Goal: Information Seeking & Learning: Learn about a topic

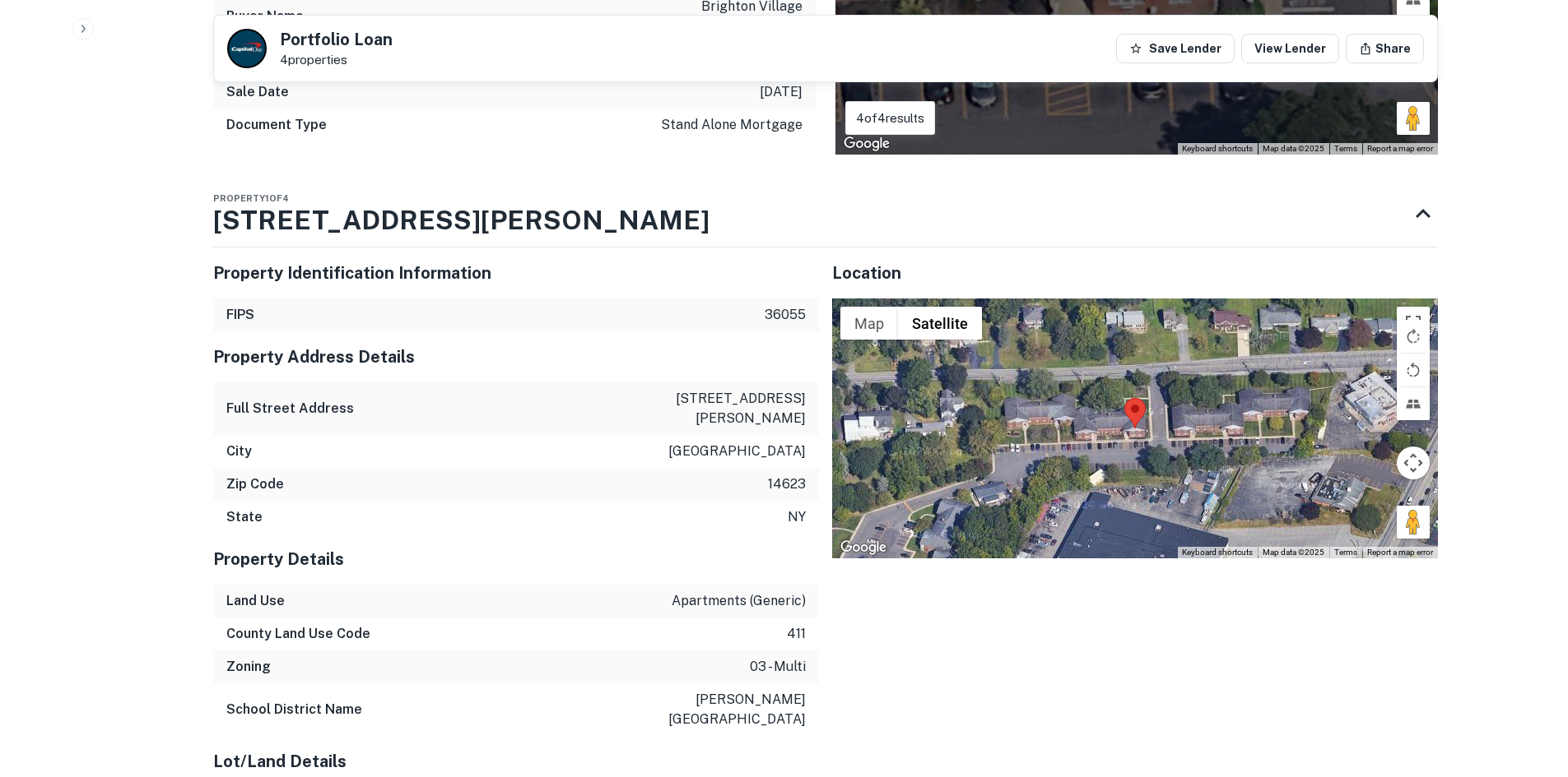
scroll to position [1727, 0]
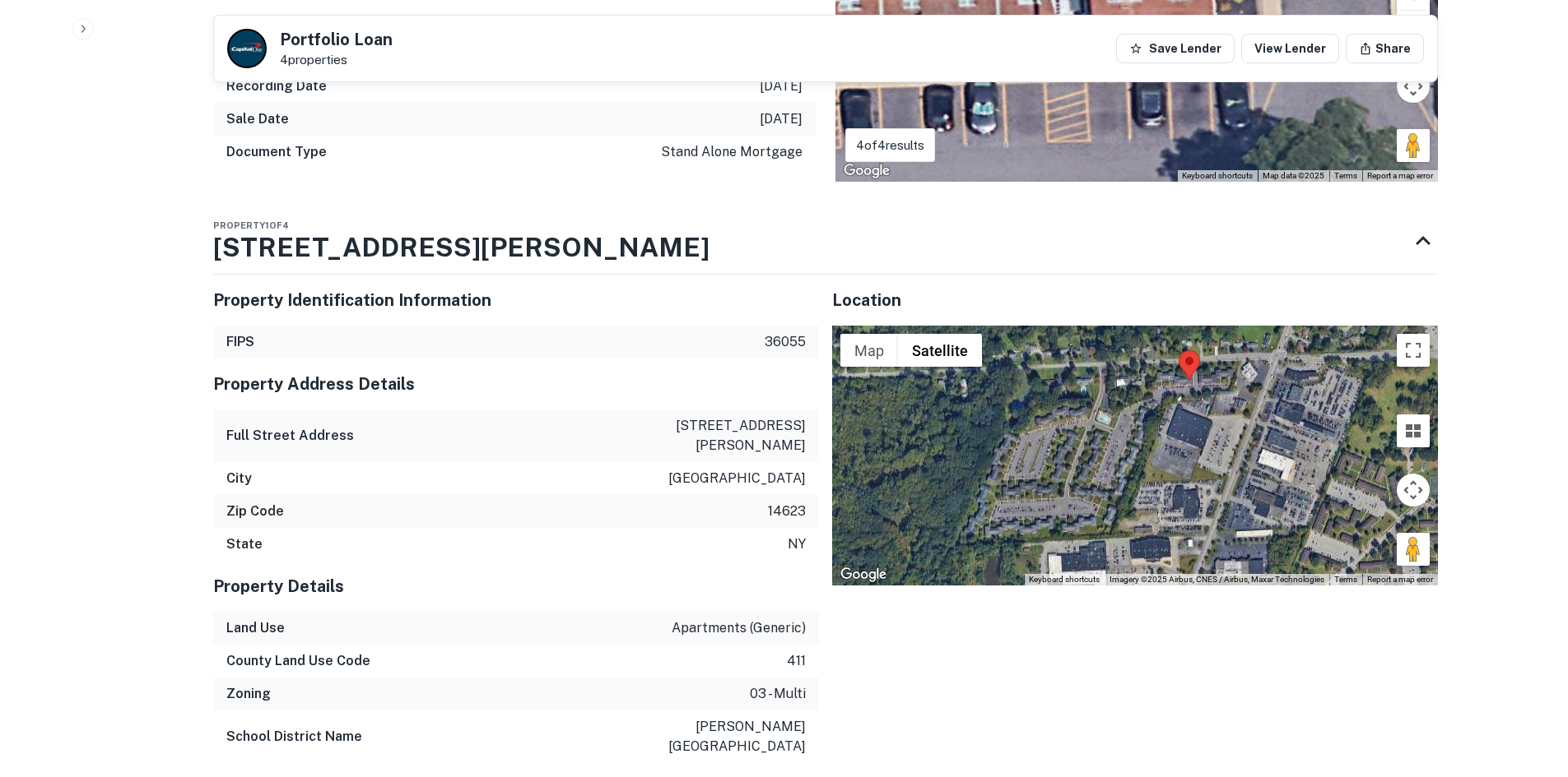
drag, startPoint x: 1021, startPoint y: 474, endPoint x: 1086, endPoint y: 404, distance: 95.5
click at [1086, 404] on div at bounding box center [1135, 456] width 606 height 260
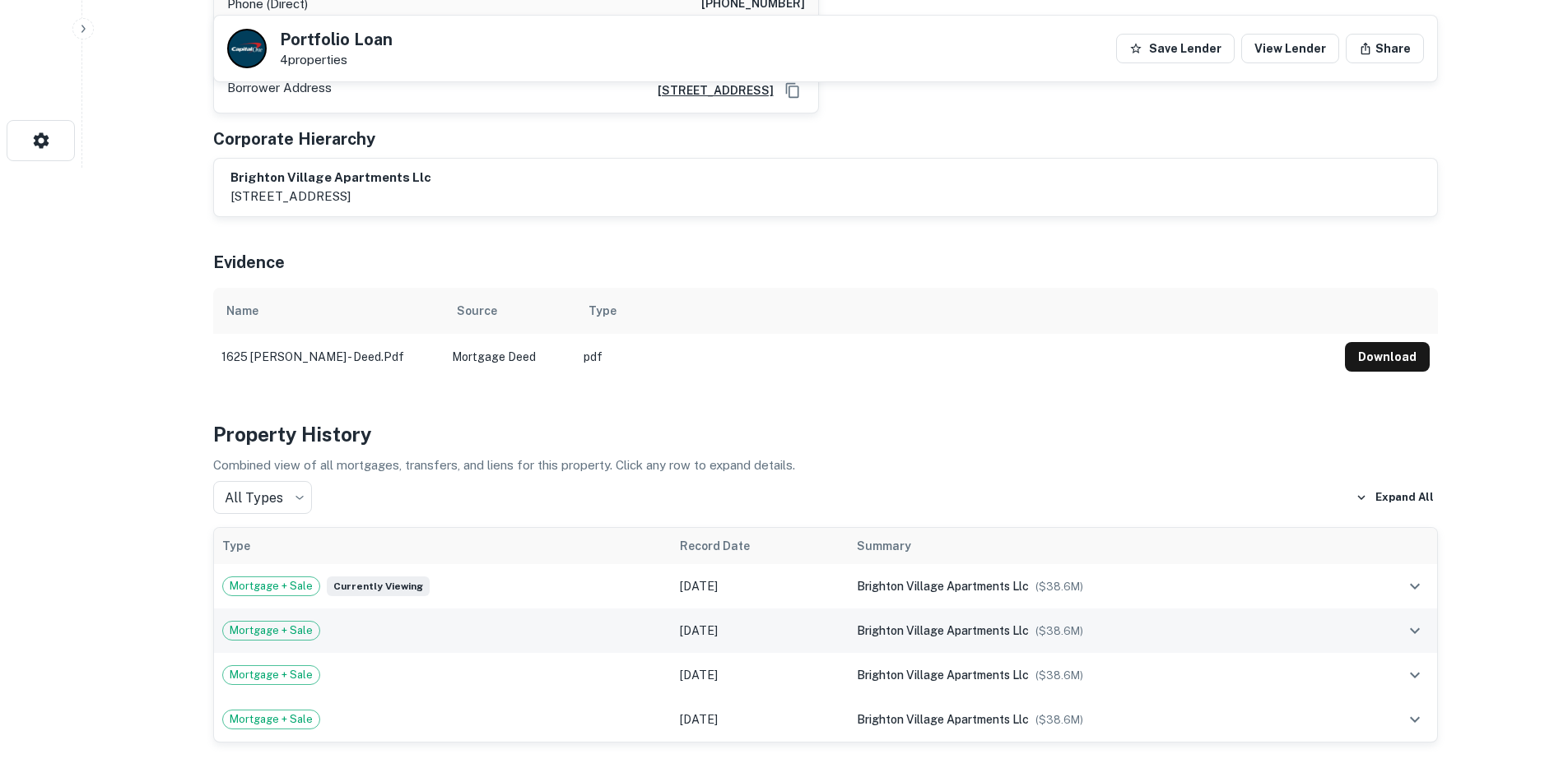
scroll to position [575, 0]
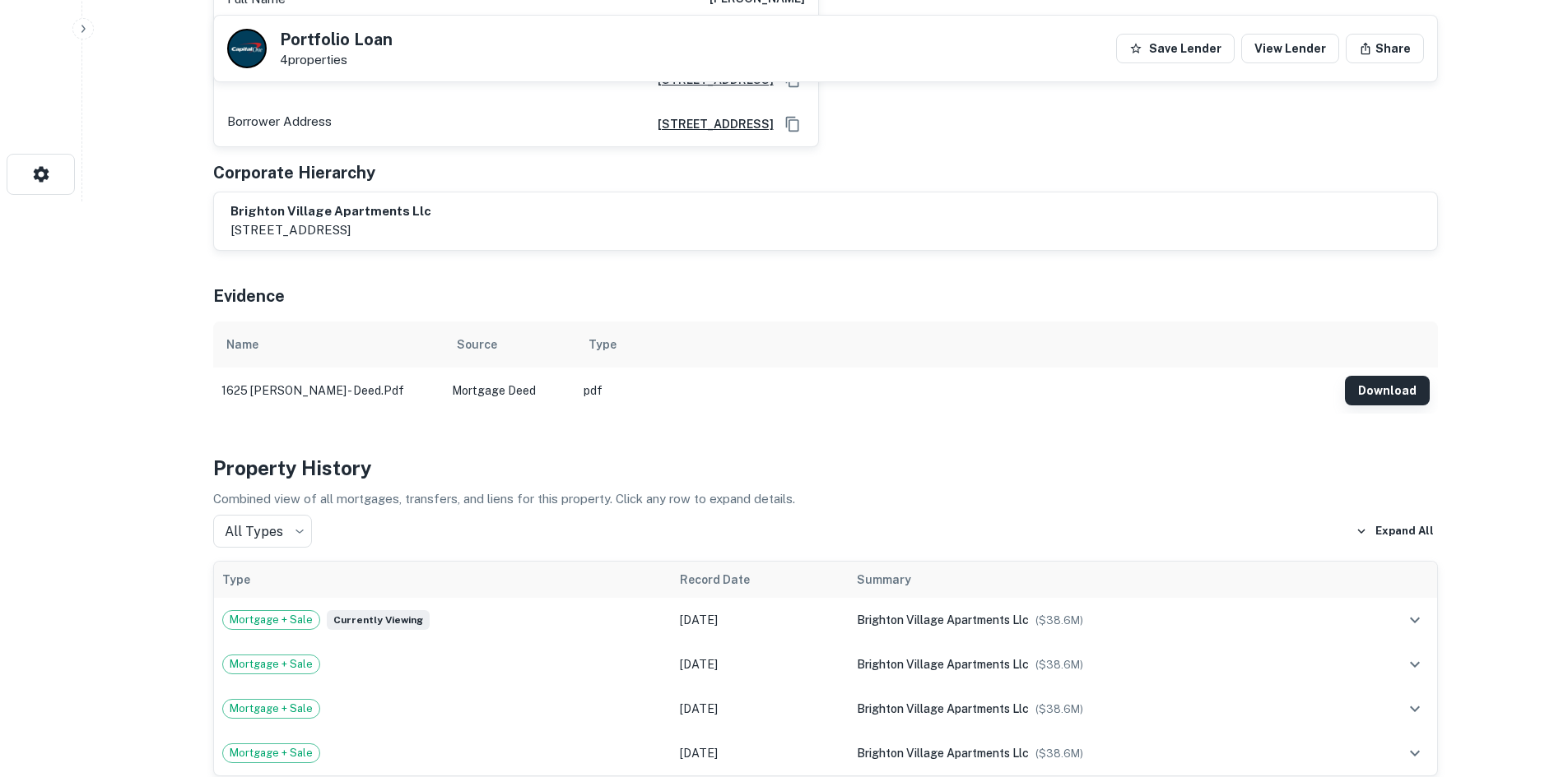
click at [1382, 388] on button "Download" at bounding box center [1387, 391] width 85 height 30
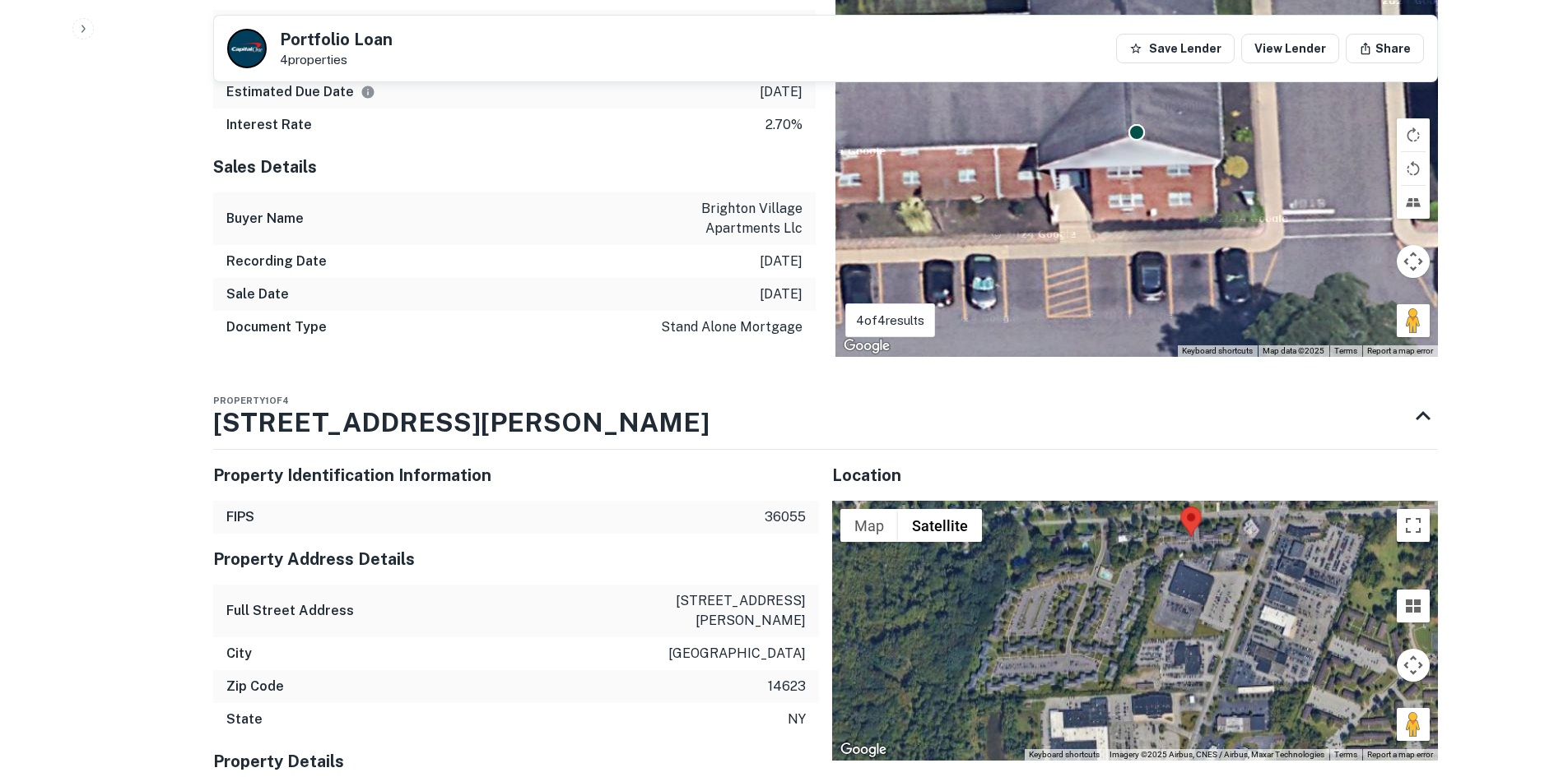
scroll to position [1810, 0]
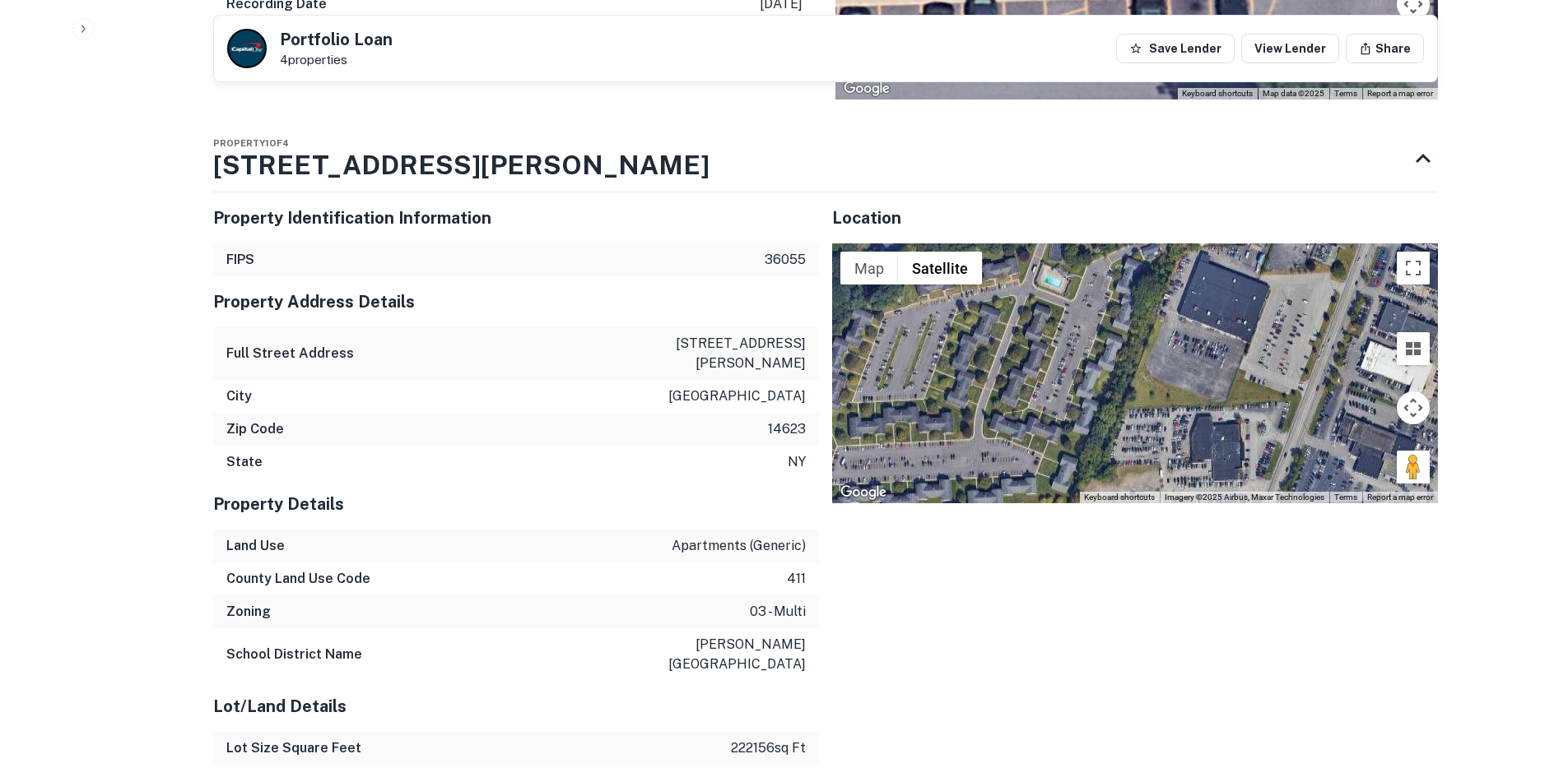
drag, startPoint x: 1063, startPoint y: 381, endPoint x: 1103, endPoint y: 377, distance: 40.2
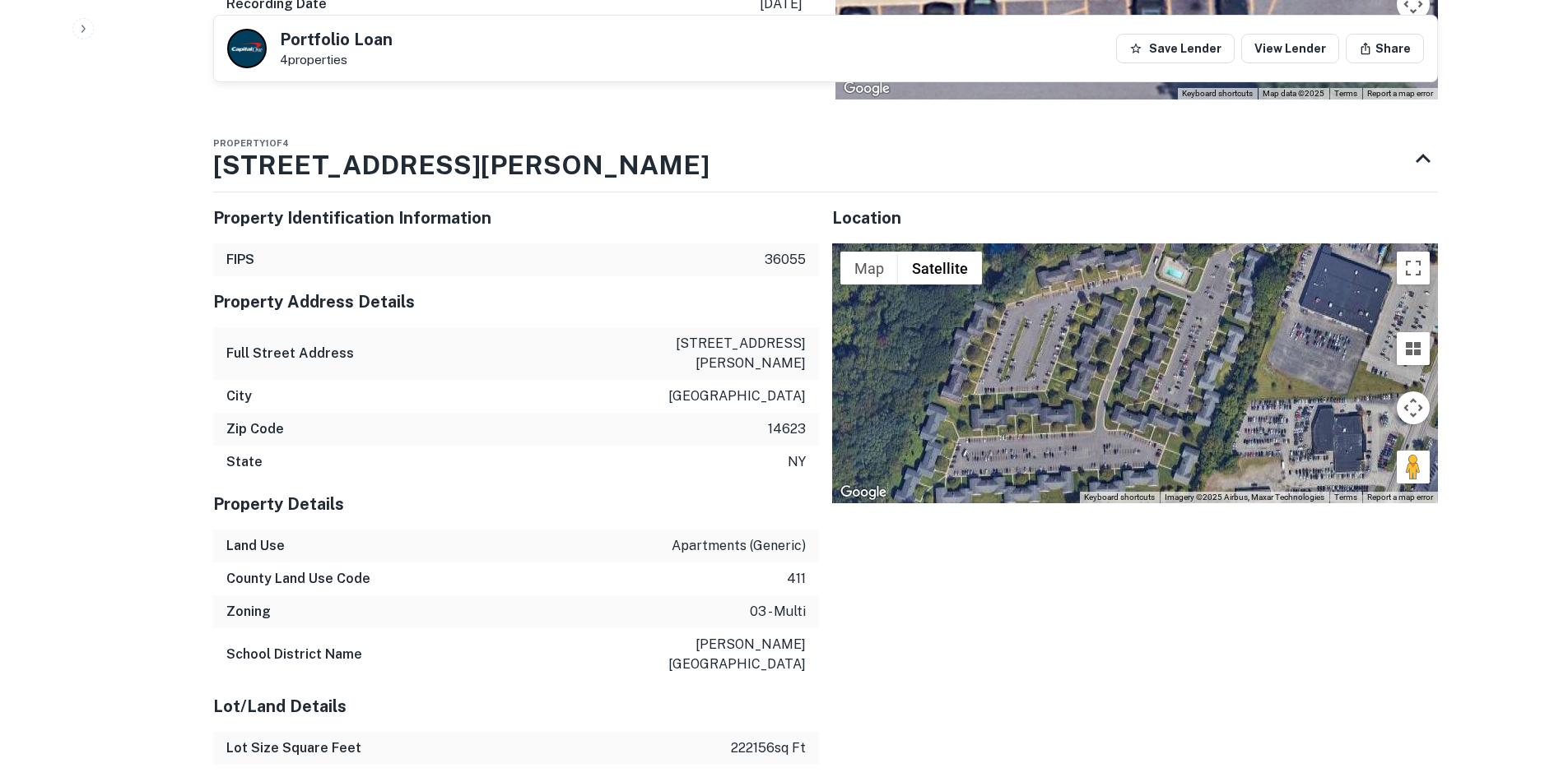
drag, startPoint x: 1063, startPoint y: 386, endPoint x: 1190, endPoint y: 377, distance: 127.3
click at [1190, 377] on div at bounding box center [1135, 373] width 606 height 260
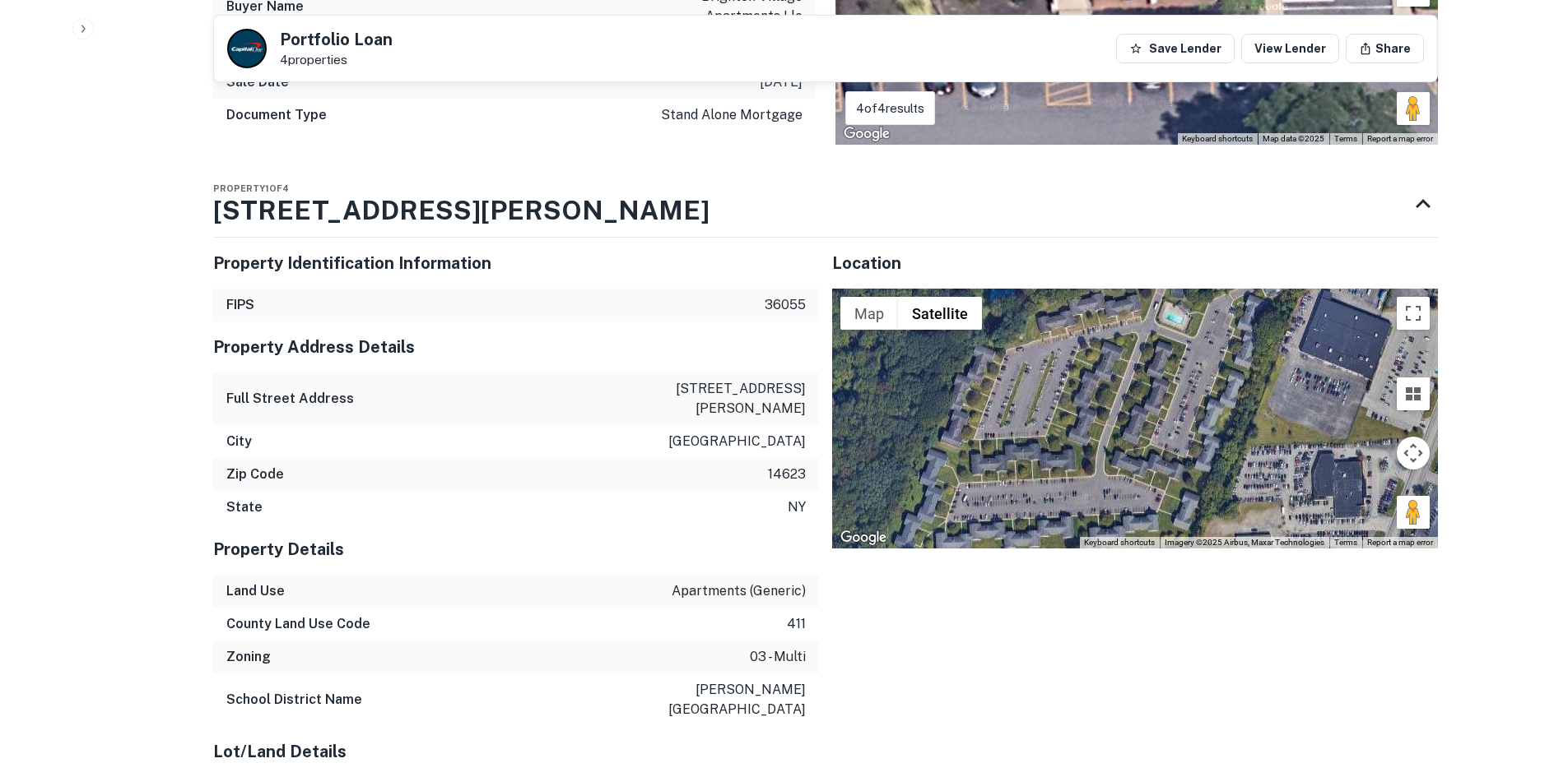
scroll to position [1727, 0]
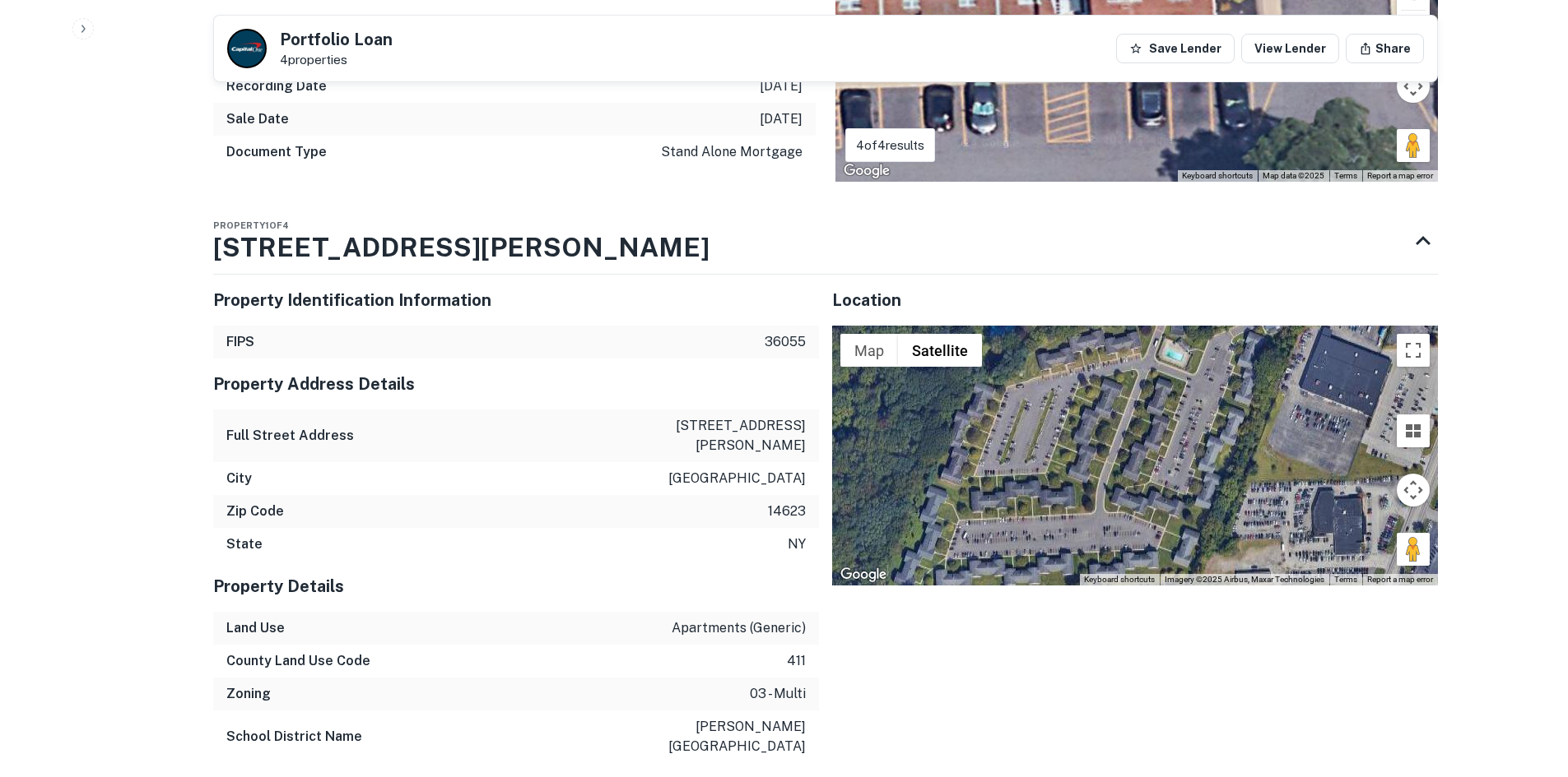
drag, startPoint x: 1401, startPoint y: 464, endPoint x: 1187, endPoint y: 406, distance: 221.7
click at [1187, 406] on div "Map Terrain Satellite Labels Keyboard shortcuts Map Data Imagery ©2025 Airbus, …" at bounding box center [1135, 456] width 606 height 260
drag, startPoint x: 1411, startPoint y: 557, endPoint x: 1184, endPoint y: 437, distance: 256.8
click at [1184, 437] on div "To activate drag with keyboard, press Alt + Enter. Once in keyboard drag state,…" at bounding box center [1135, 456] width 606 height 260
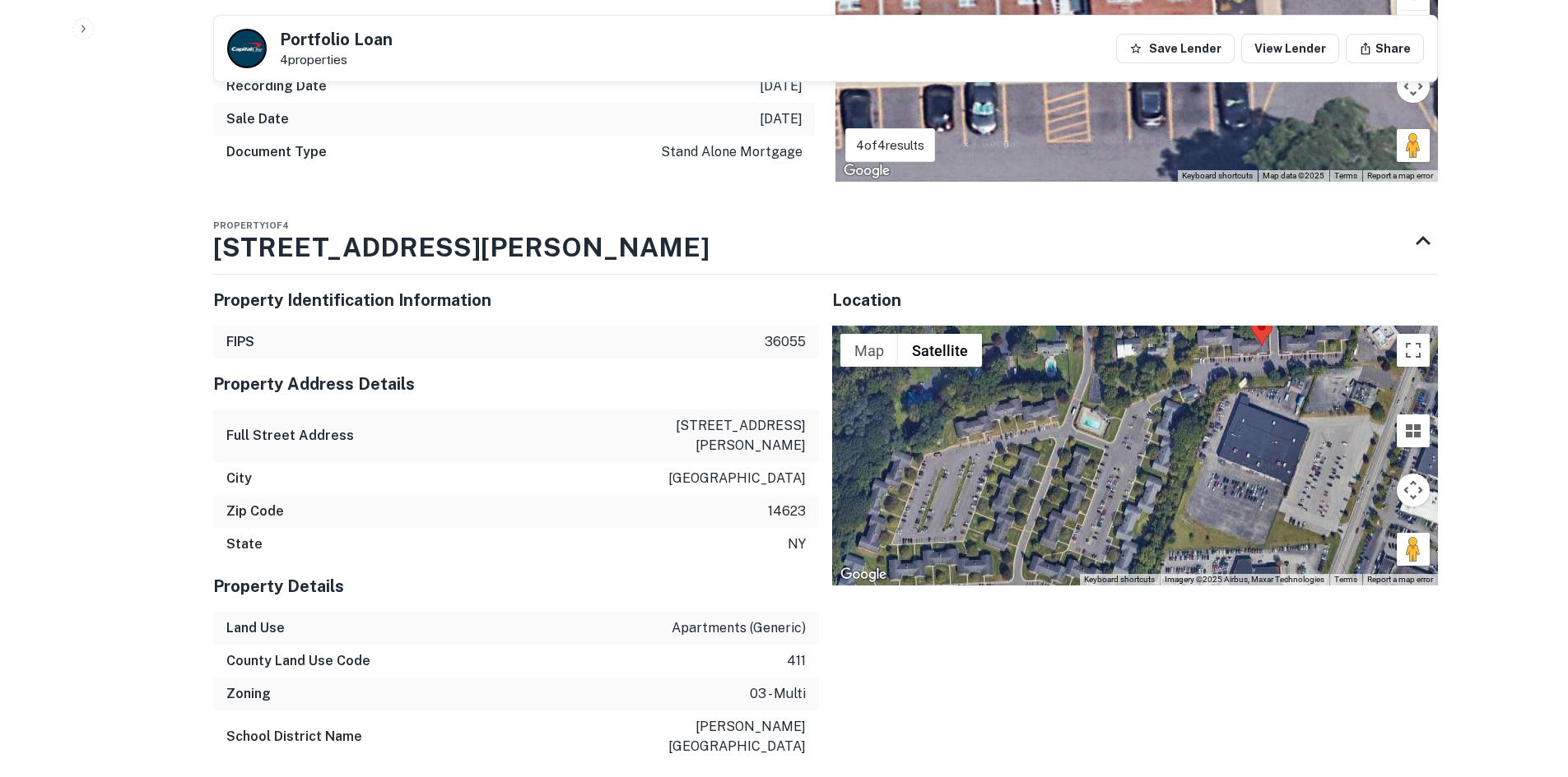
drag, startPoint x: 1274, startPoint y: 436, endPoint x: 1248, endPoint y: 504, distance: 72.8
click at [1211, 496] on div "No data available." at bounding box center [1135, 456] width 606 height 260
drag, startPoint x: 1405, startPoint y: 560, endPoint x: 1167, endPoint y: 397, distance: 288.5
click at [1167, 397] on div "To activate drag with keyboard, press Alt + Enter. Once in keyboard drag state,…" at bounding box center [1135, 456] width 606 height 260
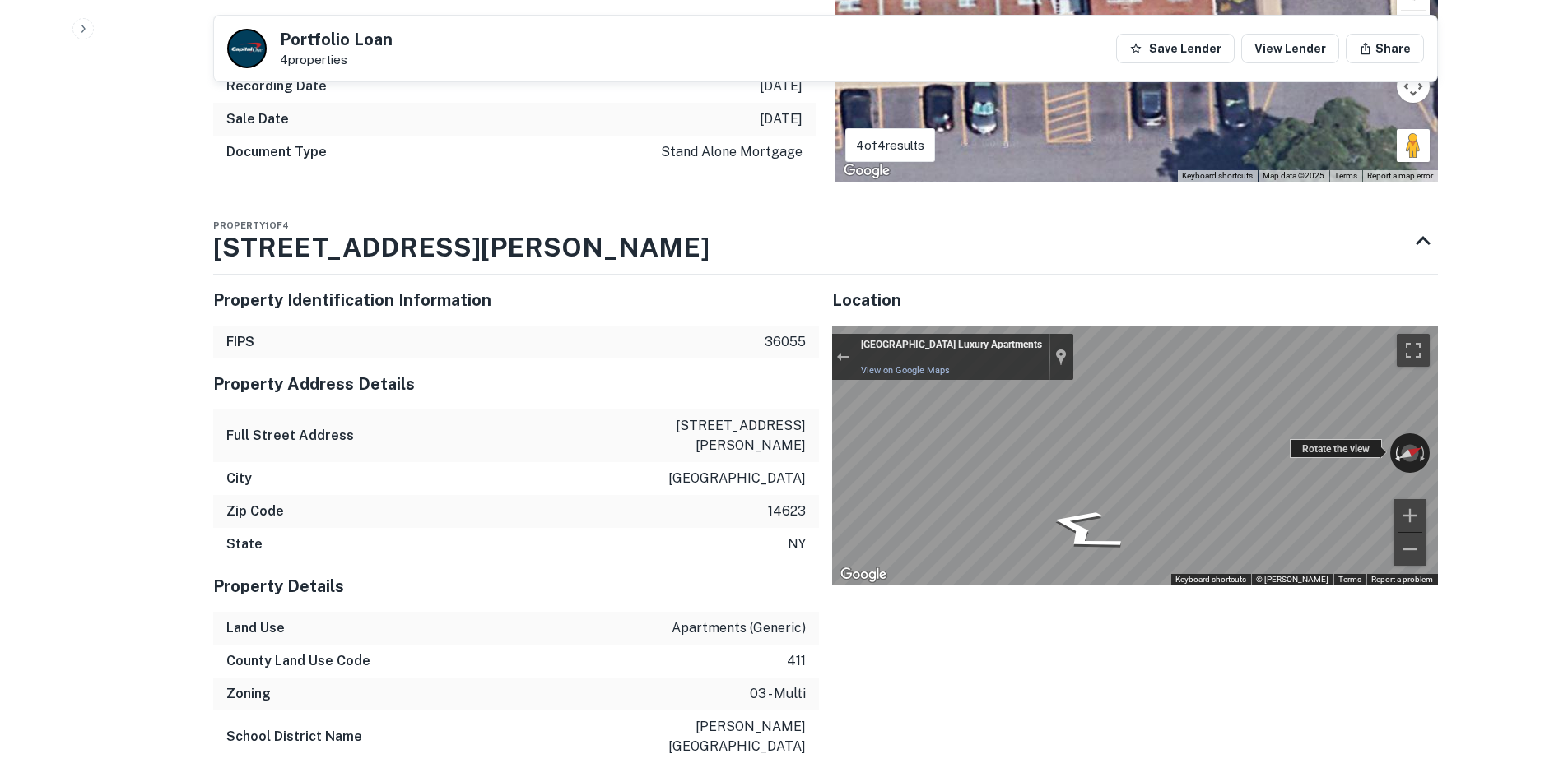
click at [1420, 436] on div "← Move left → Move right ↑ Move up ↓ Move down + Zoom in - Zoom out Brighton Vi…" at bounding box center [1135, 456] width 606 height 260
click at [851, 358] on button "Exit the Street View" at bounding box center [843, 357] width 22 height 22
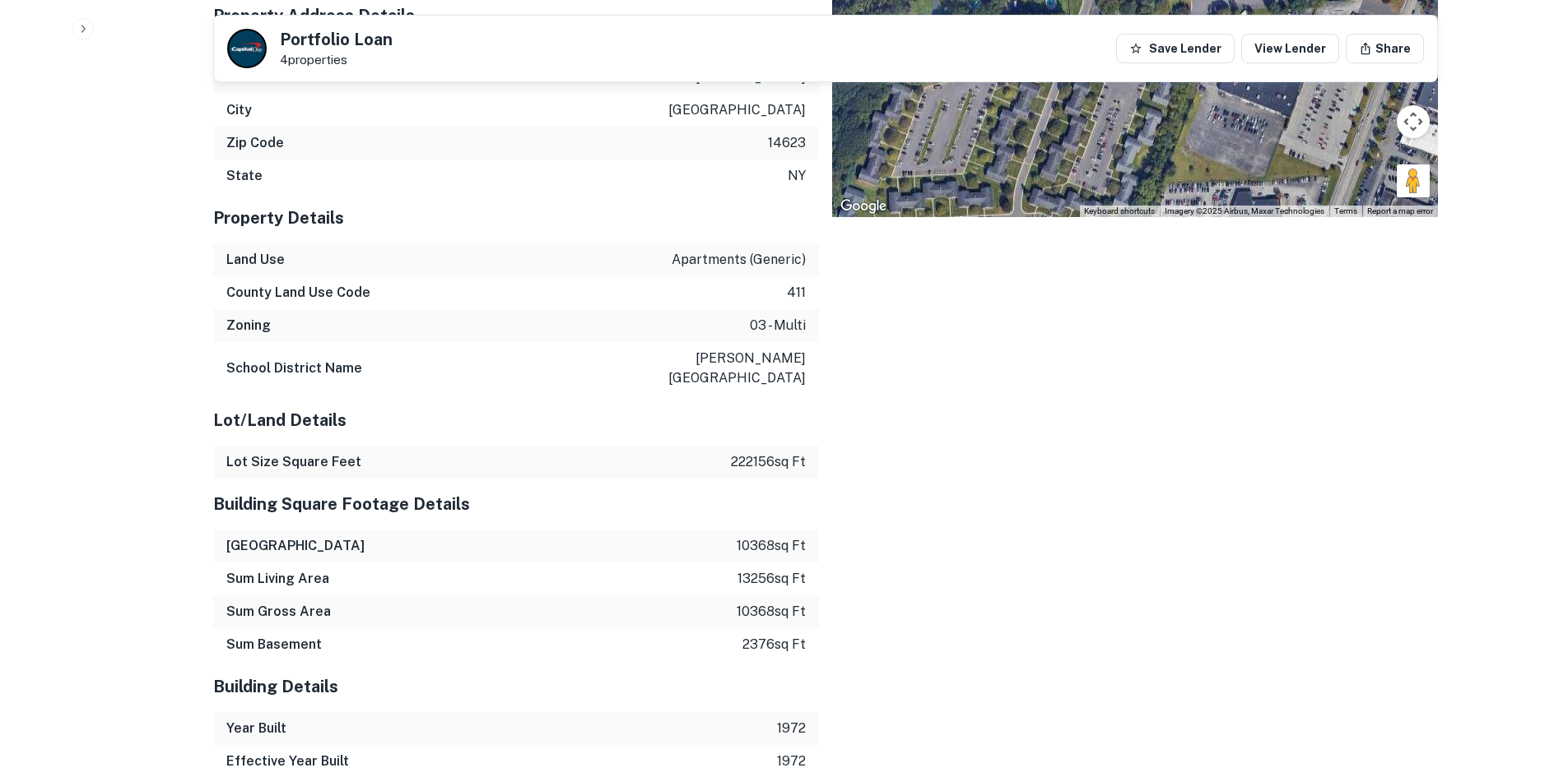
scroll to position [2139, 0]
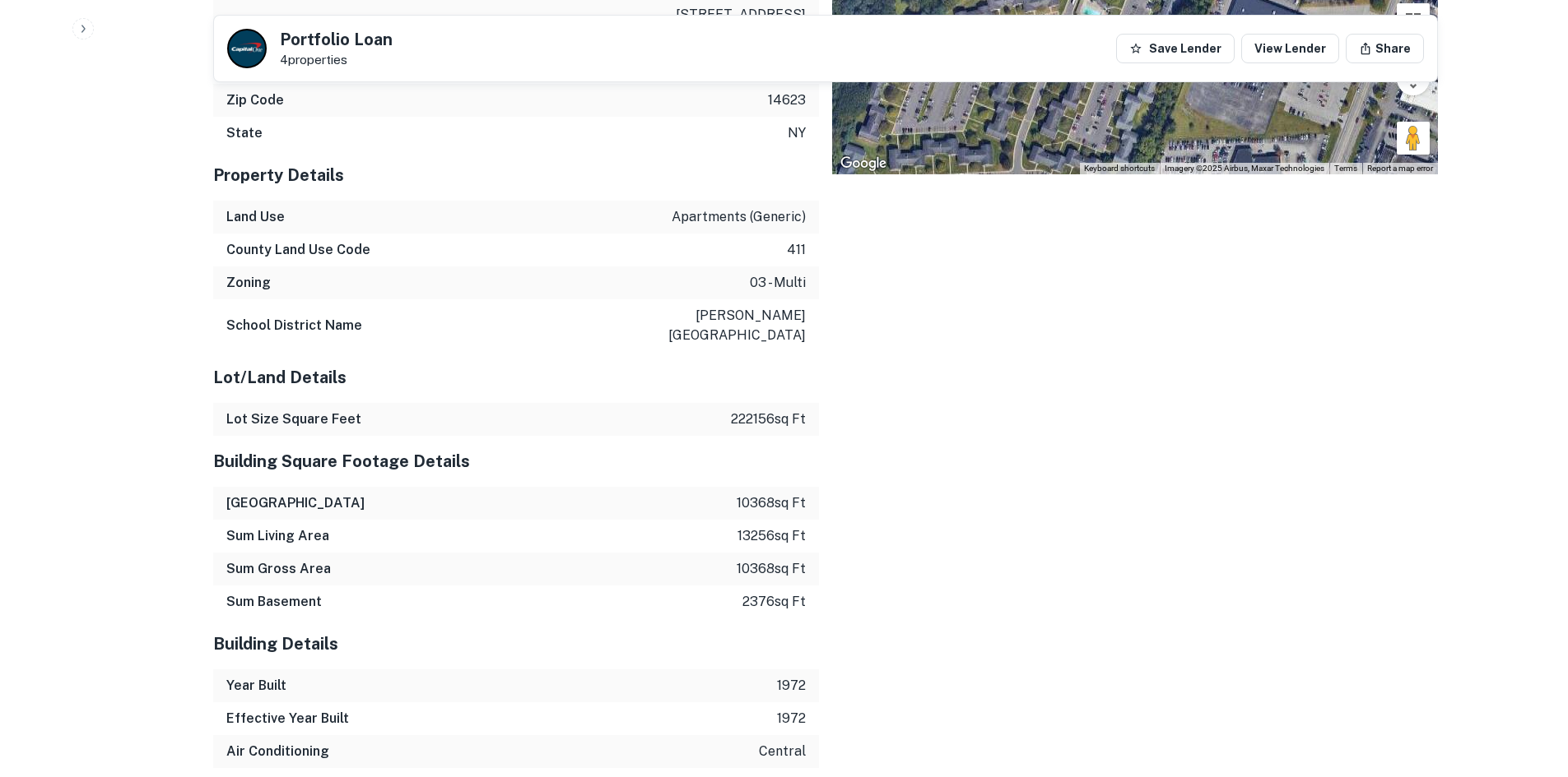
drag, startPoint x: 740, startPoint y: 484, endPoint x: 809, endPoint y: 483, distance: 69.0
click at [810, 487] on div "Sum Building 10368 sq ft" at bounding box center [516, 504] width 606 height 33
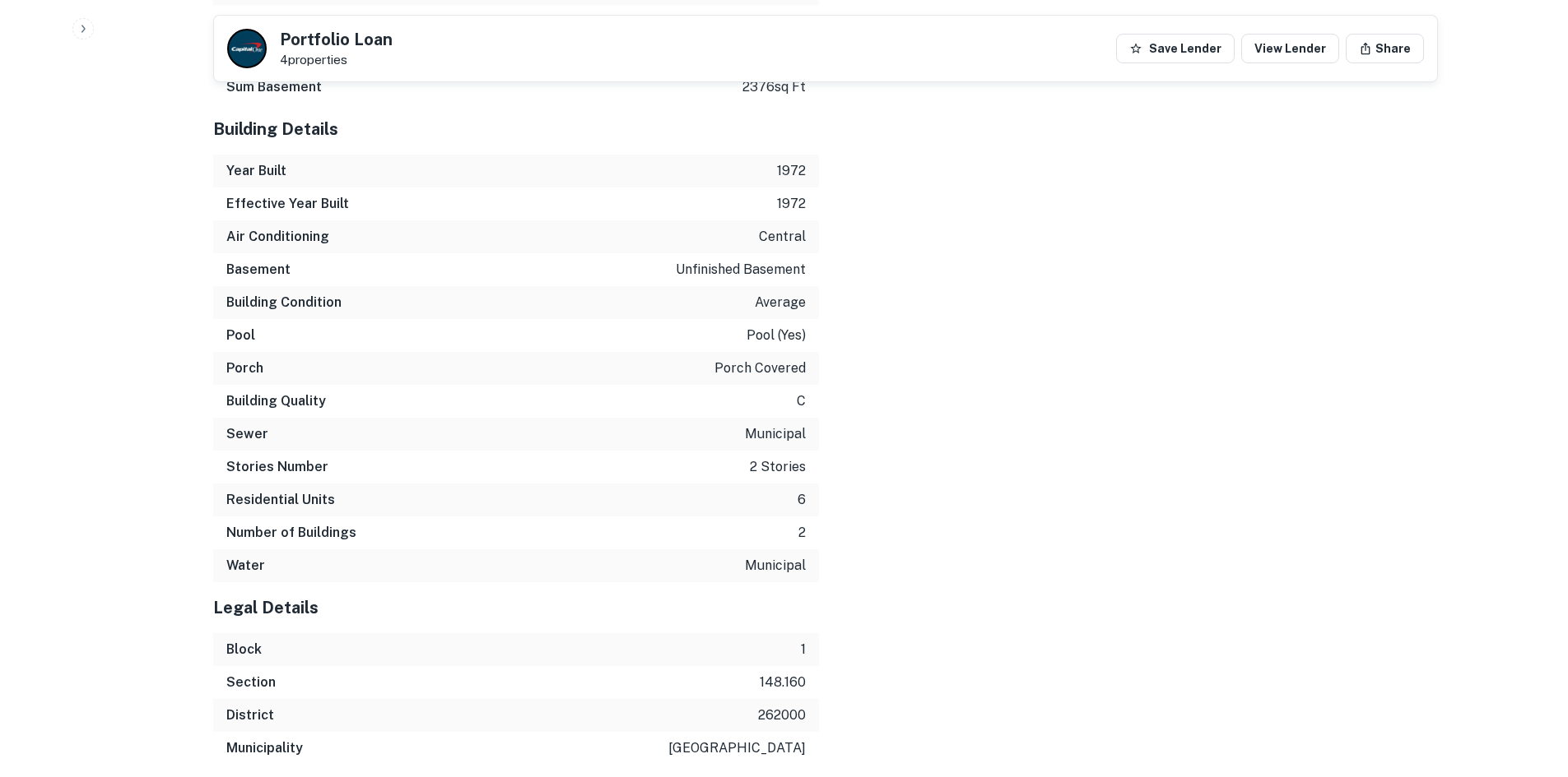
scroll to position [2715, 0]
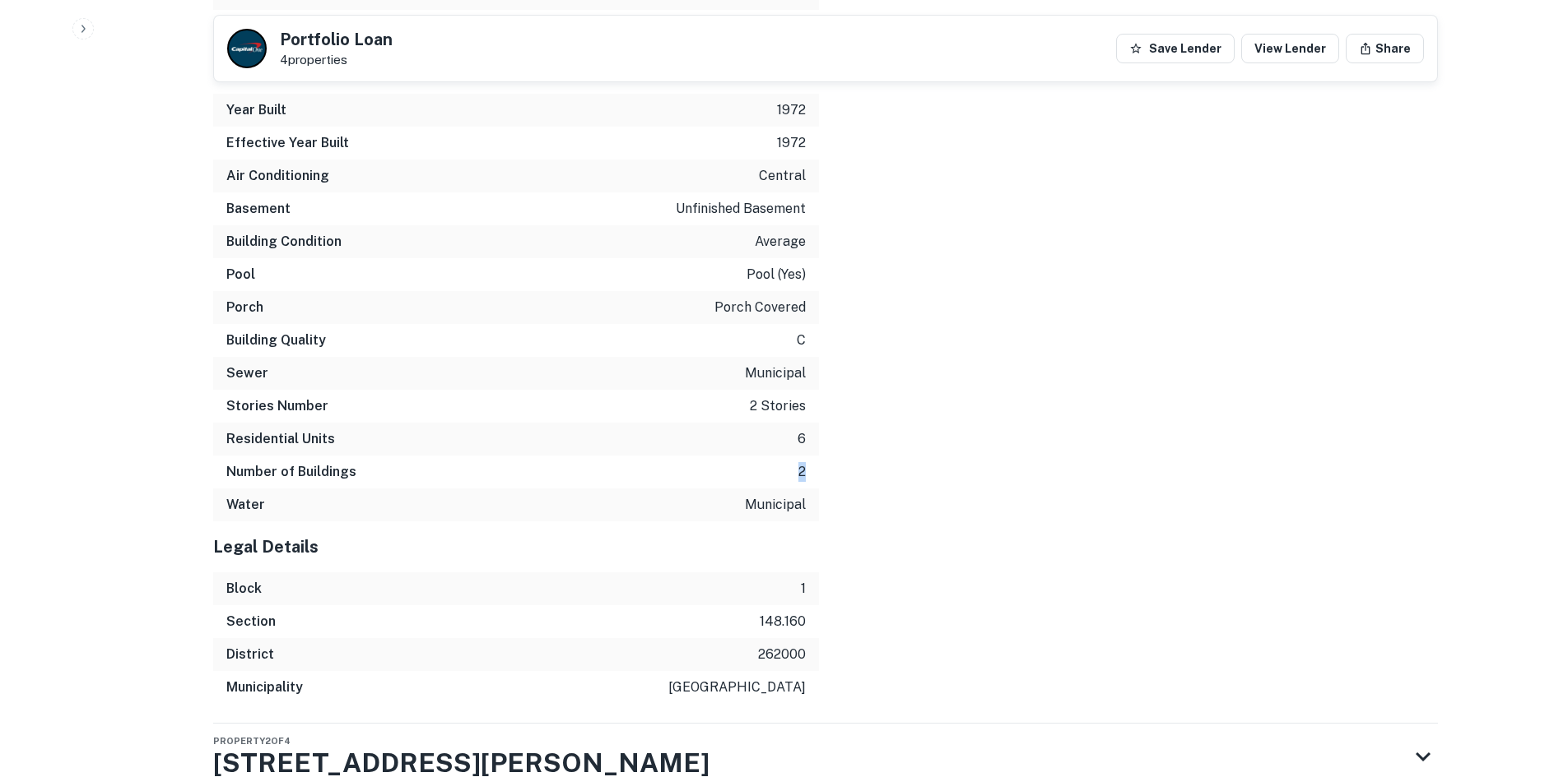
drag, startPoint x: 788, startPoint y: 451, endPoint x: 811, endPoint y: 451, distance: 23.0
click at [811, 456] on div "Number of Buildings 2" at bounding box center [516, 472] width 606 height 33
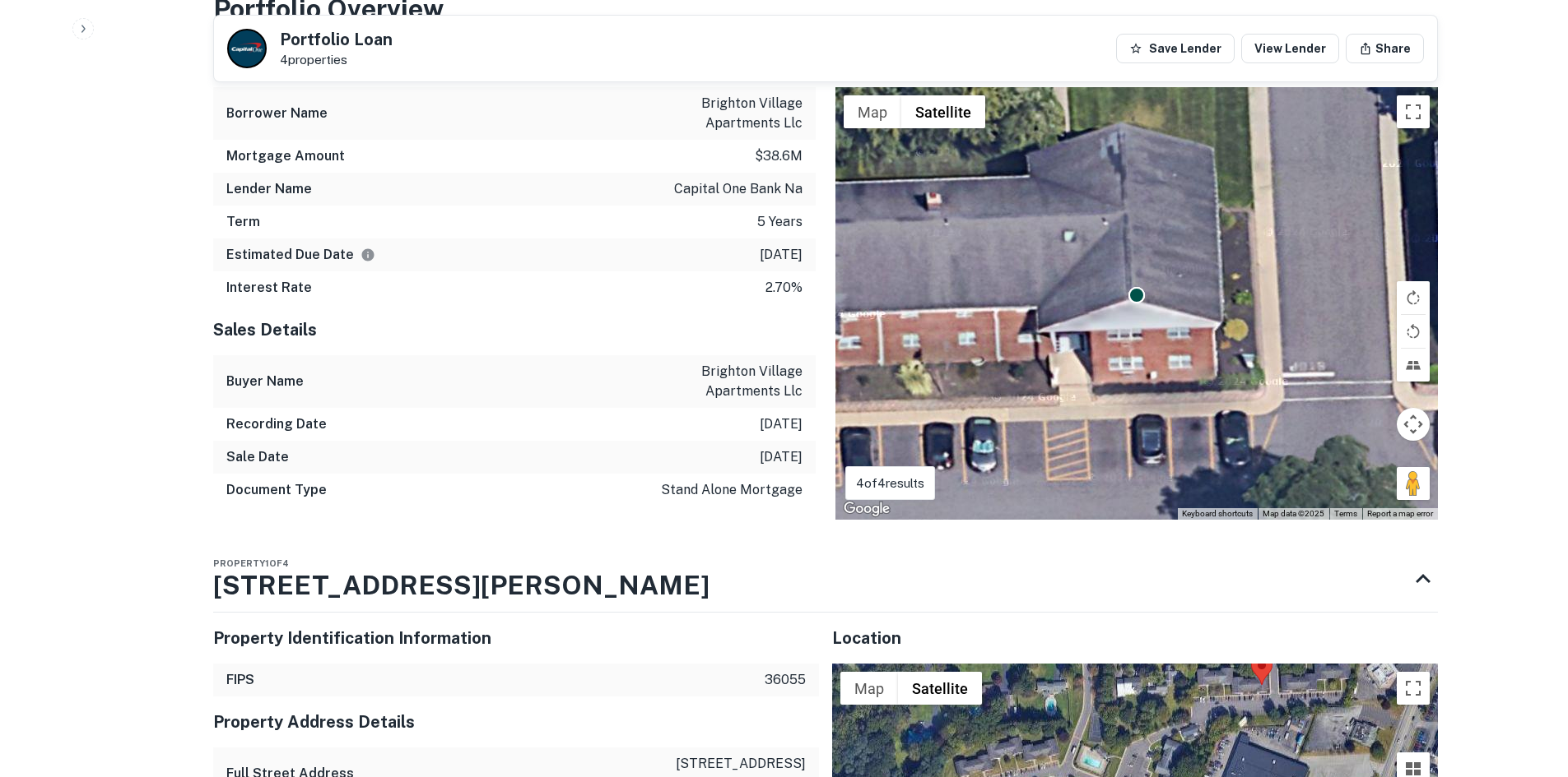
scroll to position [1398, 0]
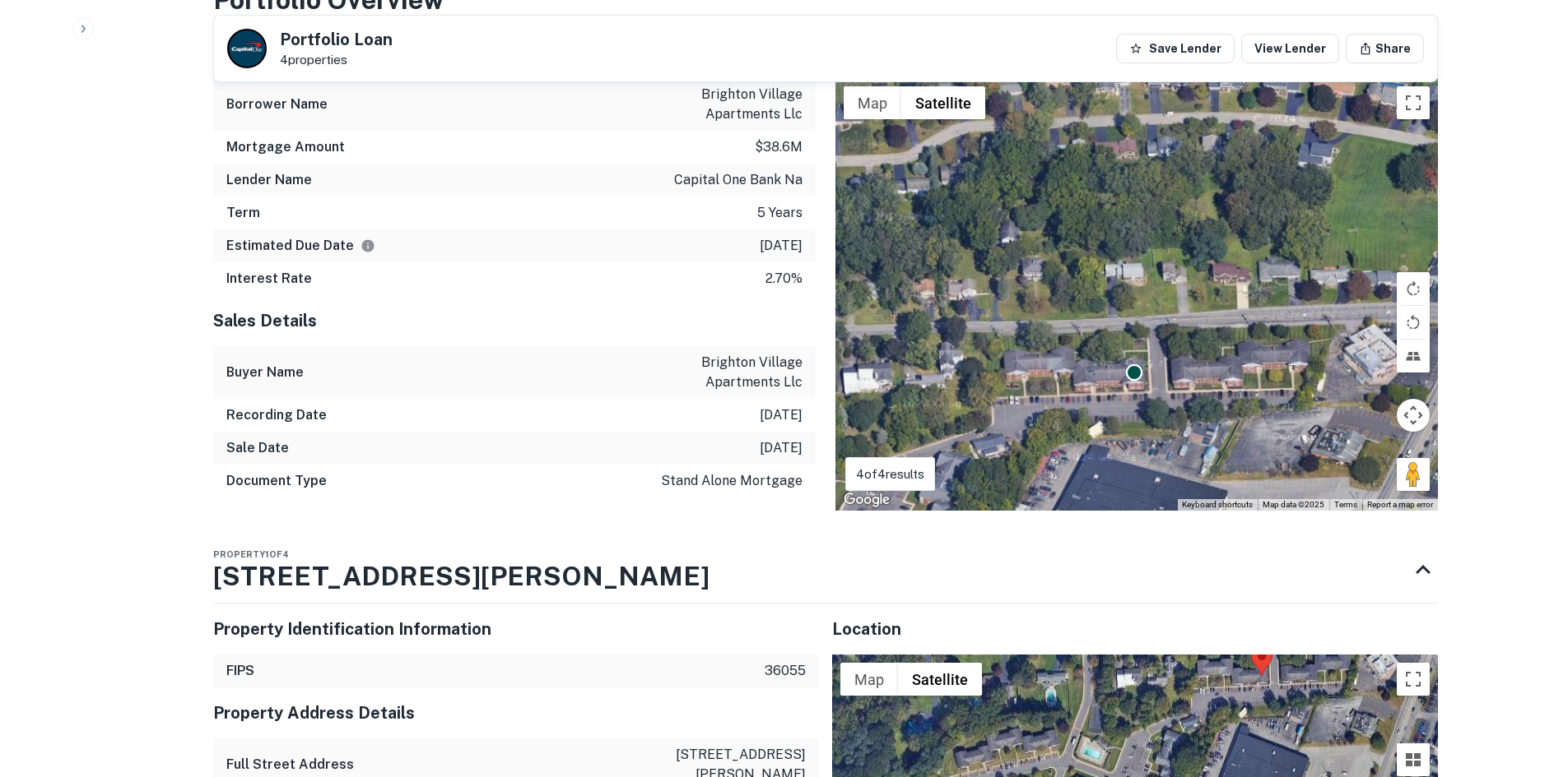
drag, startPoint x: 986, startPoint y: 396, endPoint x: 1113, endPoint y: 397, distance: 127.0
click at [1113, 397] on div "To activate drag with keyboard, press Alt + Enter. Once in keyboard drag state,…" at bounding box center [1136, 295] width 602 height 433
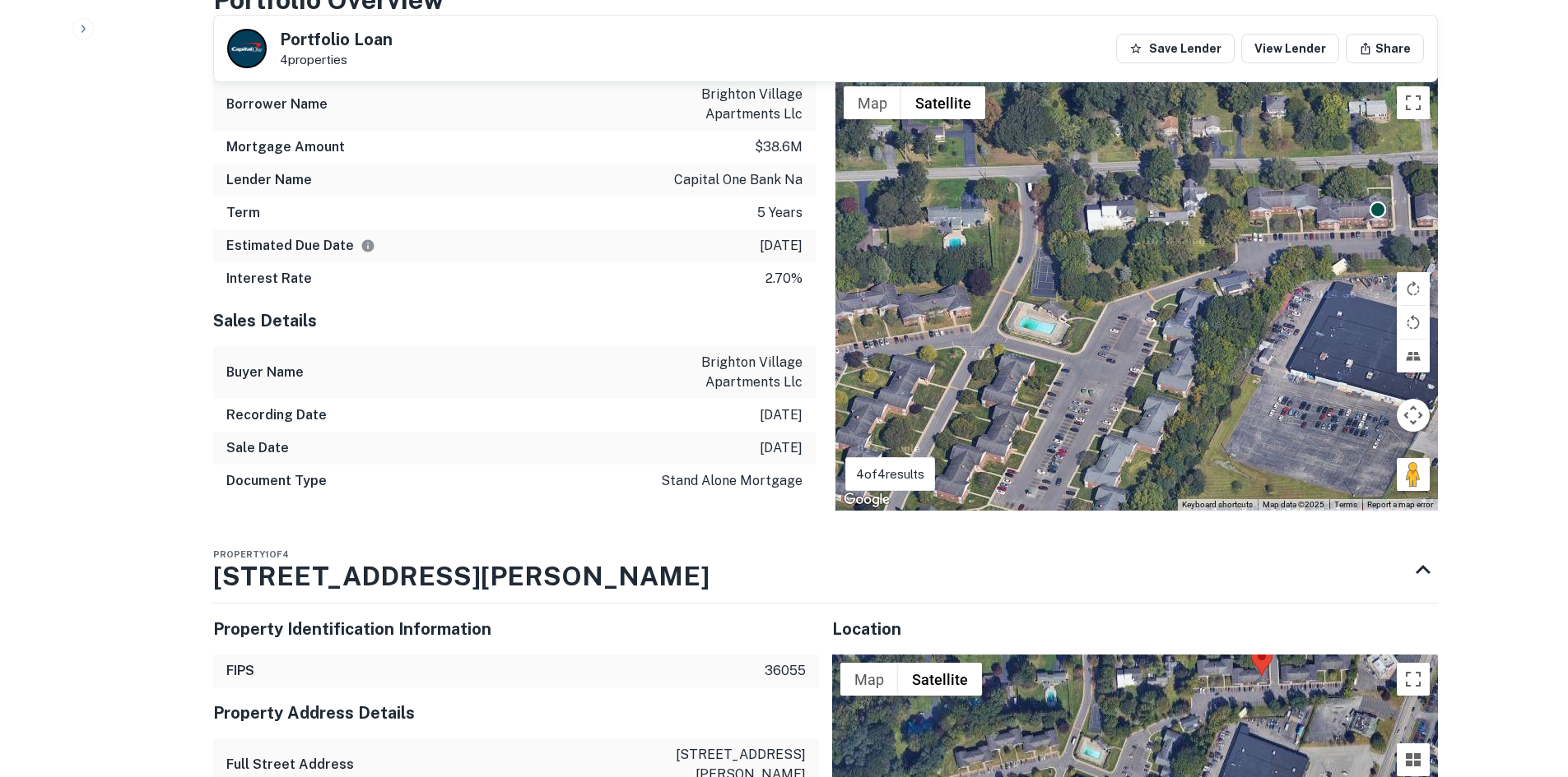
drag, startPoint x: 1073, startPoint y: 405, endPoint x: 1318, endPoint y: 240, distance: 295.4
click at [1319, 241] on div "To activate drag with keyboard, press Alt + Enter. Once in keyboard drag state,…" at bounding box center [1136, 295] width 602 height 433
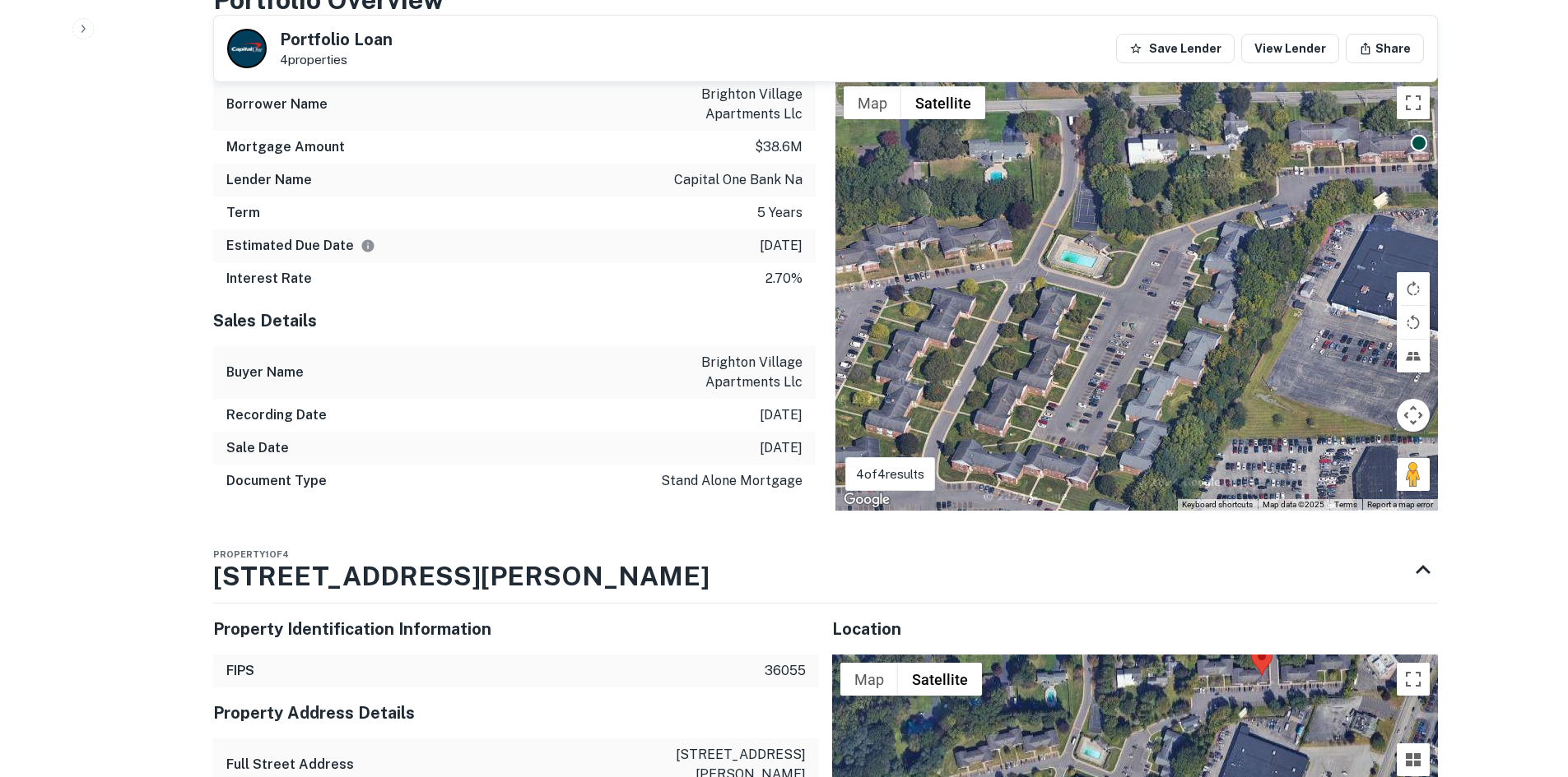
drag, startPoint x: 1202, startPoint y: 372, endPoint x: 1246, endPoint y: 311, distance: 75.2
click at [1246, 311] on div "To activate drag with keyboard, press Alt + Enter. Once in keyboard drag state,…" at bounding box center [1136, 295] width 602 height 433
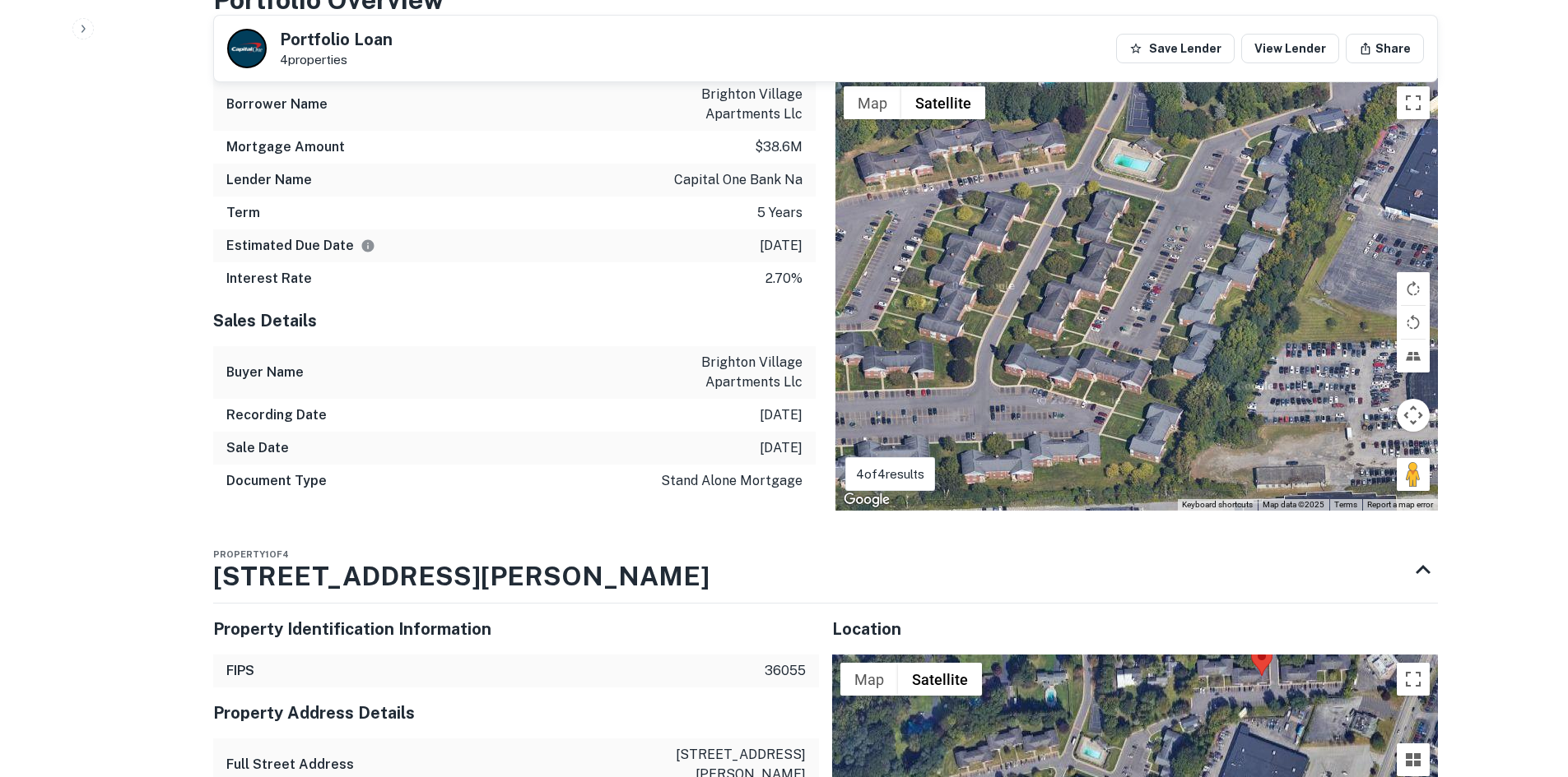
drag, startPoint x: 1172, startPoint y: 392, endPoint x: 1226, endPoint y: 299, distance: 107.5
click at [1226, 299] on div "To activate drag with keyboard, press Alt + Enter. Once in keyboard drag state,…" at bounding box center [1136, 295] width 602 height 433
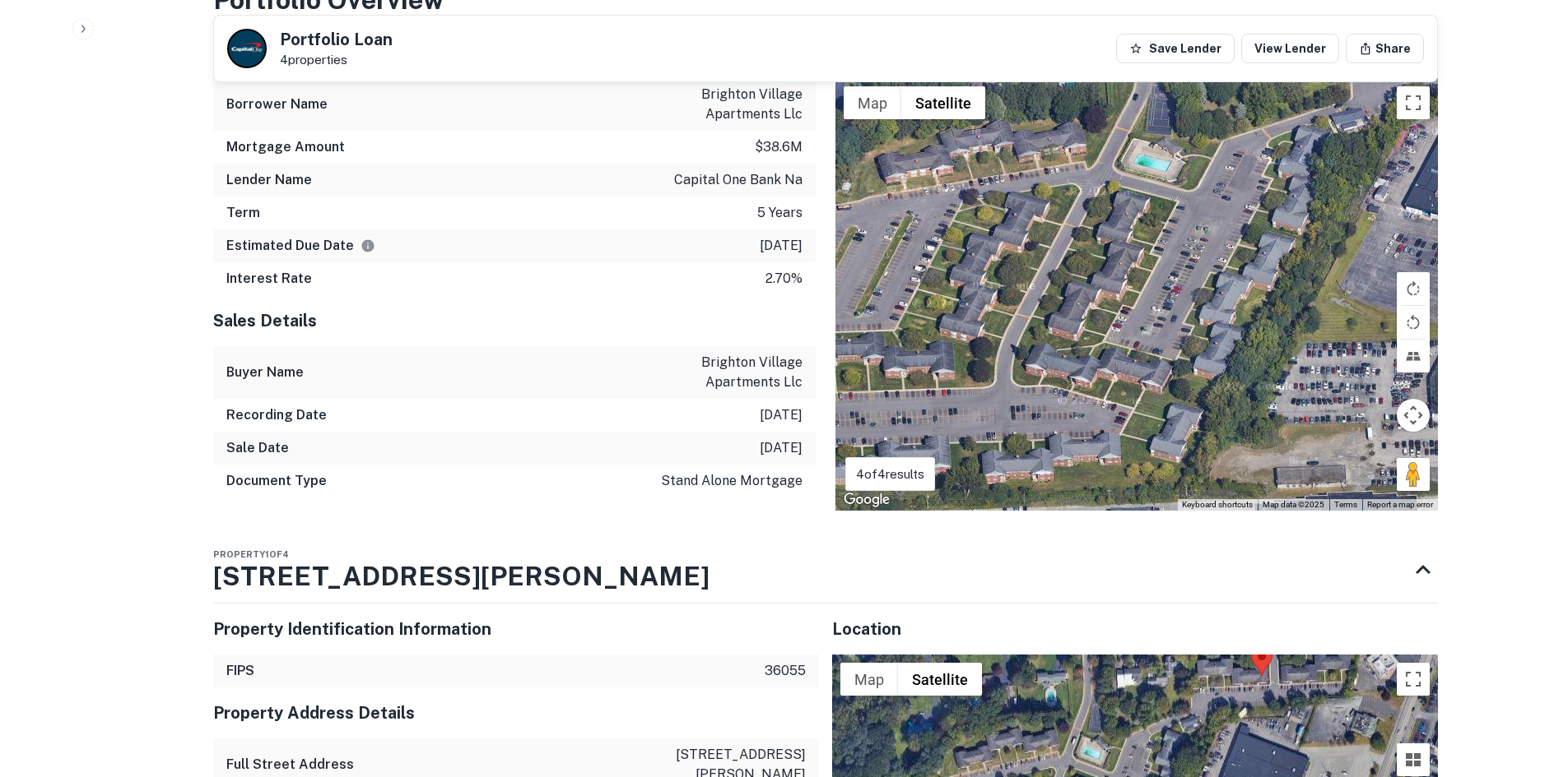
drag, startPoint x: 1021, startPoint y: 380, endPoint x: 1051, endPoint y: 381, distance: 30.0
click at [1051, 381] on div "To activate drag with keyboard, press Alt + Enter. Once in keyboard drag state,…" at bounding box center [1136, 295] width 602 height 433
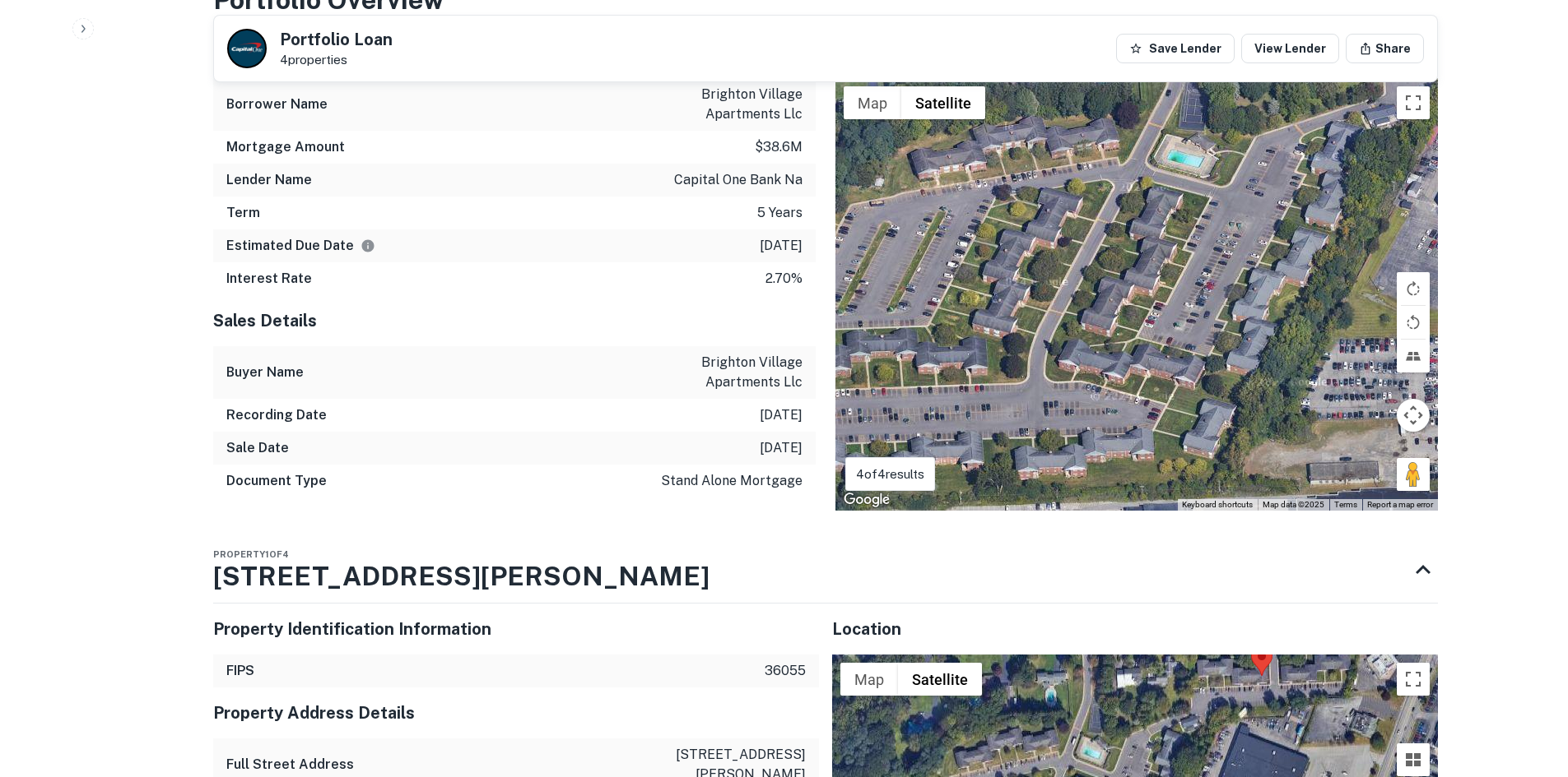
drag, startPoint x: 1081, startPoint y: 299, endPoint x: 1116, endPoint y: 294, distance: 35.4
click at [1116, 294] on div "To activate drag with keyboard, press Alt + Enter. Once in keyboard drag state,…" at bounding box center [1136, 295] width 602 height 433
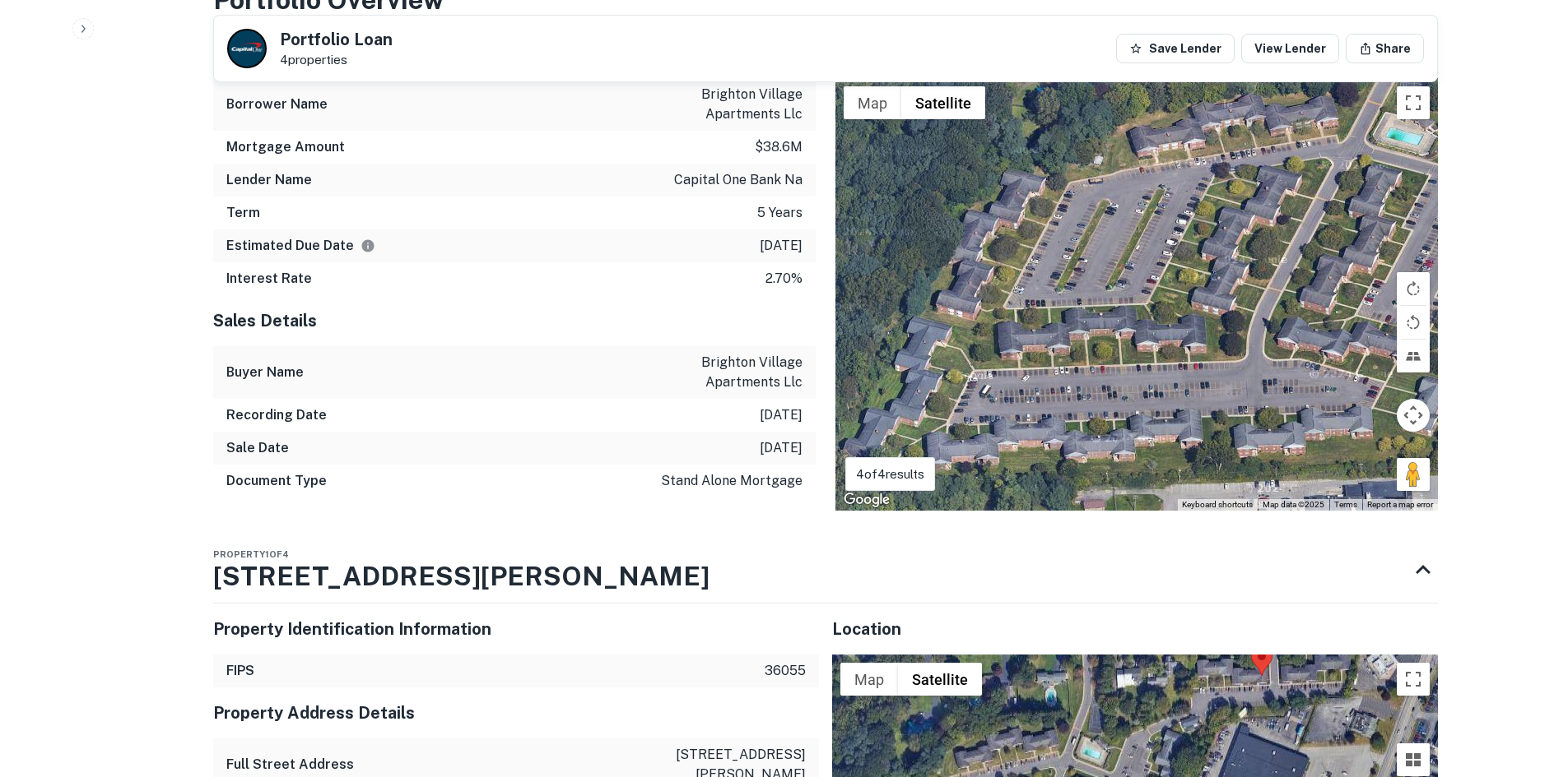
drag, startPoint x: 1086, startPoint y: 388, endPoint x: 1190, endPoint y: 362, distance: 107.2
click at [1196, 361] on div "To activate drag with keyboard, press Alt + Enter. Once in keyboard drag state,…" at bounding box center [1136, 295] width 602 height 433
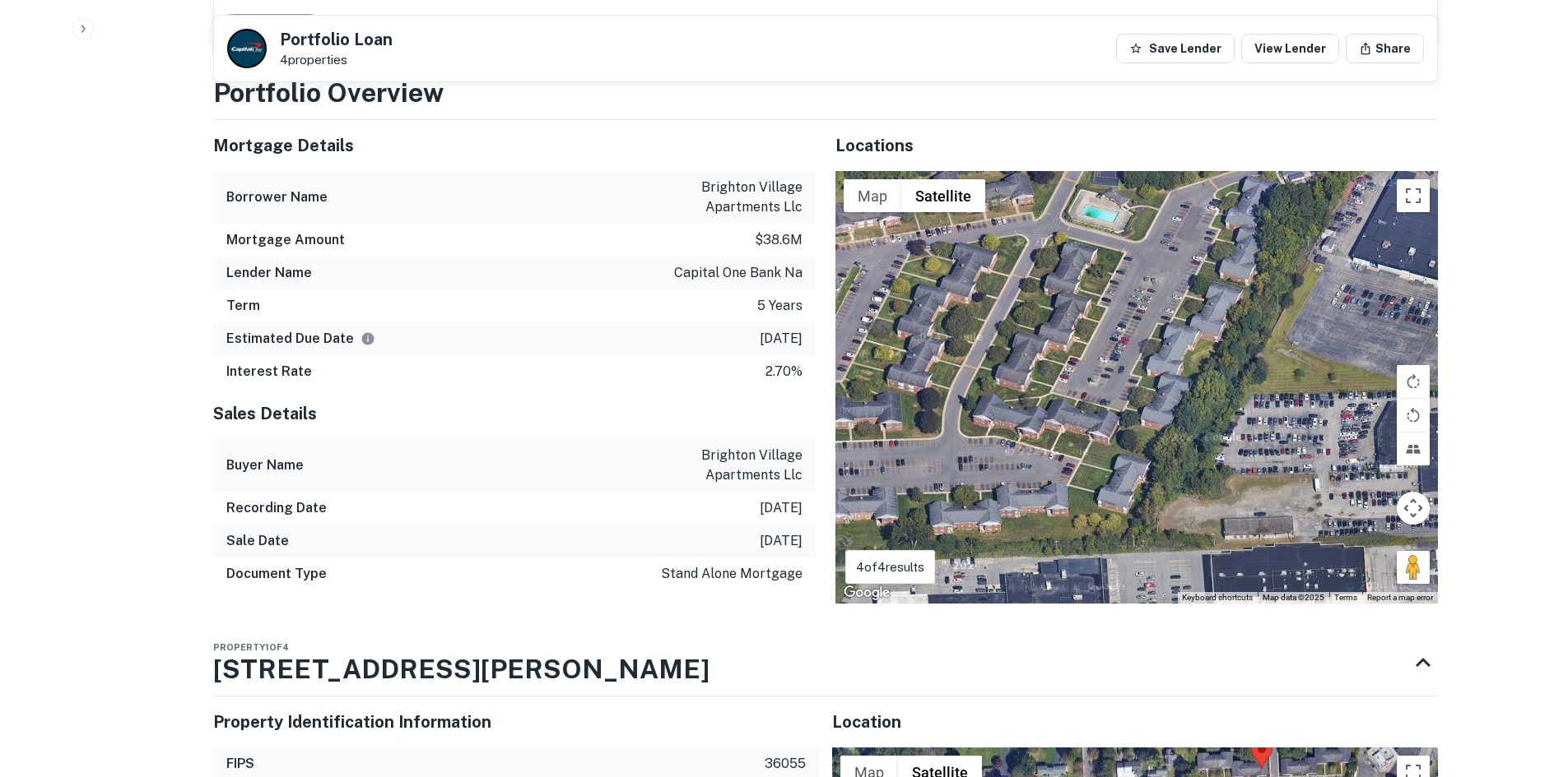
scroll to position [1481, 0]
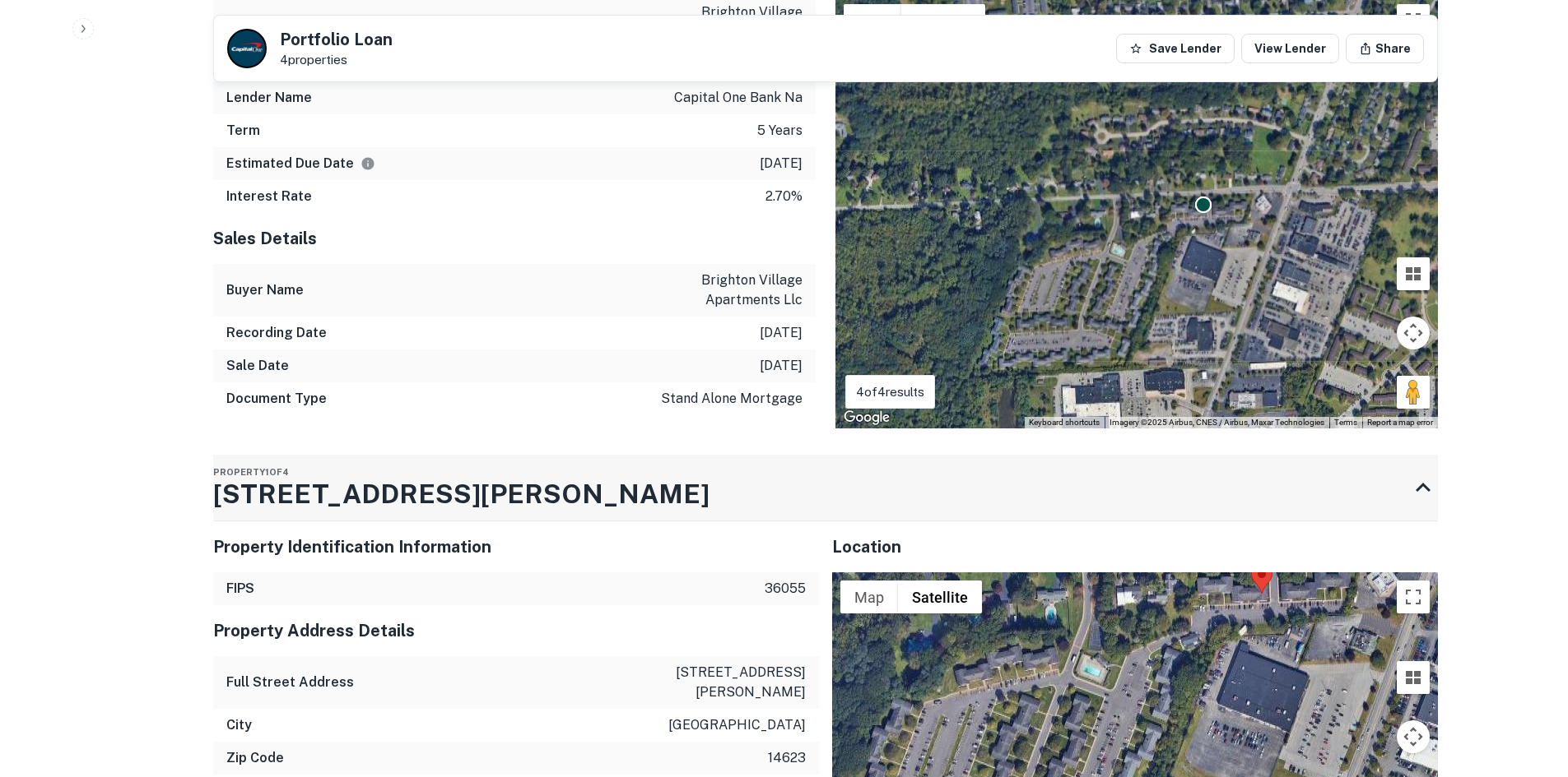
drag, startPoint x: 1056, startPoint y: 449, endPoint x: 1043, endPoint y: 495, distance: 47.8
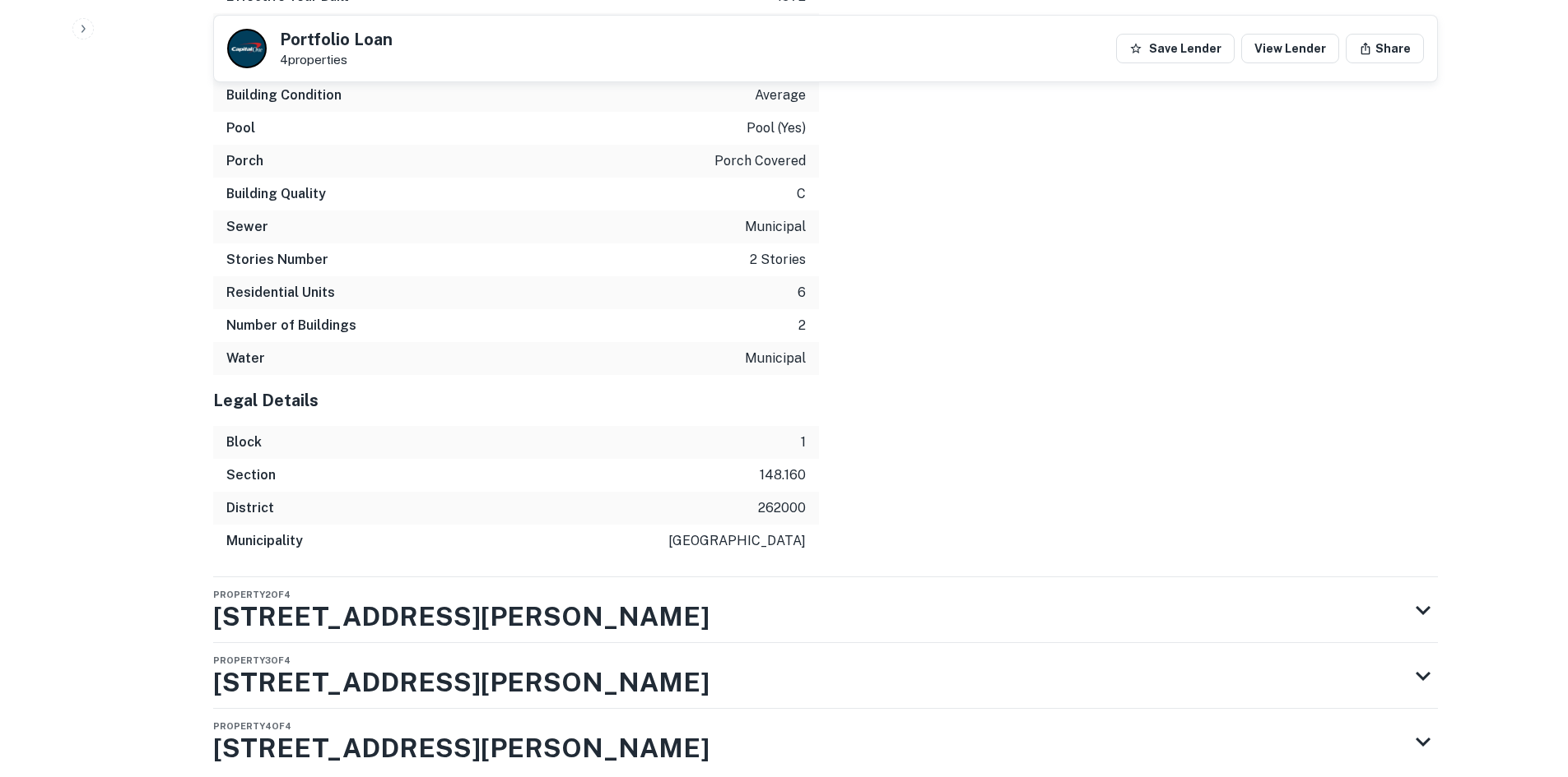
scroll to position [2918, 0]
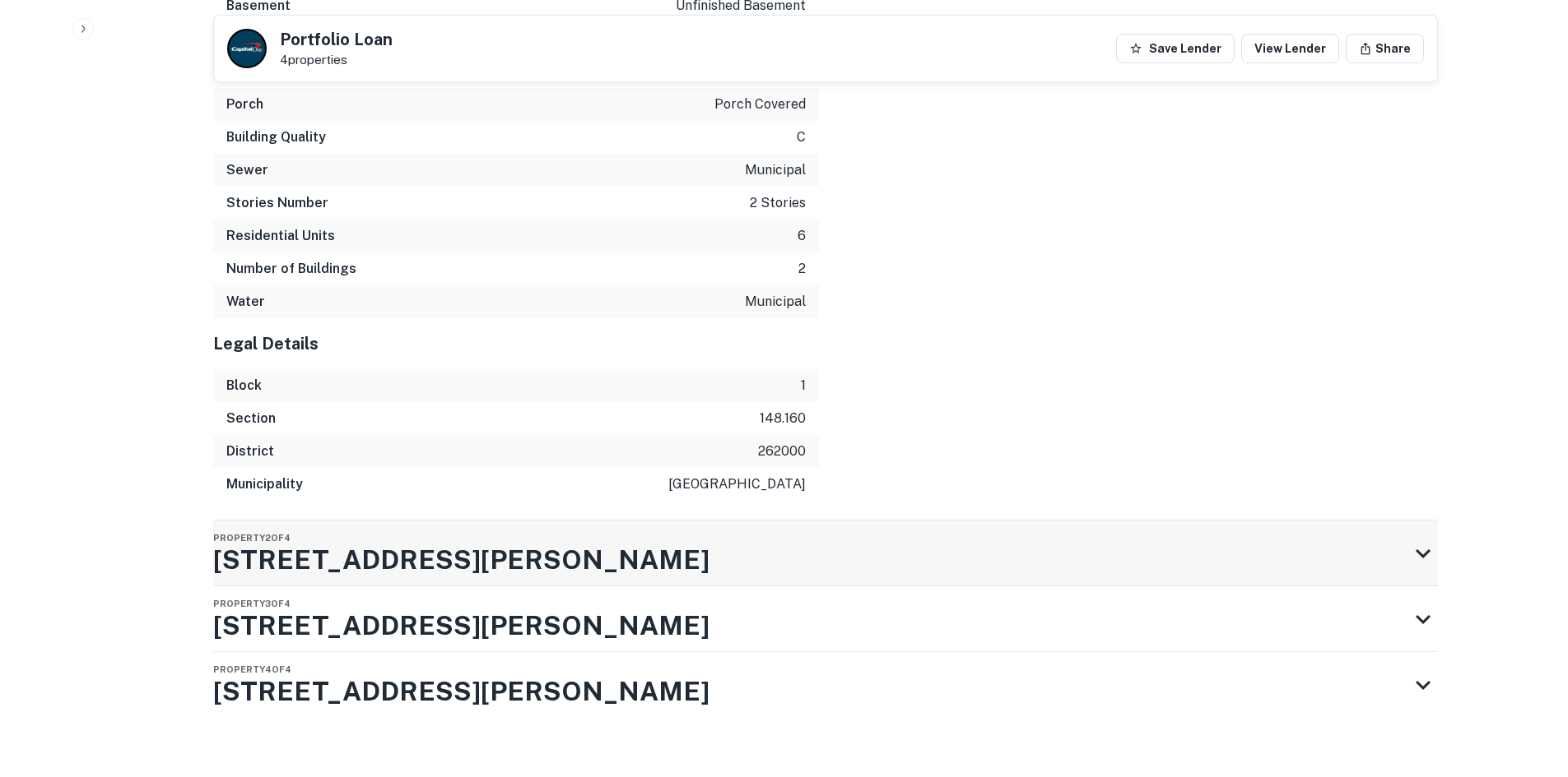
click at [677, 552] on div "Property 2 of 4 1625 Crittenden Rd" at bounding box center [811, 553] width 1195 height 66
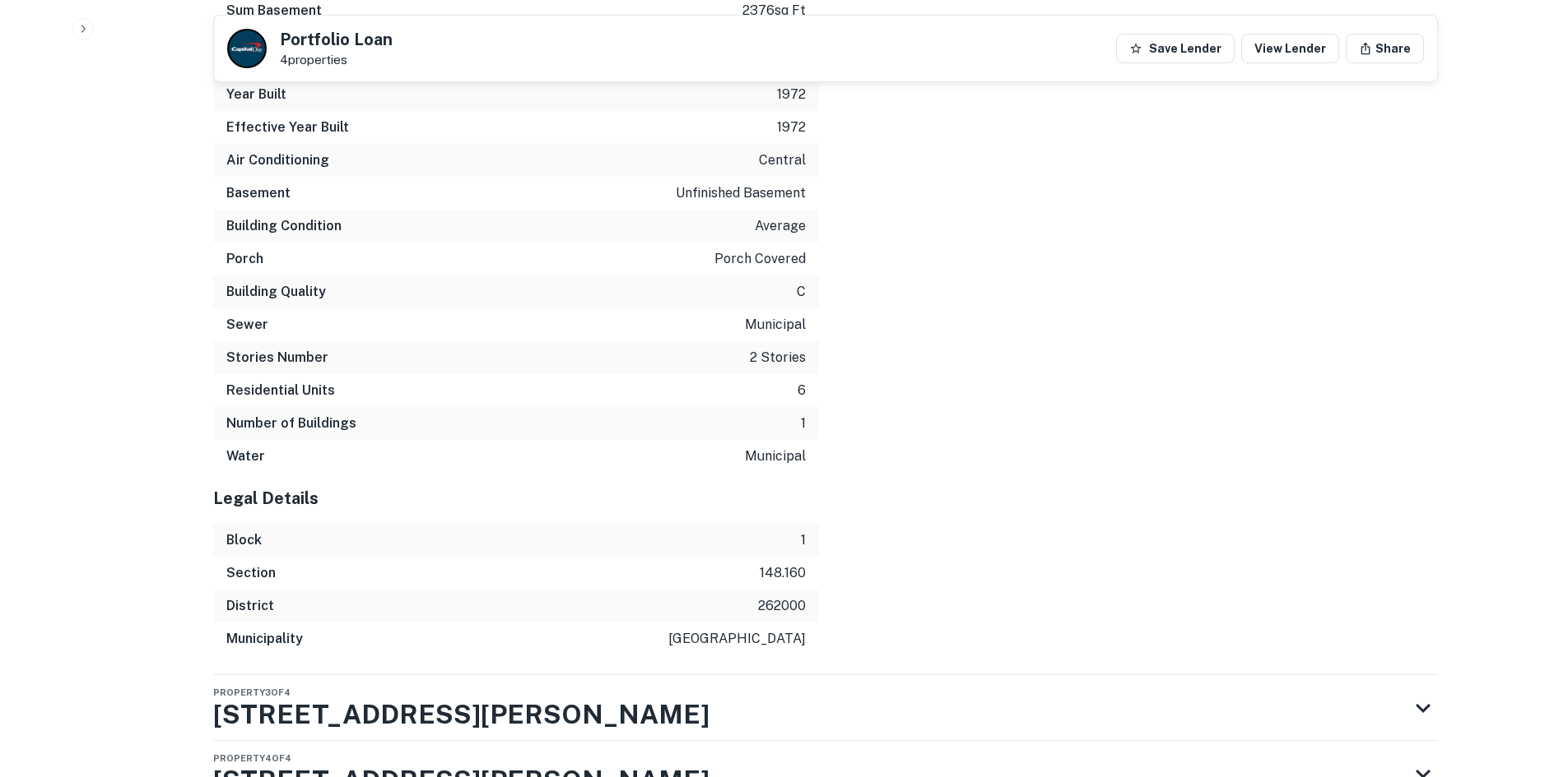
scroll to position [4302, 0]
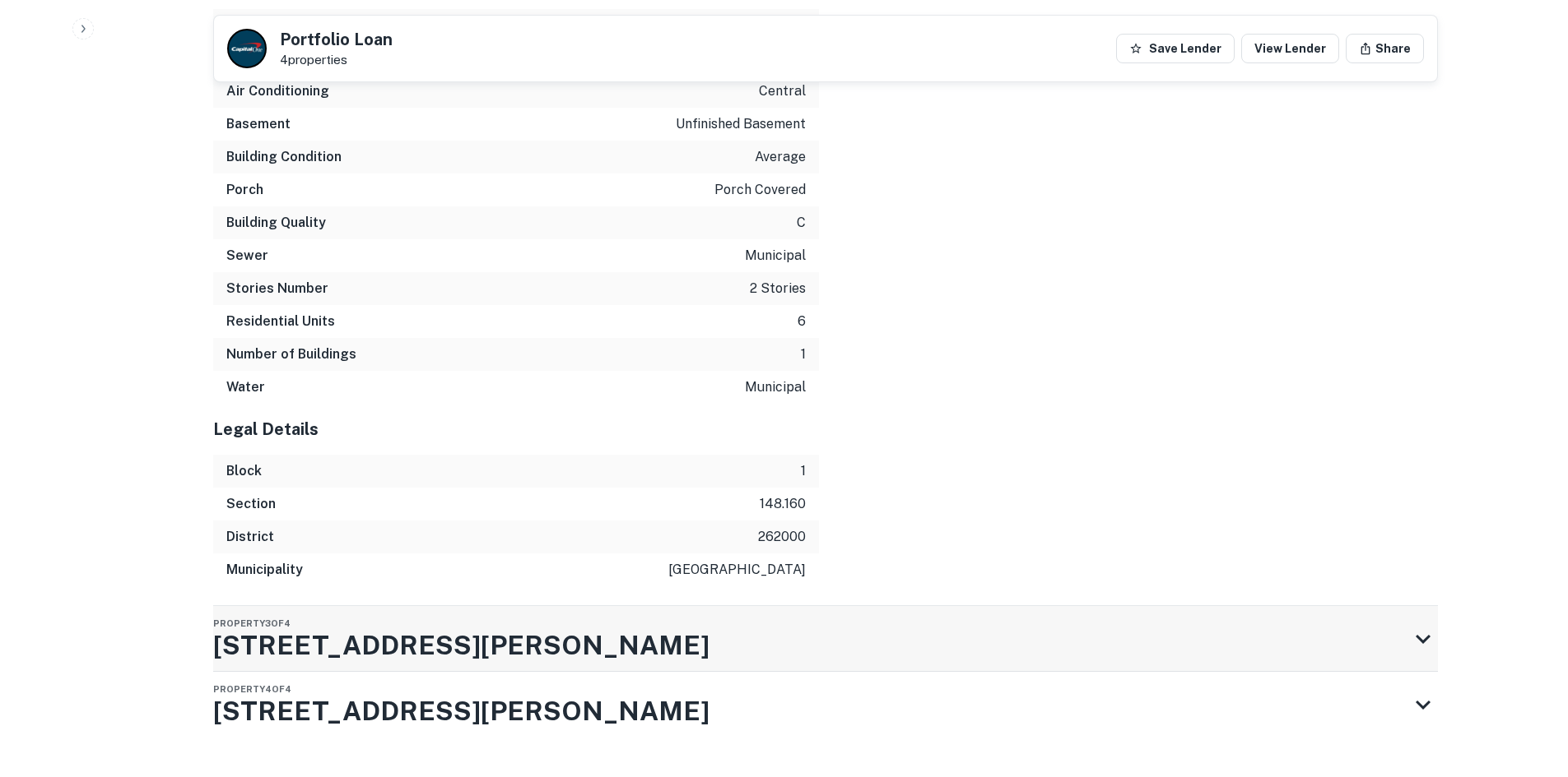
click at [740, 606] on div "Property 3 of 4 1625 Crittenden Rd" at bounding box center [811, 639] width 1195 height 66
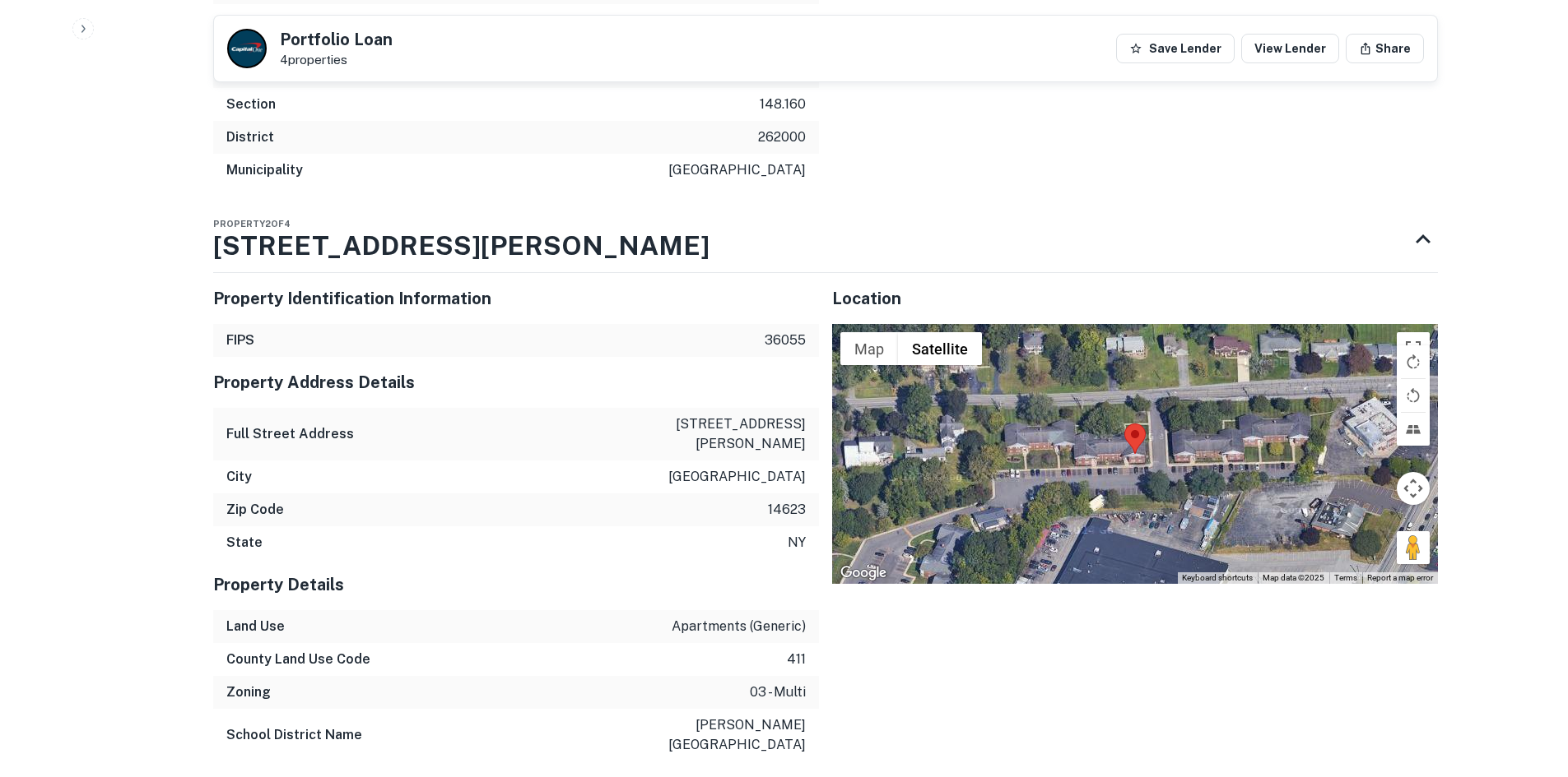
scroll to position [3150, 0]
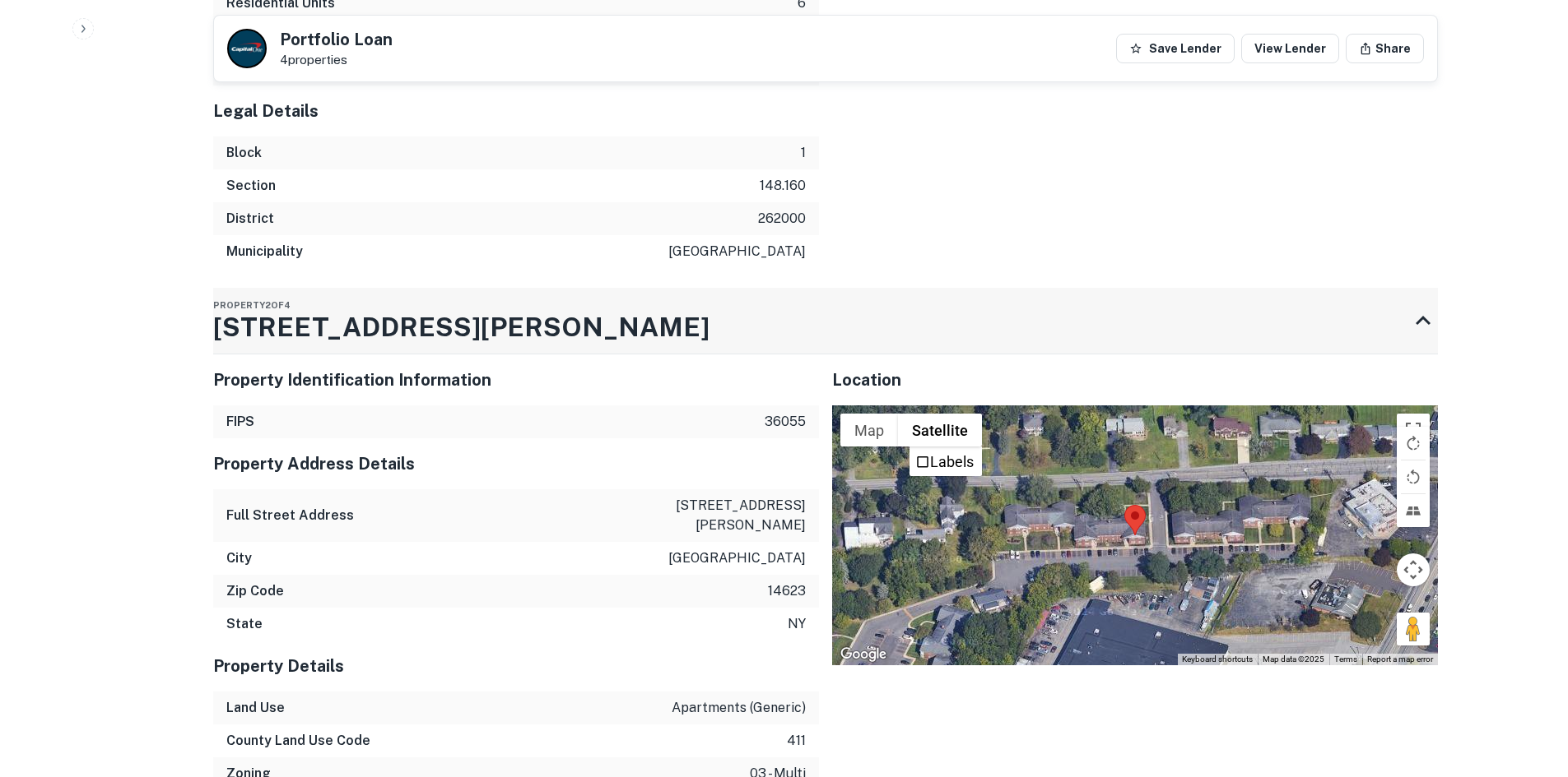
click at [1431, 309] on icon at bounding box center [1423, 321] width 30 height 30
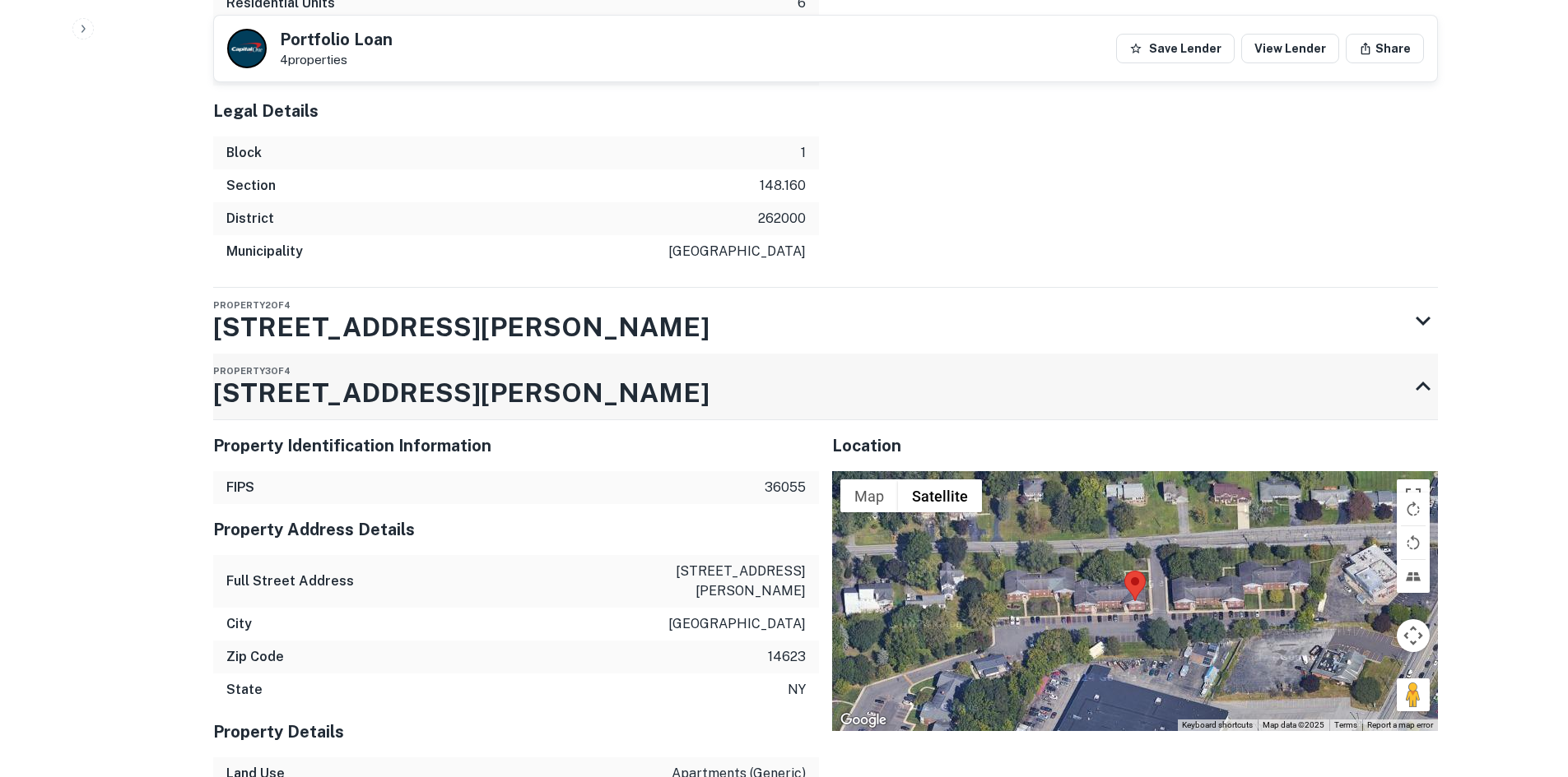
click at [1415, 376] on icon at bounding box center [1423, 386] width 30 height 30
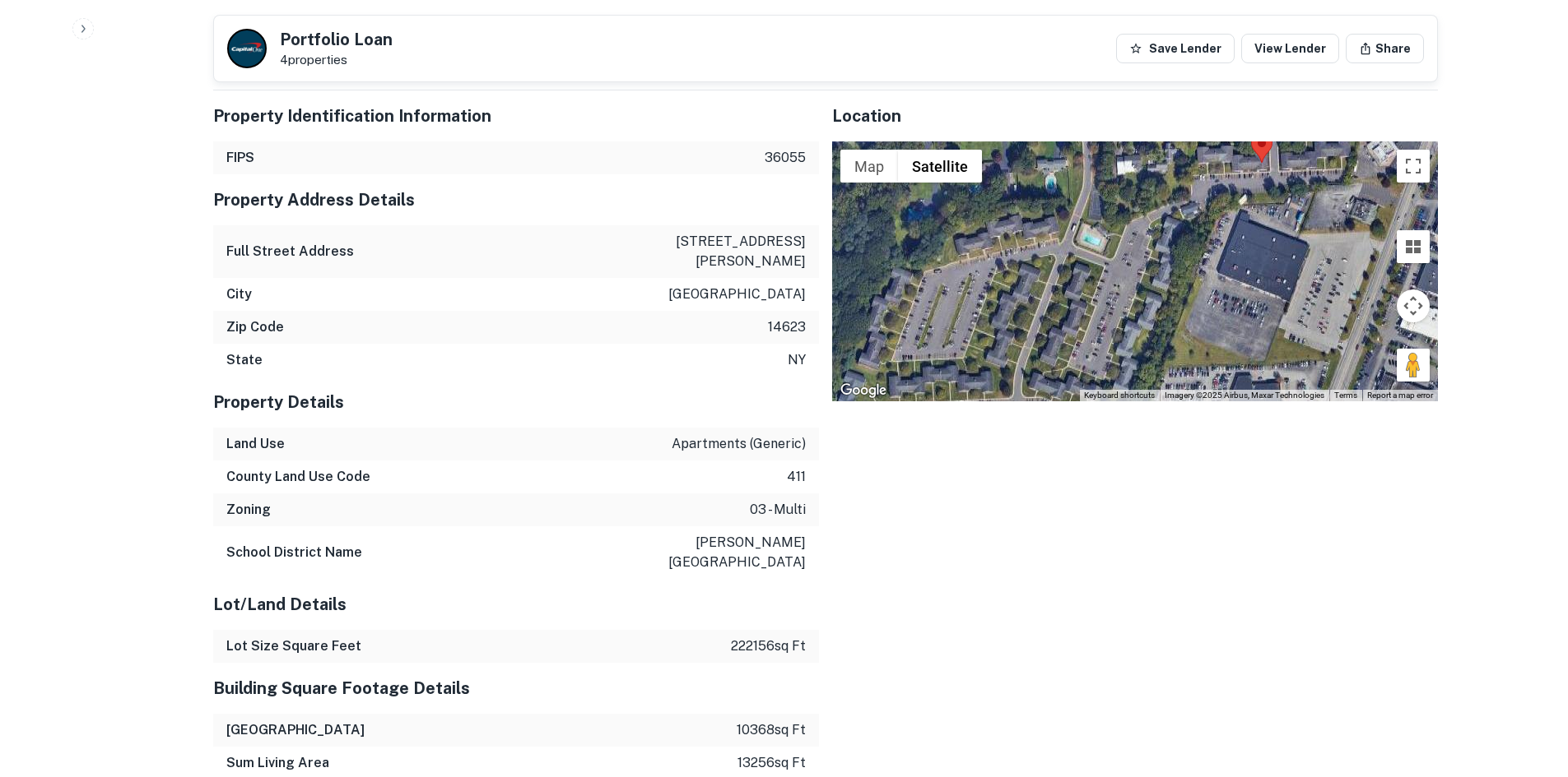
scroll to position [1848, 0]
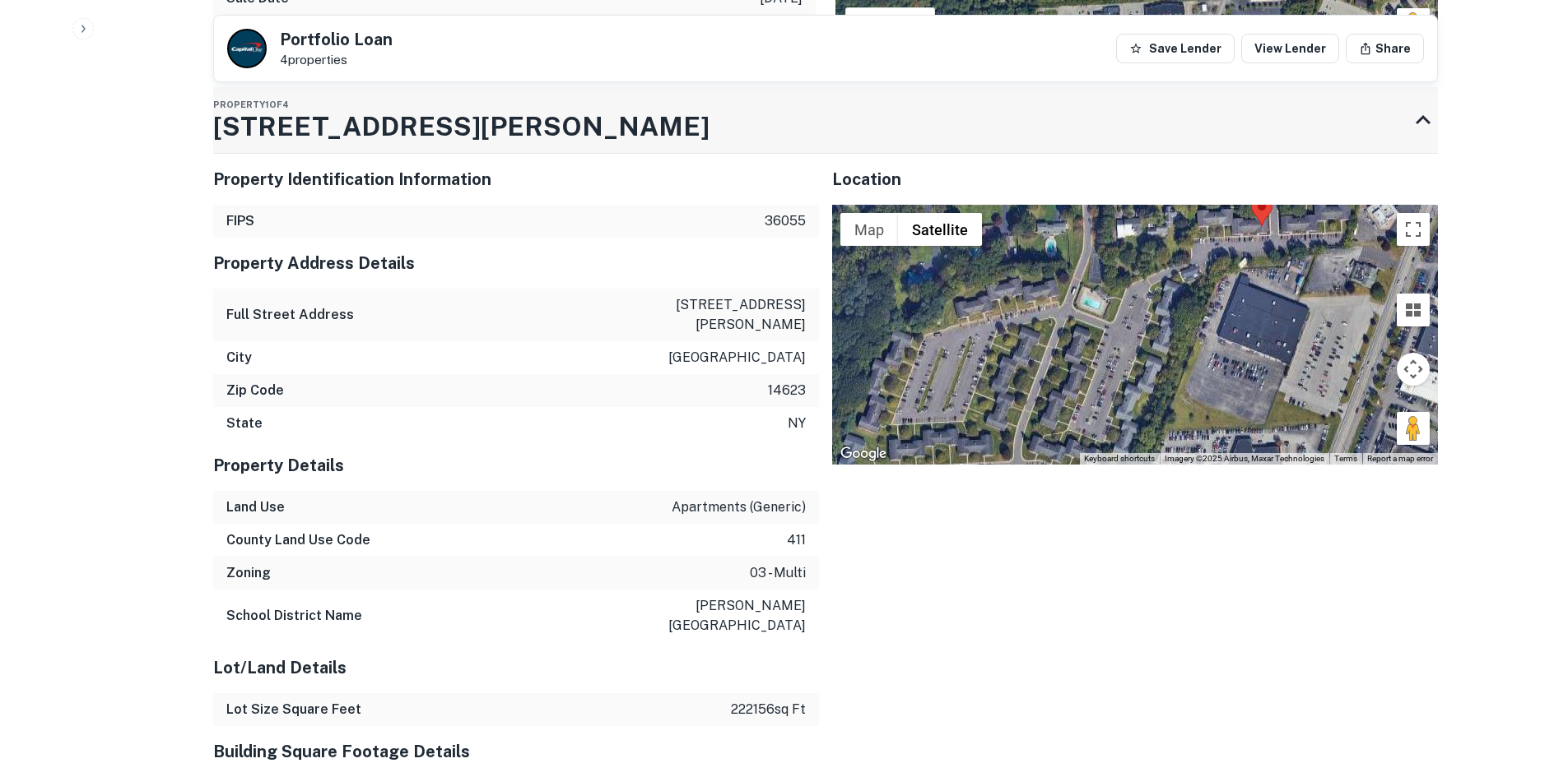
click at [1420, 132] on icon at bounding box center [1423, 120] width 30 height 30
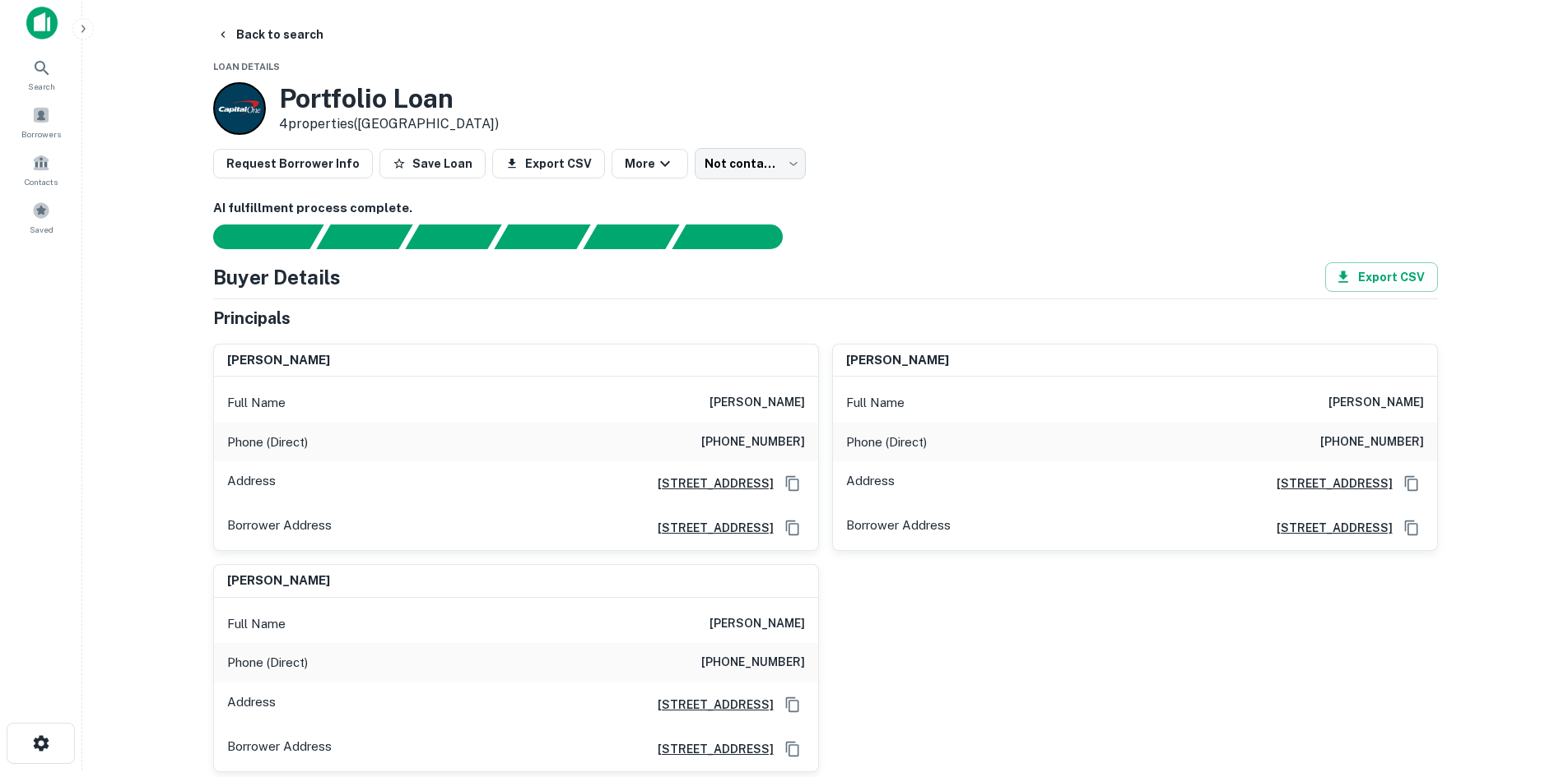
scroll to position [0, 0]
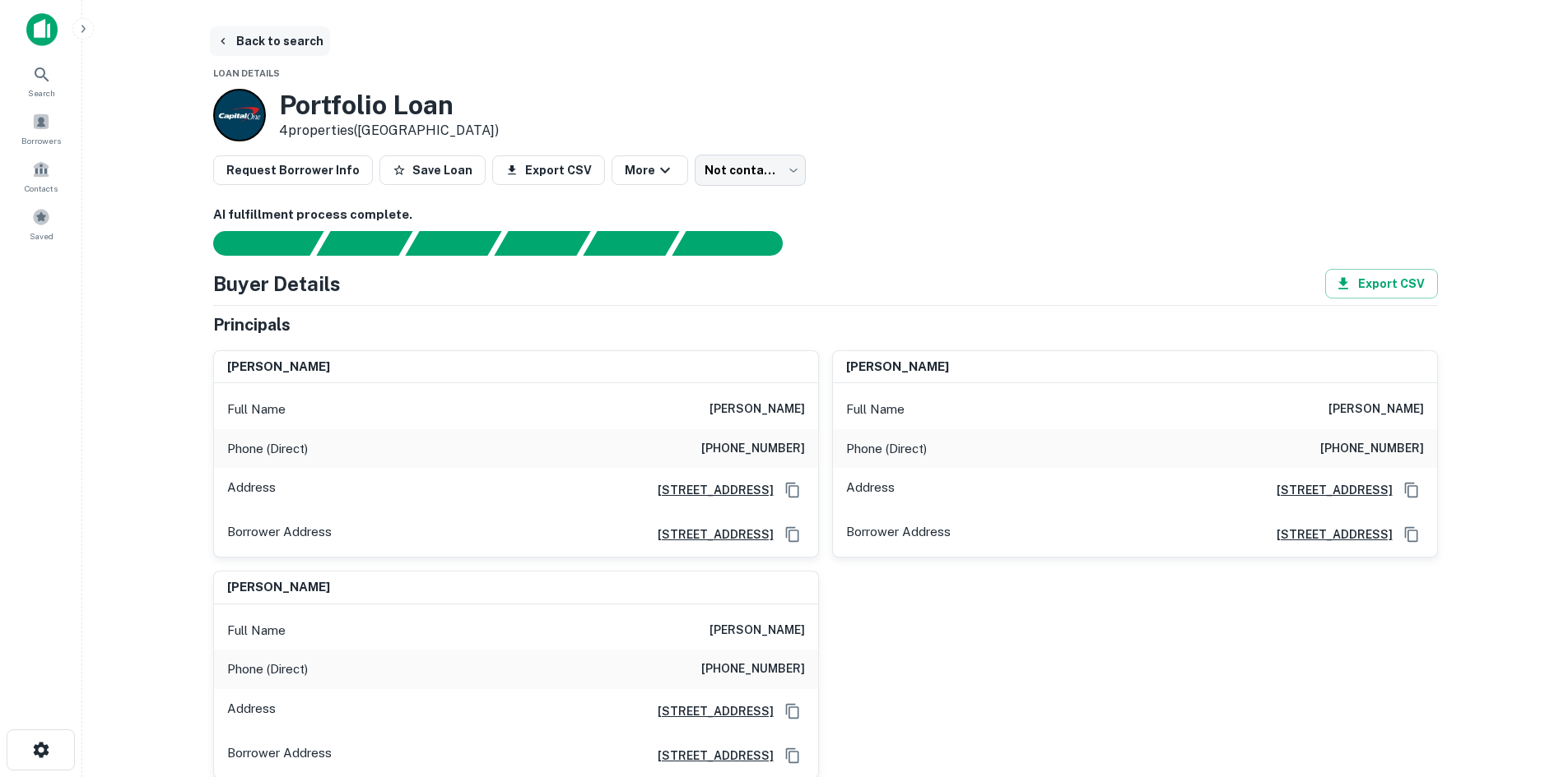
click at [228, 42] on icon "button" at bounding box center [223, 41] width 13 height 13
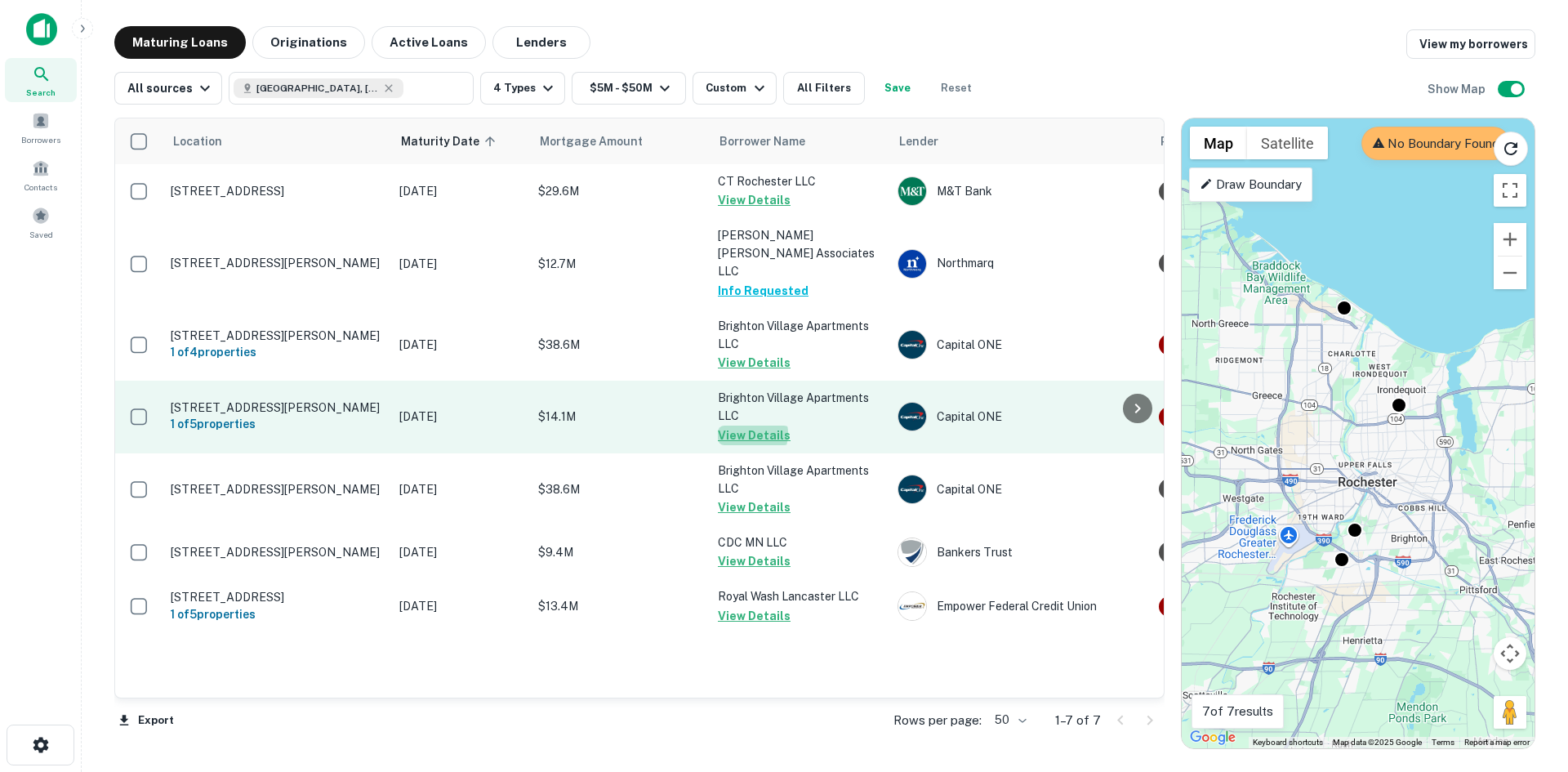
click at [740, 426] on button "View Details" at bounding box center [754, 436] width 73 height 20
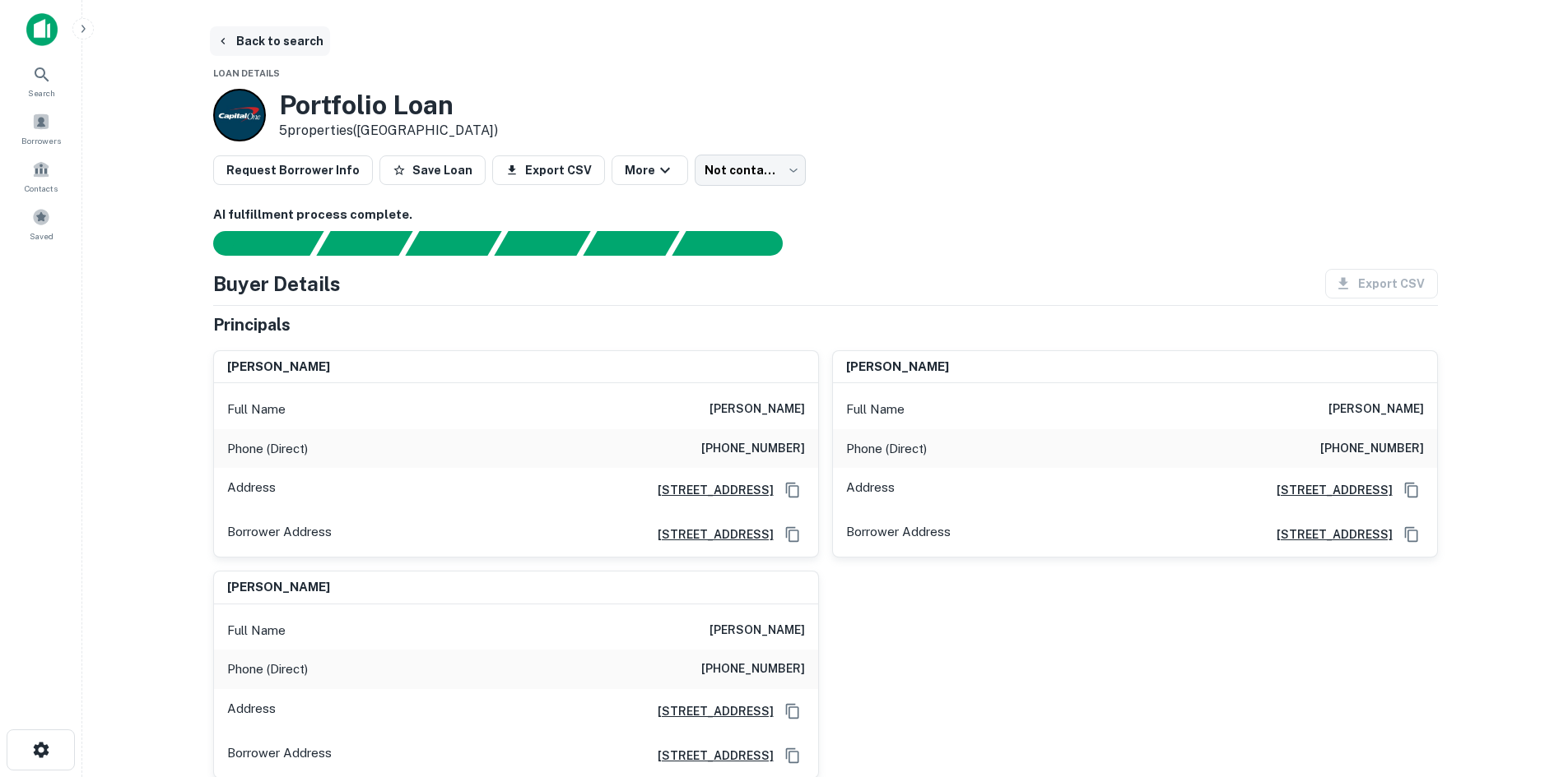
click at [224, 40] on icon "button" at bounding box center [223, 41] width 13 height 13
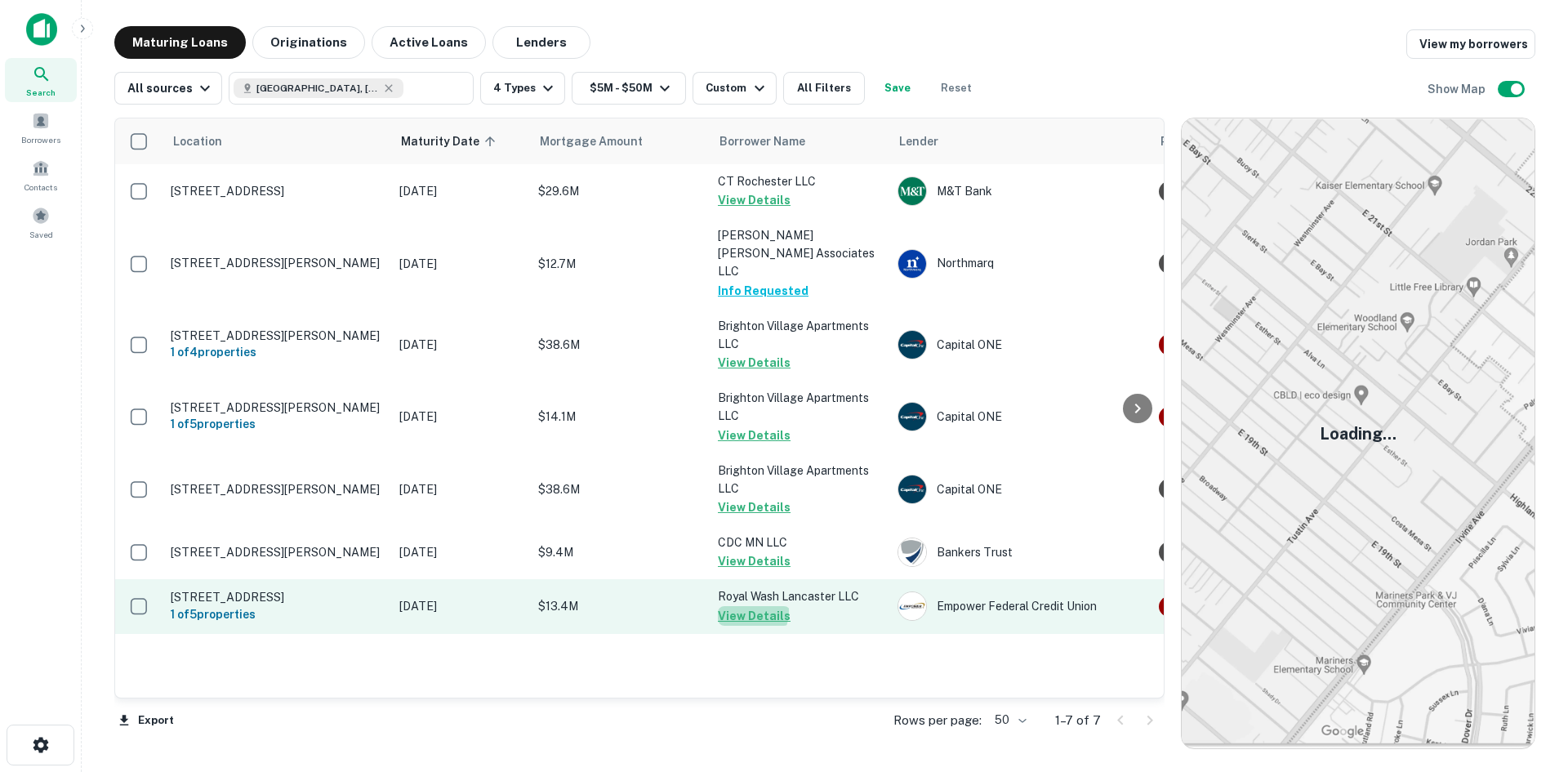
click at [748, 607] on button "View Details" at bounding box center [754, 616] width 73 height 20
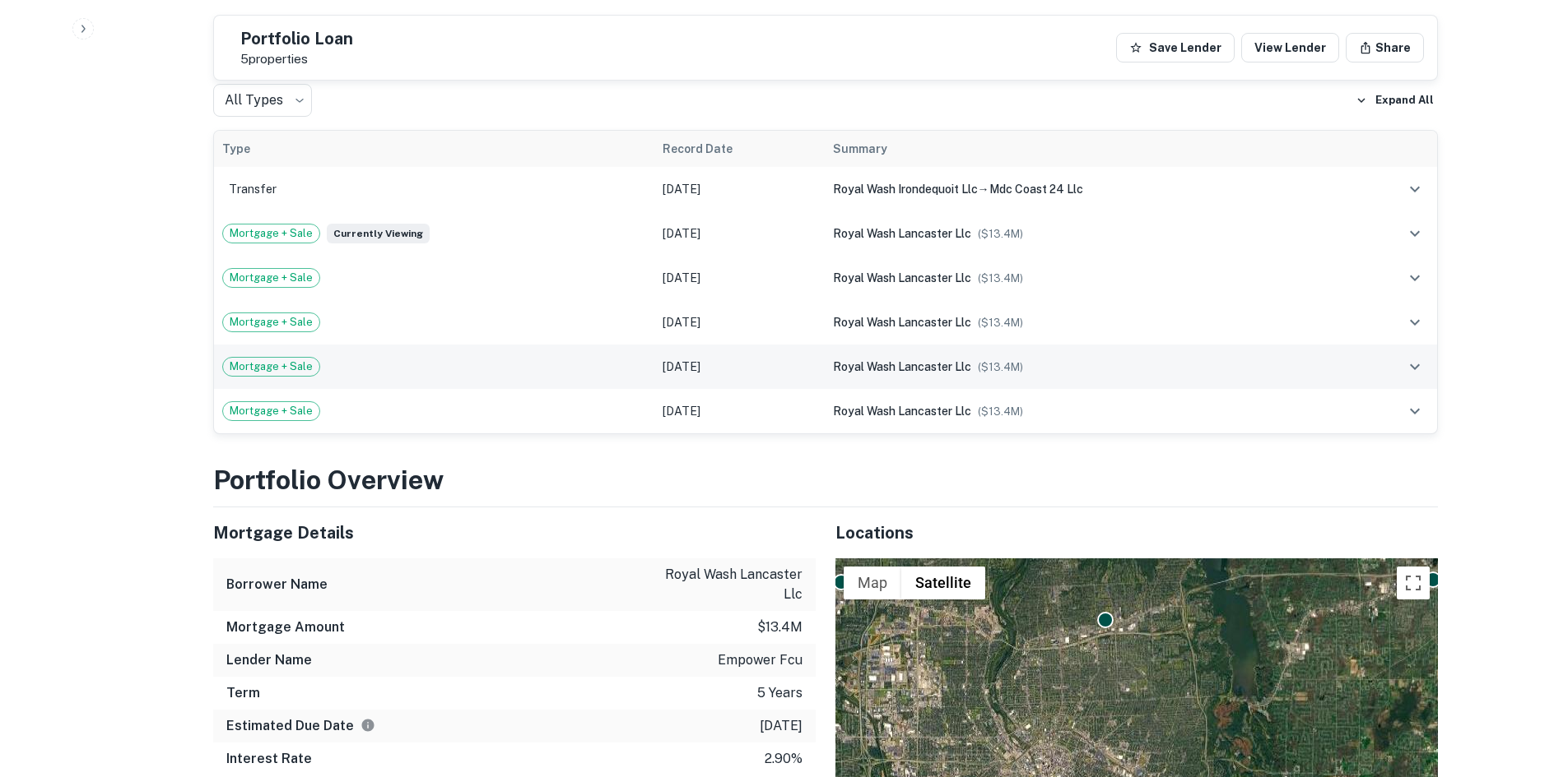
scroll to position [987, 0]
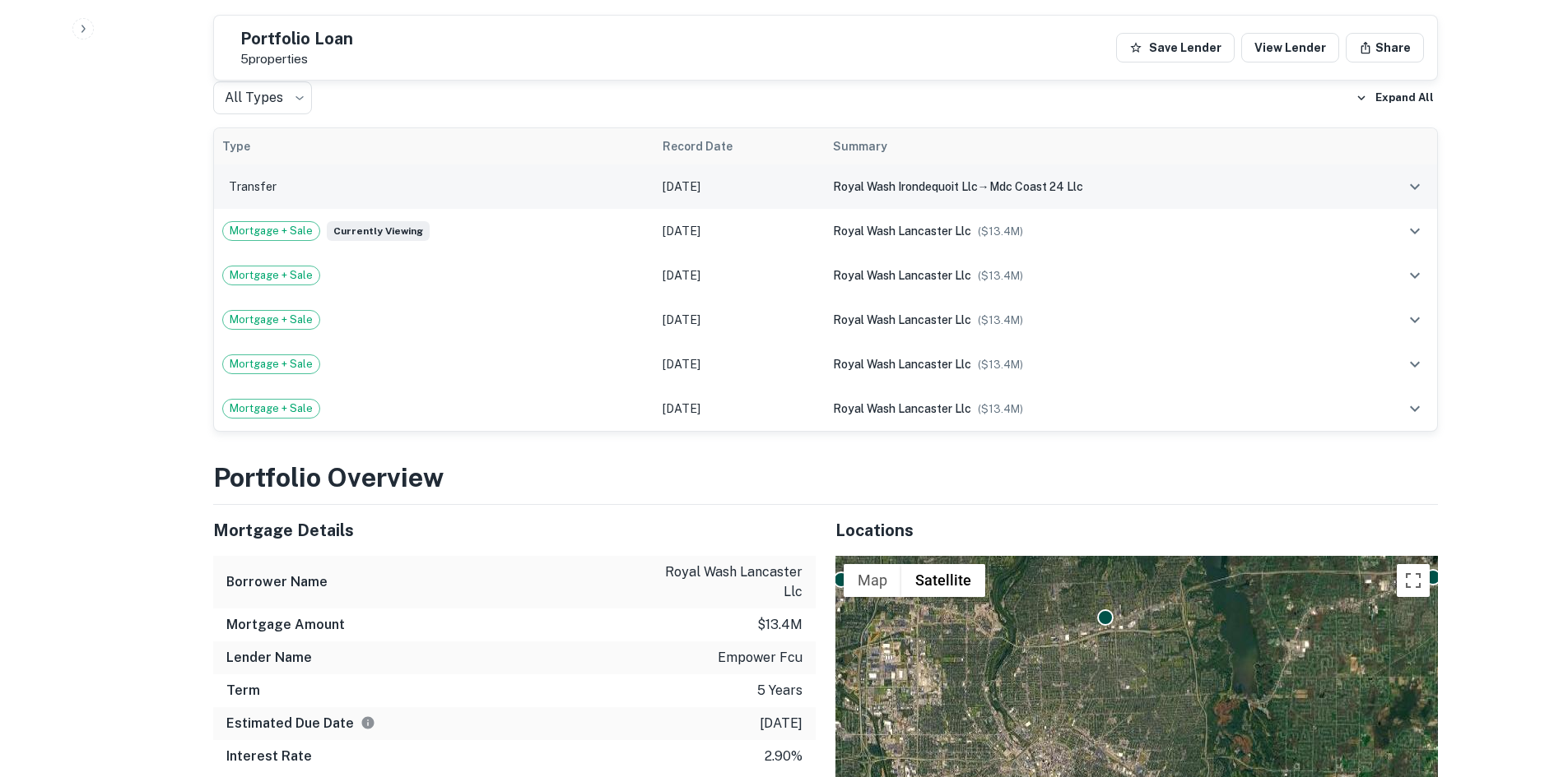
click at [1142, 177] on div "royal wash irondequoit llc → mdc coast 24 llc" at bounding box center [1087, 187] width 508 height 18
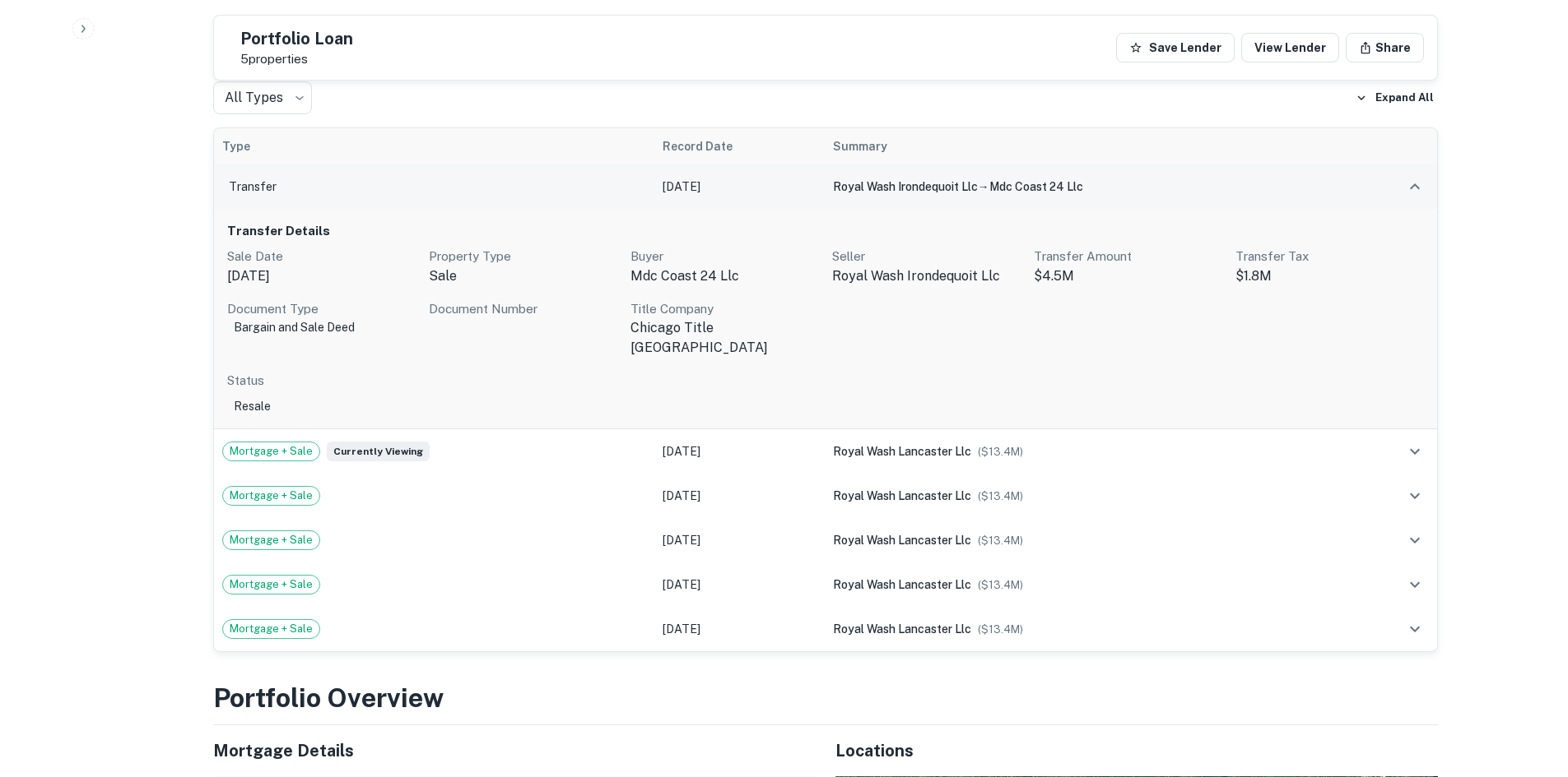
click at [1142, 177] on div "royal wash irondequoit llc → mdc coast 24 llc" at bounding box center [1087, 187] width 508 height 18
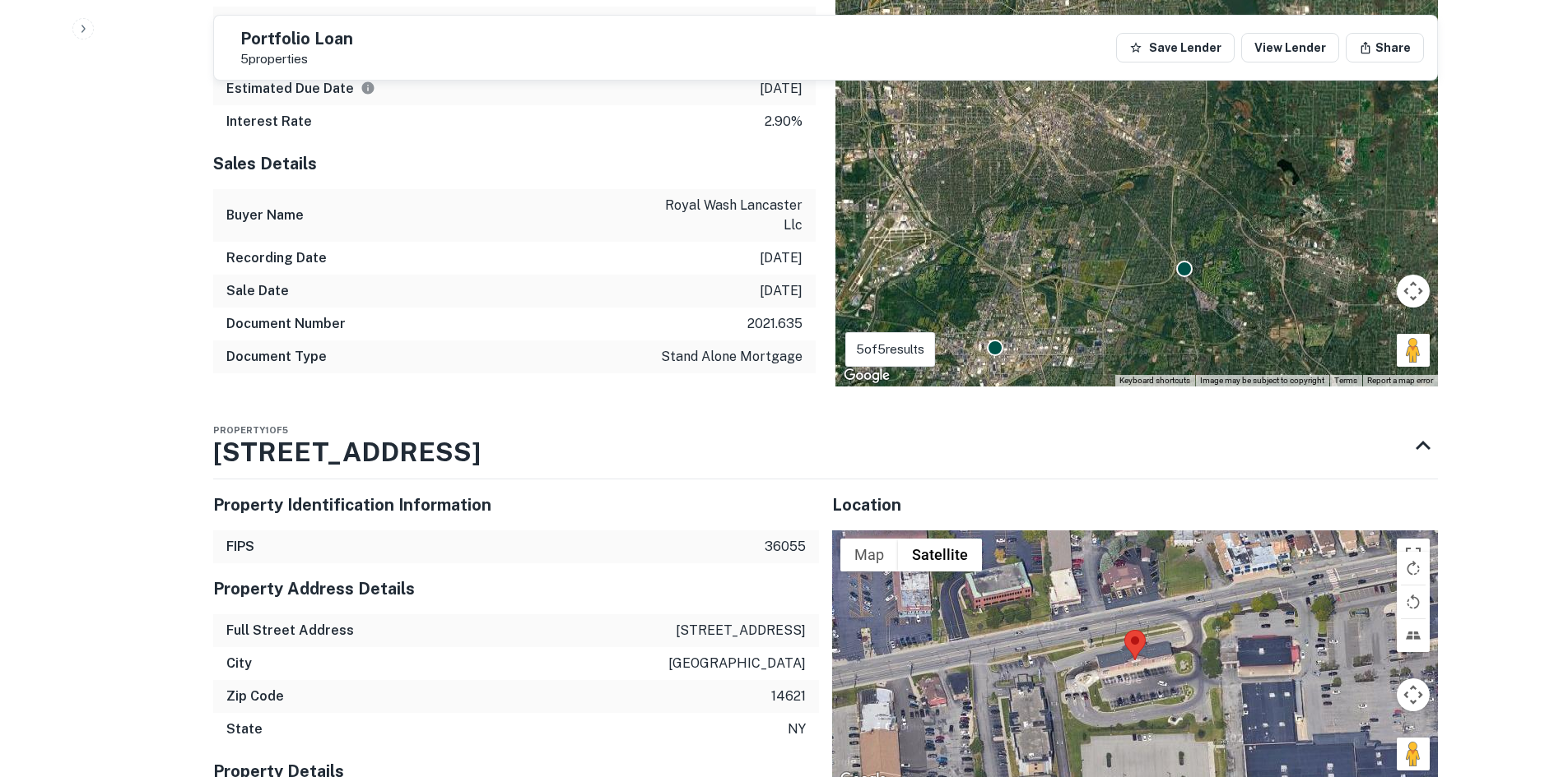
scroll to position [1398, 0]
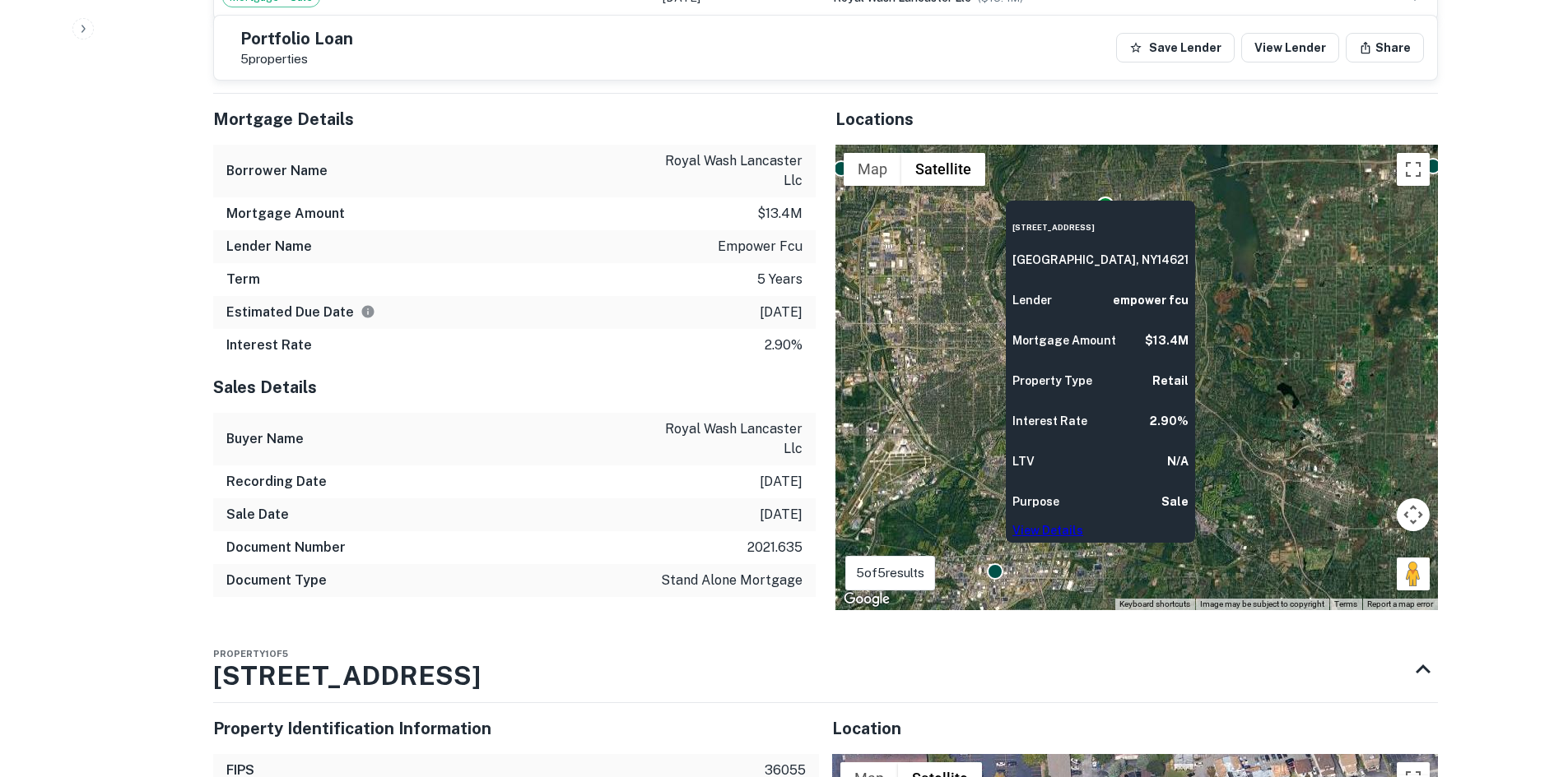
click at [1100, 190] on div "1365 E Ridge Rd Rochester, NY14621 Lender empower fcu Mortgage Amount $13.4M Pr…" at bounding box center [1100, 366] width 192 height 356
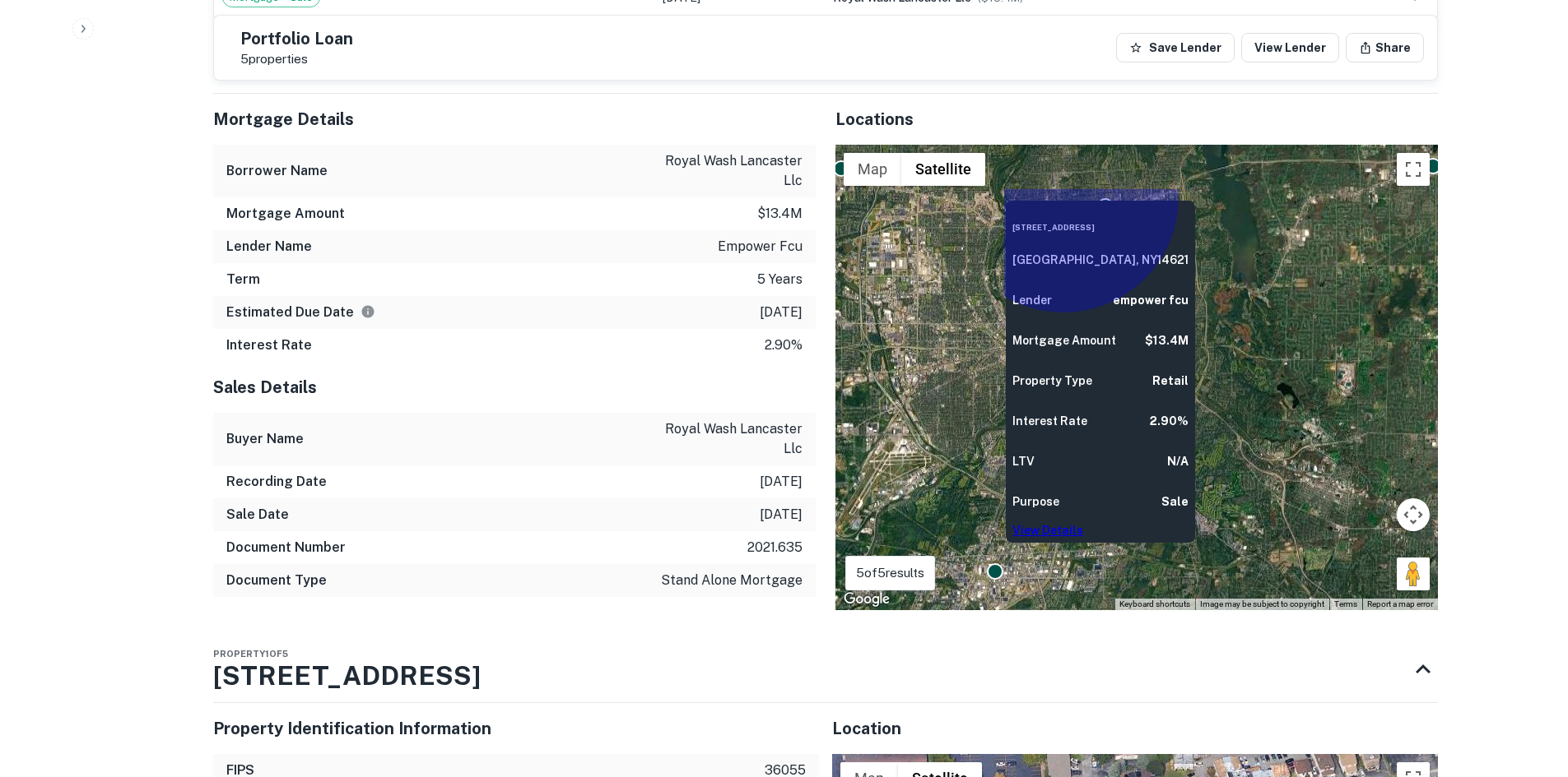
click at [1079, 524] on link "View Details" at bounding box center [1047, 530] width 71 height 13
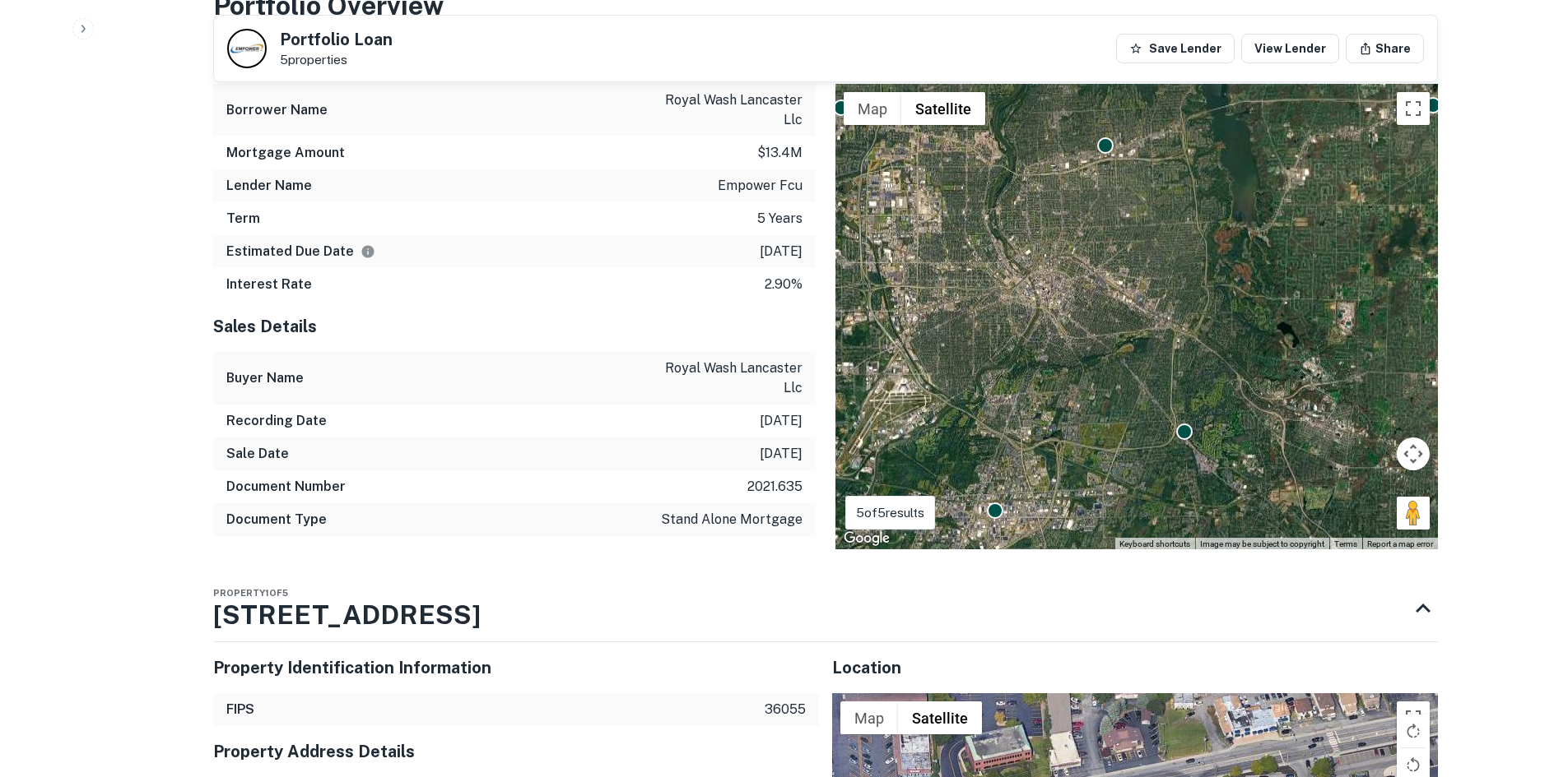
scroll to position [1481, 0]
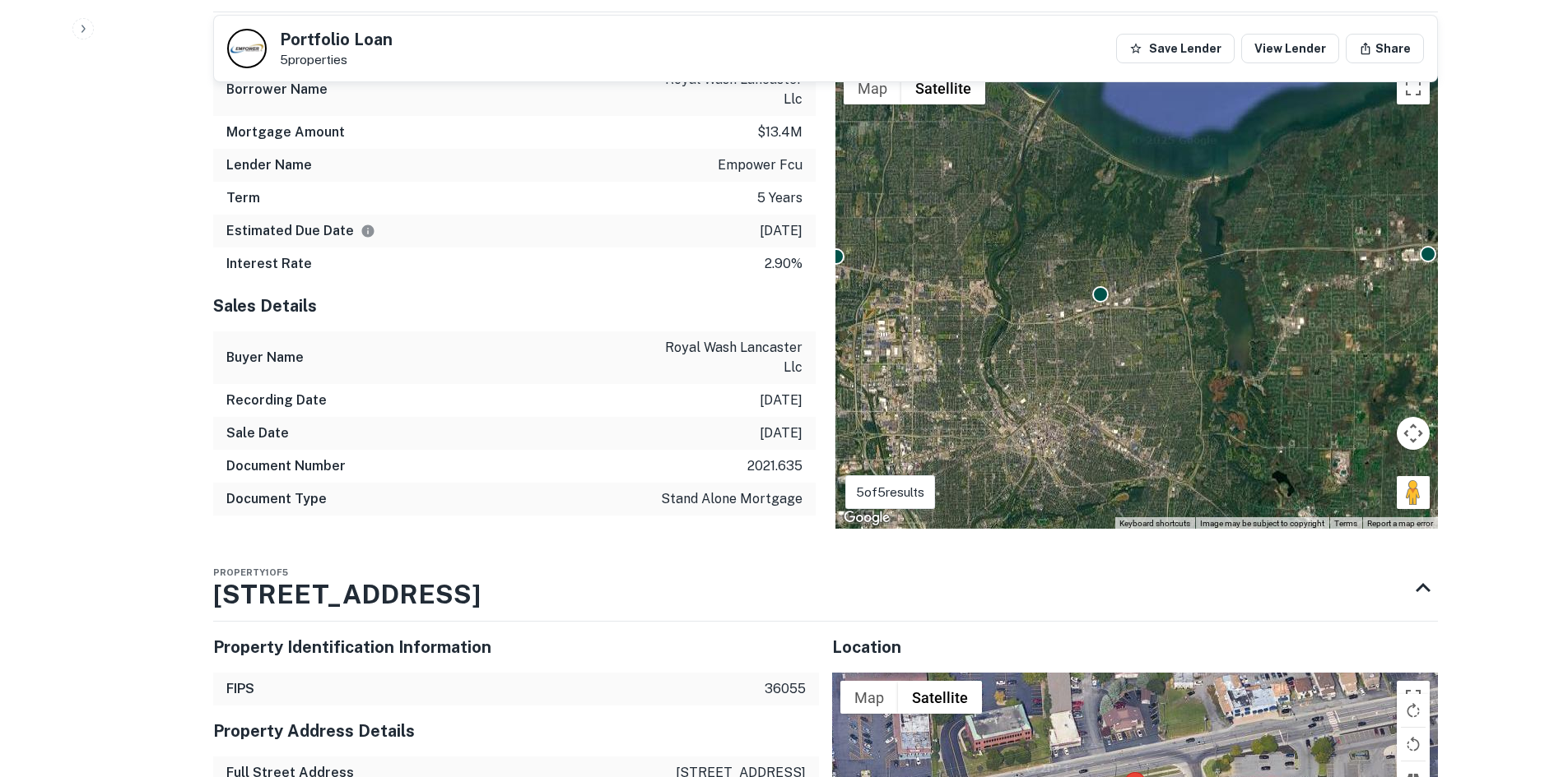
drag, startPoint x: 1111, startPoint y: 133, endPoint x: 1106, endPoint y: 311, distance: 178.1
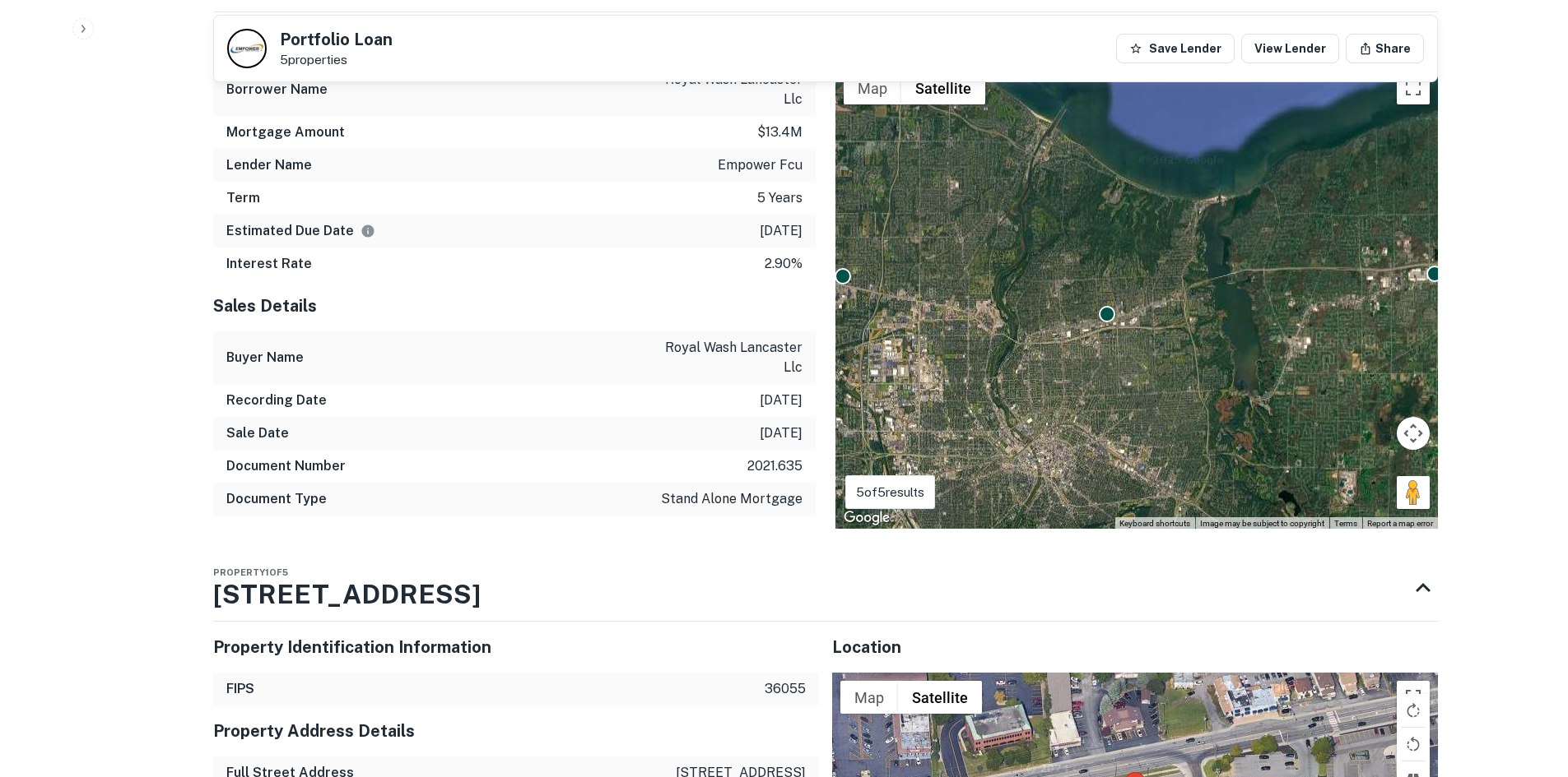
drag, startPoint x: 1092, startPoint y: 282, endPoint x: 1097, endPoint y: 301, distance: 19.6
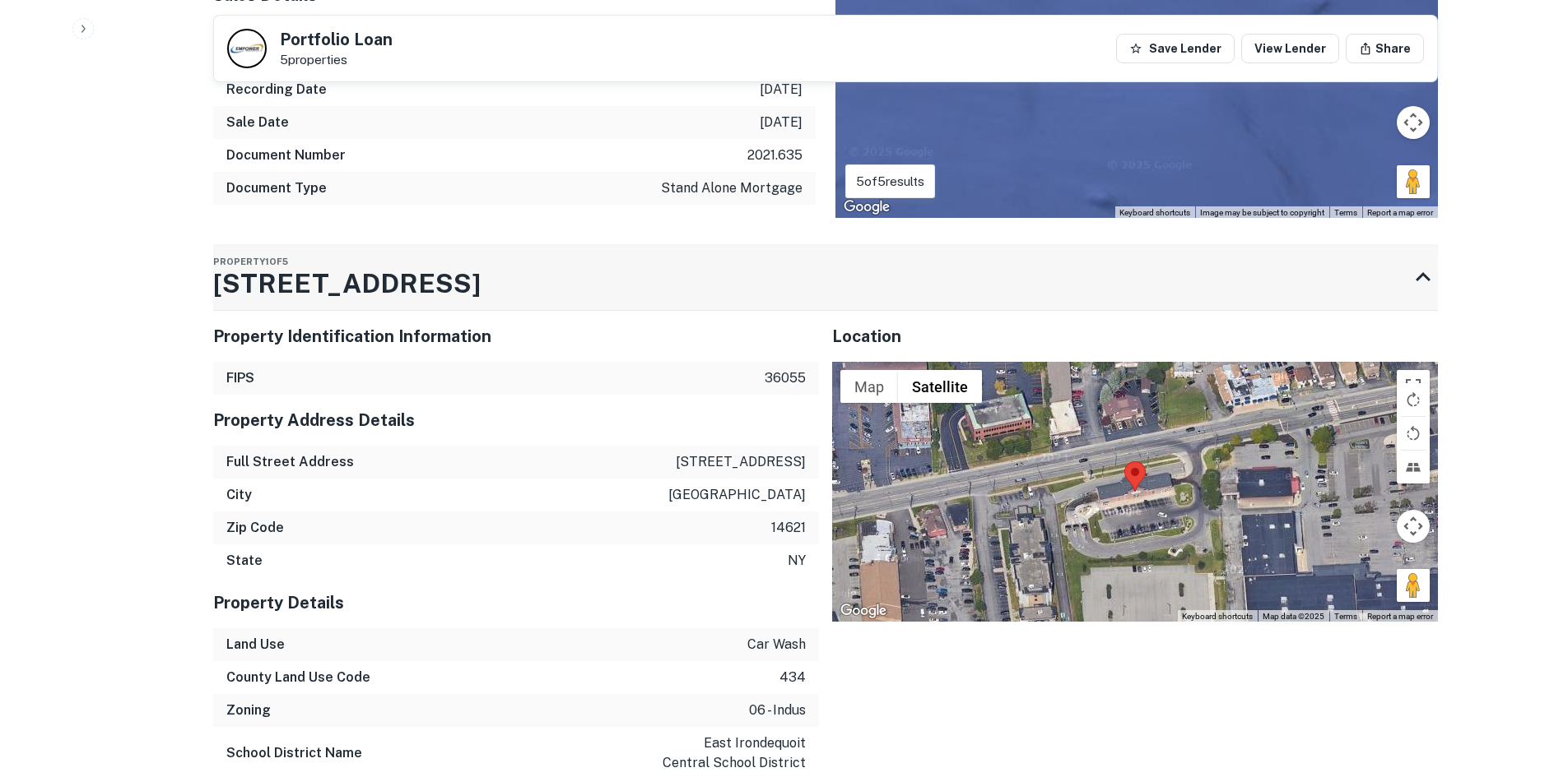
scroll to position [1398, 0]
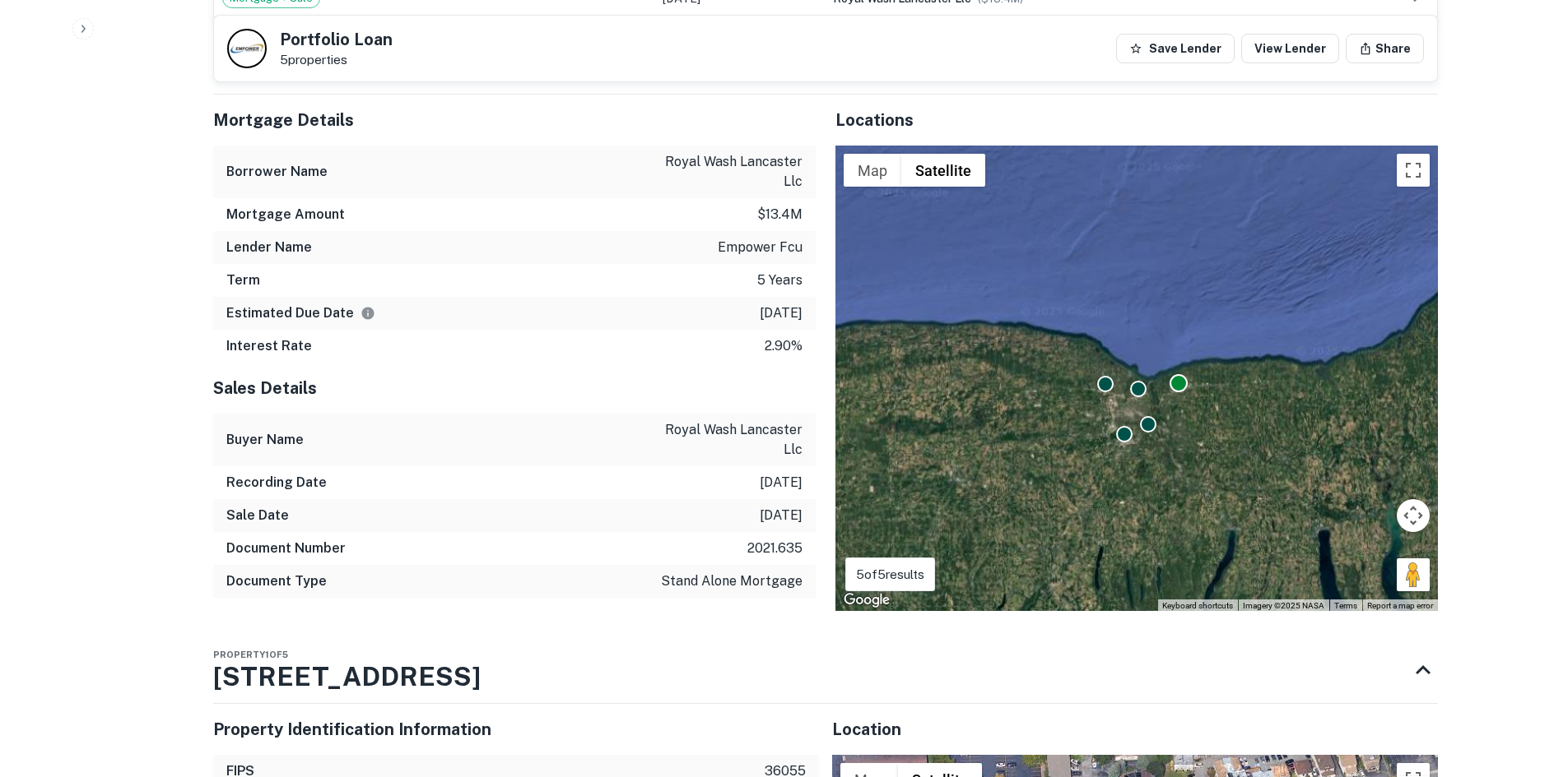
drag, startPoint x: 1174, startPoint y: 431, endPoint x: 1174, endPoint y: 362, distance: 69.0
click at [1174, 362] on div "To navigate, press the arrow keys. To activate drag with keyboard, press Alt + …" at bounding box center [1136, 378] width 602 height 466
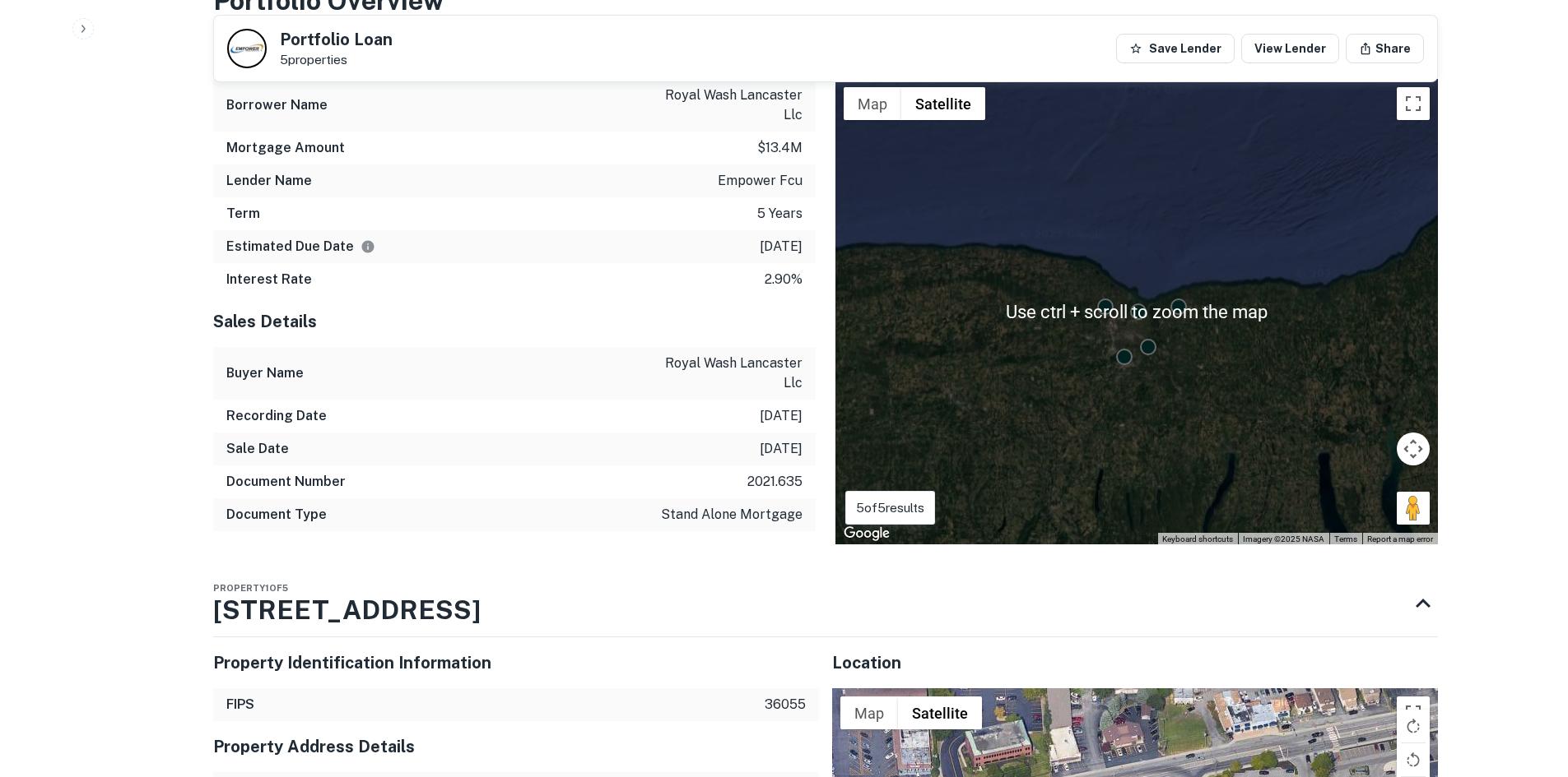
scroll to position [1481, 0]
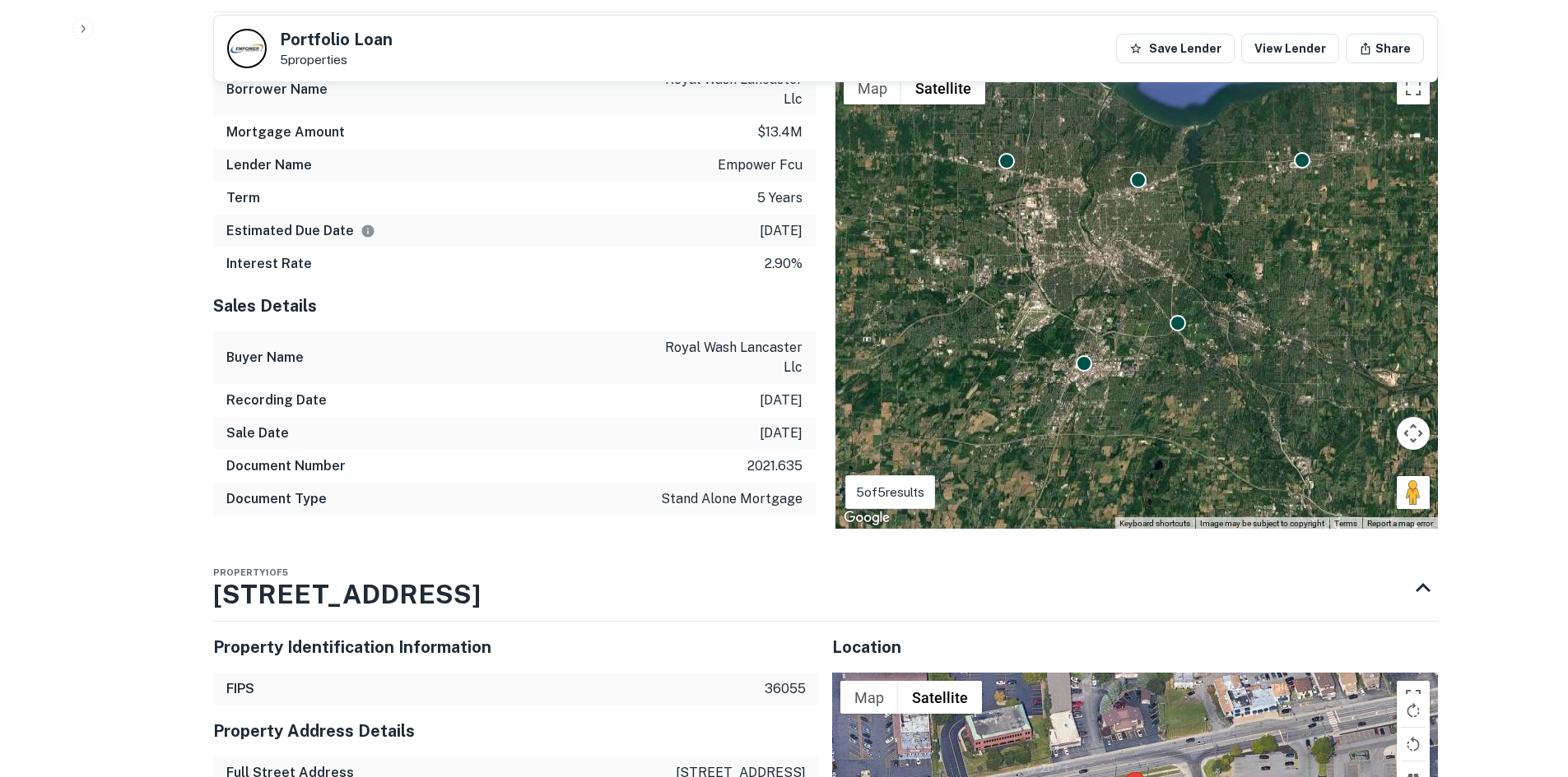
drag, startPoint x: 1137, startPoint y: 322, endPoint x: 1151, endPoint y: 275, distance: 49.0
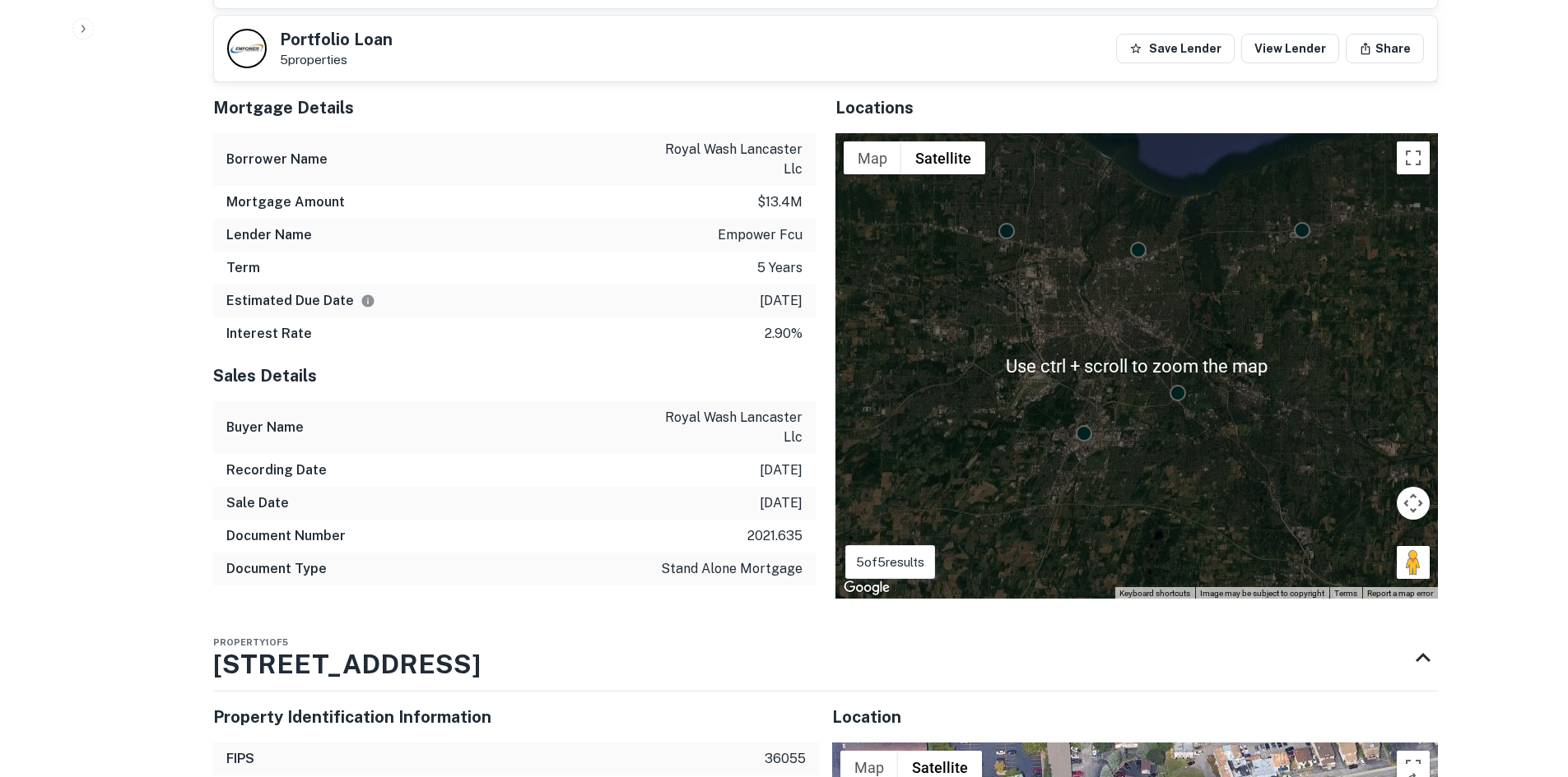
scroll to position [1398, 0]
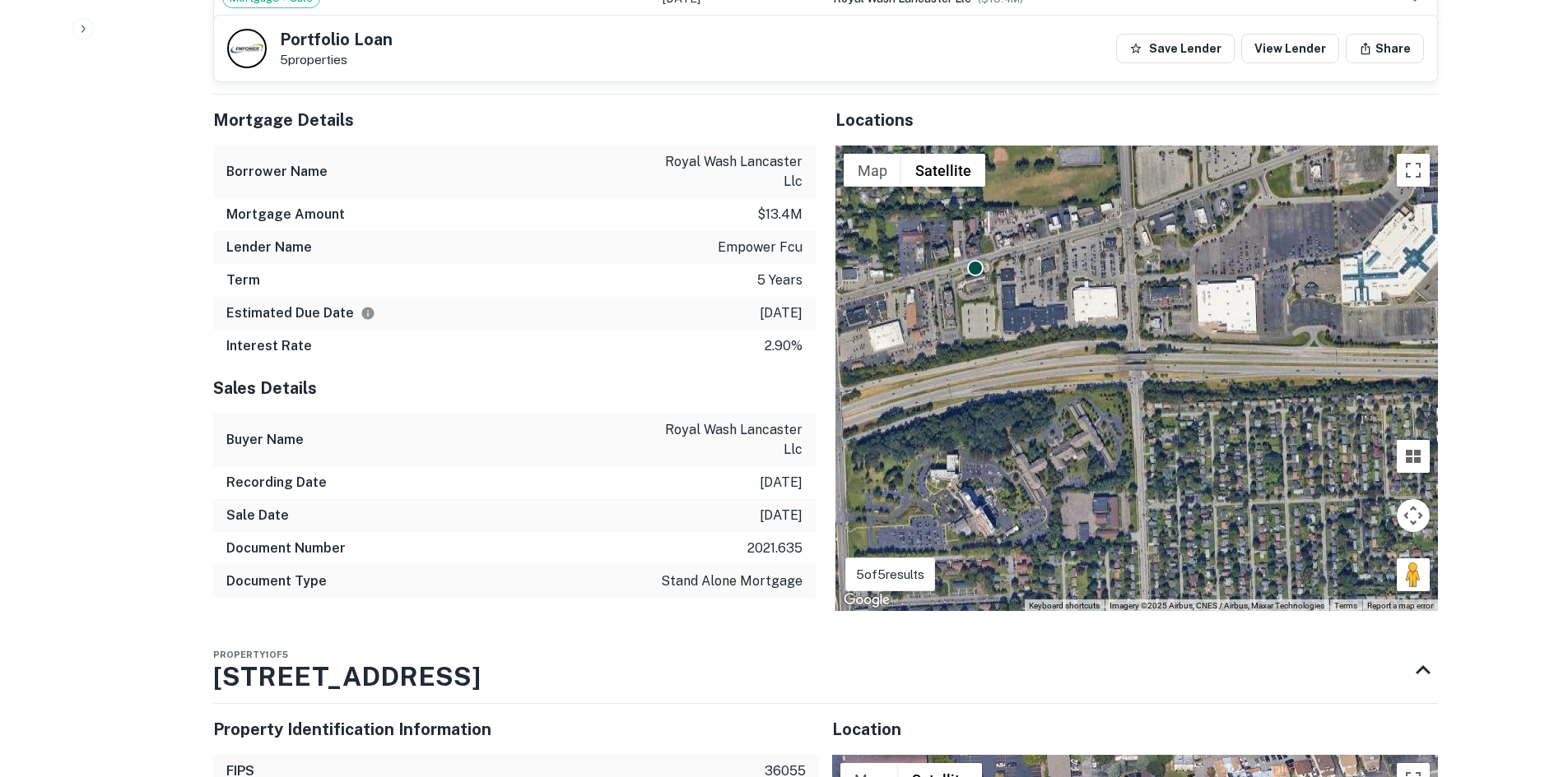
drag, startPoint x: 1045, startPoint y: 263, endPoint x: 1160, endPoint y: 271, distance: 115.3
click at [1160, 271] on div "To navigate, press the arrow keys. To activate drag with keyboard, press Alt + …" at bounding box center [1136, 378] width 602 height 466
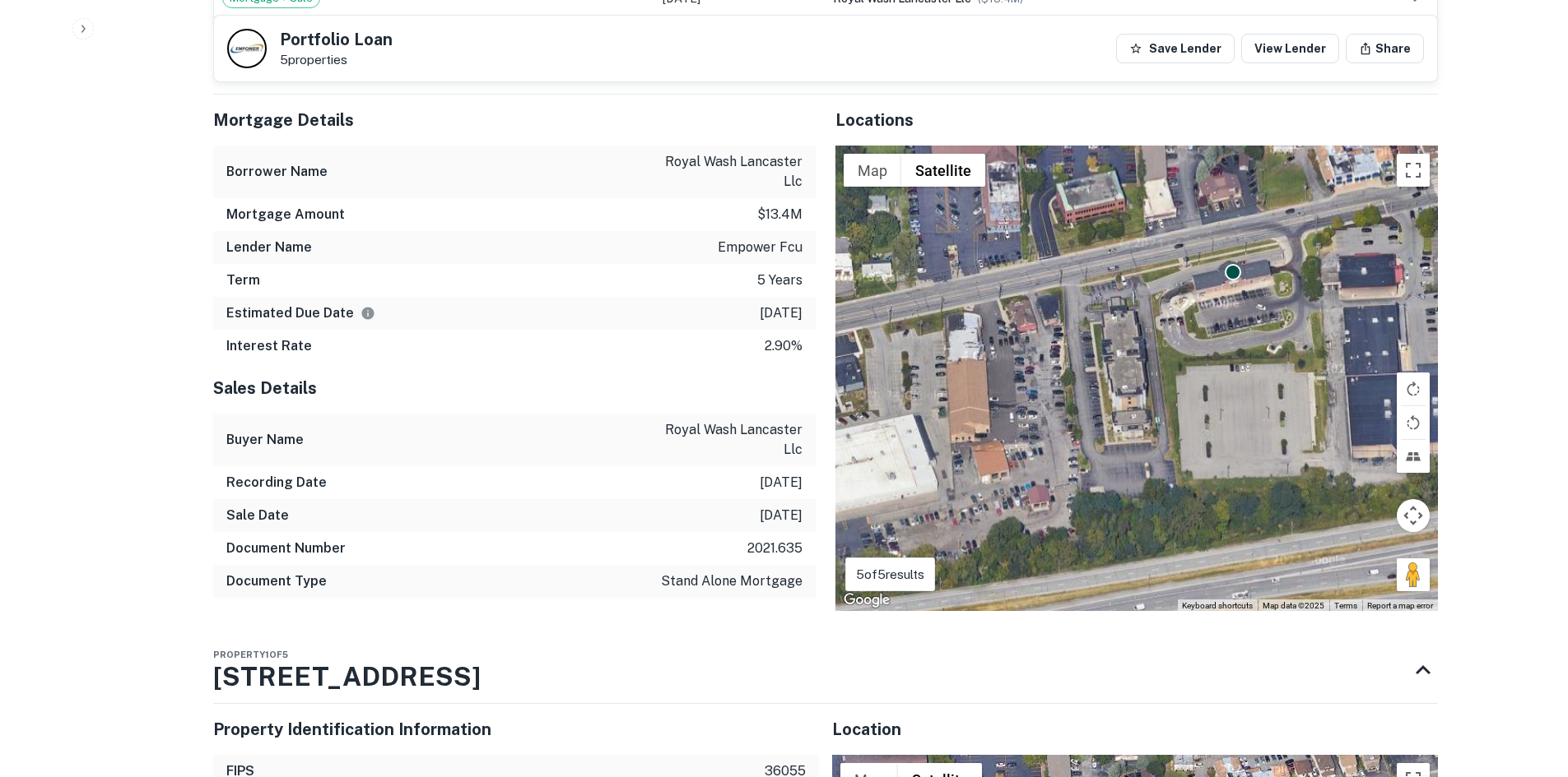
drag, startPoint x: 1073, startPoint y: 274, endPoint x: 1106, endPoint y: 262, distance: 35.1
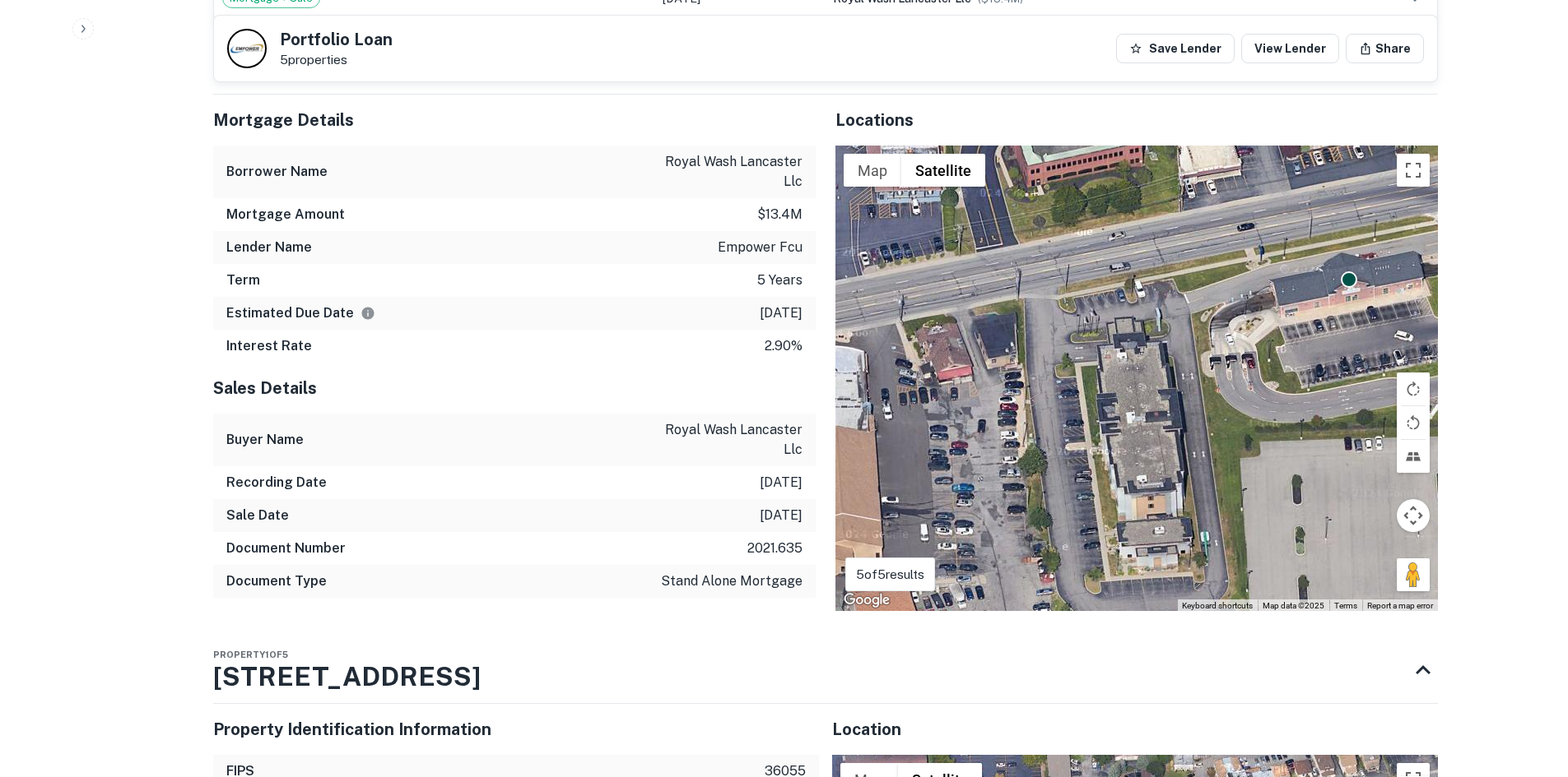
drag, startPoint x: 1246, startPoint y: 283, endPoint x: 1133, endPoint y: 284, distance: 113.0
click at [1133, 284] on div "To navigate, press the arrow keys. To activate drag with keyboard, press Alt + …" at bounding box center [1136, 378] width 602 height 466
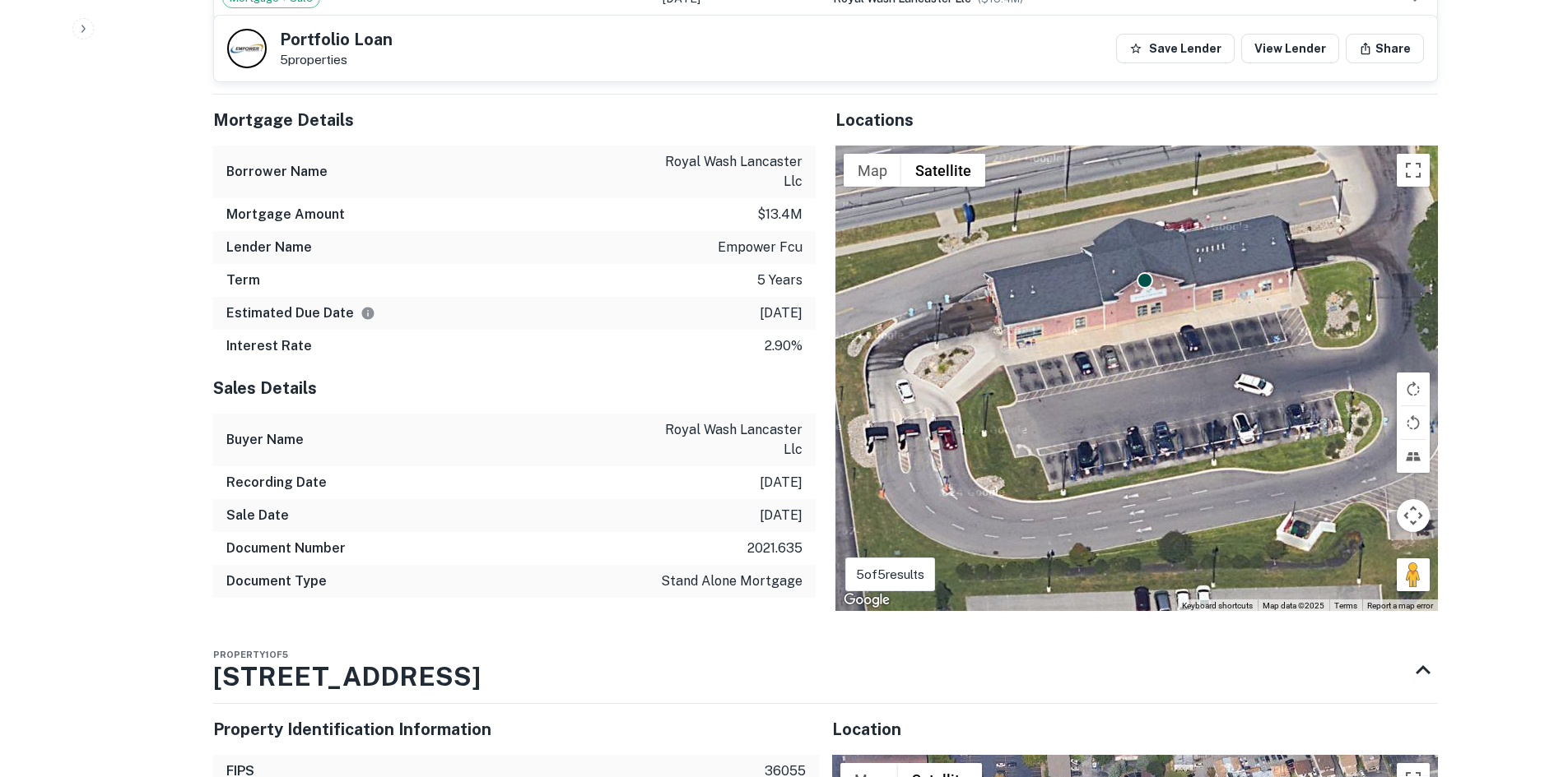
drag, startPoint x: 1139, startPoint y: 259, endPoint x: 1139, endPoint y: 357, distance: 98.0
click at [1139, 357] on div "To navigate, press the arrow keys. To activate drag with keyboard, press Alt + …" at bounding box center [1136, 378] width 602 height 466
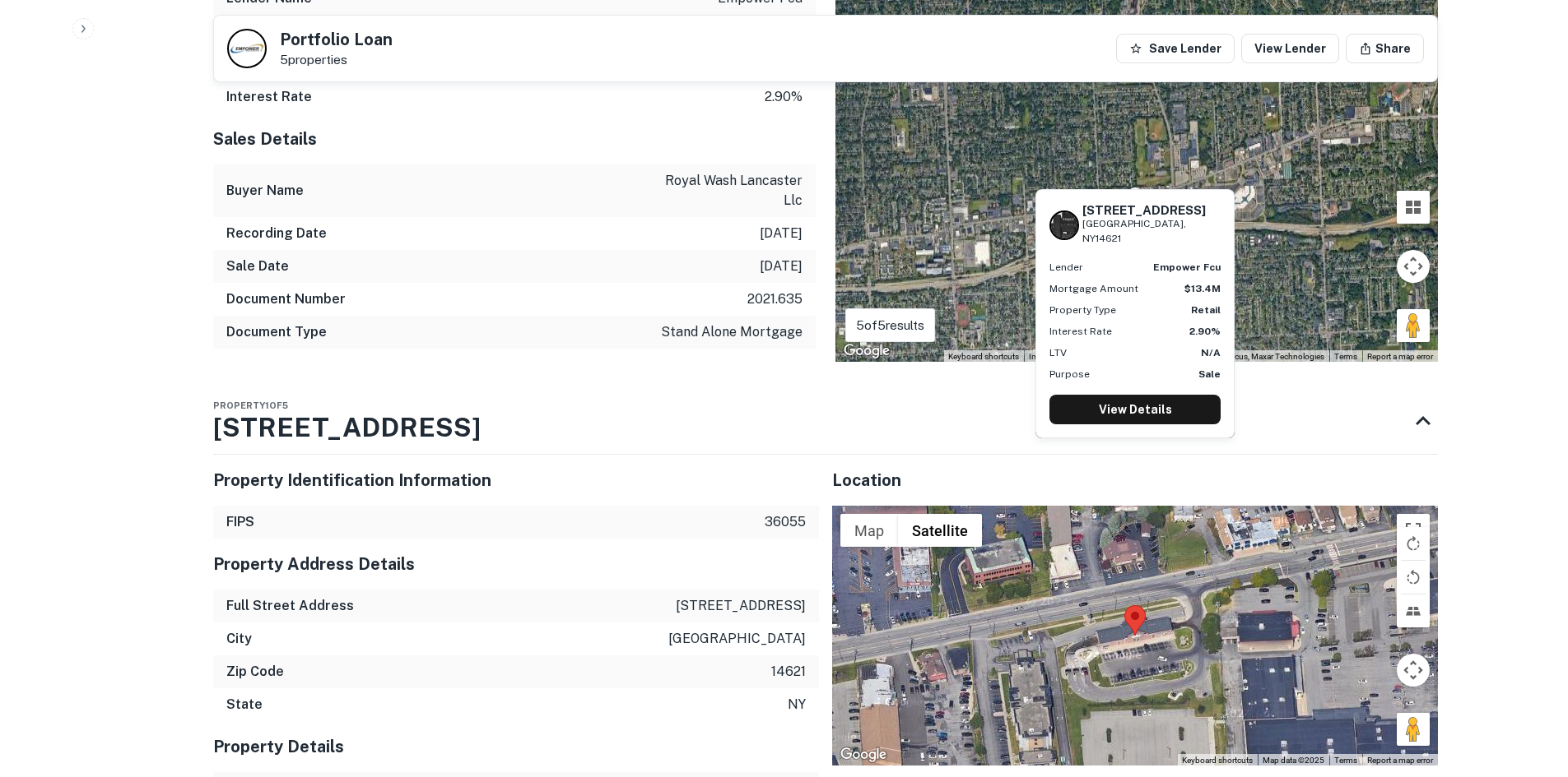
scroll to position [1727, 0]
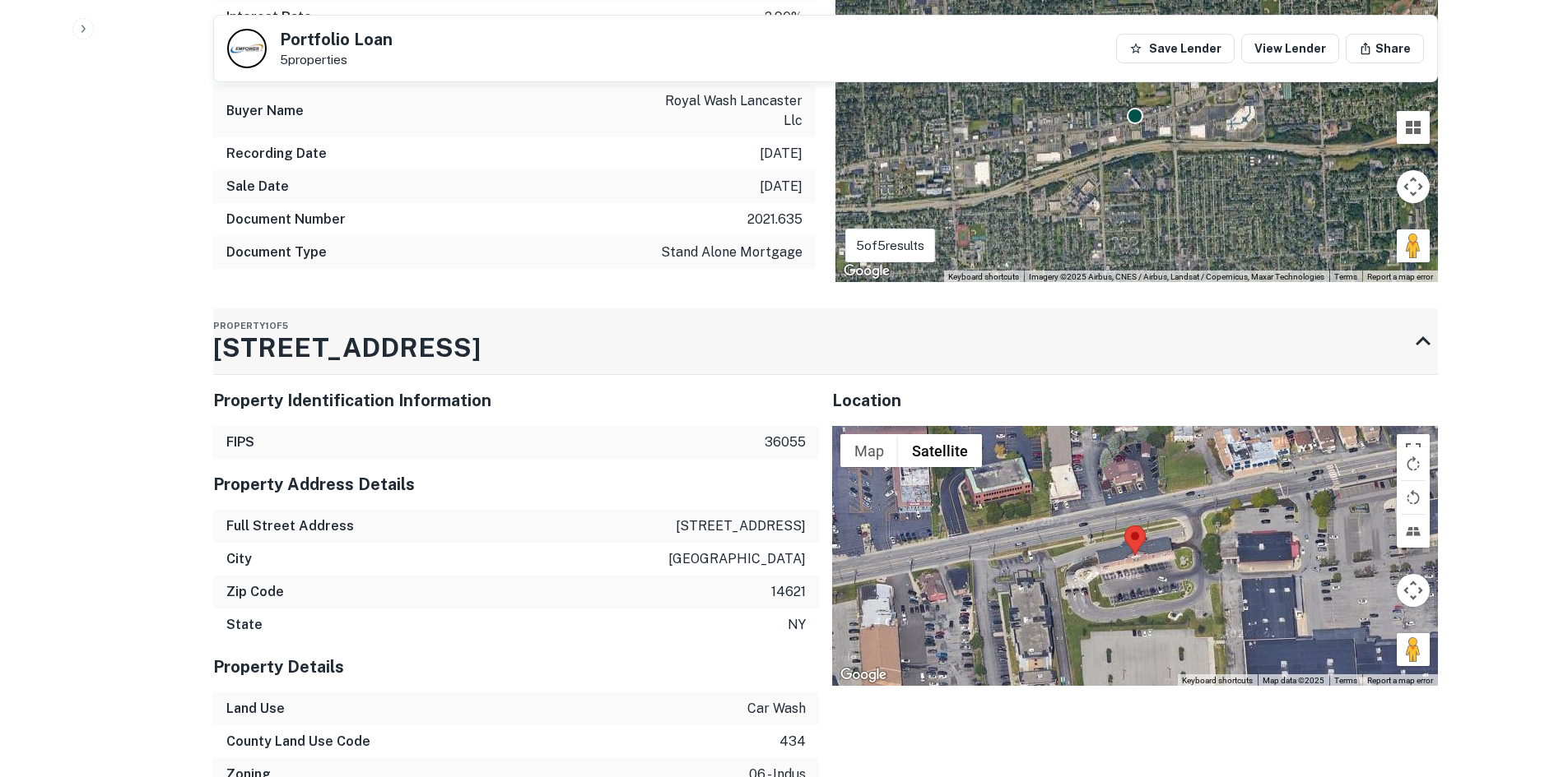
drag, startPoint x: 1136, startPoint y: 349, endPoint x: 541, endPoint y: 348, distance: 595.0
click at [541, 348] on div "Property 1 of 5 1365 E Ridge Rd" at bounding box center [811, 341] width 1195 height 66
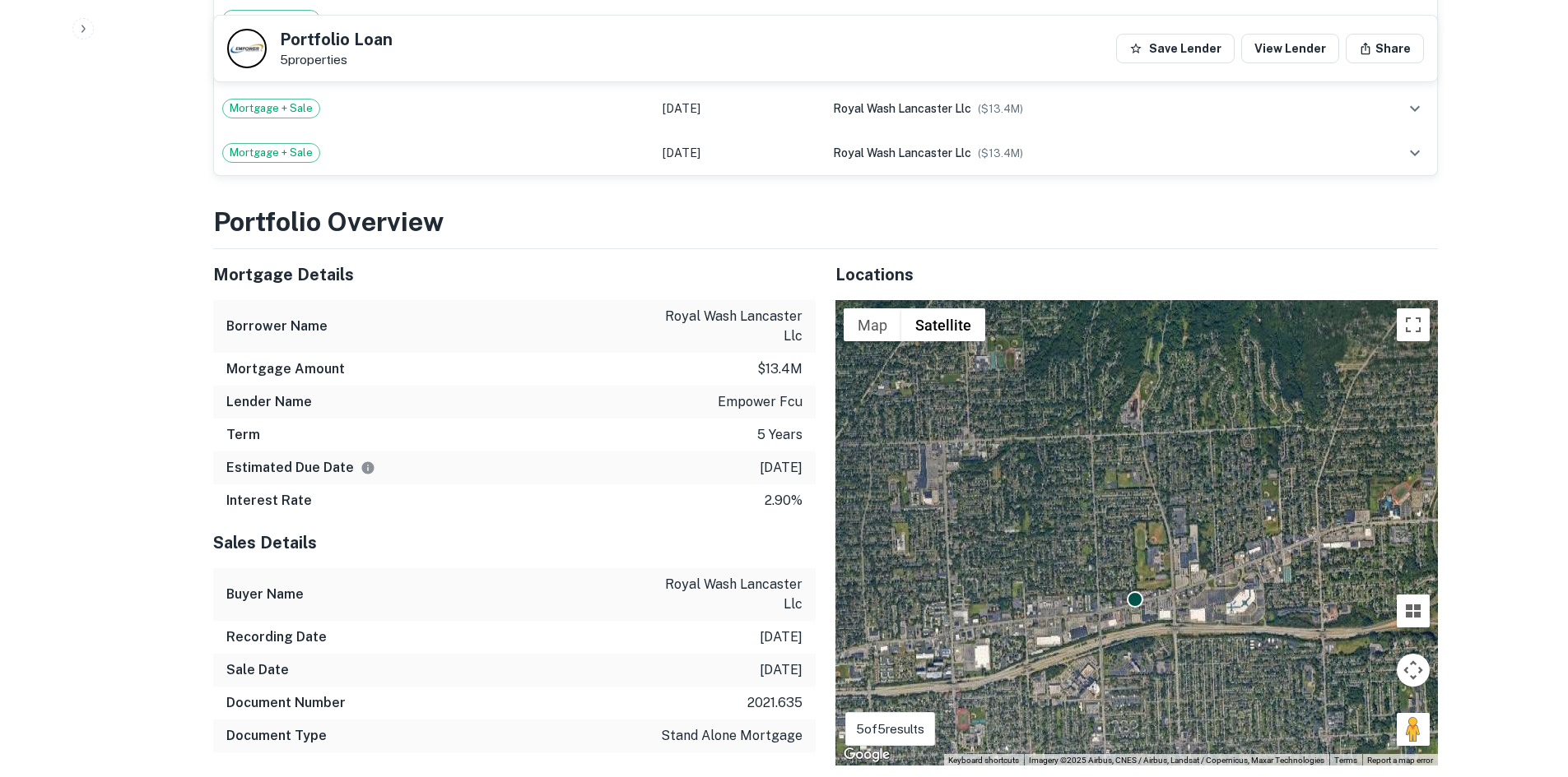
scroll to position [1239, 0]
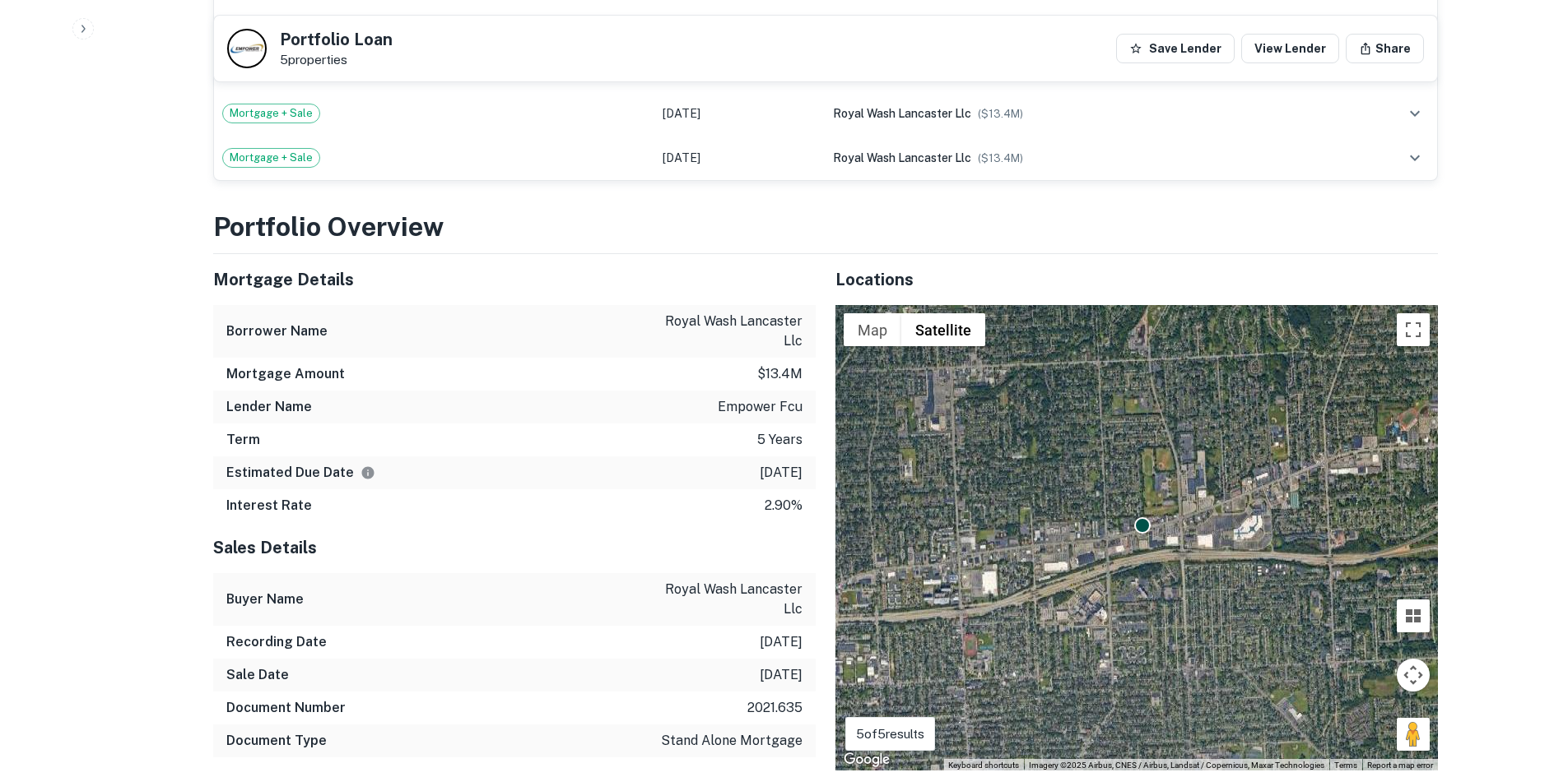
drag, startPoint x: 1216, startPoint y: 532, endPoint x: 1223, endPoint y: 453, distance: 79.3
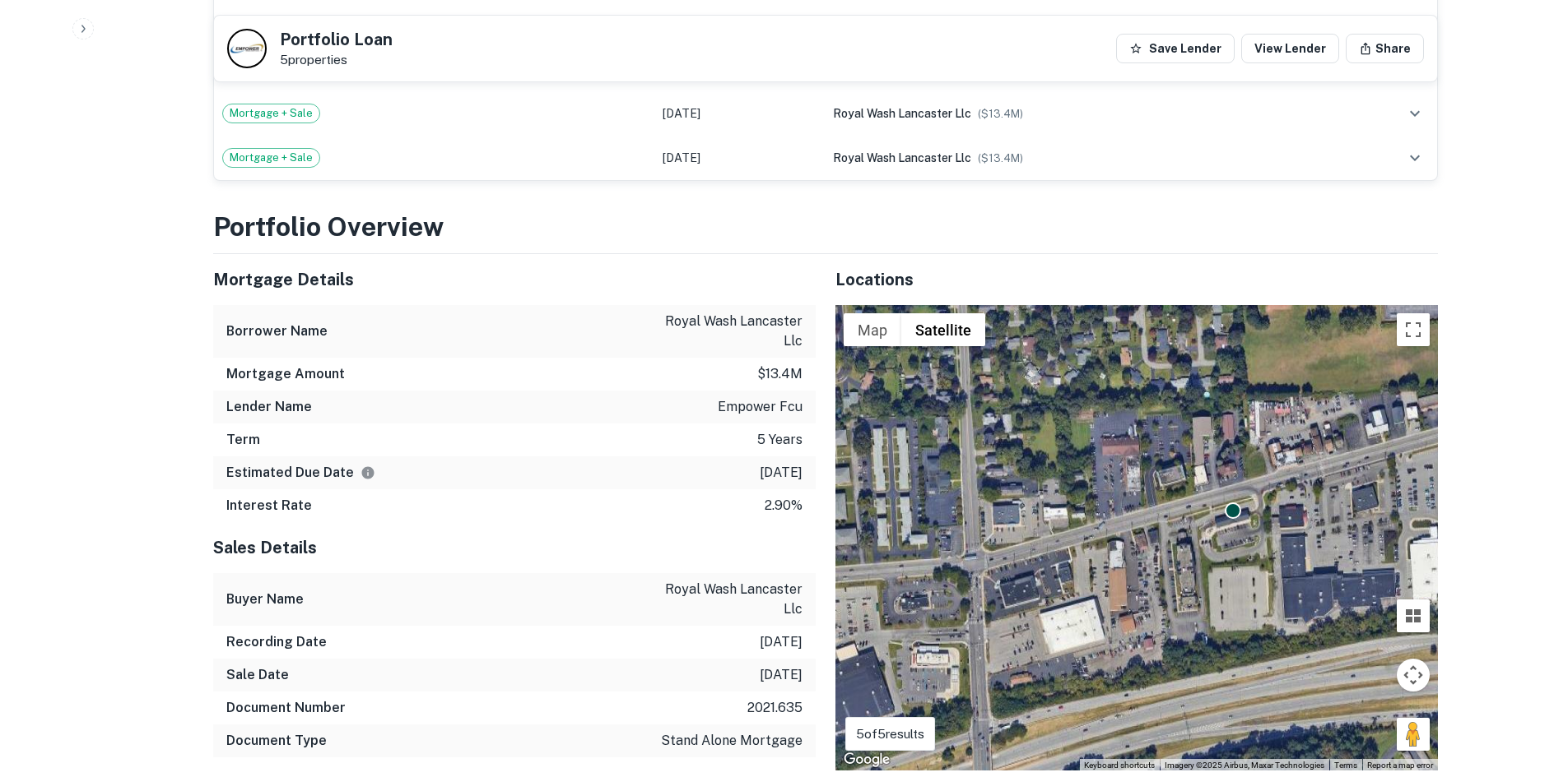
drag, startPoint x: 1124, startPoint y: 524, endPoint x: 1162, endPoint y: 506, distance: 42.0
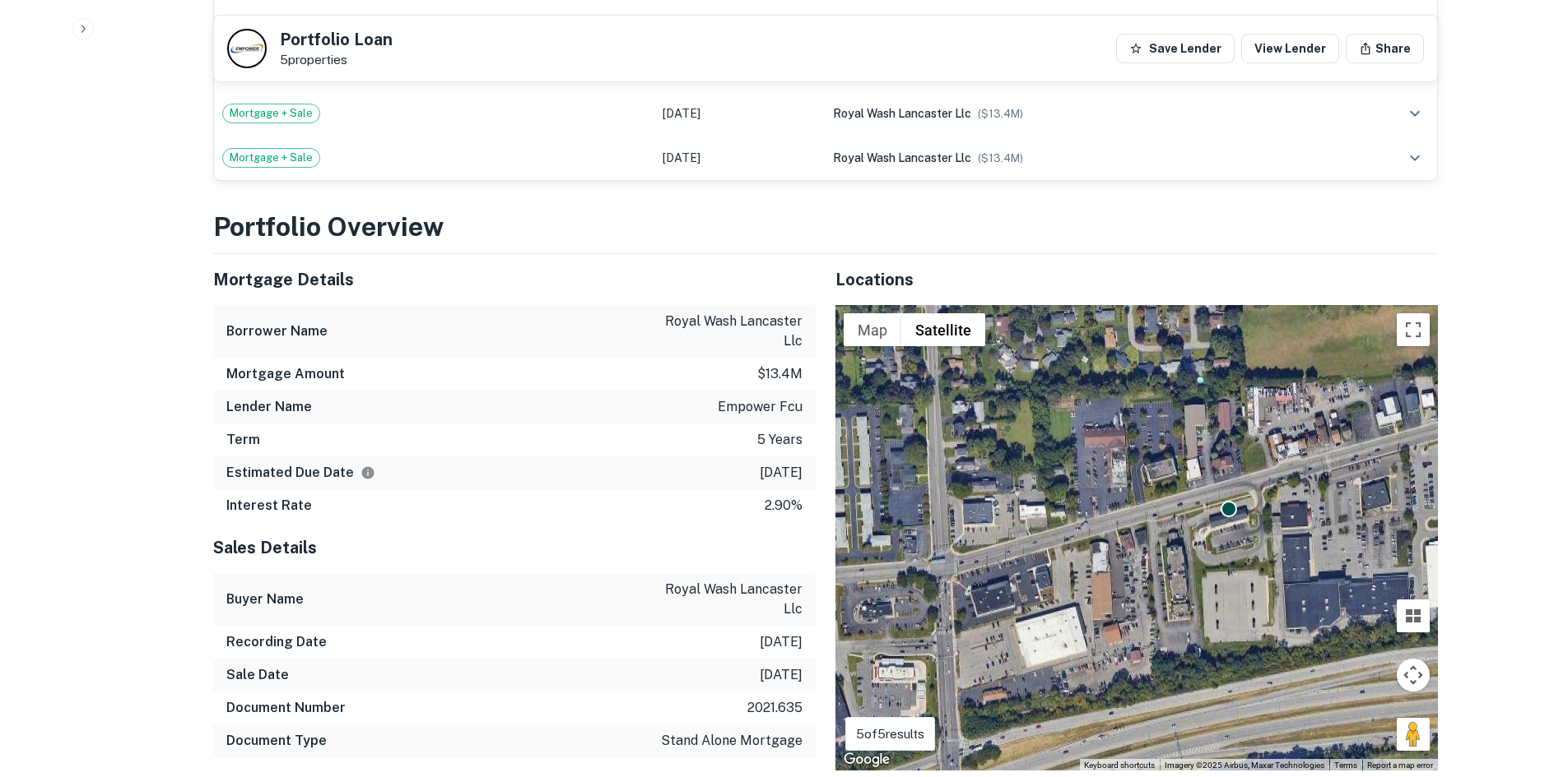
drag, startPoint x: 1164, startPoint y: 504, endPoint x: 1136, endPoint y: 504, distance: 28.0
click at [1136, 504] on div "To navigate, press the arrow keys. To activate drag with keyboard, press Alt + …" at bounding box center [1136, 537] width 602 height 466
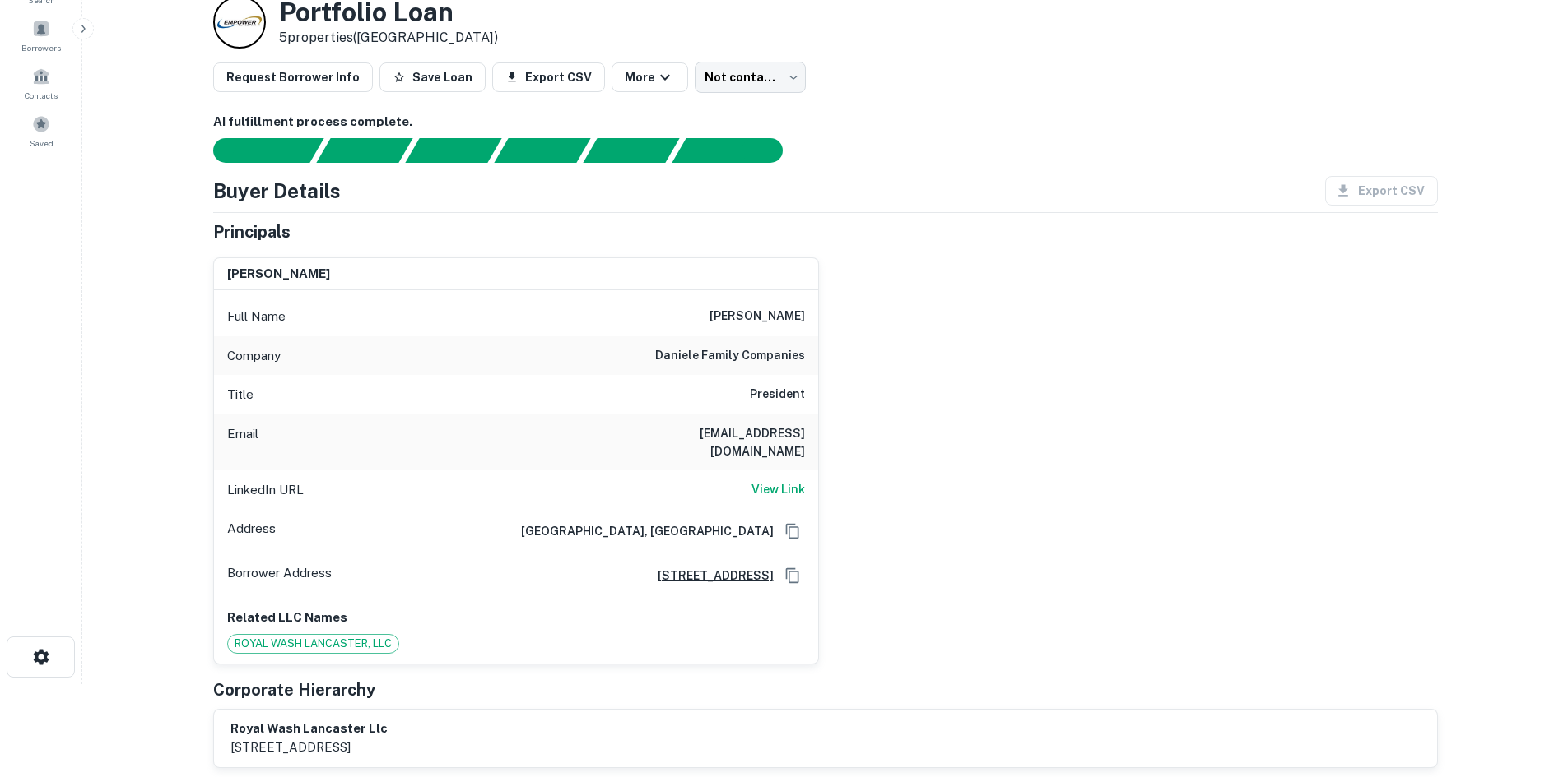
scroll to position [0, 0]
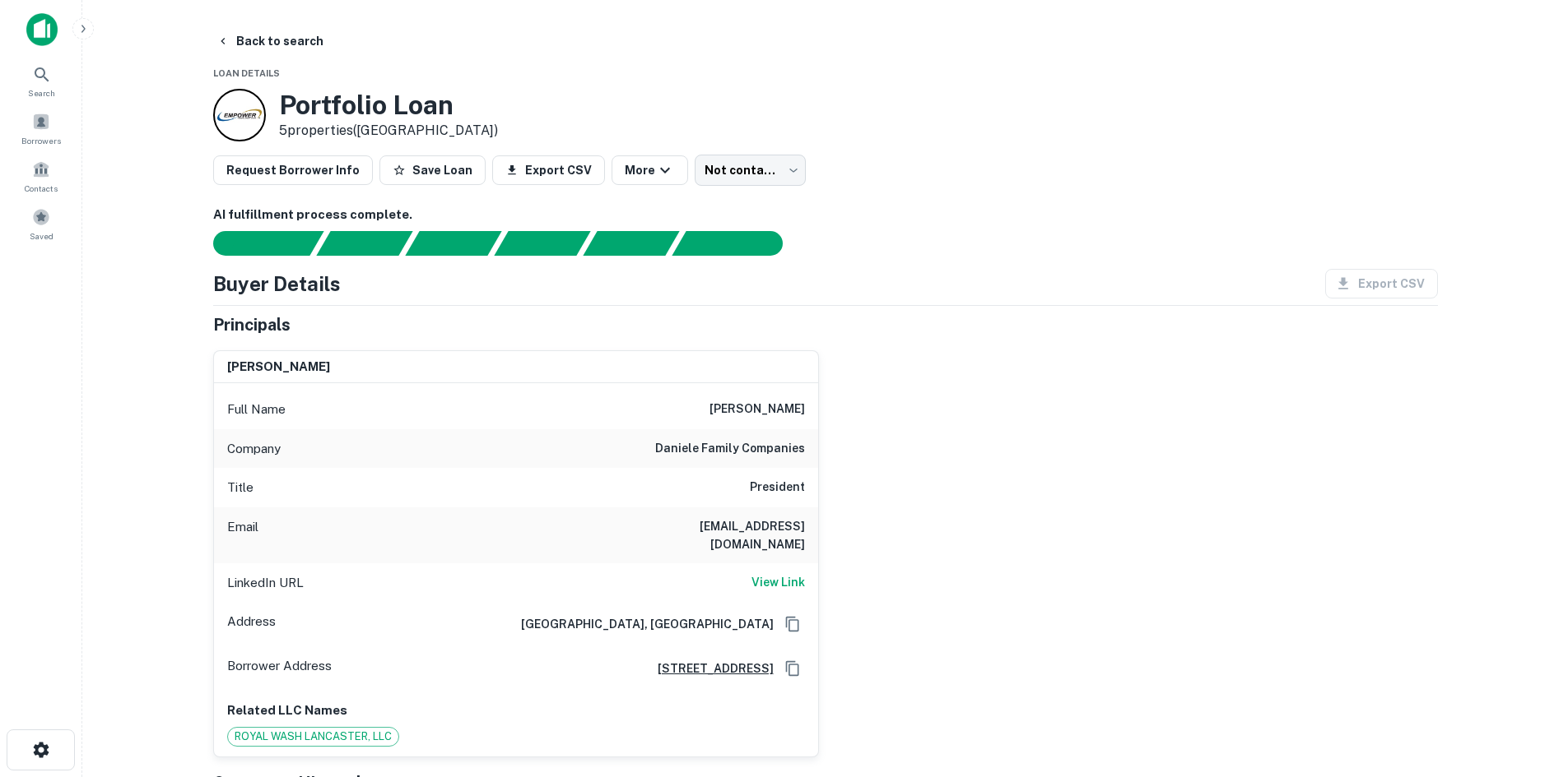
drag, startPoint x: 682, startPoint y: 405, endPoint x: 836, endPoint y: 412, distance: 154.2
click at [836, 412] on div "anthony daniele Full Name anthony daniele Company daniele family companies Titl…" at bounding box center [819, 547] width 1238 height 421
click at [773, 573] on h6 "View Link" at bounding box center [778, 582] width 53 height 18
click at [1016, 327] on div "Principals" at bounding box center [826, 325] width 1225 height 25
click at [234, 36] on button "Back to search" at bounding box center [270, 42] width 120 height 30
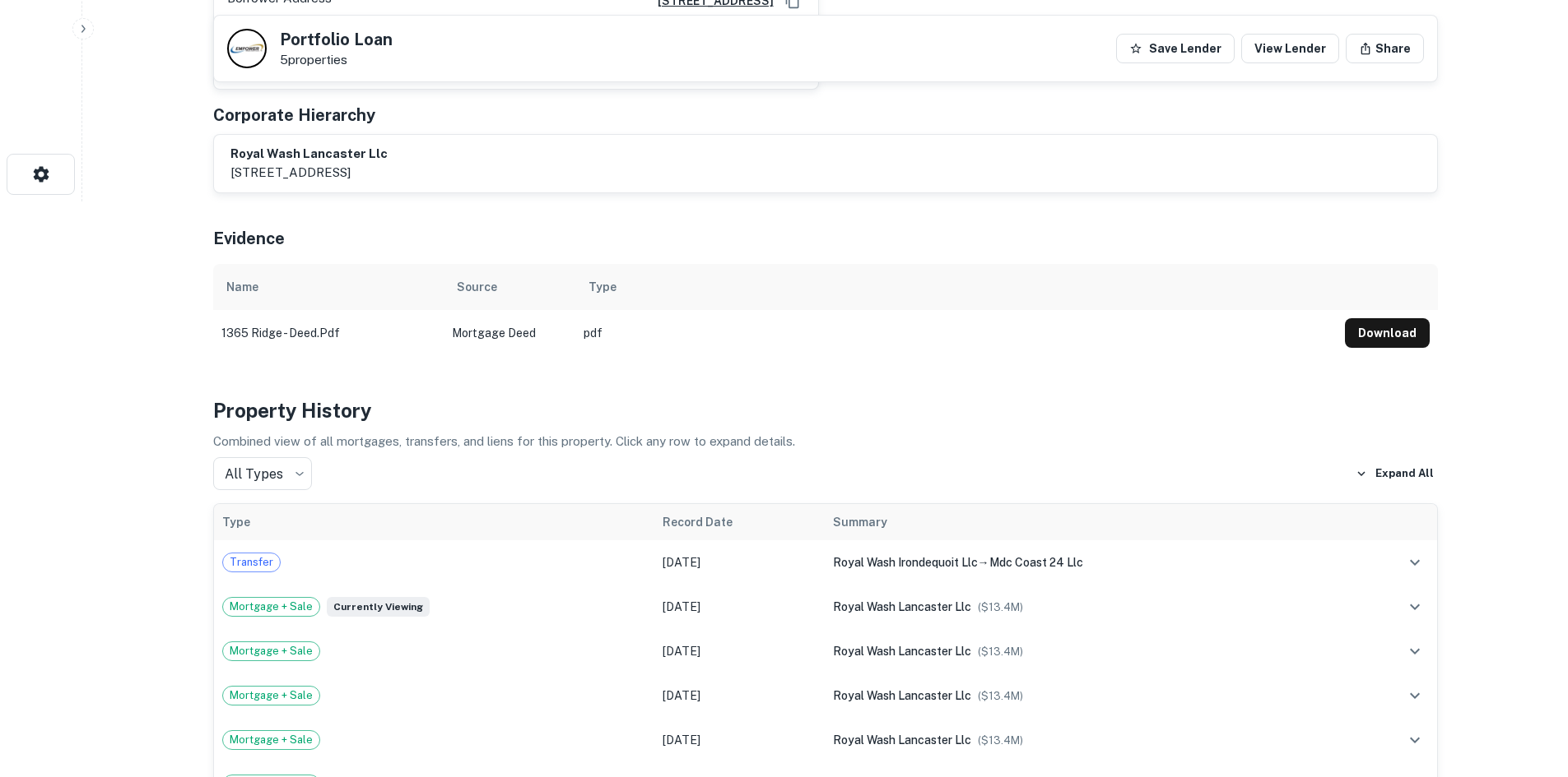
scroll to position [740, 0]
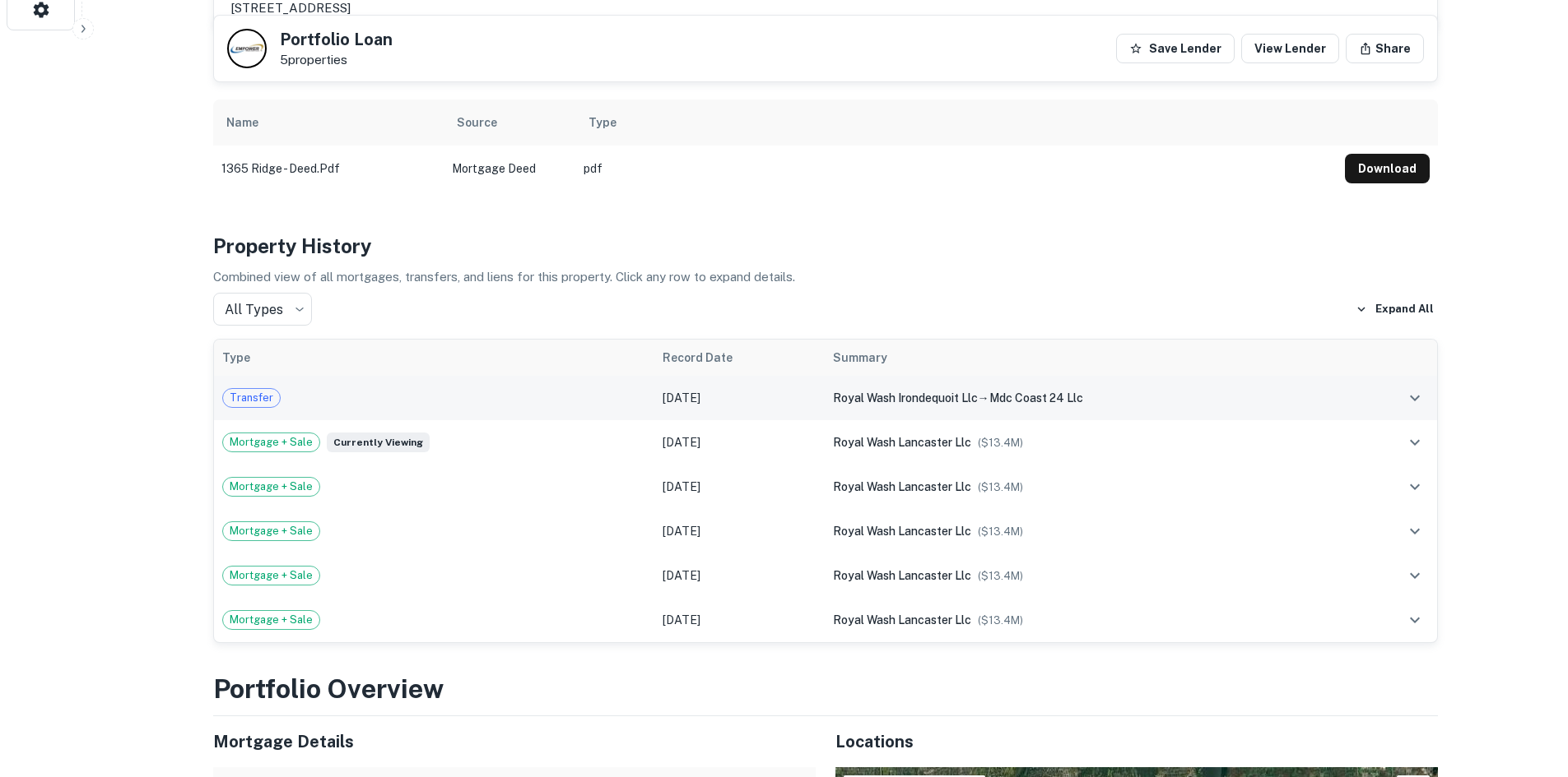
click at [547, 388] on div "Transfer" at bounding box center [434, 398] width 424 height 20
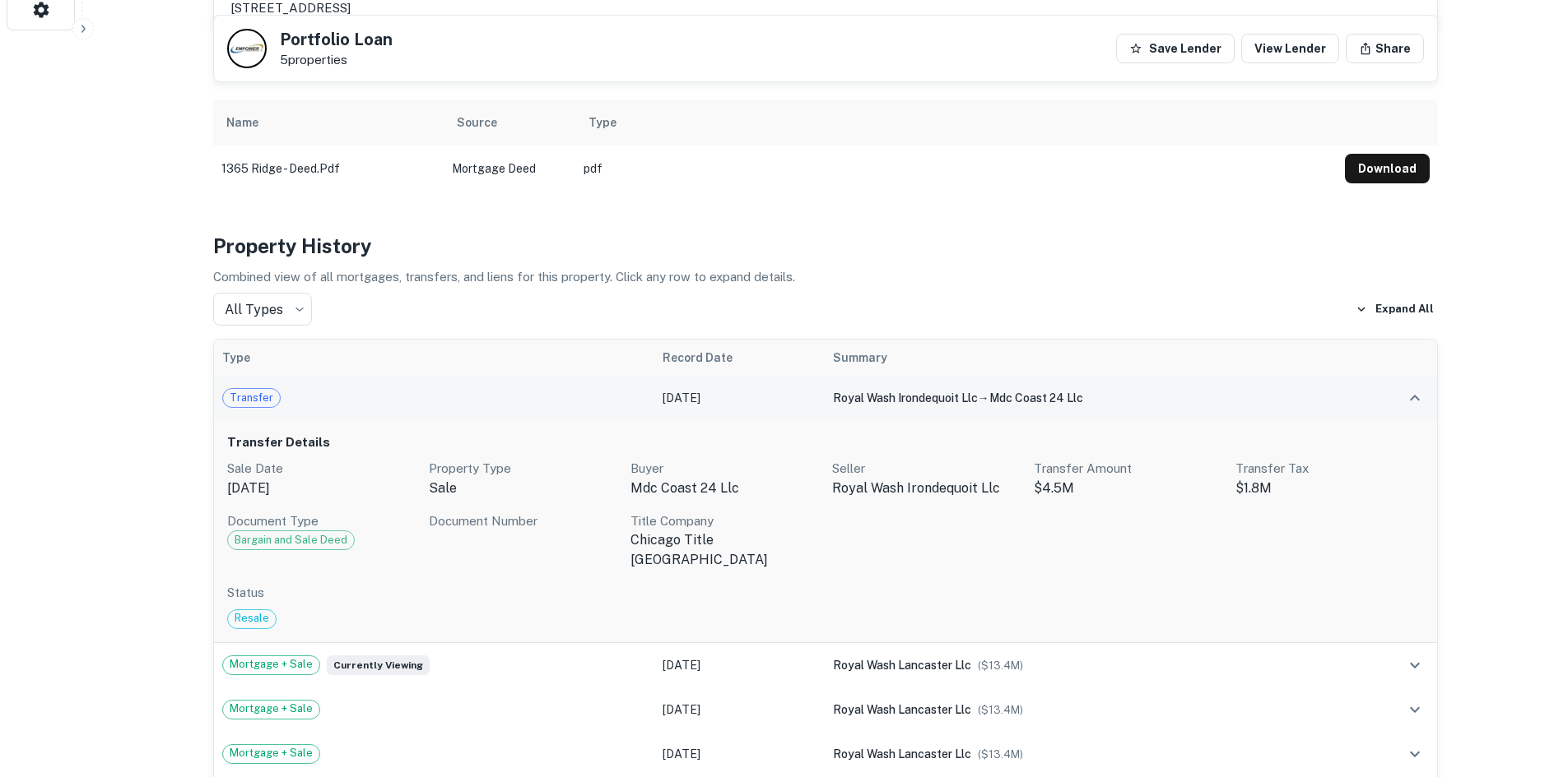
click at [1231, 376] on td "royal wash irondequoit llc → mdc coast 24 llc" at bounding box center [1087, 397] width 525 height 44
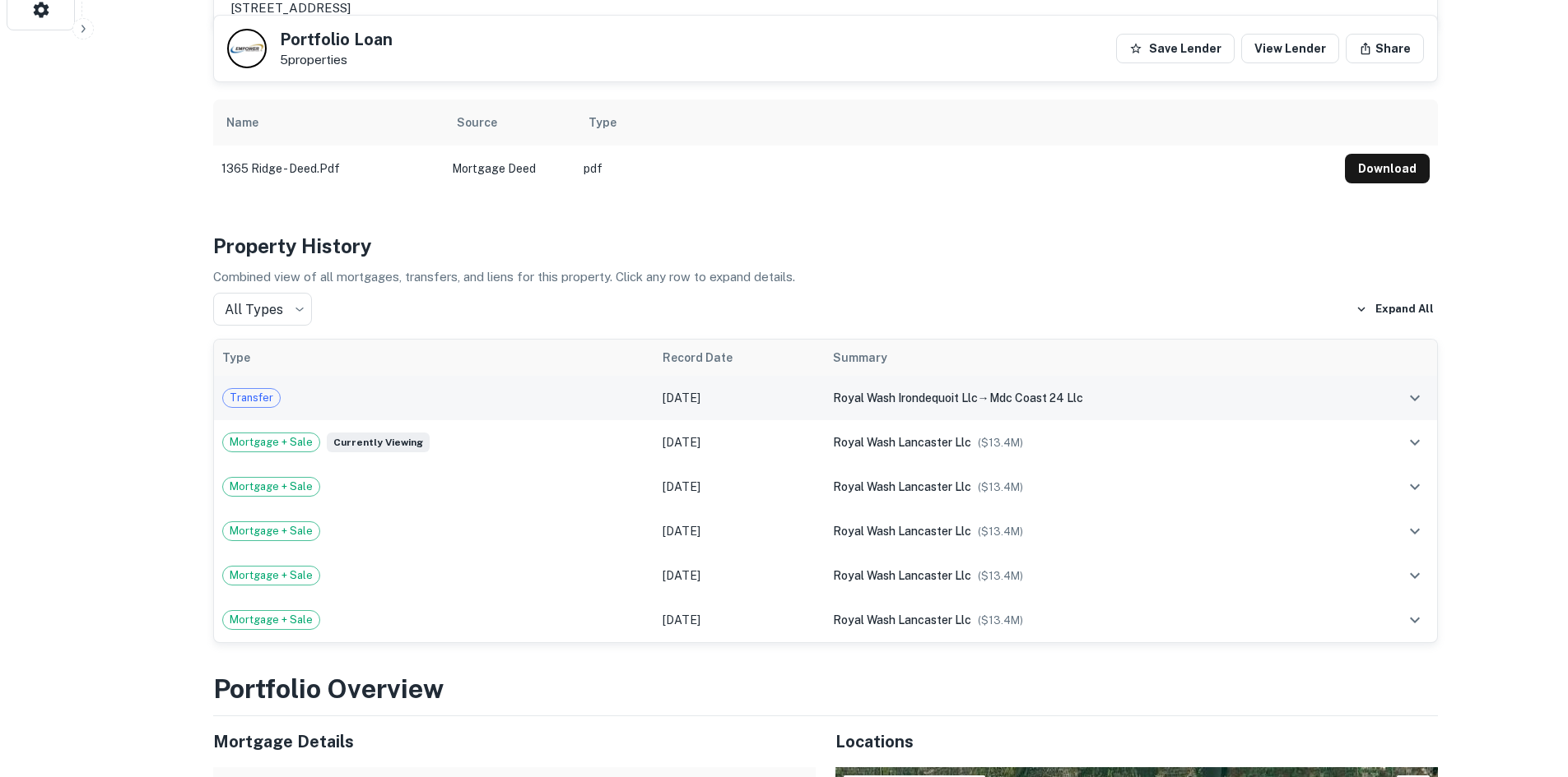
click at [1127, 389] on div "royal wash irondequoit llc → mdc coast 24 llc" at bounding box center [1087, 398] width 508 height 18
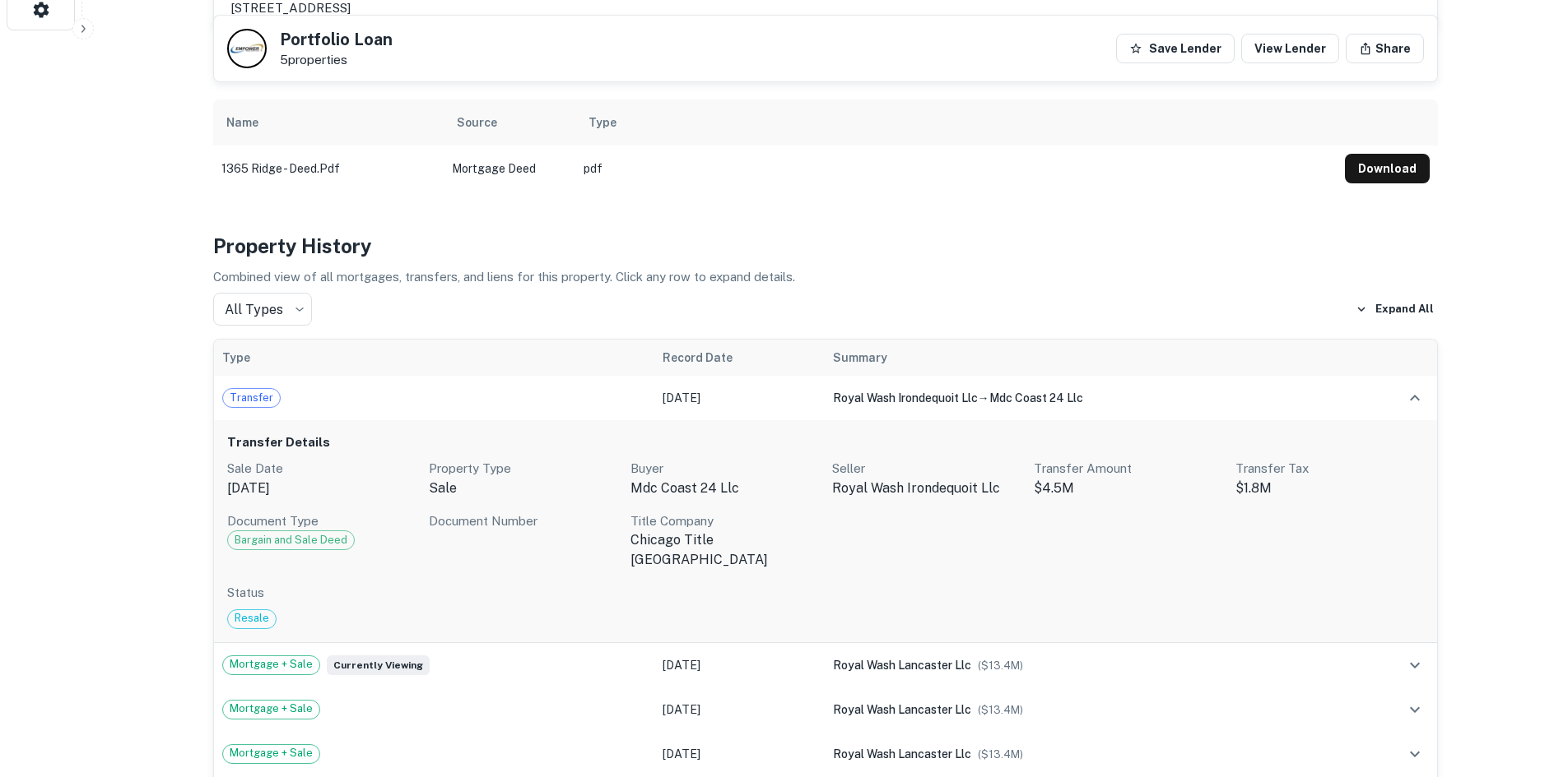
click at [298, 532] on span "Bargain and Sale Deed" at bounding box center [291, 540] width 126 height 17
click at [296, 532] on span "Bargain and Sale Deed" at bounding box center [291, 540] width 126 height 17
click at [316, 532] on span "Bargain and Sale Deed" at bounding box center [291, 540] width 126 height 17
click at [271, 555] on div "Code: 12" at bounding box center [290, 557] width 59 height 24
click at [310, 532] on span "Bargain and Sale Deed" at bounding box center [291, 540] width 126 height 17
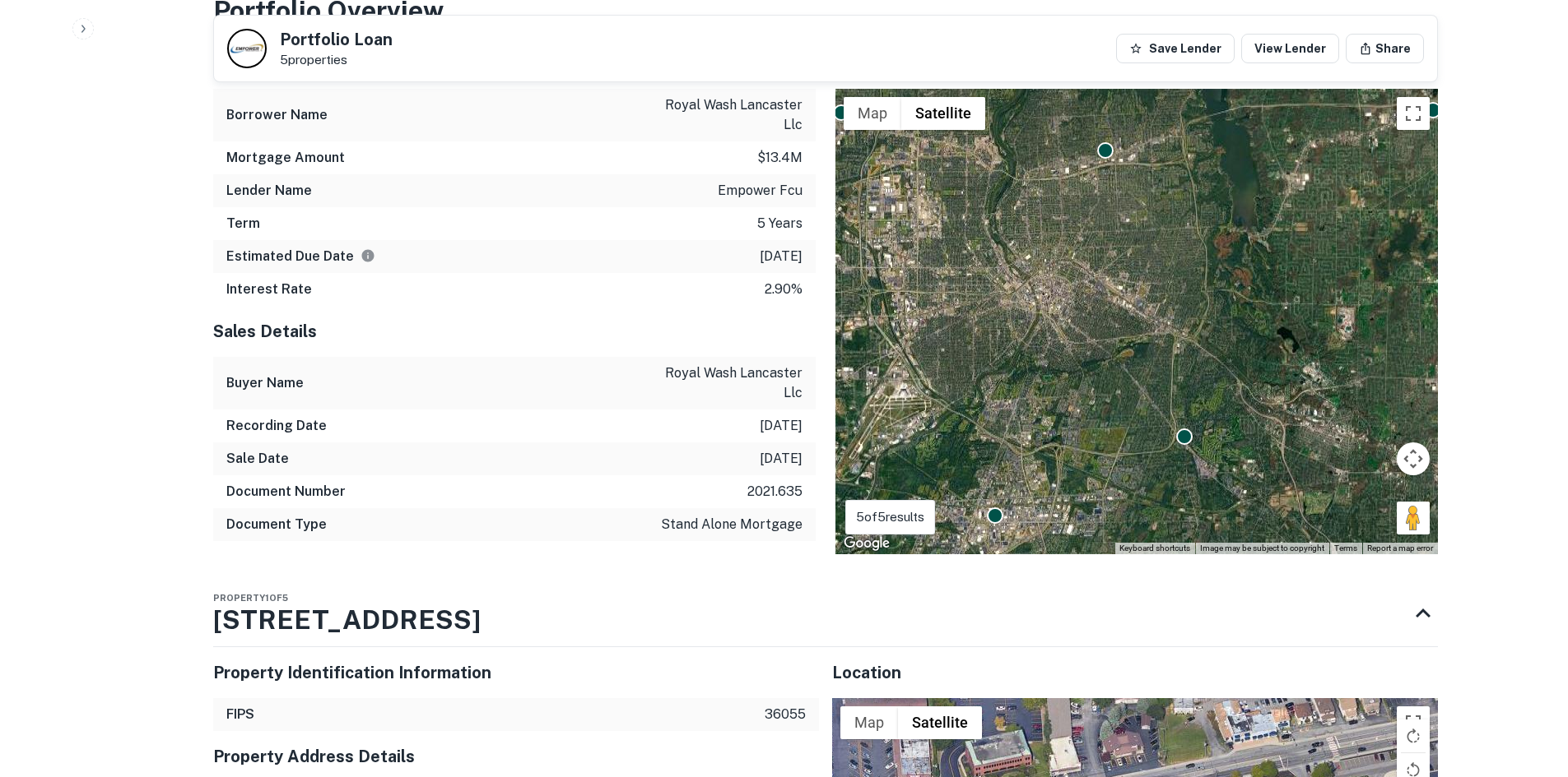
scroll to position [1646, 0]
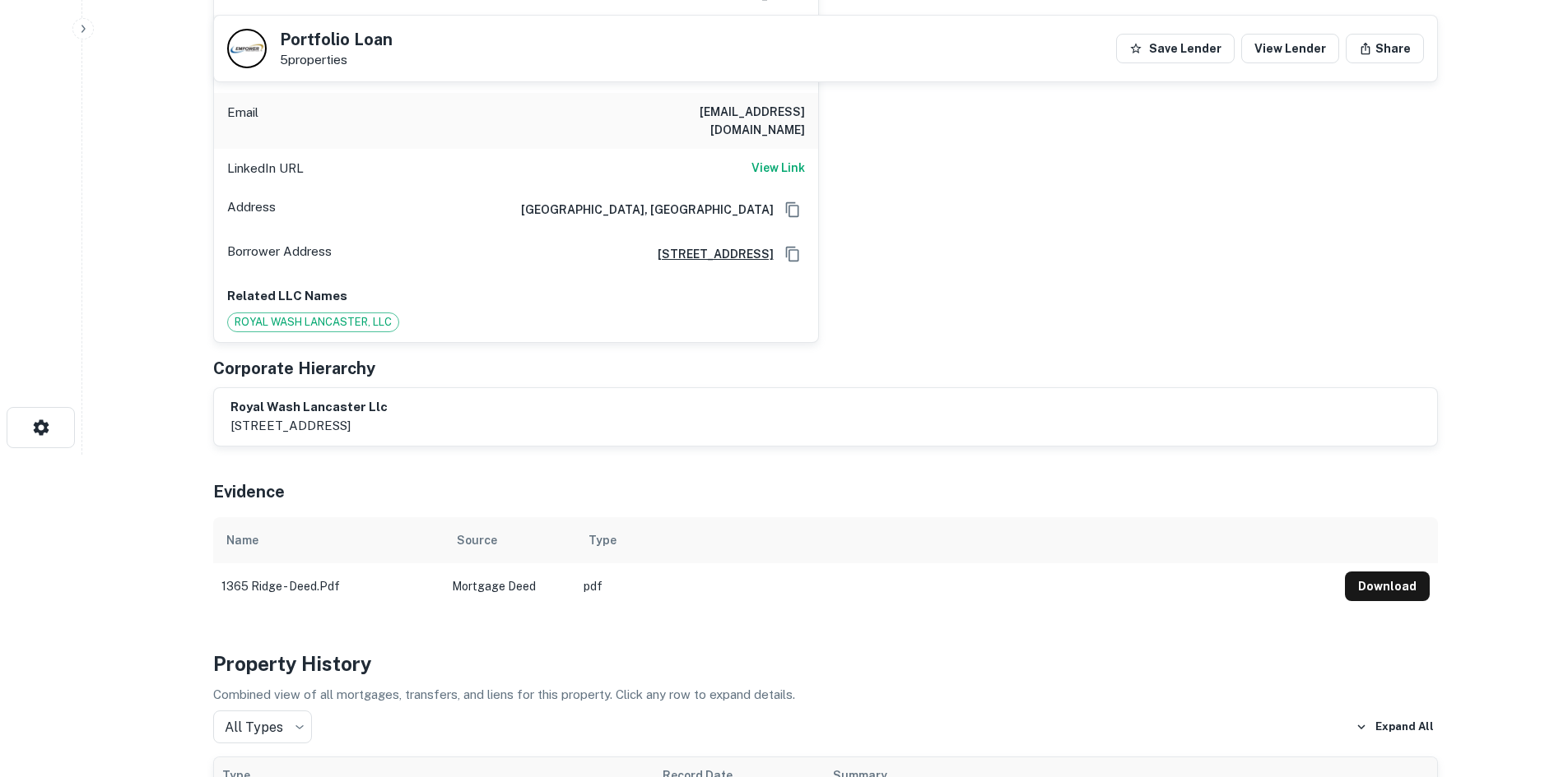
drag, startPoint x: 826, startPoint y: 440, endPoint x: 836, endPoint y: 294, distance: 146.3
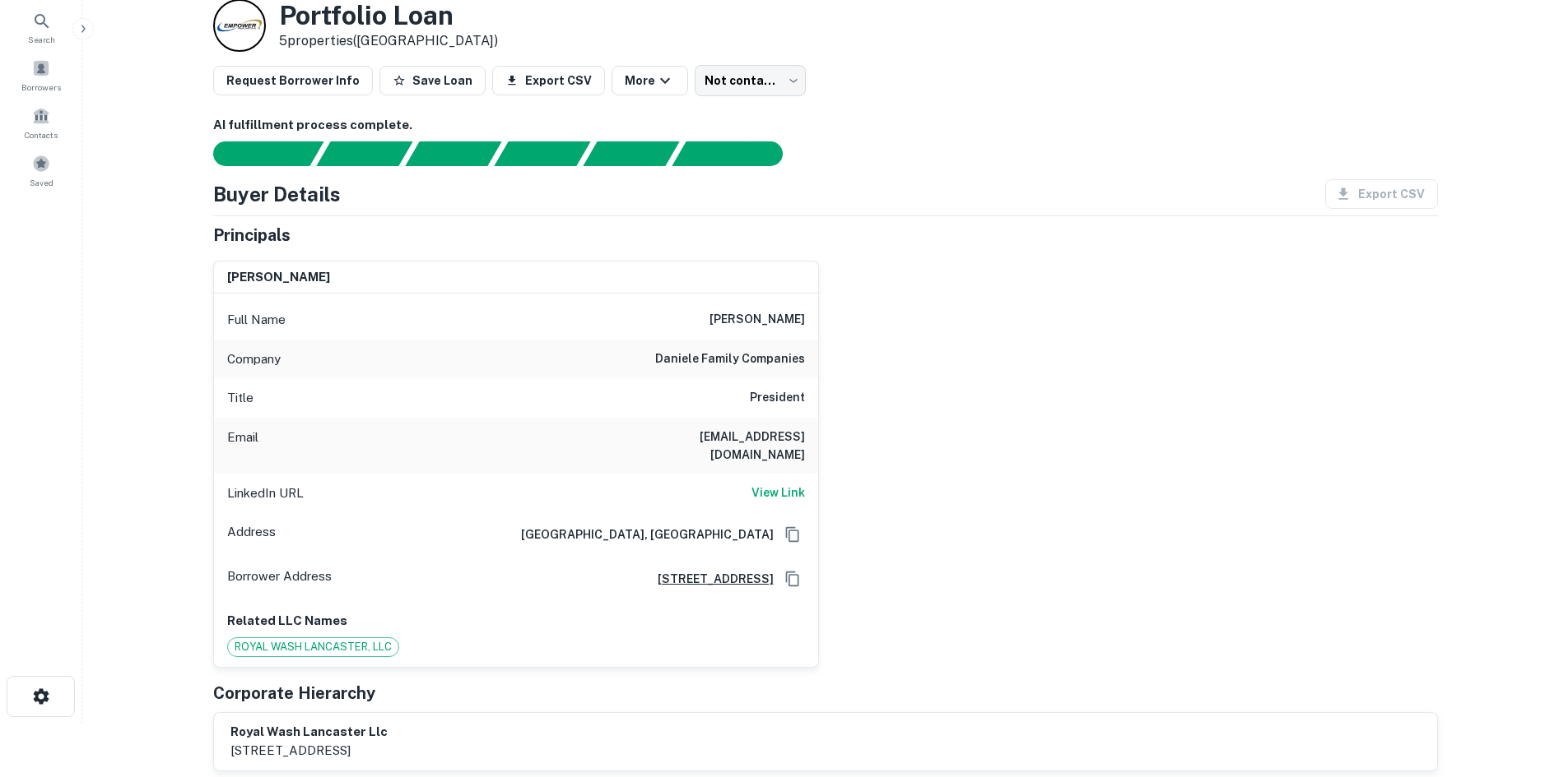
scroll to position [82, 0]
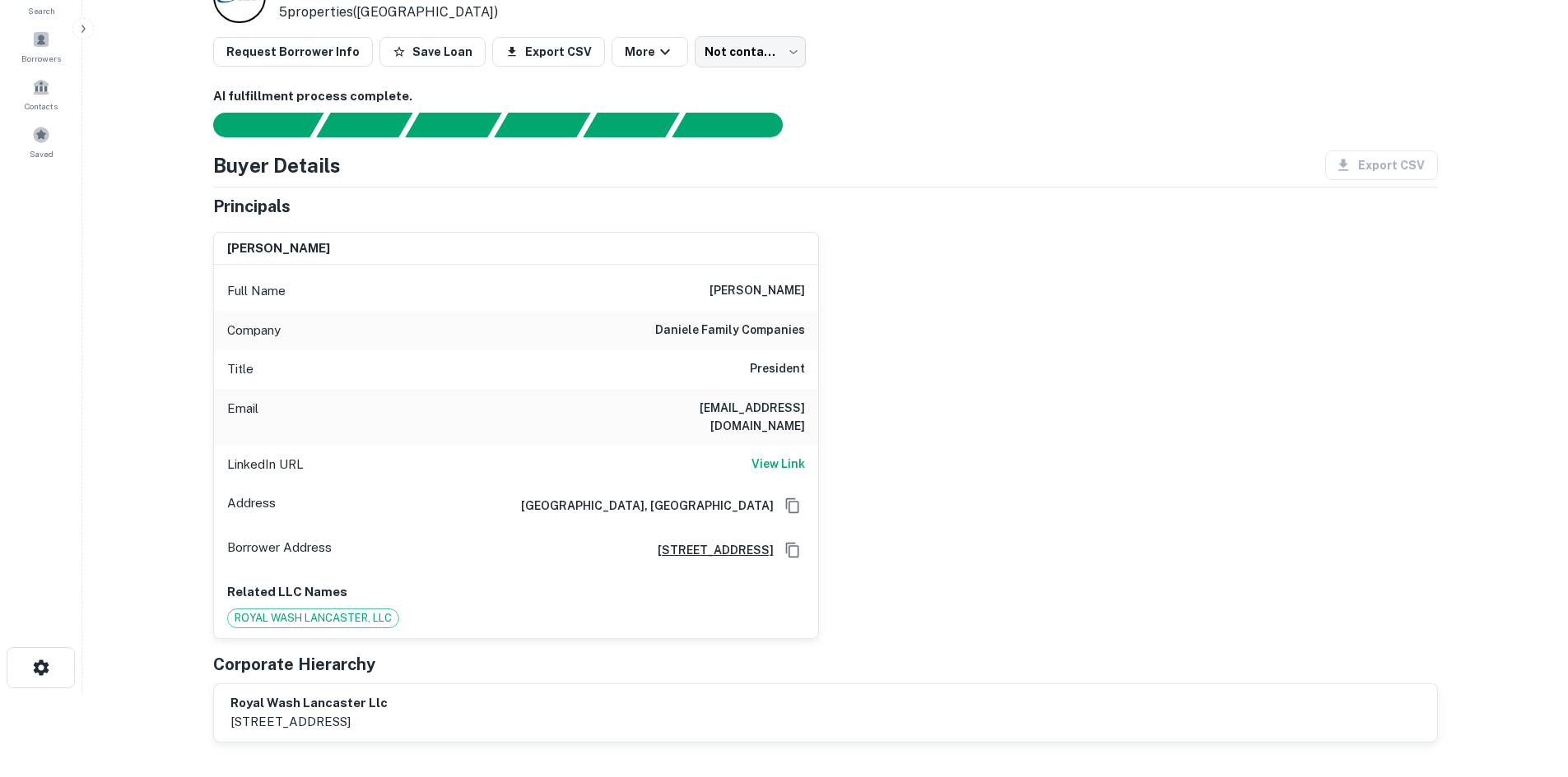
click at [336, 610] on span "ROYAL WASH LANCASTER, LLC" at bounding box center [313, 619] width 170 height 17
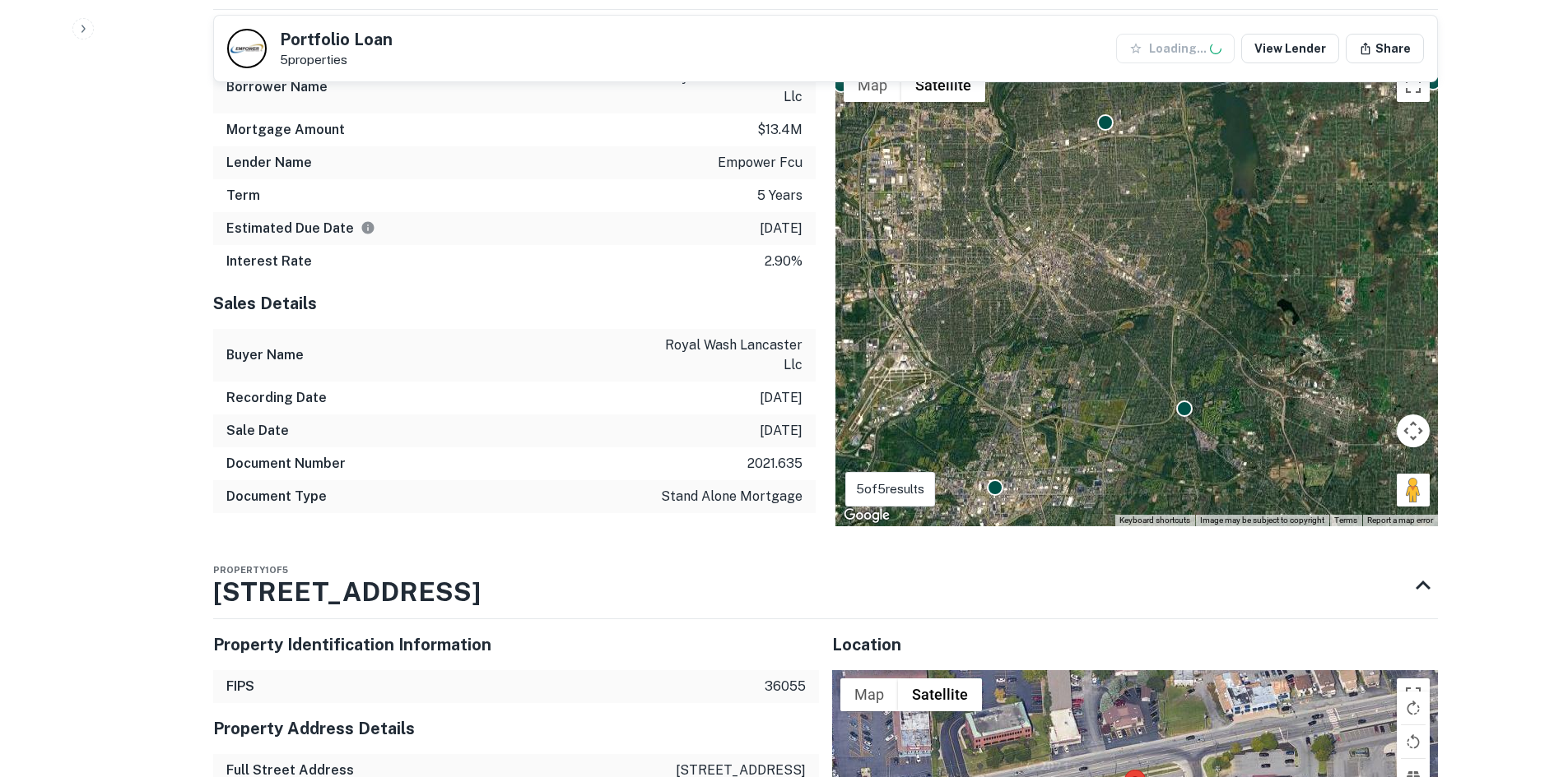
click at [90, 29] on button "button" at bounding box center [83, 29] width 22 height 22
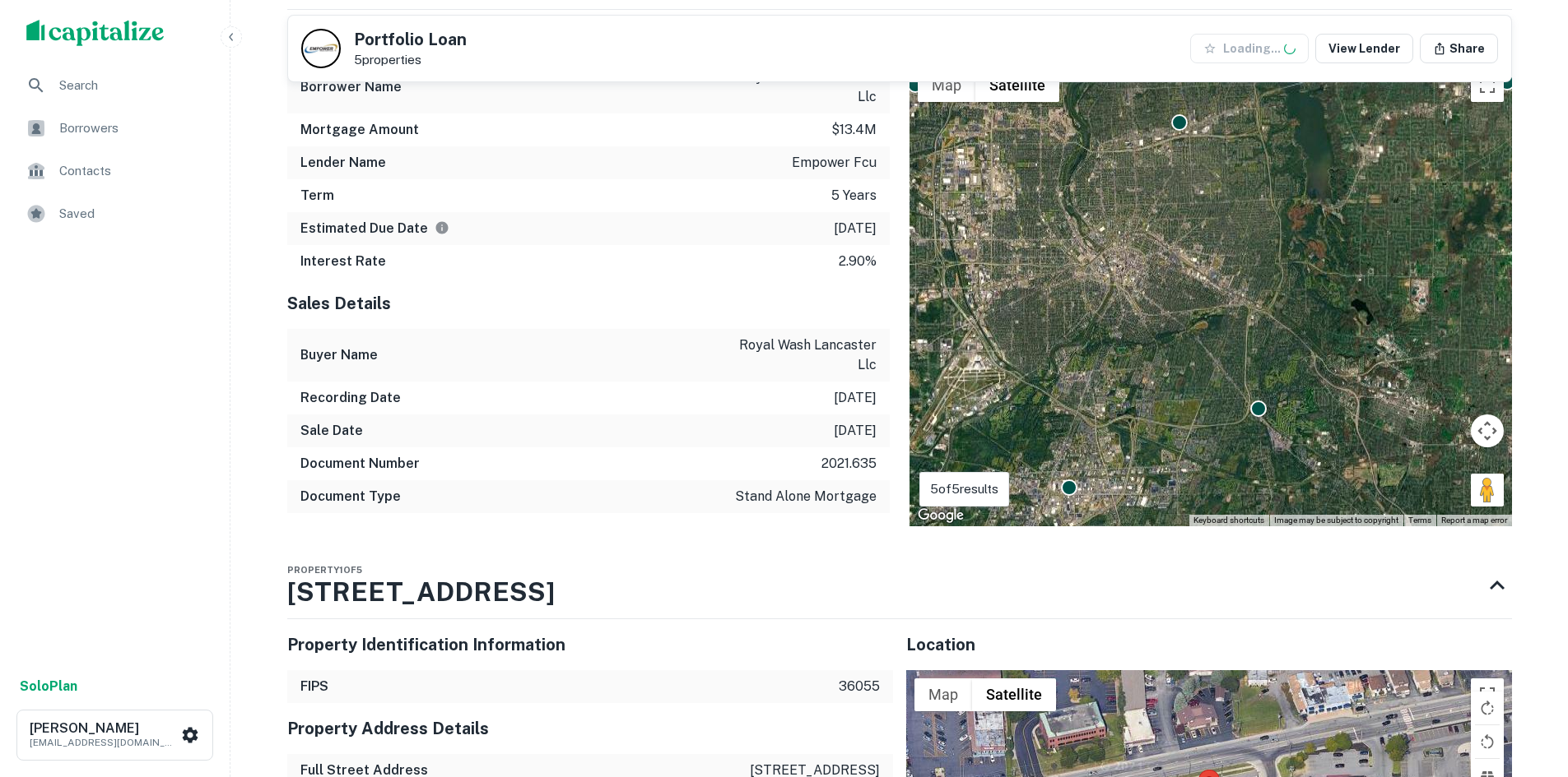
click at [92, 137] on span "Borrowers" at bounding box center [132, 128] width 147 height 20
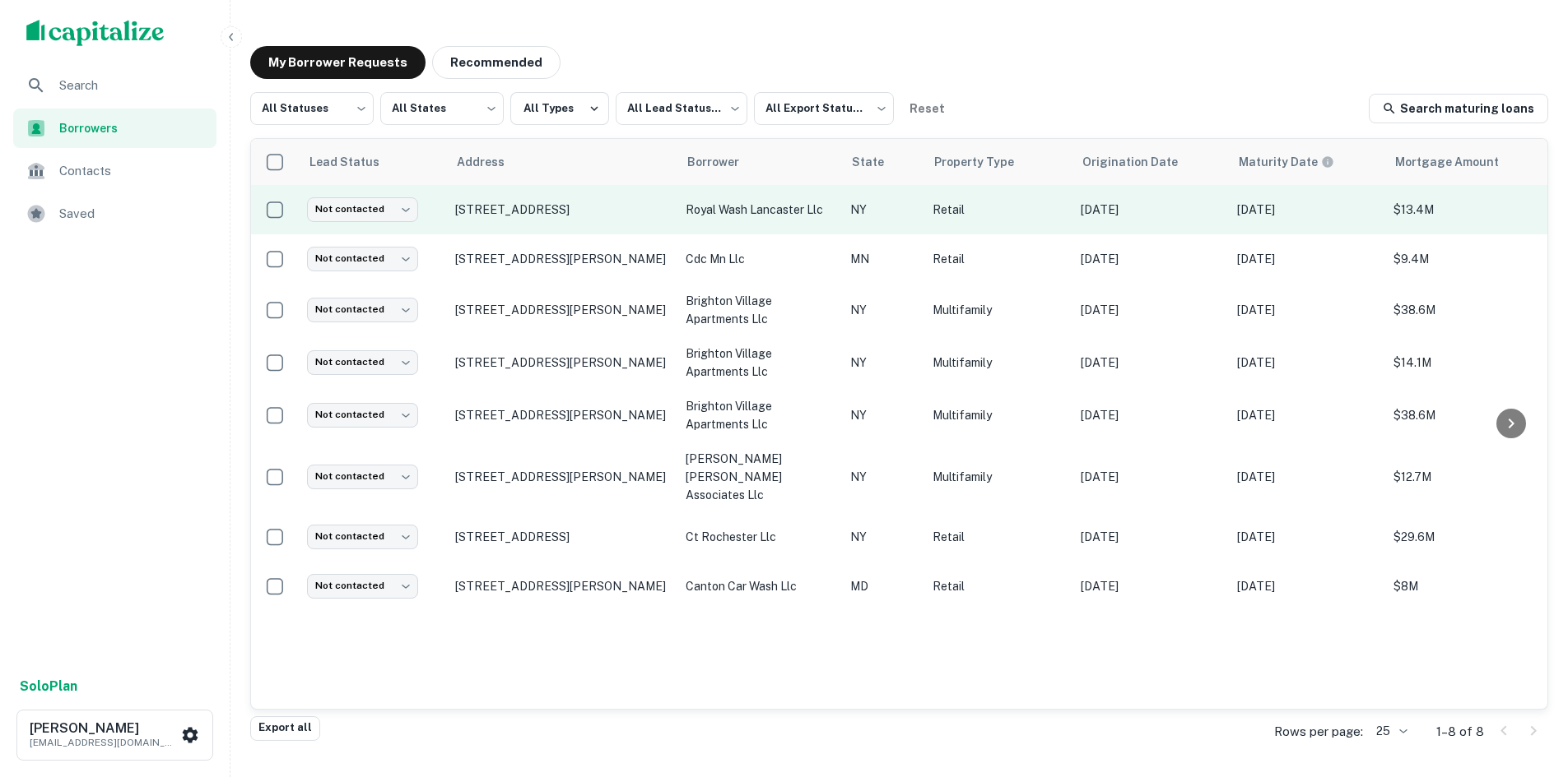
click at [797, 202] on p "royal wash lancaster llc" at bounding box center [760, 210] width 148 height 18
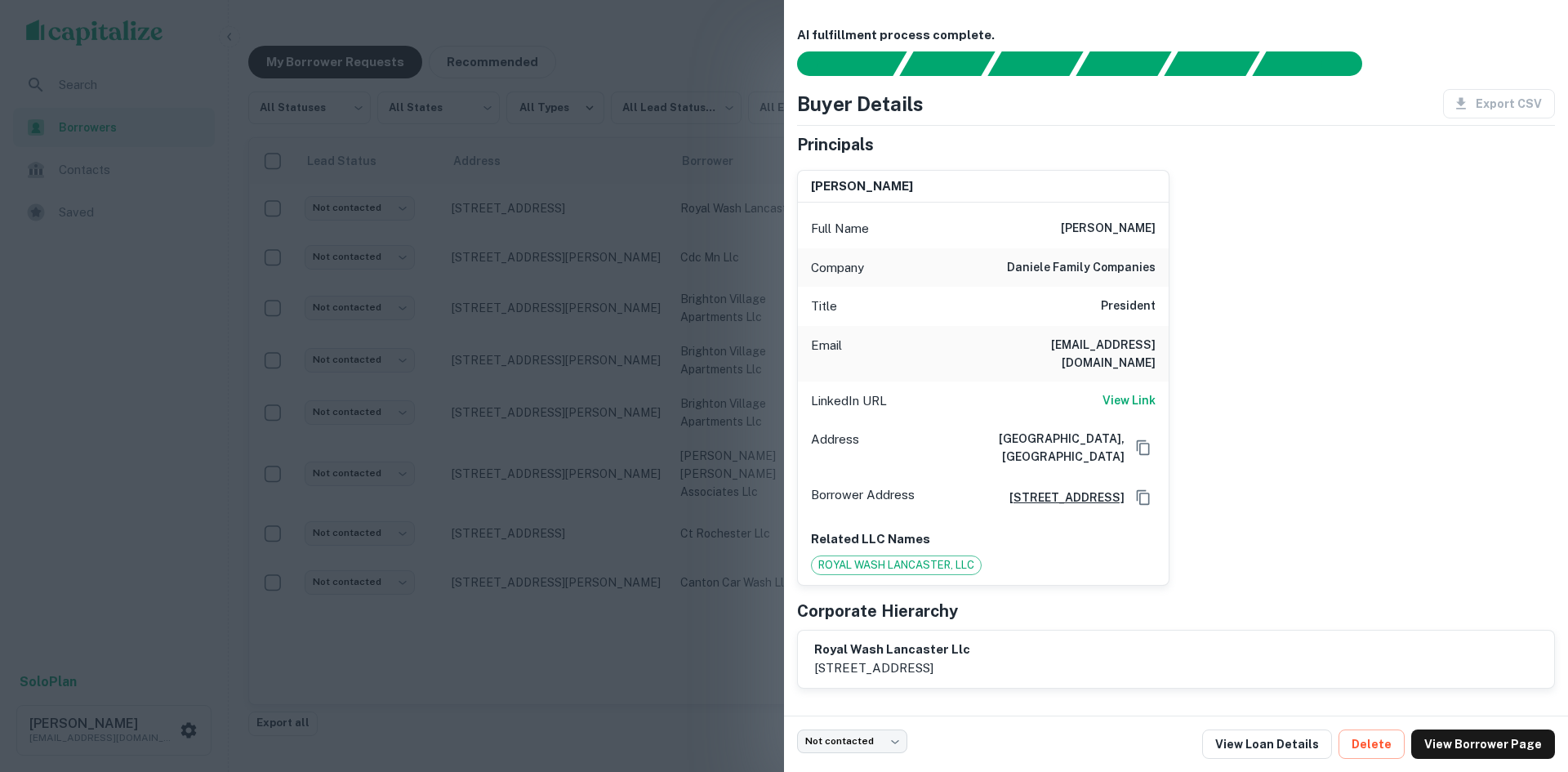
click at [637, 328] on div at bounding box center [784, 386] width 1568 height 772
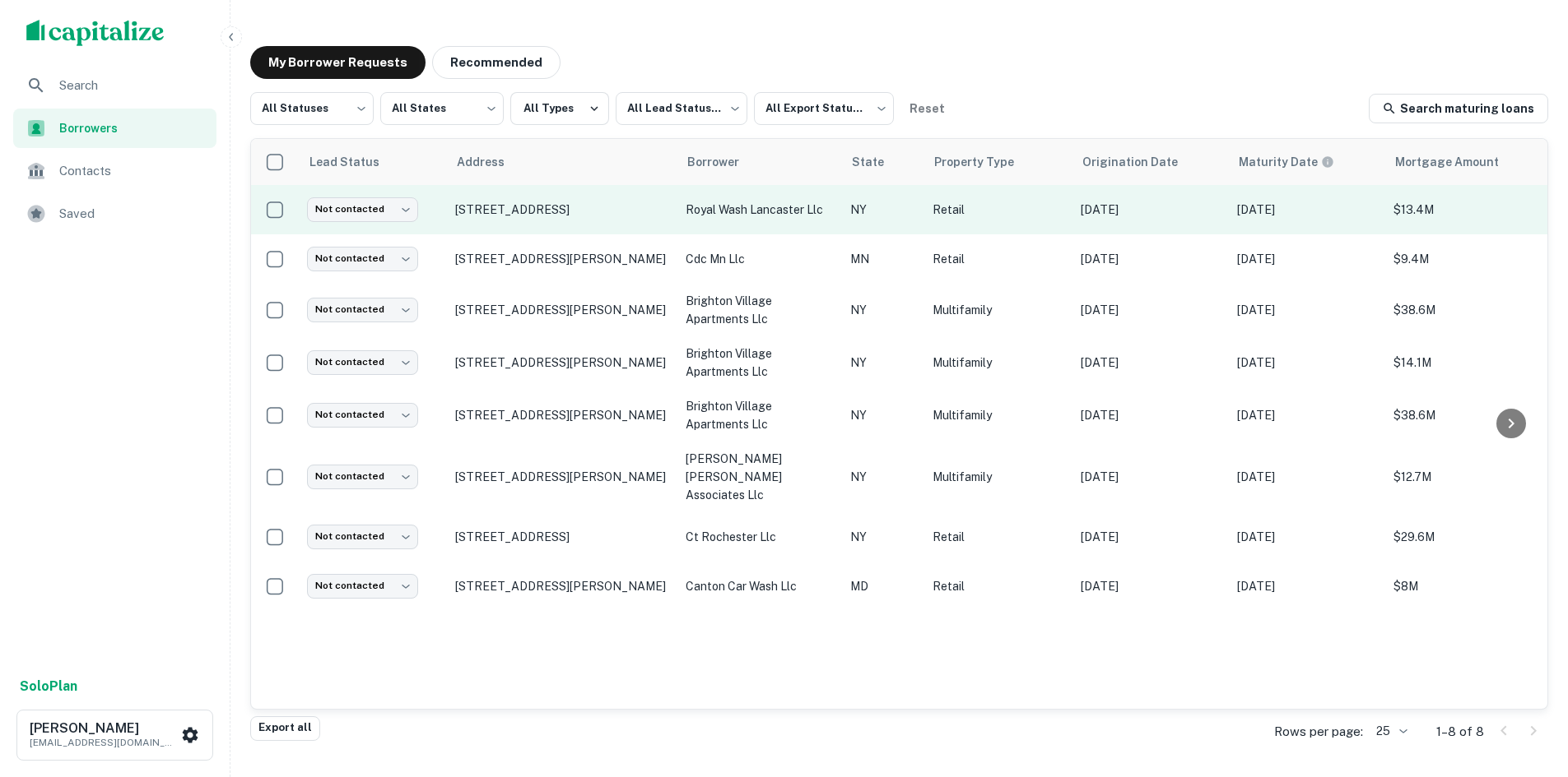
click at [689, 194] on td "royal wash lancaster llc" at bounding box center [760, 209] width 165 height 49
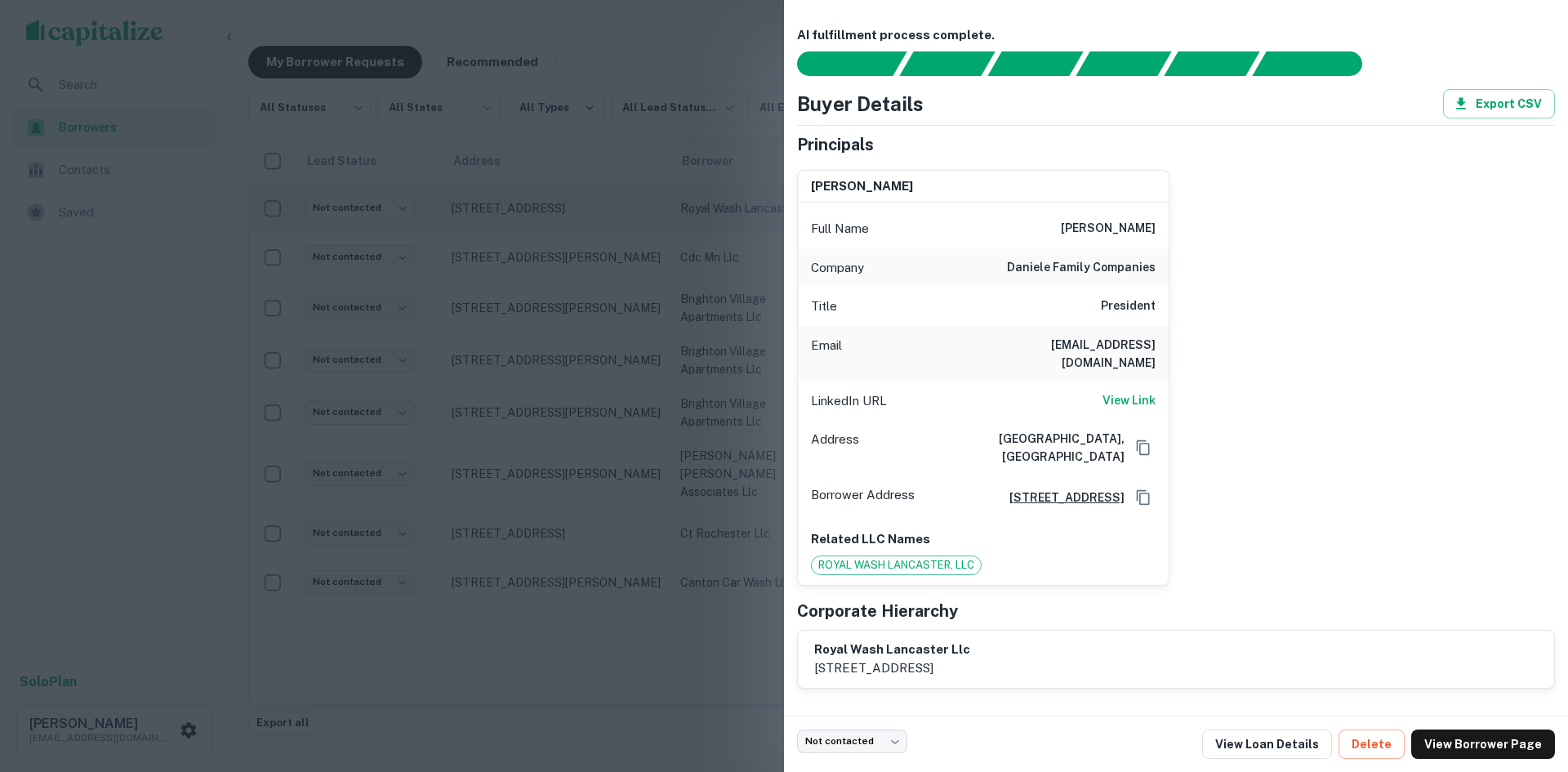
click at [600, 198] on div at bounding box center [784, 386] width 1568 height 772
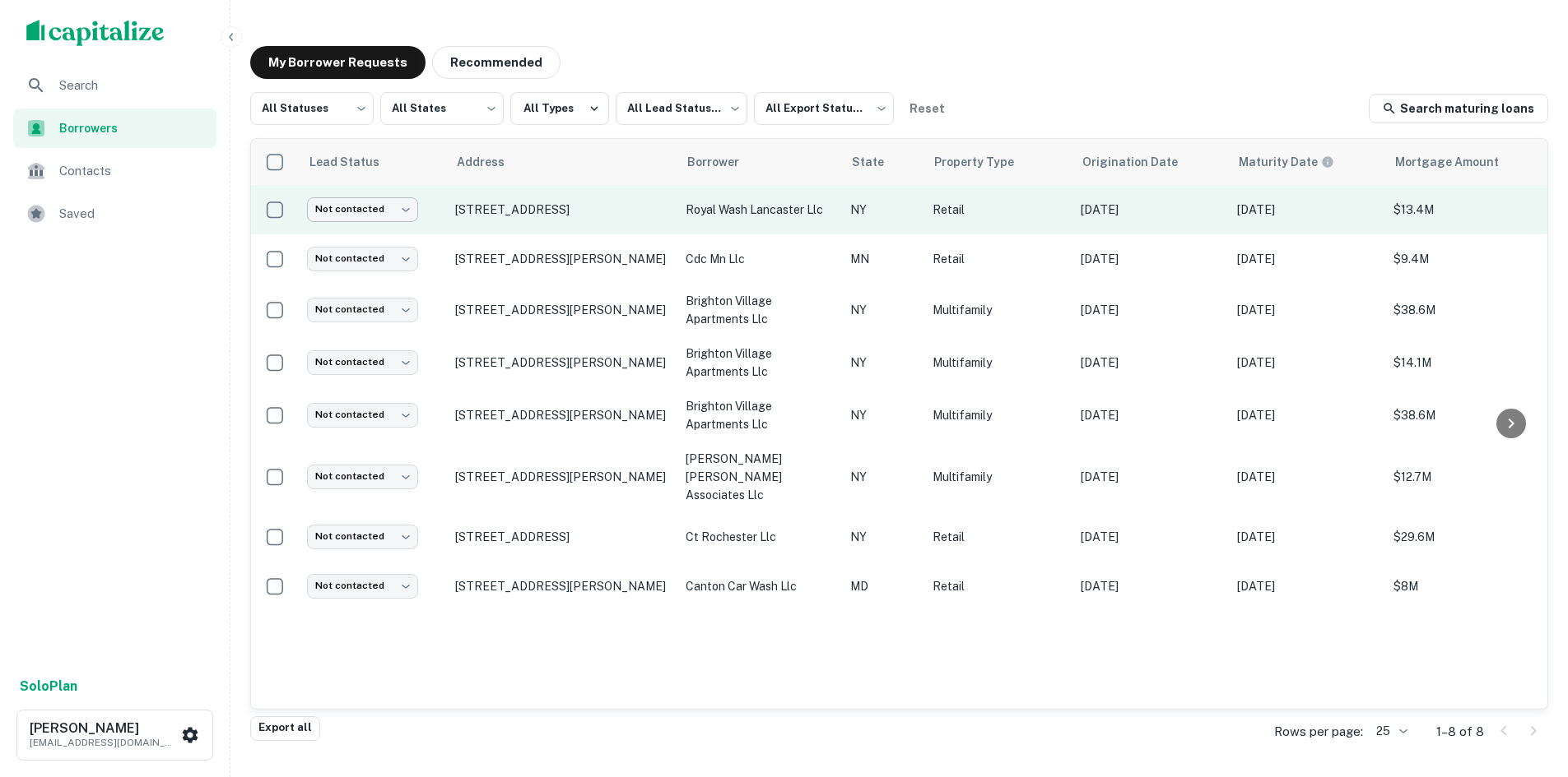
click at [402, 208] on body "Search Borrowers Contacts Saved Solo Plan Justin Belote jbelote@largocapital.co…" at bounding box center [784, 388] width 1568 height 777
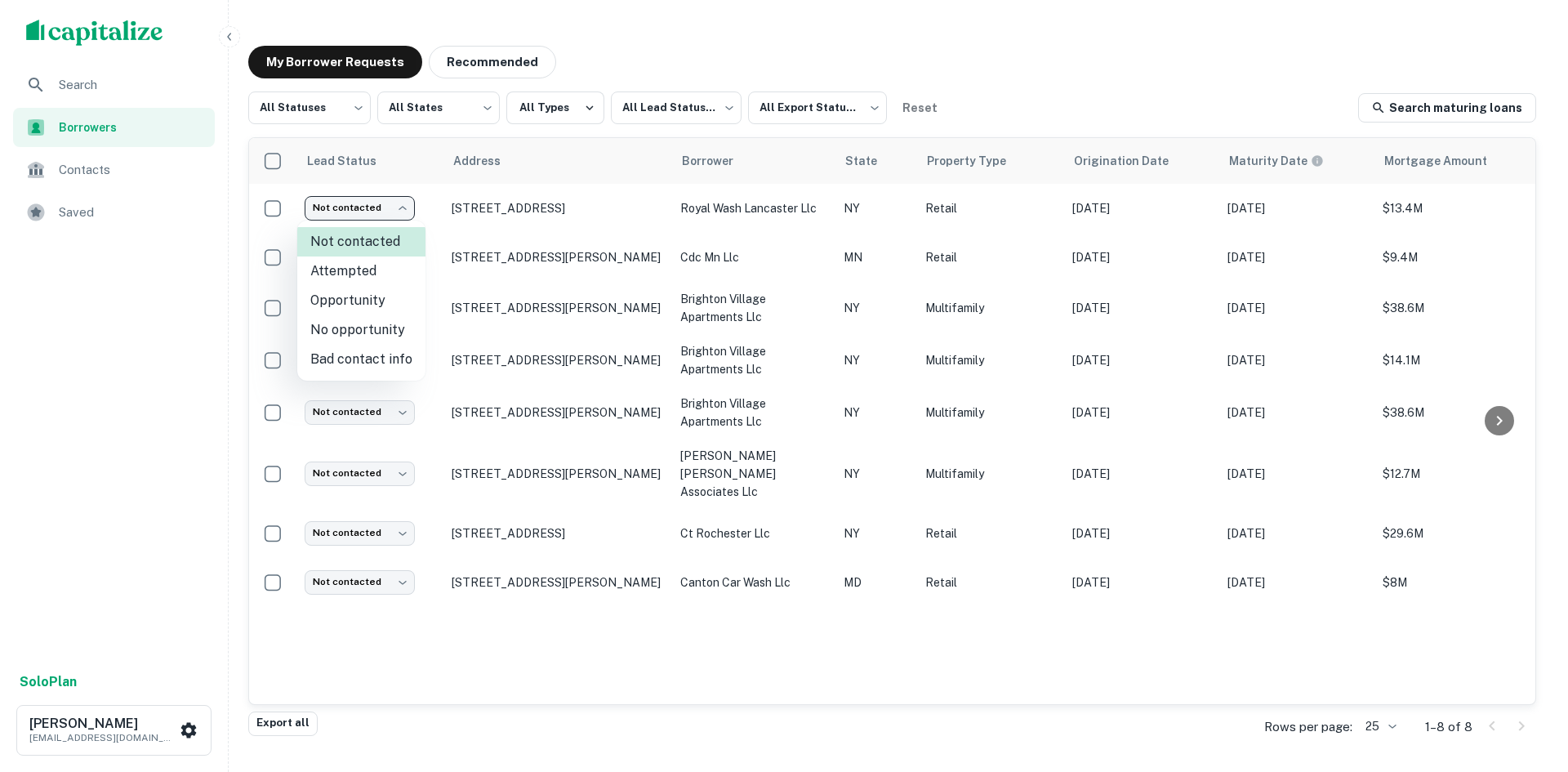
click at [470, 202] on div at bounding box center [784, 386] width 1568 height 772
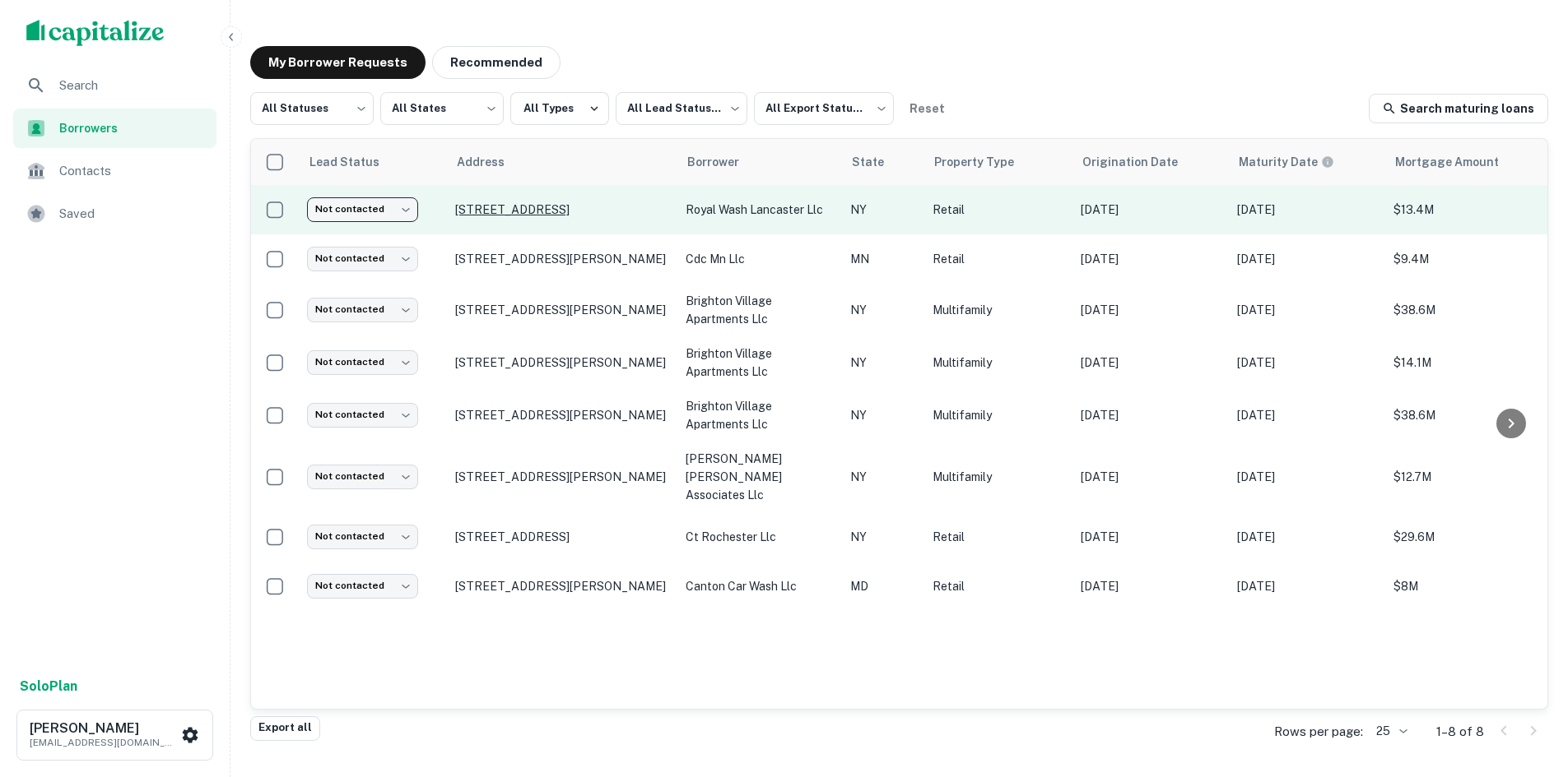
click at [611, 203] on p "1365 E Ridge Rd Rochester, NY14621" at bounding box center [562, 210] width 214 height 15
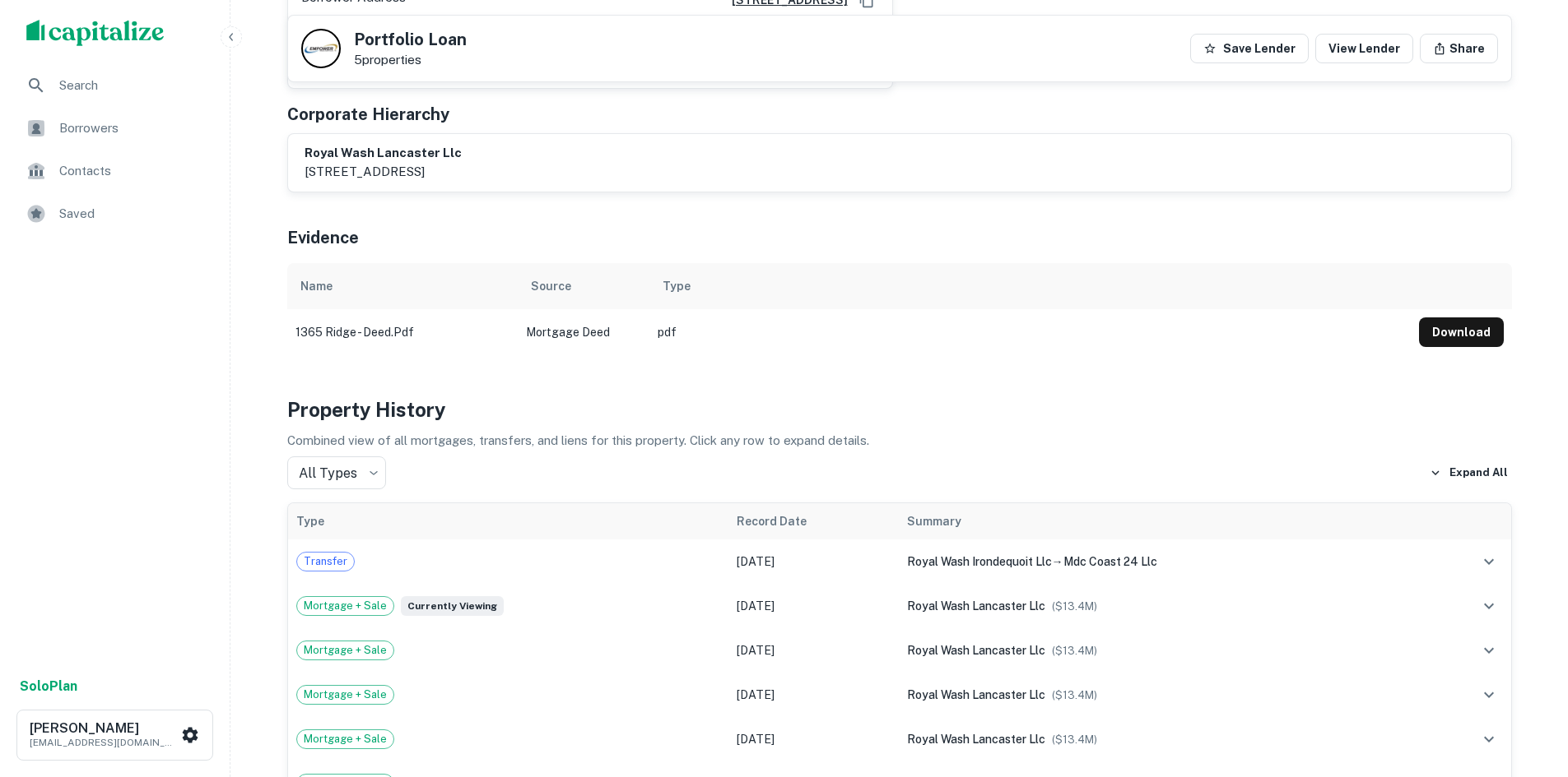
scroll to position [823, 0]
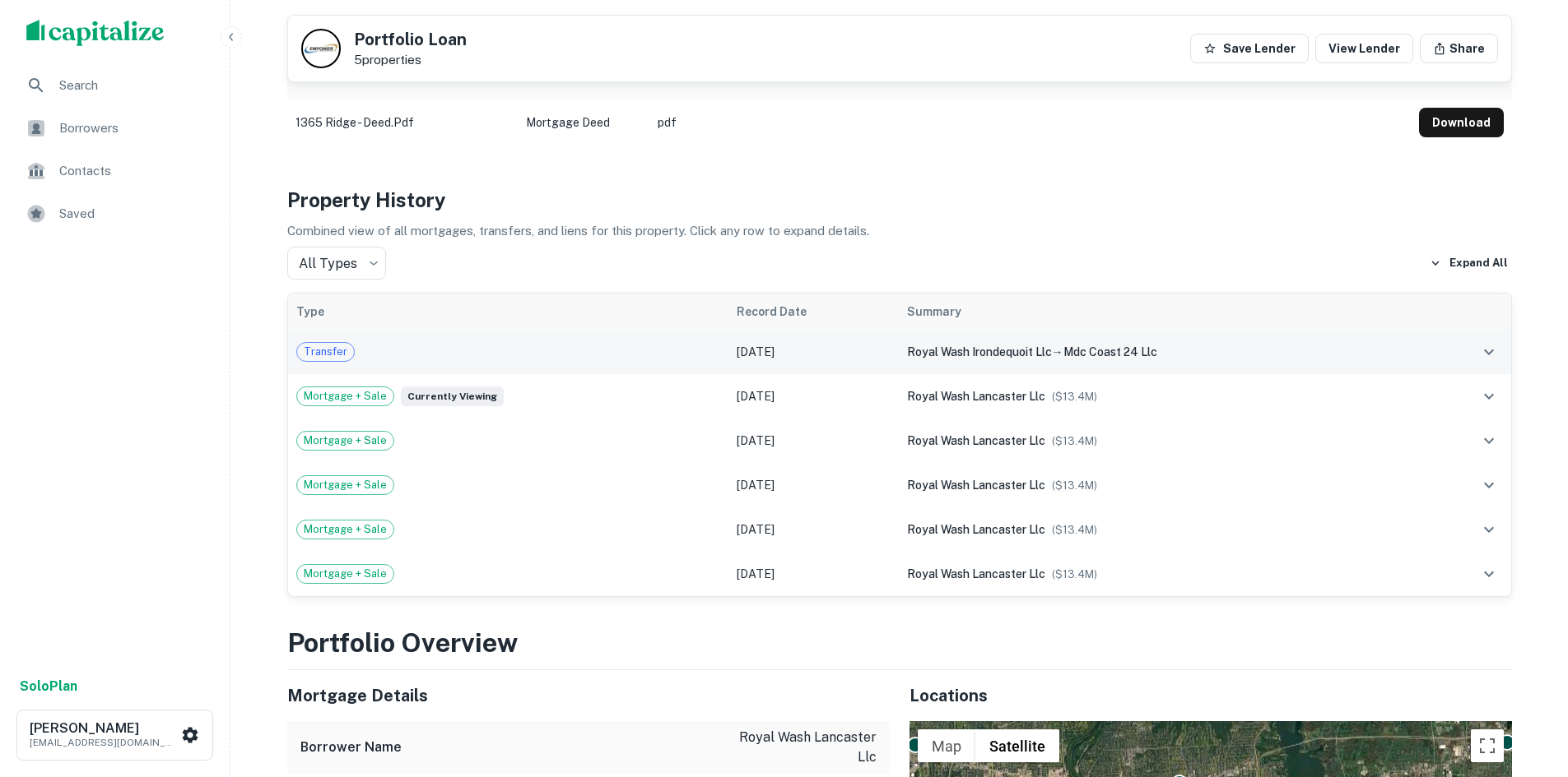
click at [331, 344] on span "Transfer" at bounding box center [326, 352] width 57 height 17
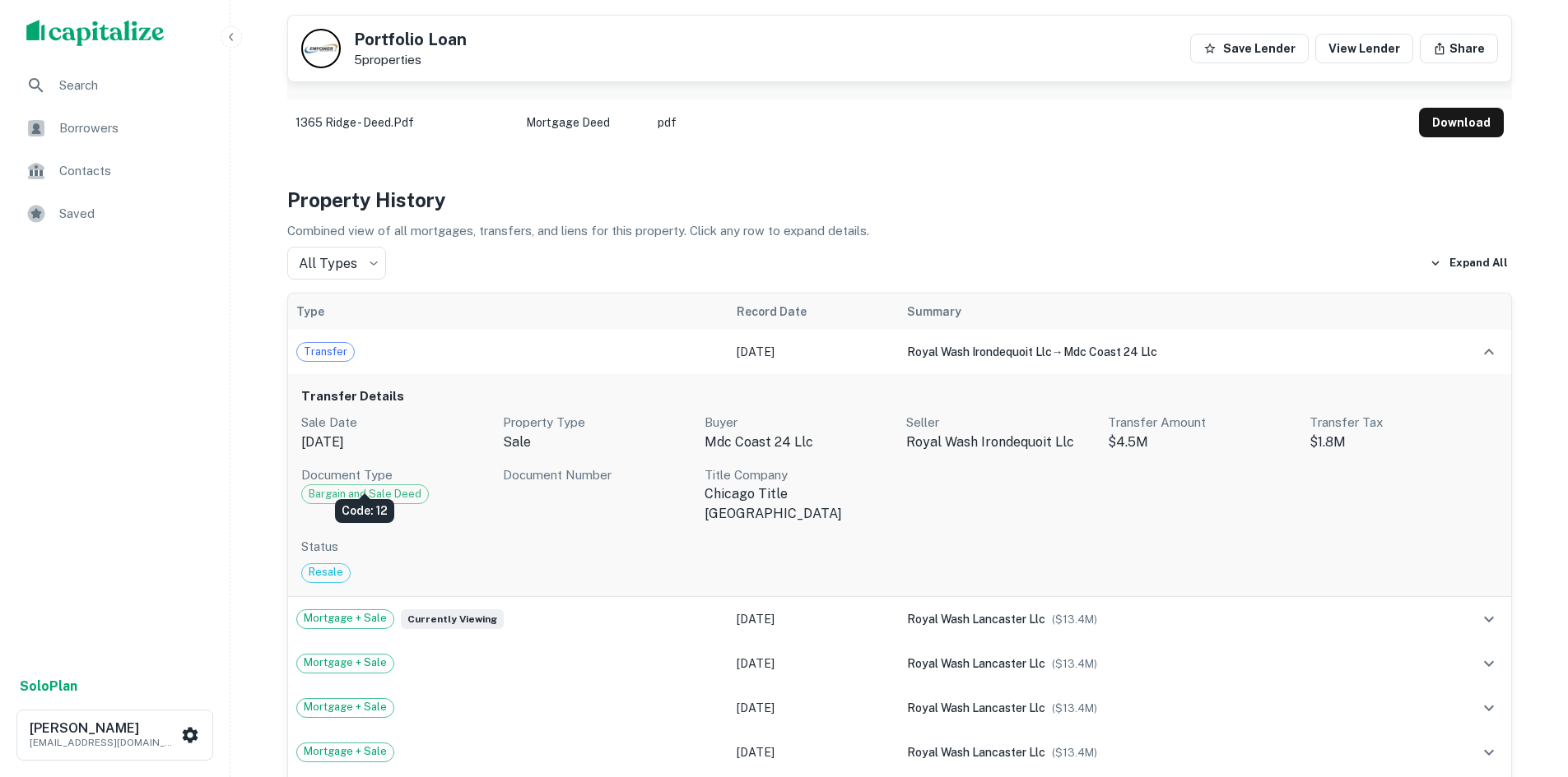
click at [375, 486] on span "Bargain and Sale Deed" at bounding box center [365, 495] width 126 height 17
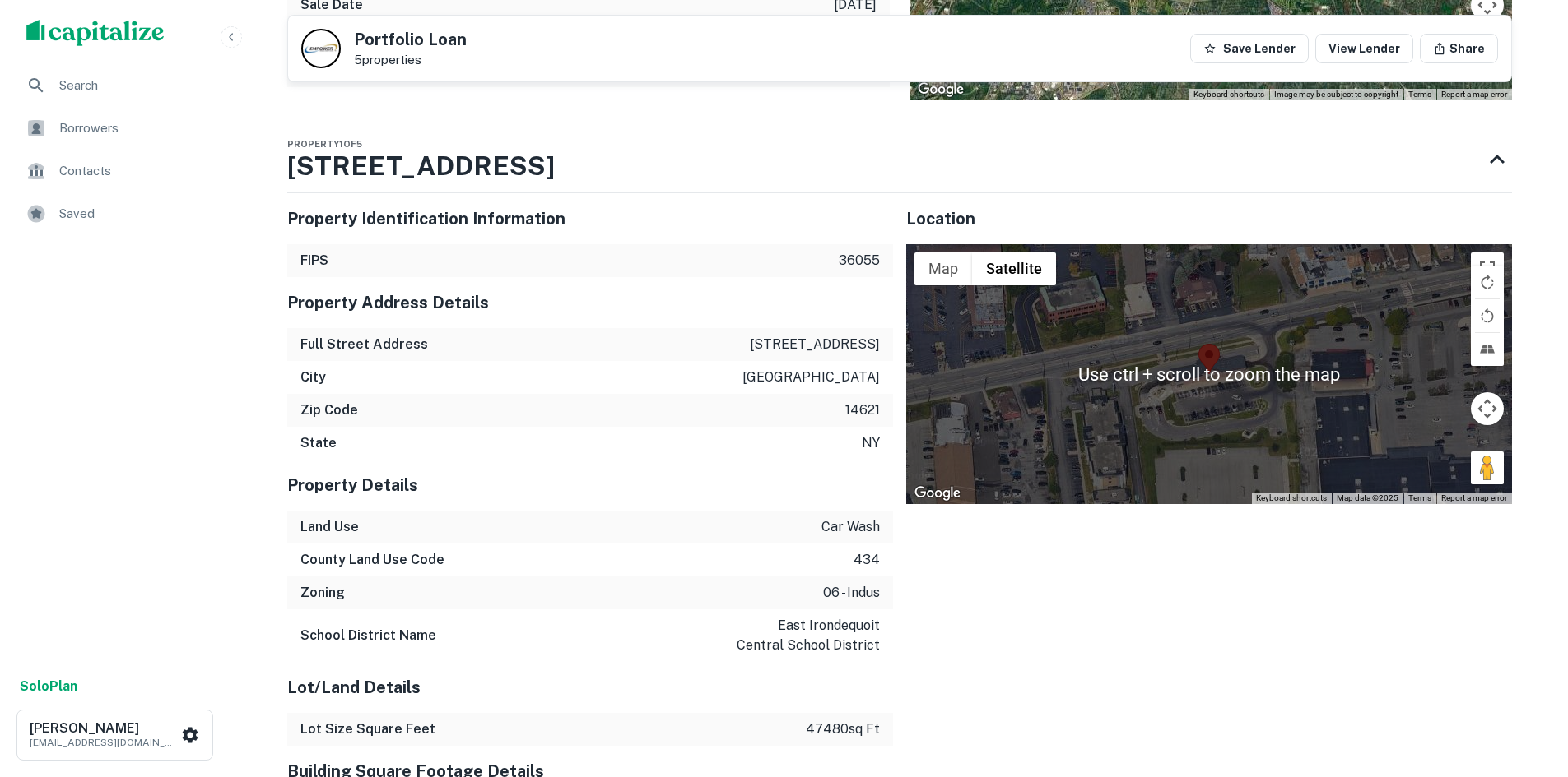
scroll to position [1975, 0]
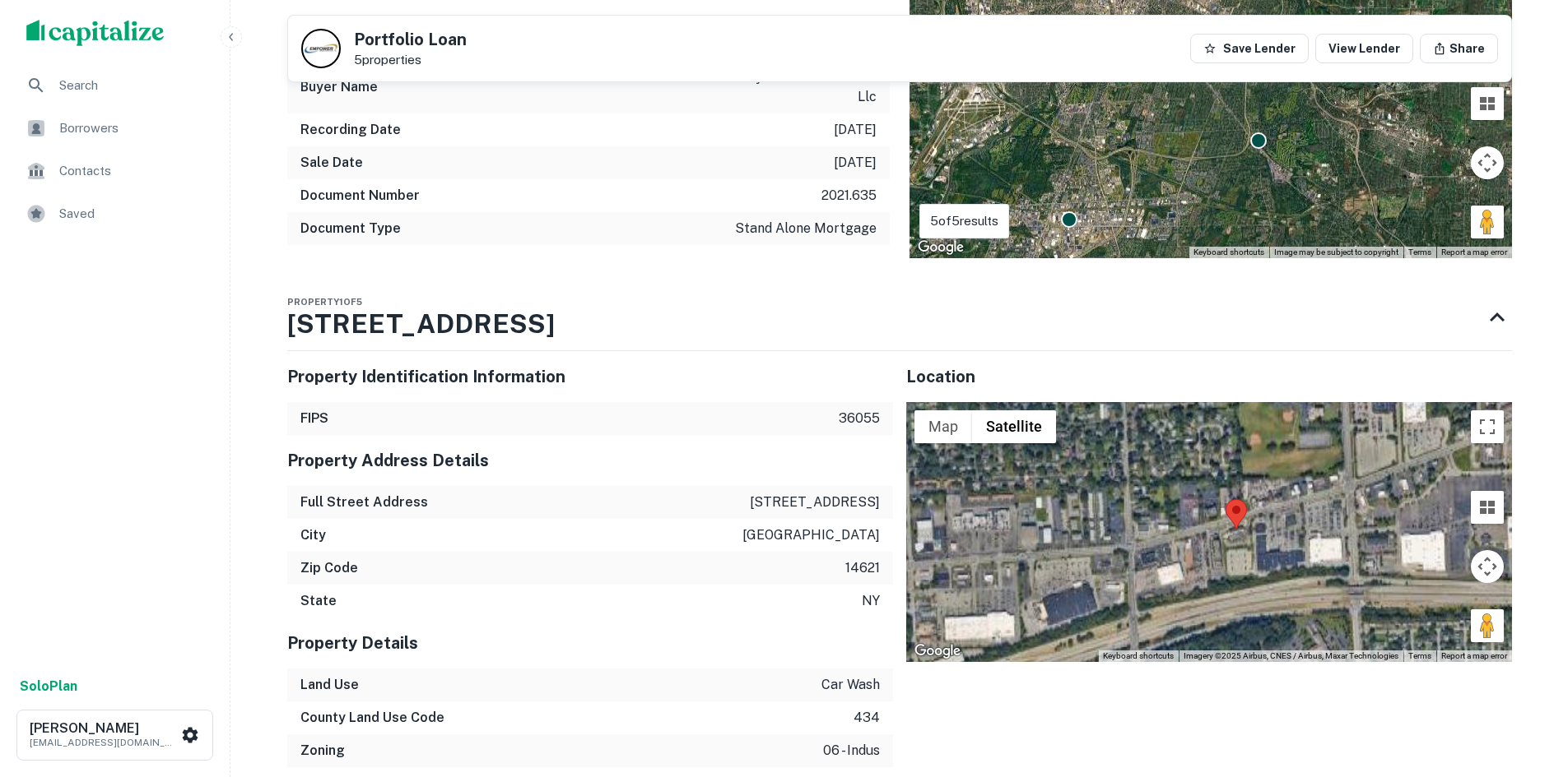
drag, startPoint x: 1246, startPoint y: 486, endPoint x: 1240, endPoint y: 491, distance: 7.8
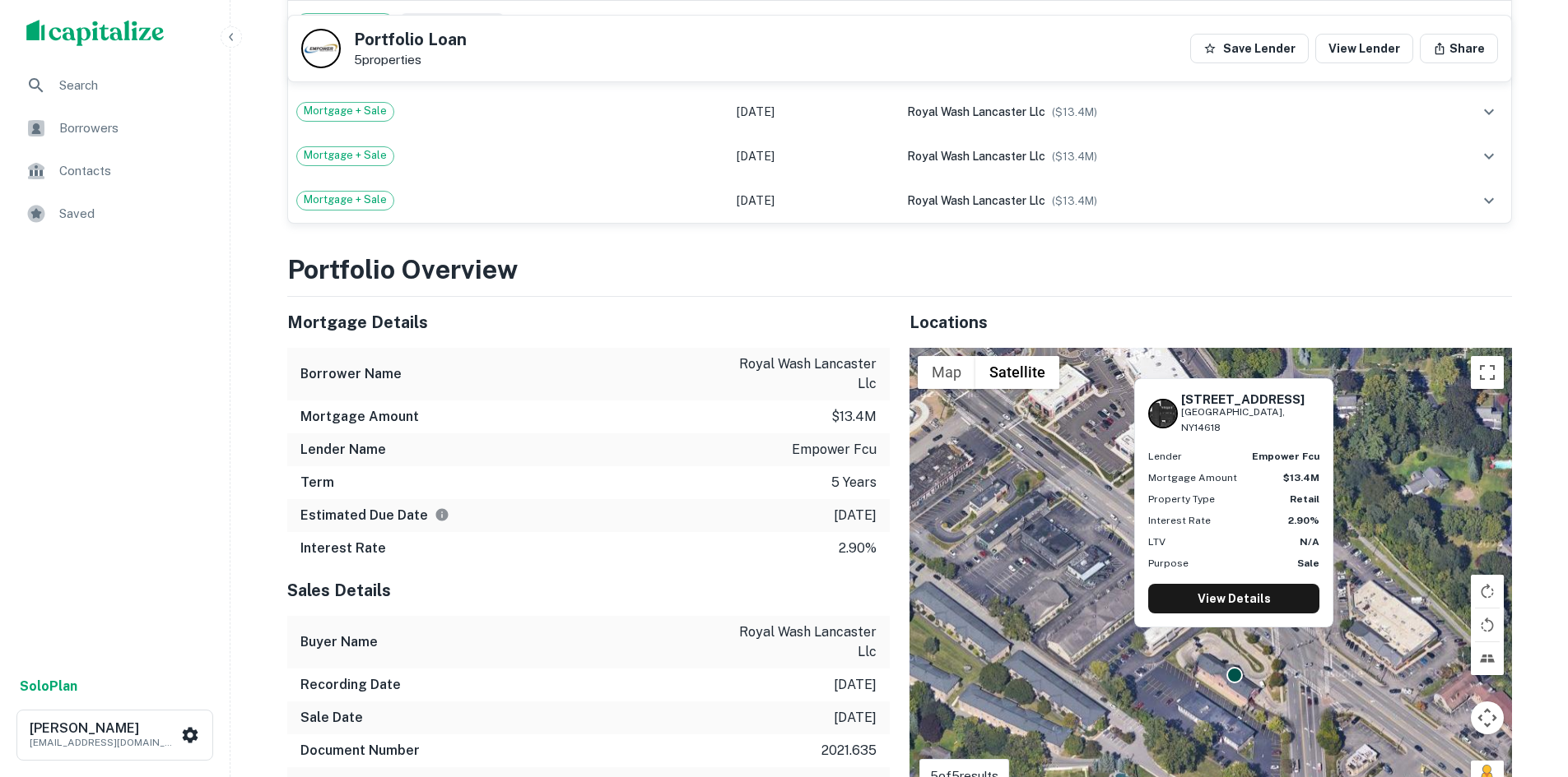
scroll to position [1398, 0]
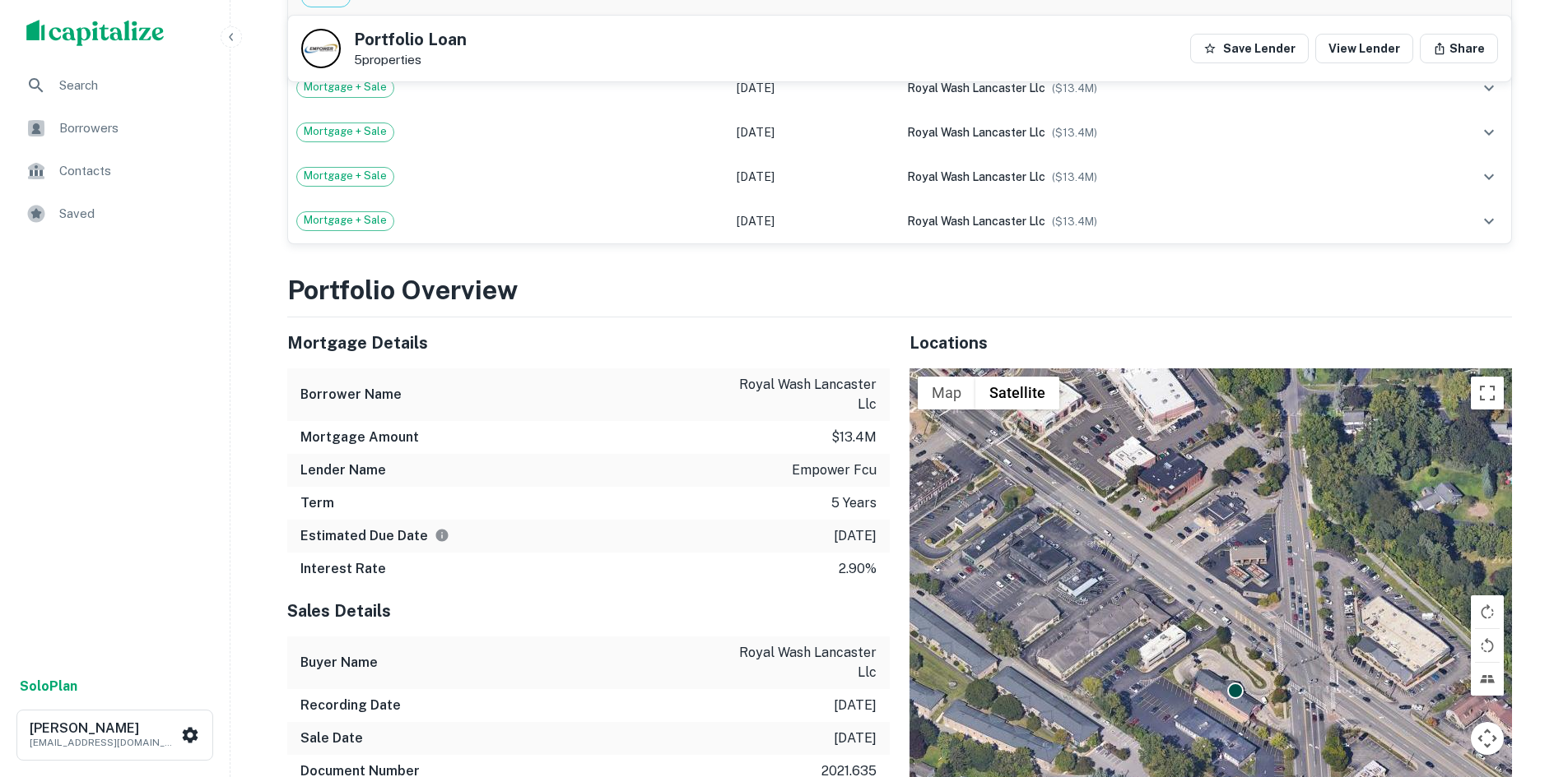
drag, startPoint x: 1251, startPoint y: 446, endPoint x: 1252, endPoint y: 639, distance: 193.0
click at [1051, 540] on div "To activate drag with keyboard, press Alt + Enter. Once in keyboard drag state,…" at bounding box center [1210, 601] width 602 height 466
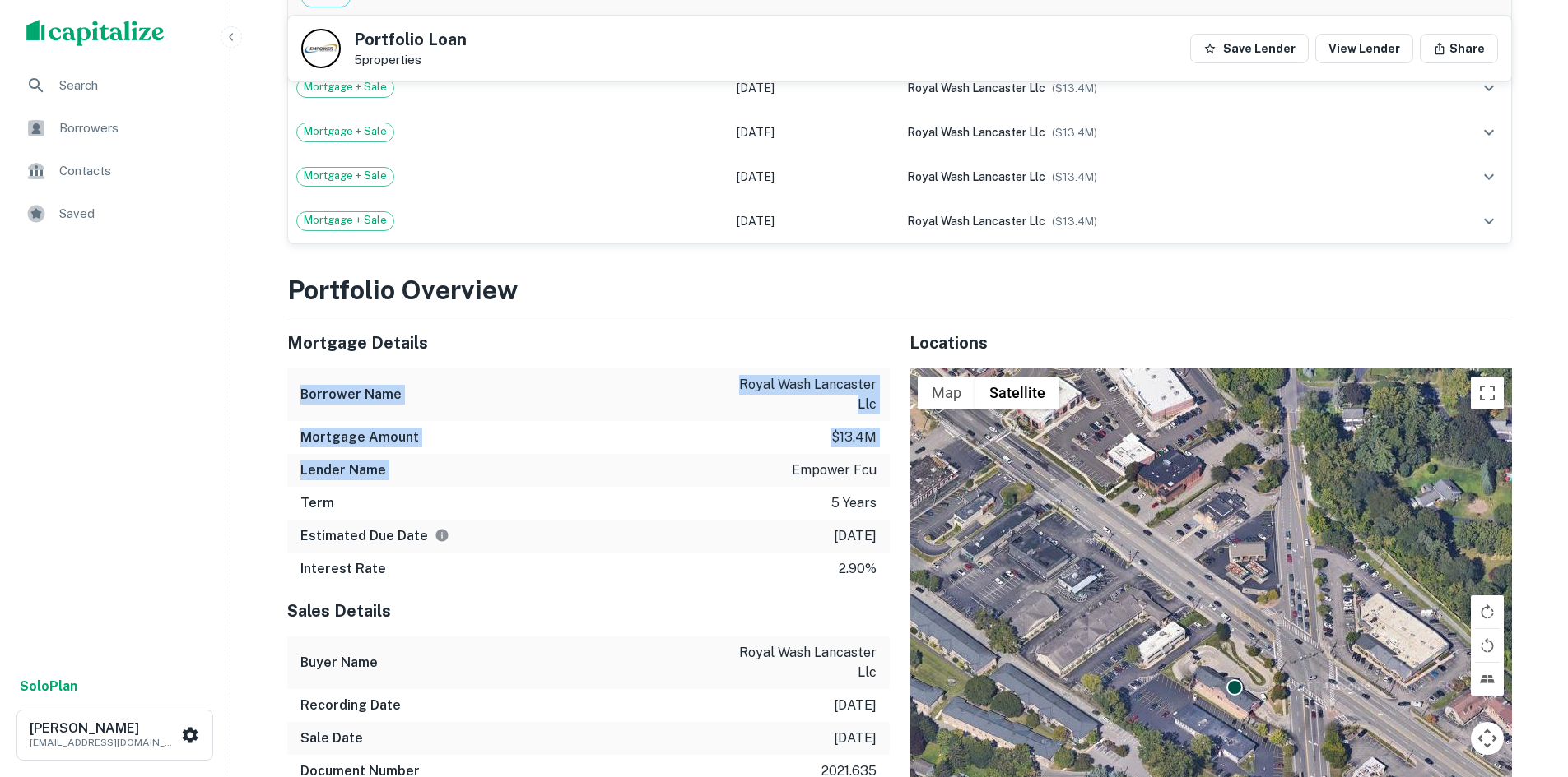
drag, startPoint x: 742, startPoint y: 448, endPoint x: 722, endPoint y: 321, distance: 128.6
click at [722, 321] on div "Mortgage Details Borrower Name royal wash lancaster llc Mortgage Amount $13.4m …" at bounding box center [588, 451] width 602 height 268
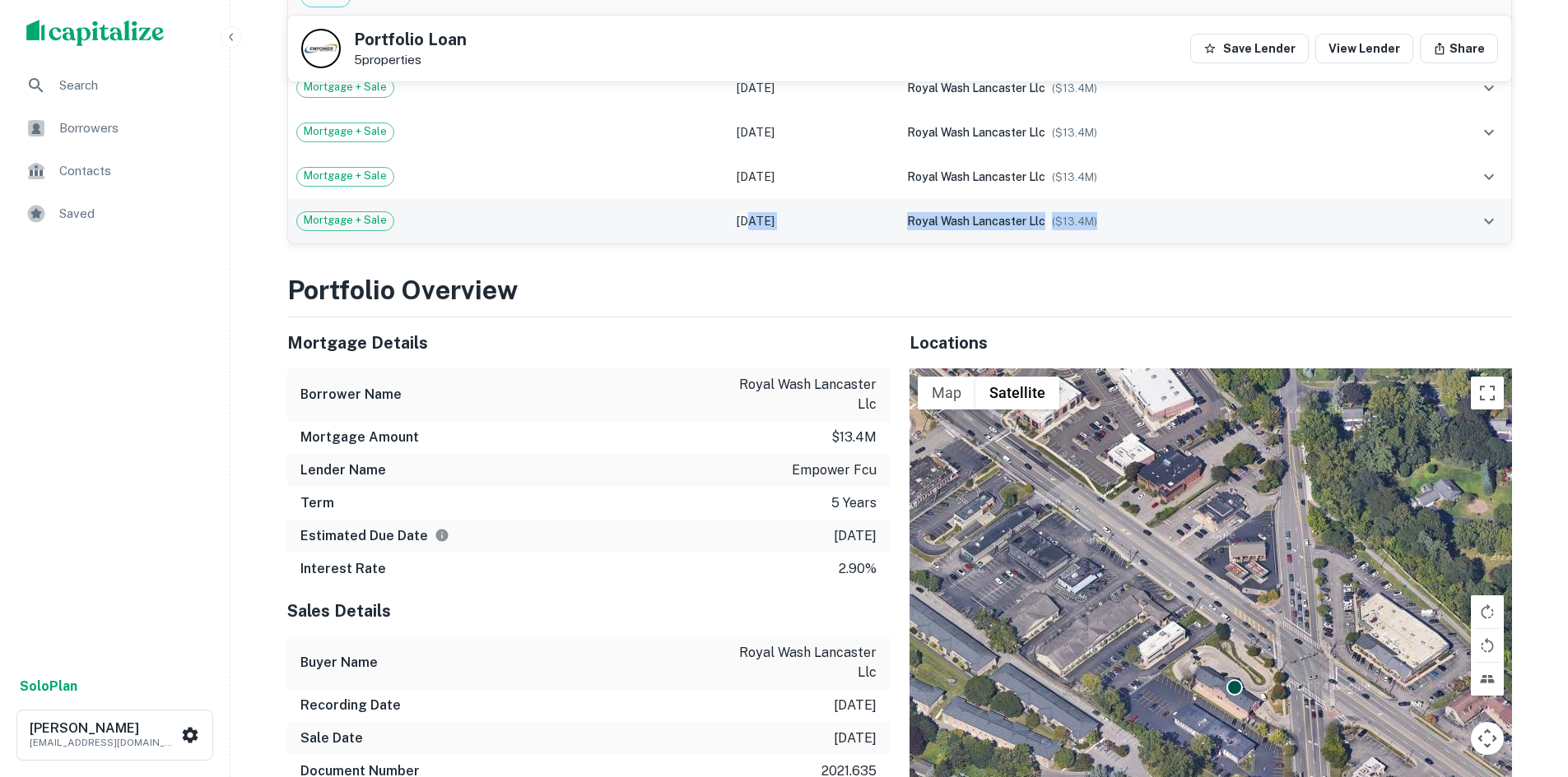
drag, startPoint x: 735, startPoint y: 277, endPoint x: 738, endPoint y: 202, distance: 75.1
click at [738, 202] on div "Back to borrower requests Portfolio Loan 5 properties Save Lender View Lender S…" at bounding box center [899, 594] width 1264 height 3932
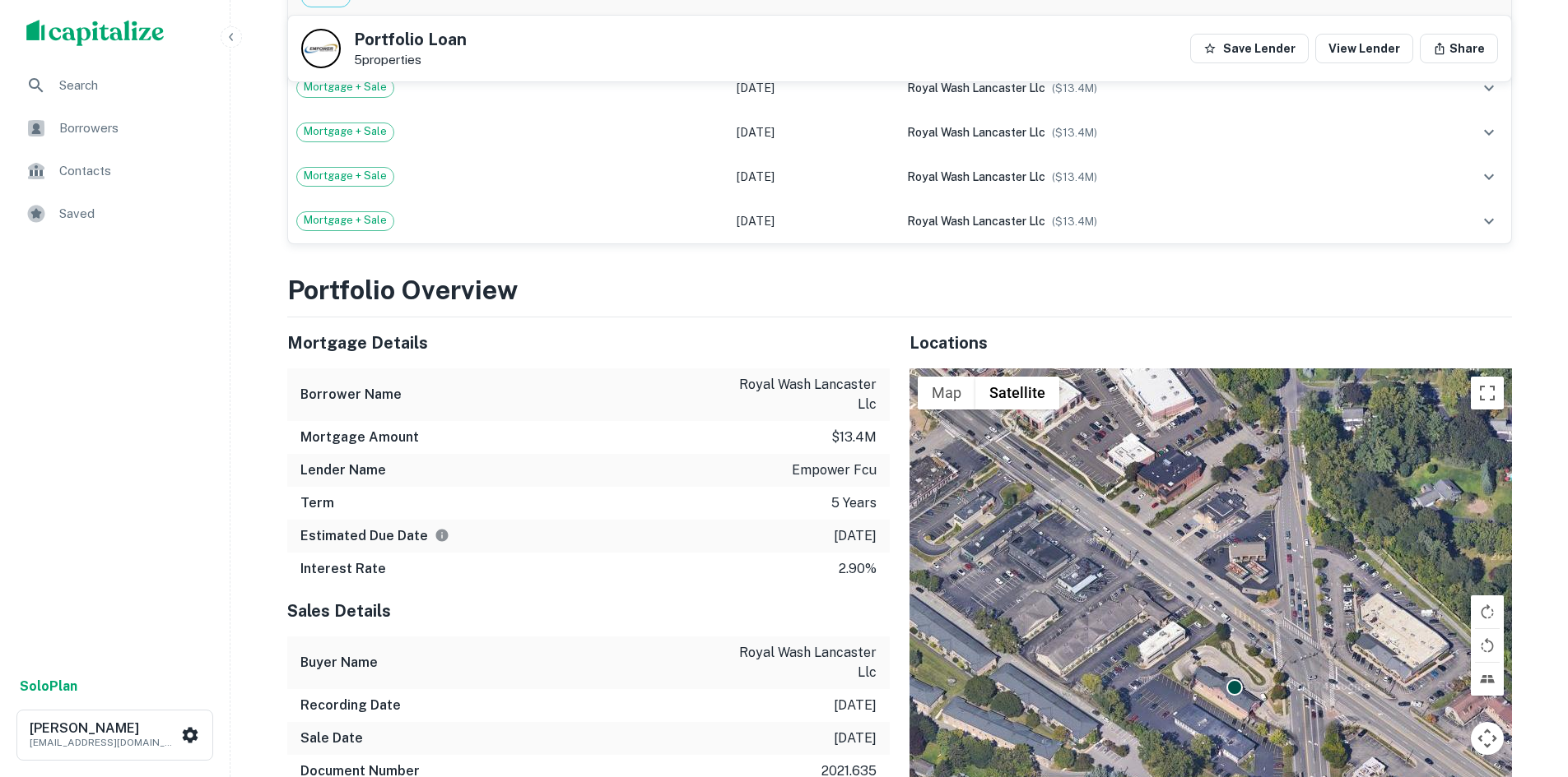
drag, startPoint x: 740, startPoint y: 296, endPoint x: 692, endPoint y: 326, distance: 56.6
click at [692, 326] on div "Mortgage Details" at bounding box center [588, 342] width 602 height 51
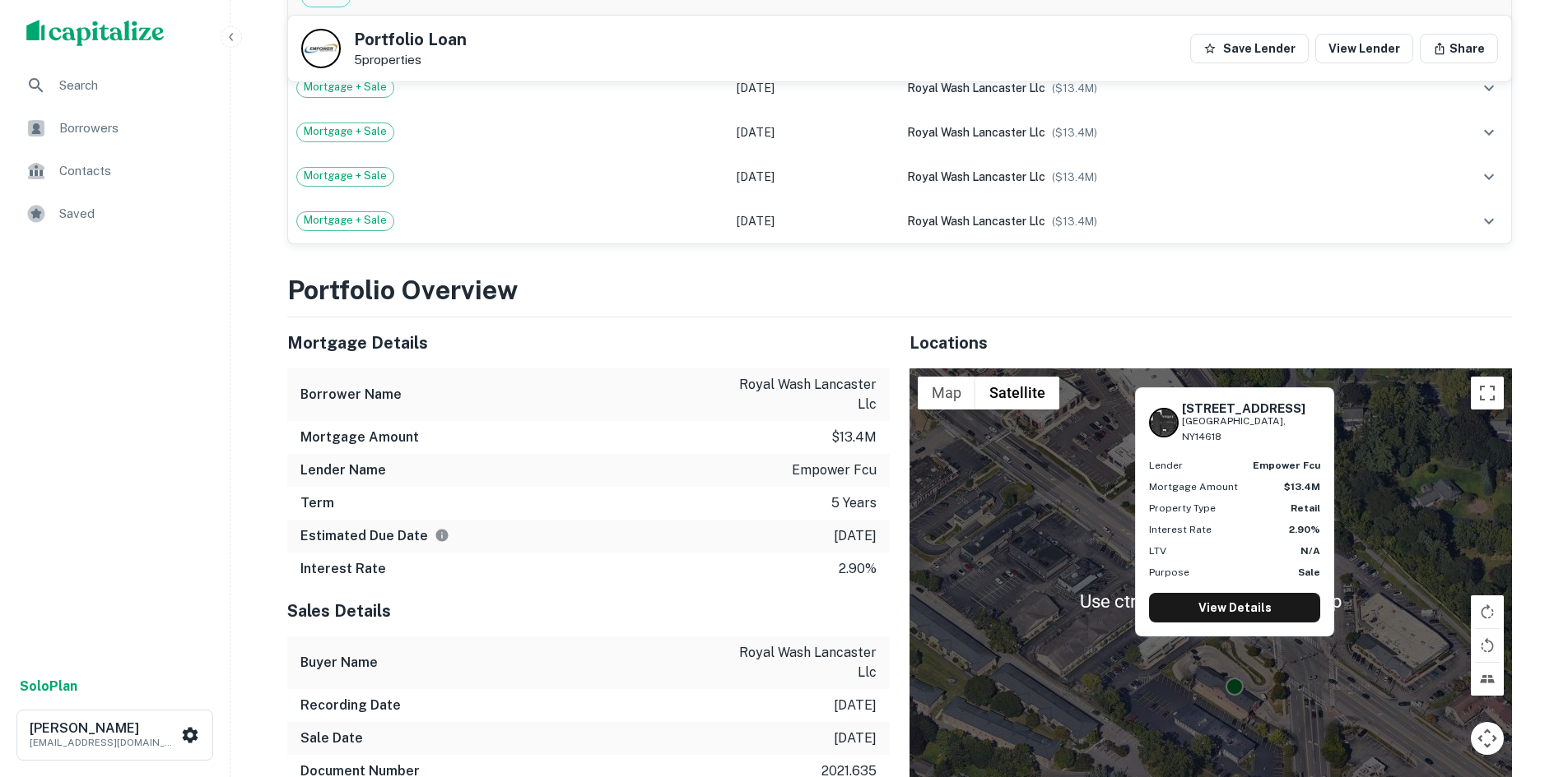
click at [1234, 678] on div at bounding box center [1235, 687] width 18 height 18
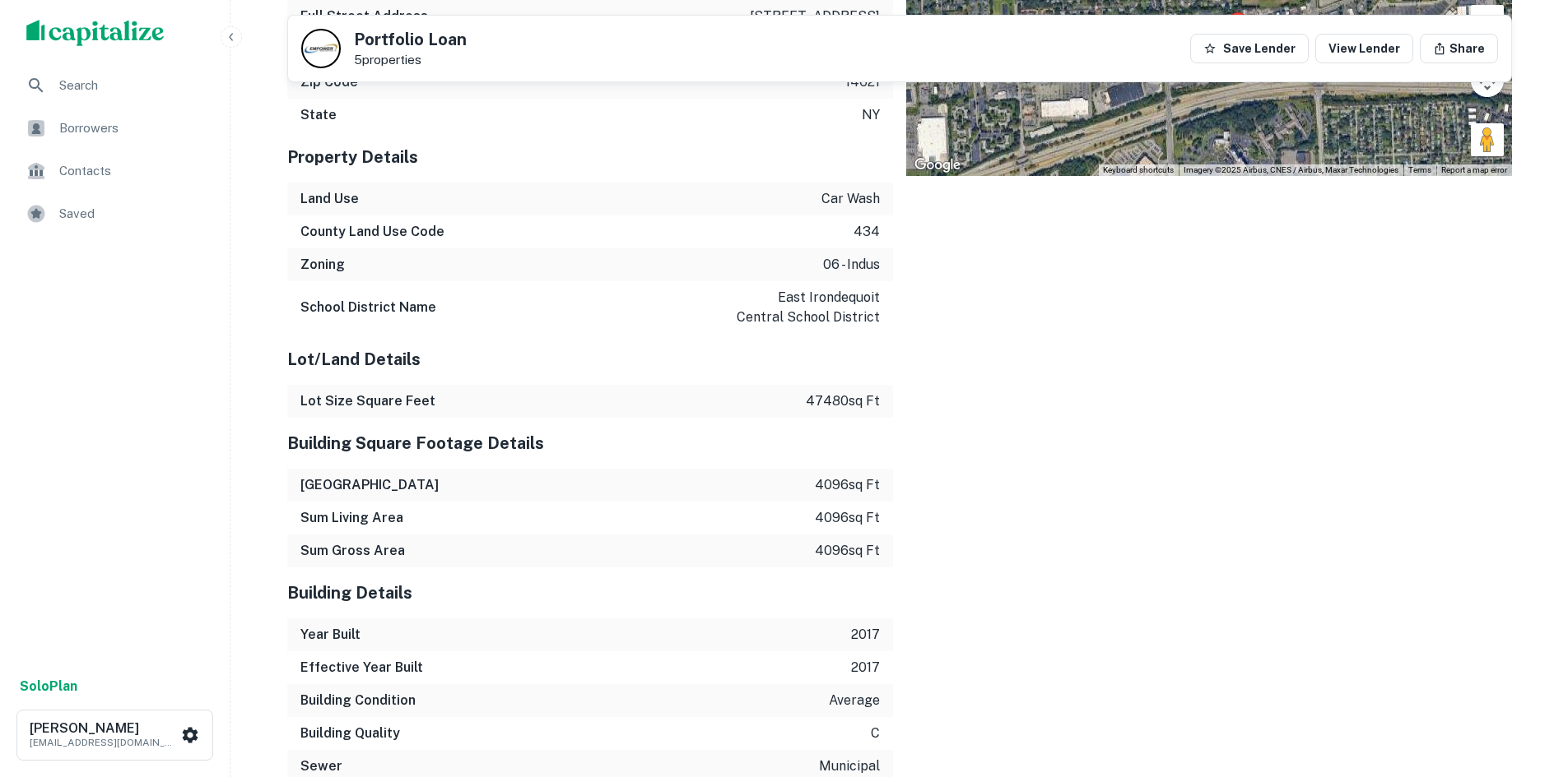
scroll to position [2221, 0]
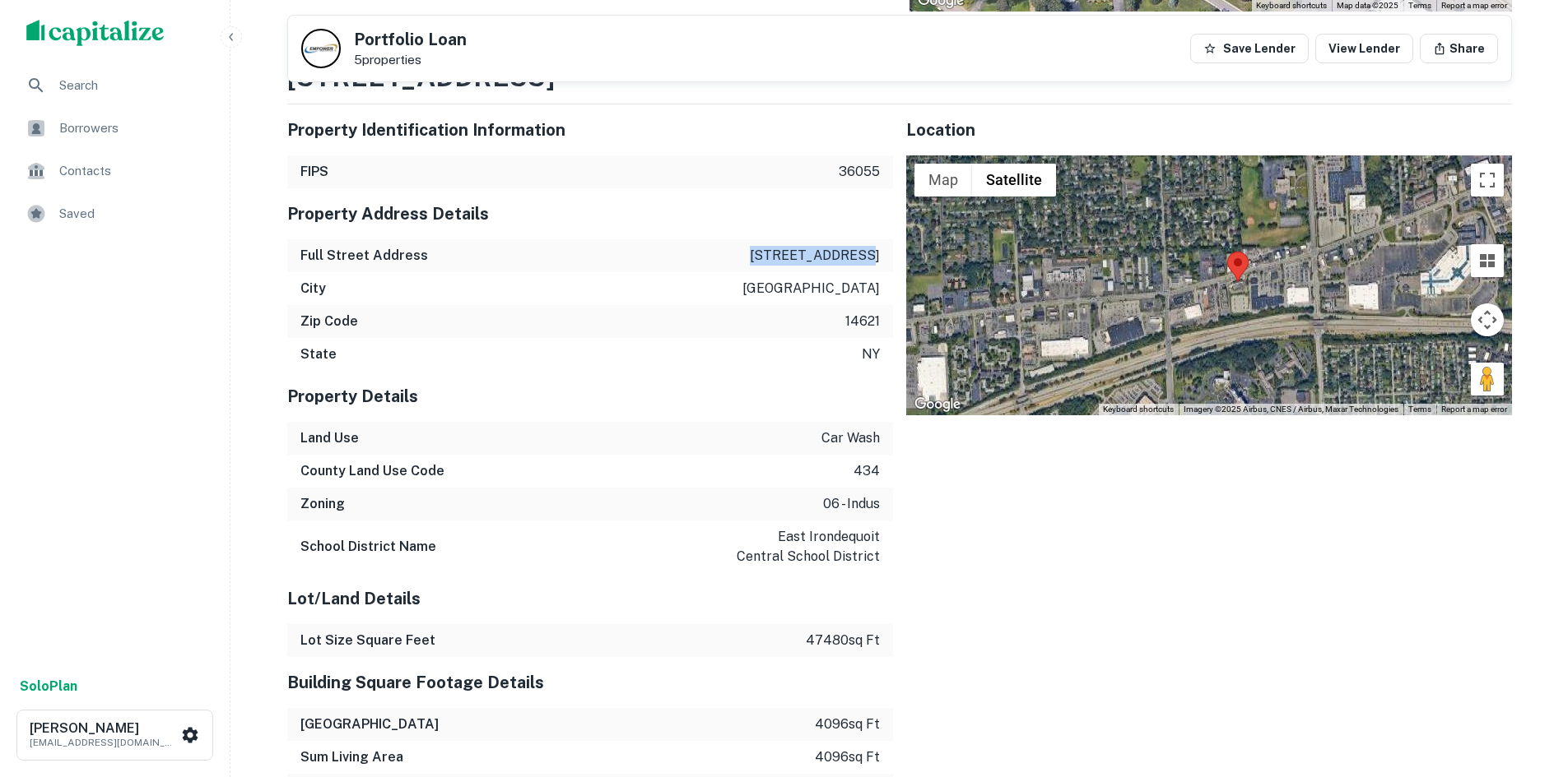
drag, startPoint x: 780, startPoint y: 218, endPoint x: 888, endPoint y: 218, distance: 108.0
click at [888, 239] on div "Full Street Address 1365 e ridge rd" at bounding box center [590, 256] width 606 height 33
copy p "1365 e ridge rd"
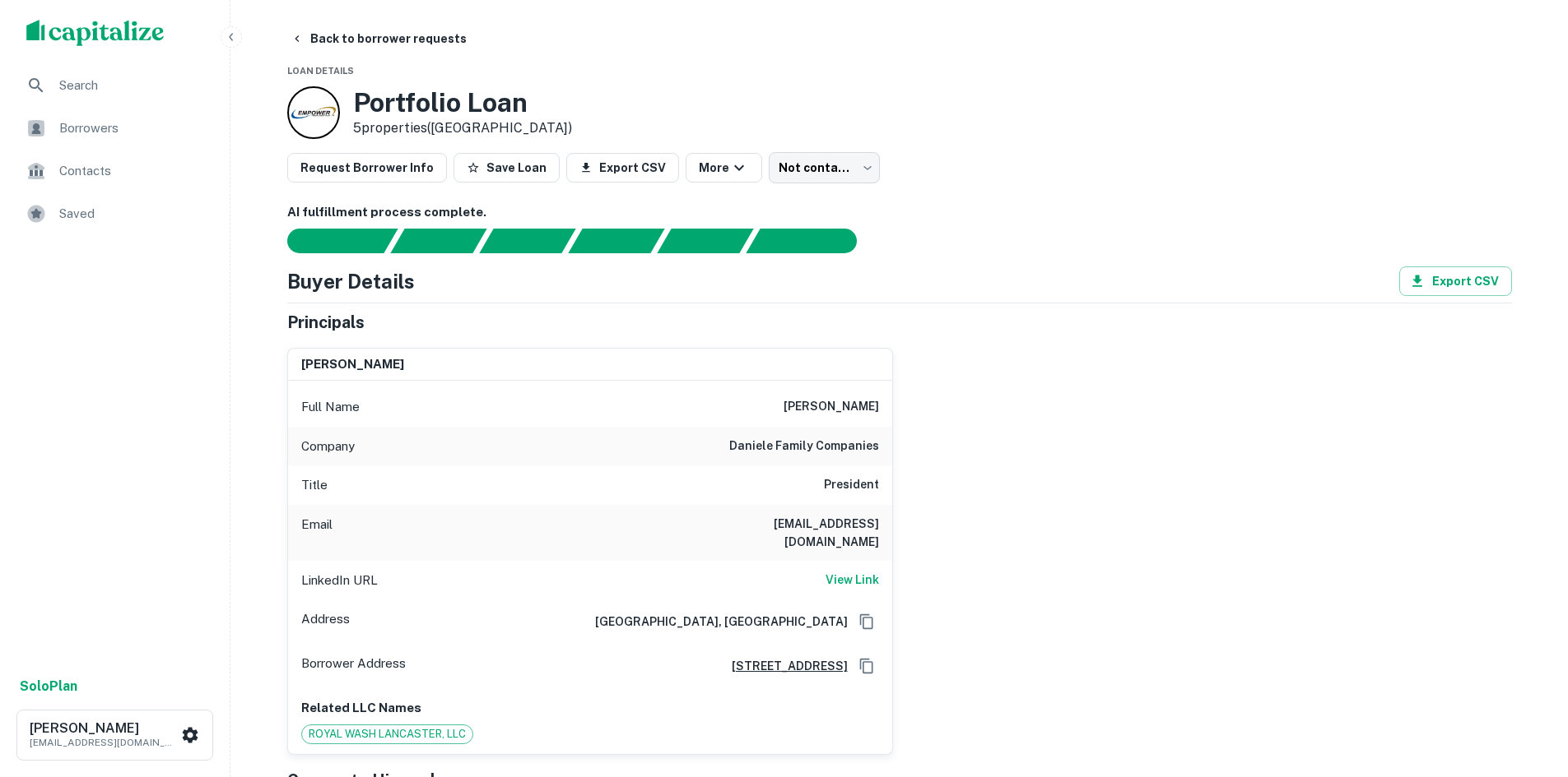
scroll to position [0, 0]
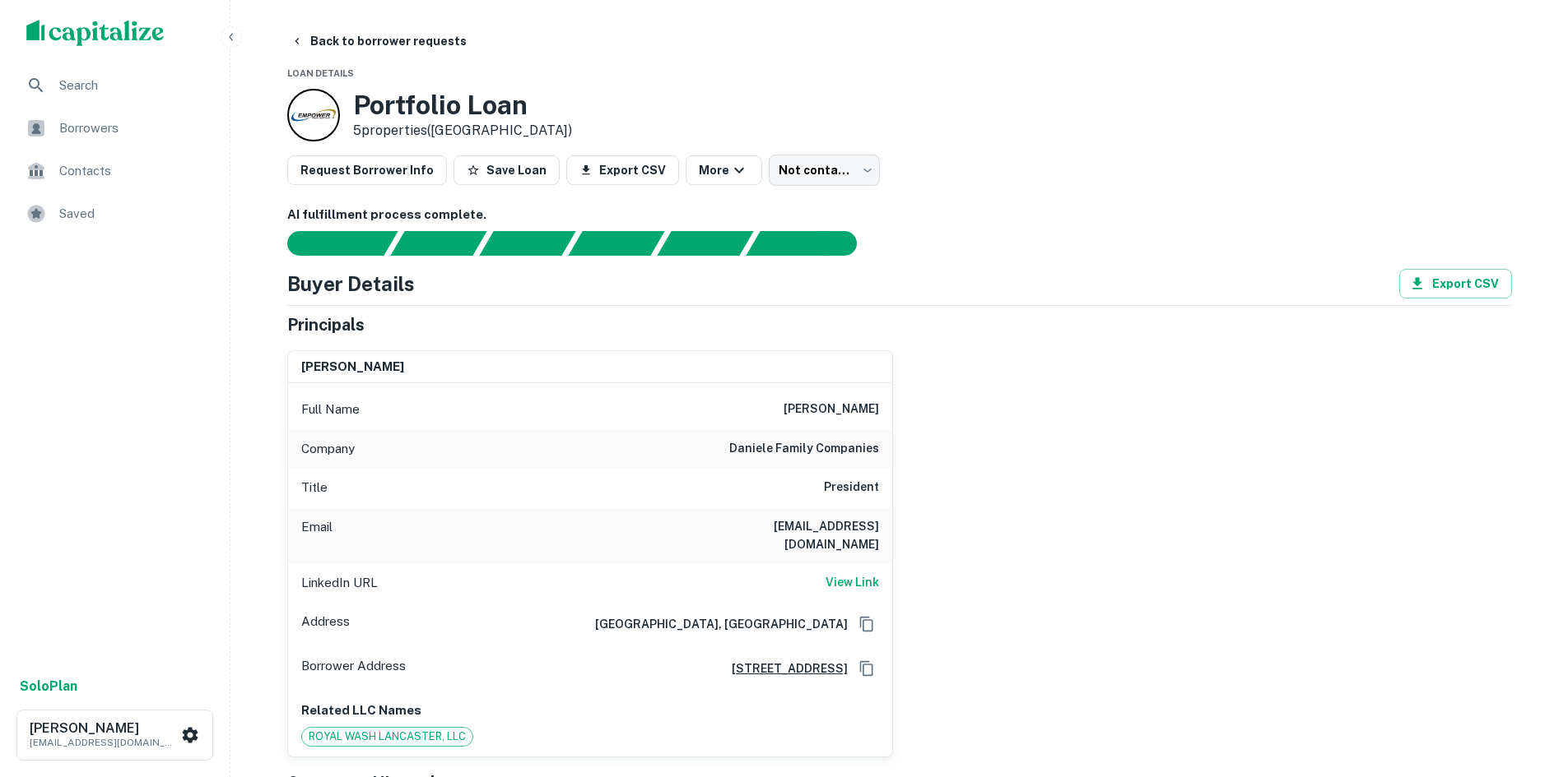
drag, startPoint x: 791, startPoint y: 410, endPoint x: 881, endPoint y: 409, distance: 90.0
click at [881, 409] on div "Full Name anthony daniele" at bounding box center [590, 409] width 604 height 39
click at [725, 446] on div "Company daniele family companies" at bounding box center [590, 449] width 604 height 39
drag, startPoint x: 736, startPoint y: 447, endPoint x: 884, endPoint y: 449, distance: 148.0
click at [884, 449] on div "Company daniele family companies" at bounding box center [590, 449] width 604 height 39
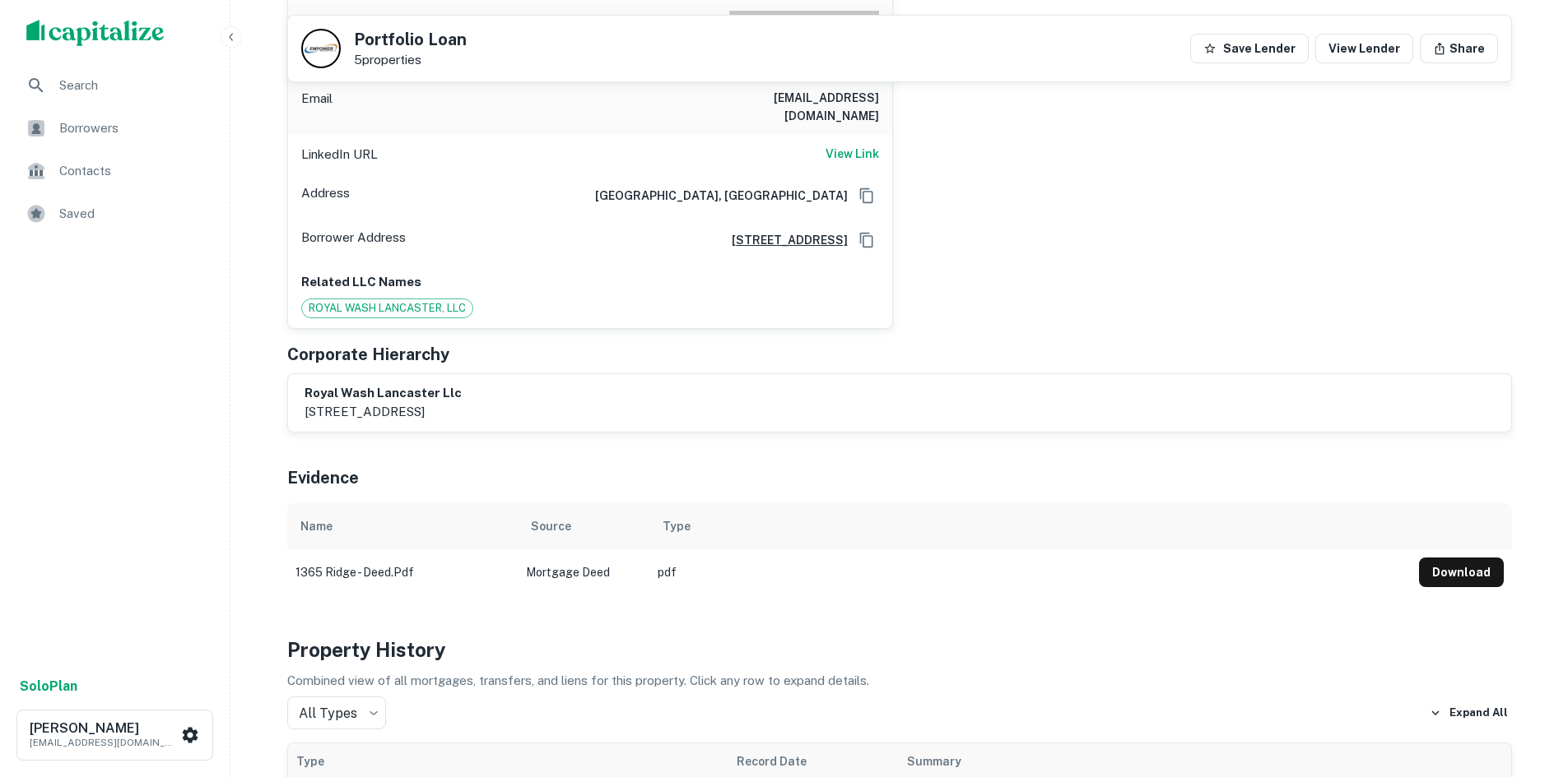
scroll to position [411, 0]
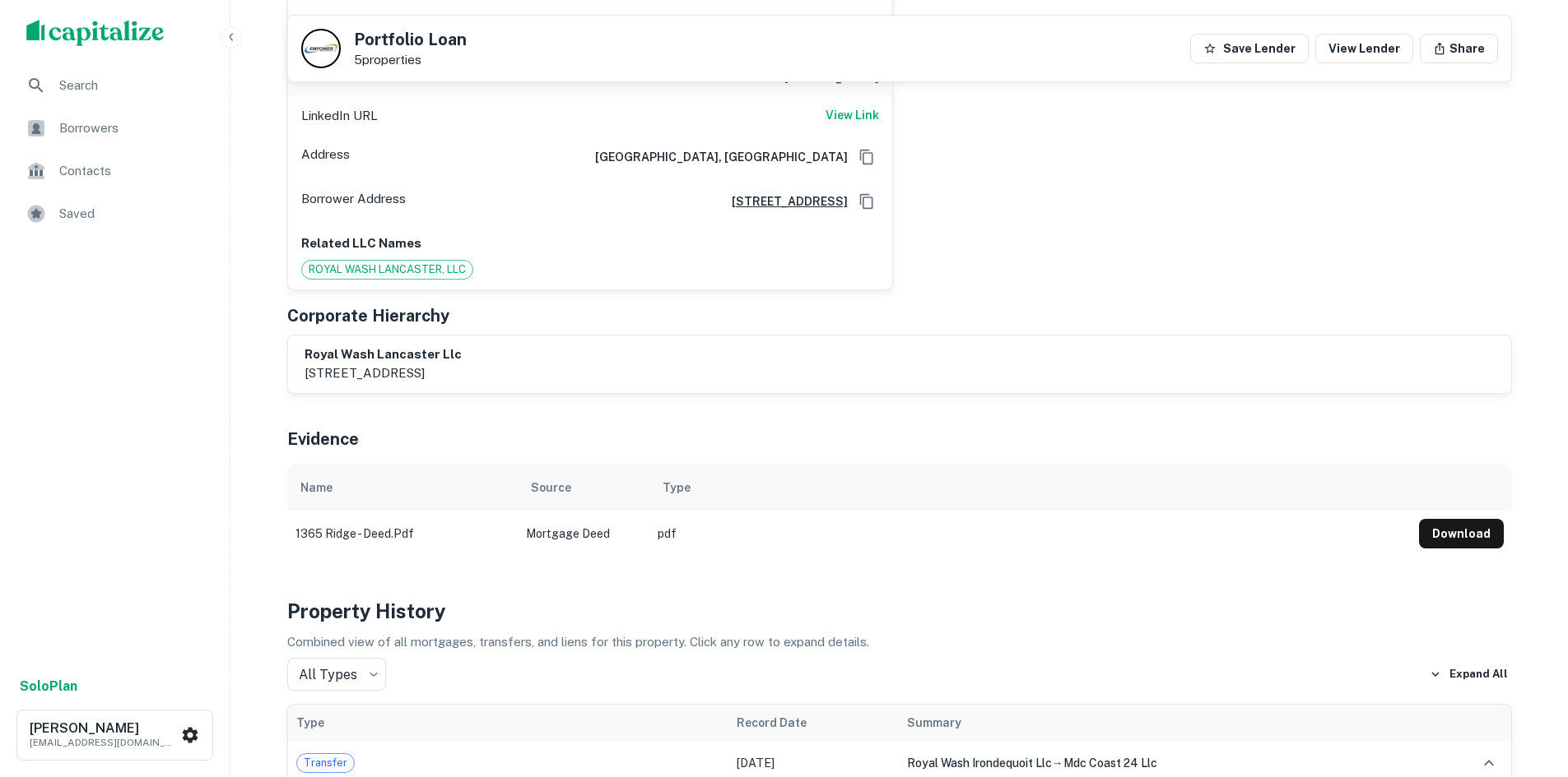
click at [402, 364] on p "2851 monroe avenue, rochester, ny, 14618" at bounding box center [382, 374] width 157 height 20
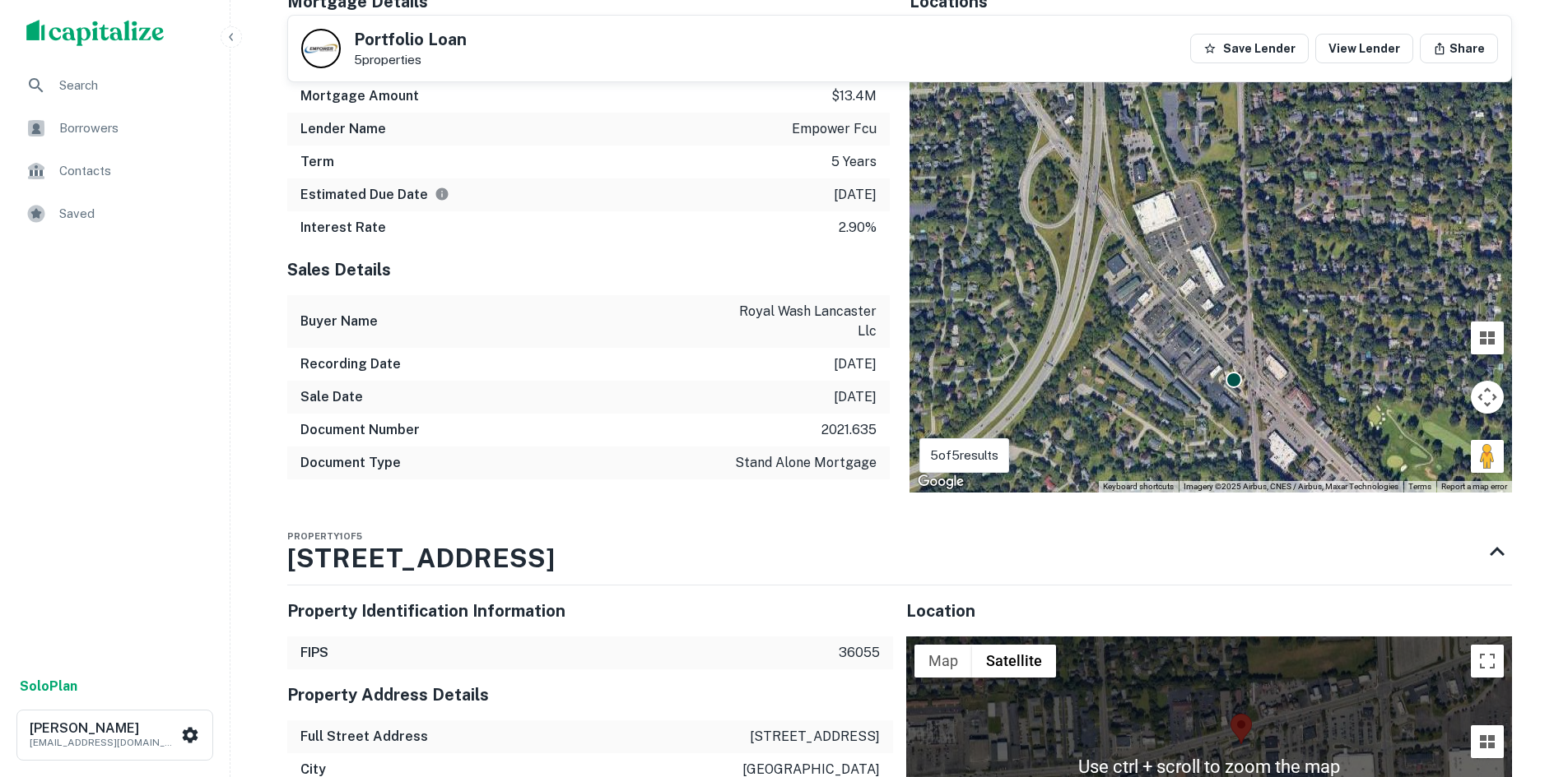
scroll to position [1727, 0]
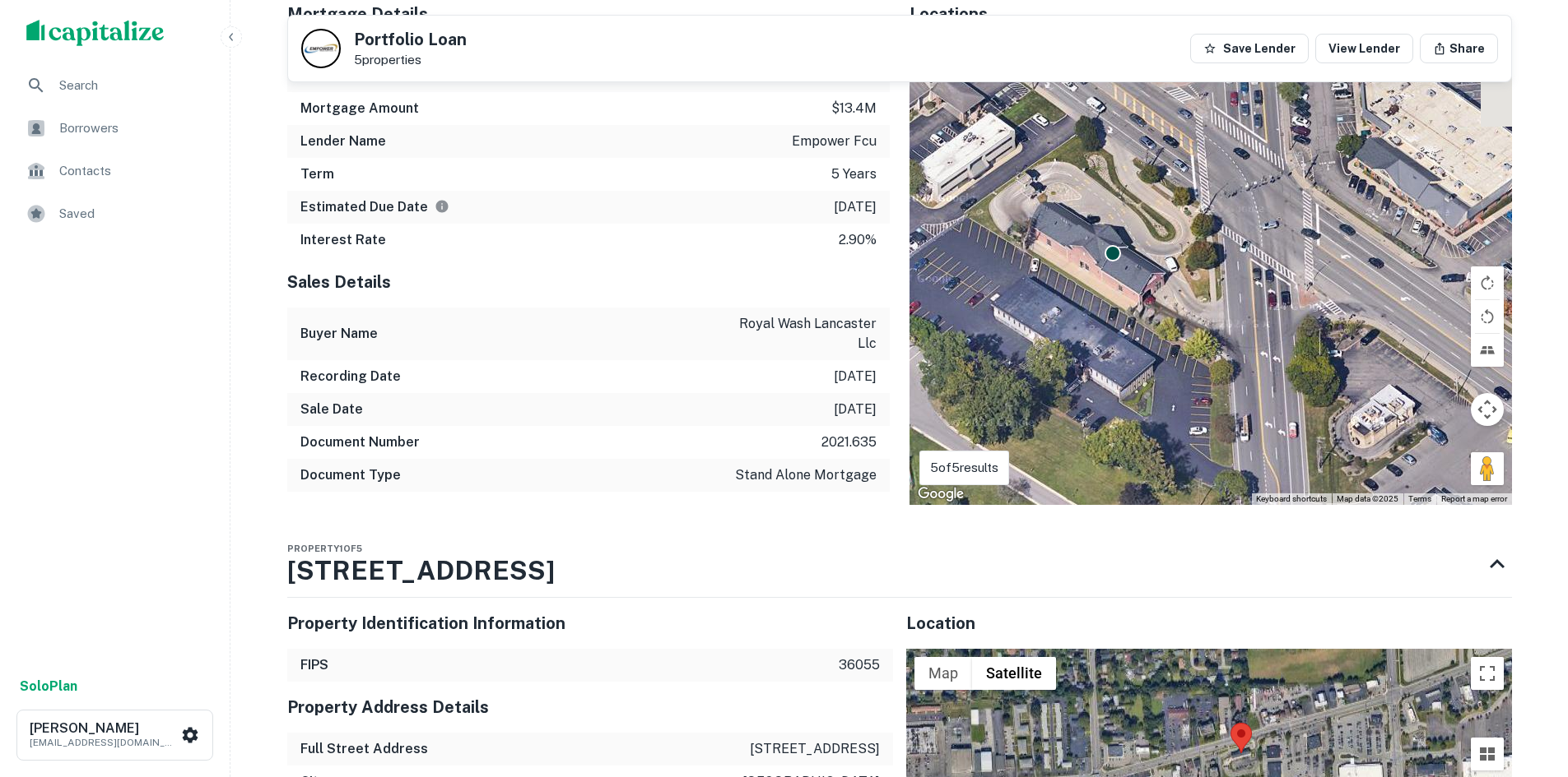
drag, startPoint x: 1218, startPoint y: 367, endPoint x: 1361, endPoint y: 488, distance: 187.3
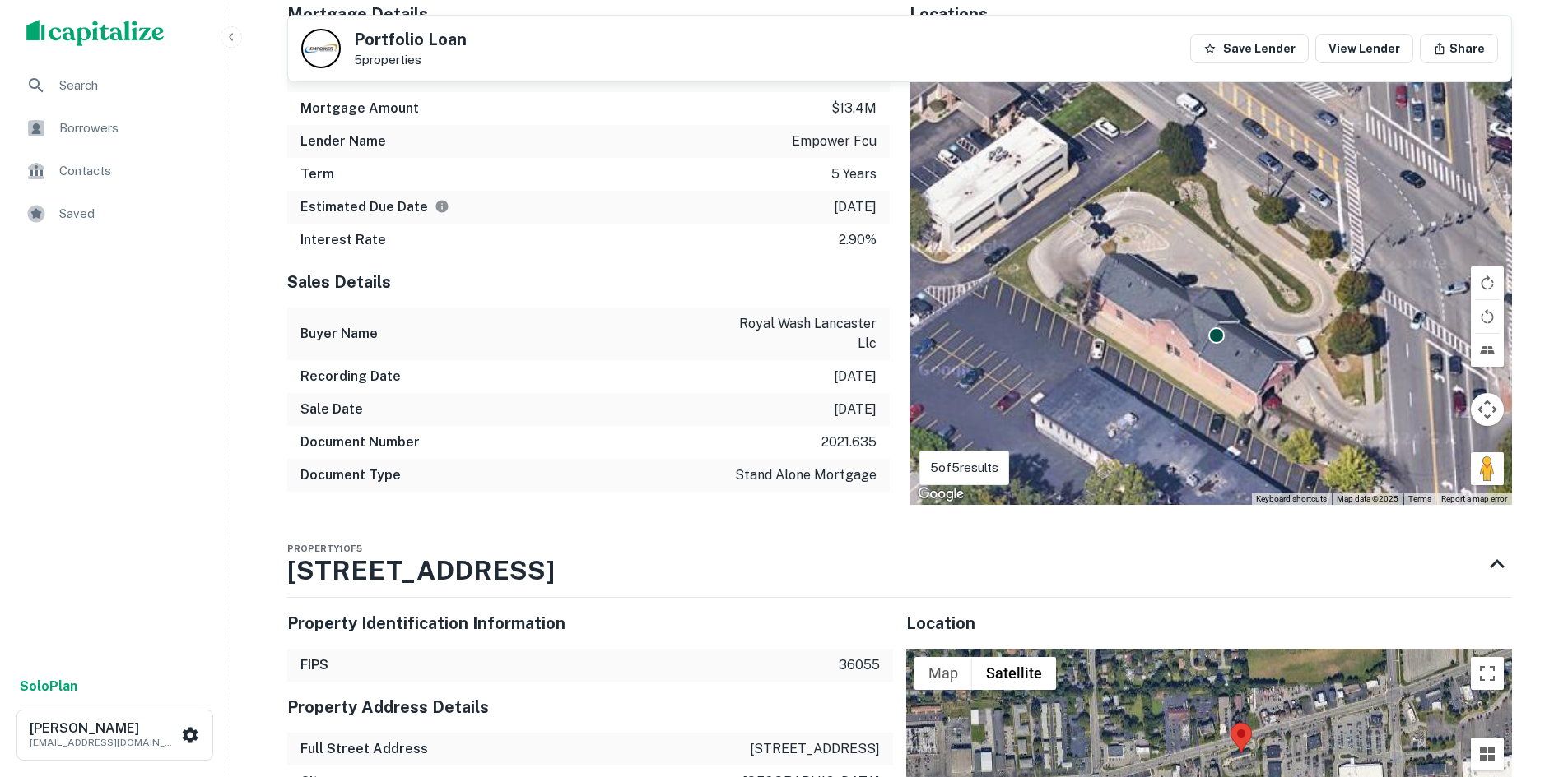
drag, startPoint x: 1188, startPoint y: 295, endPoint x: 1191, endPoint y: 312, distance: 17.3
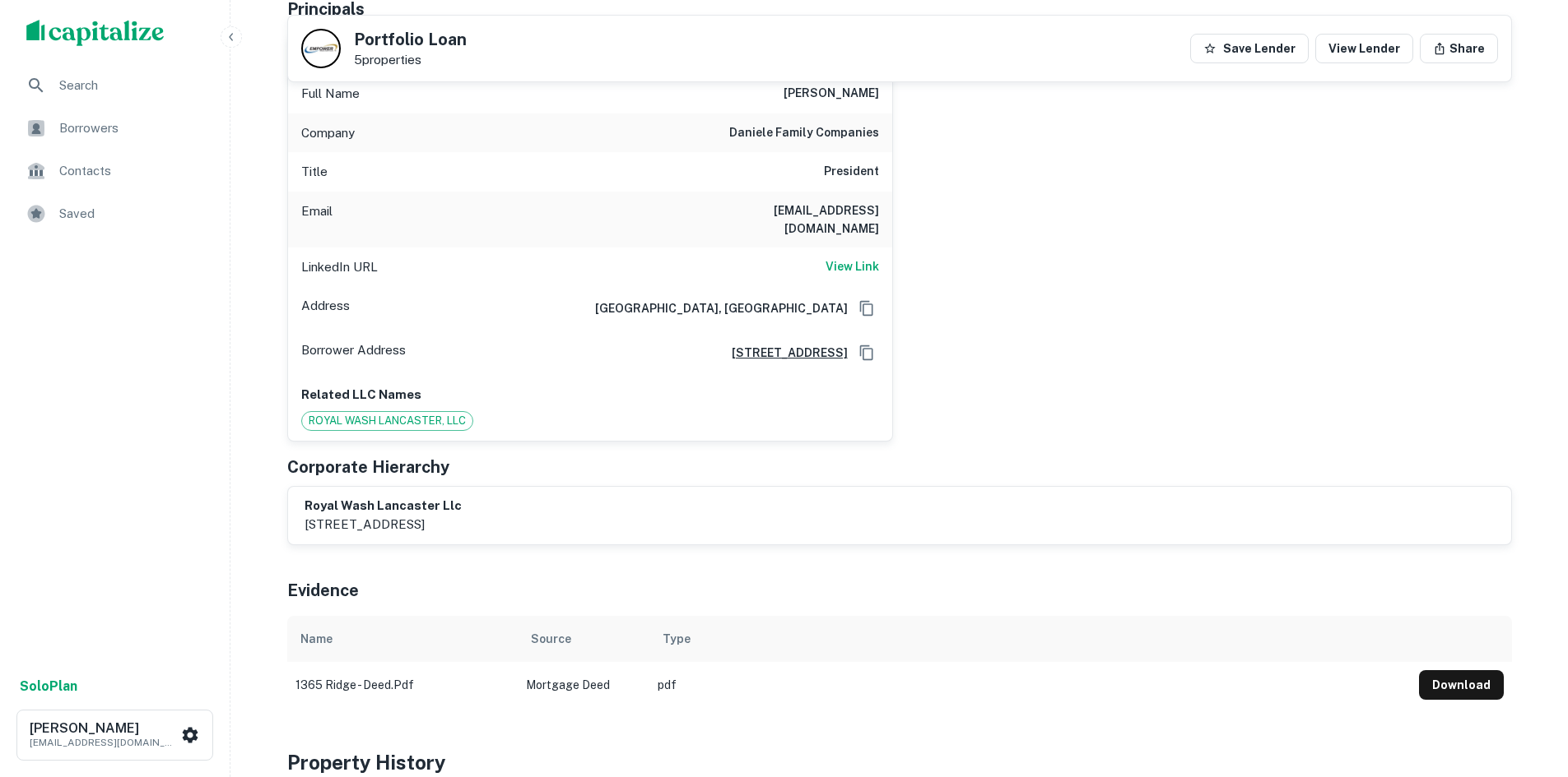
scroll to position [0, 0]
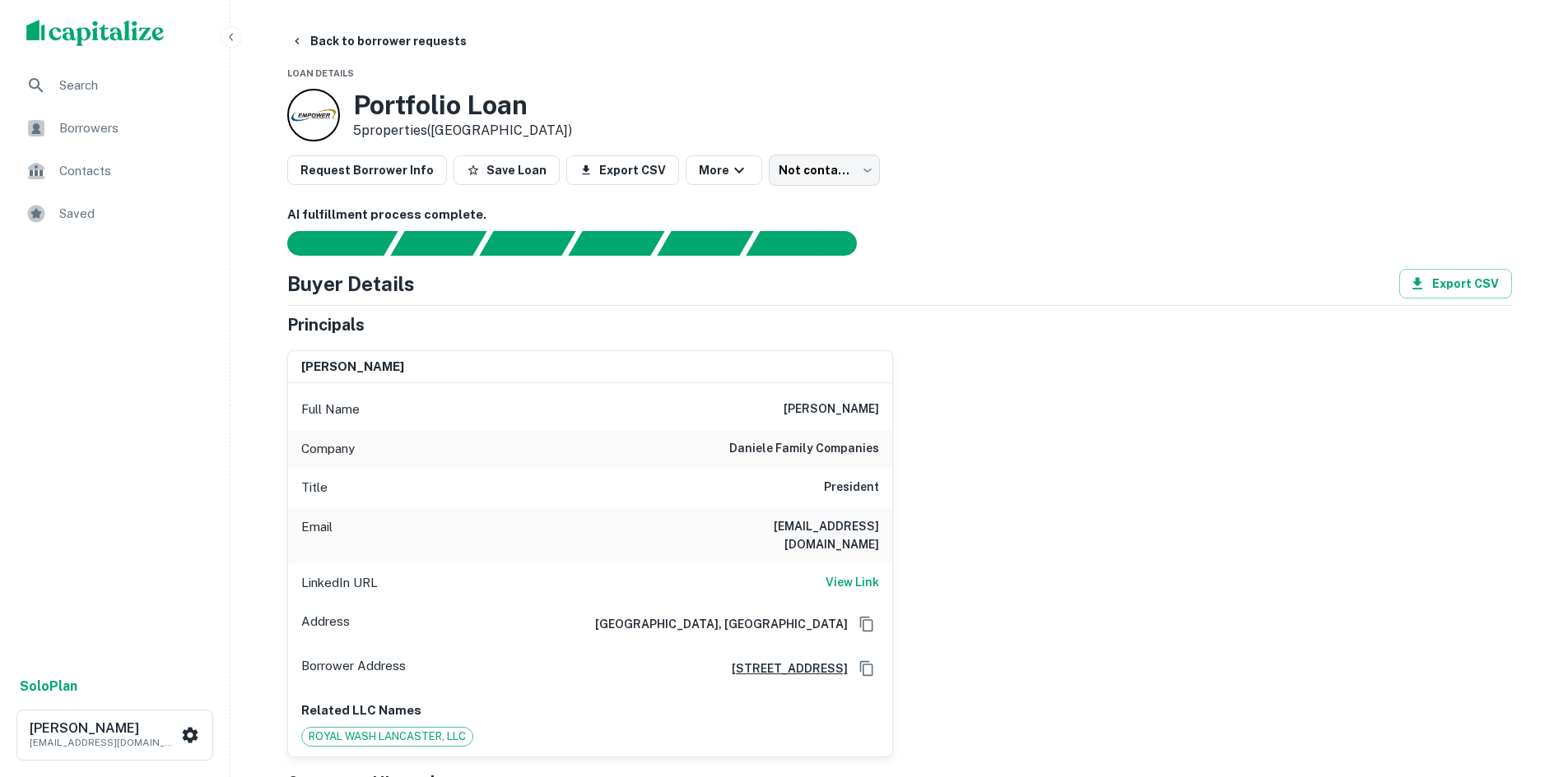
click at [104, 98] on div "Search" at bounding box center [115, 85] width 203 height 39
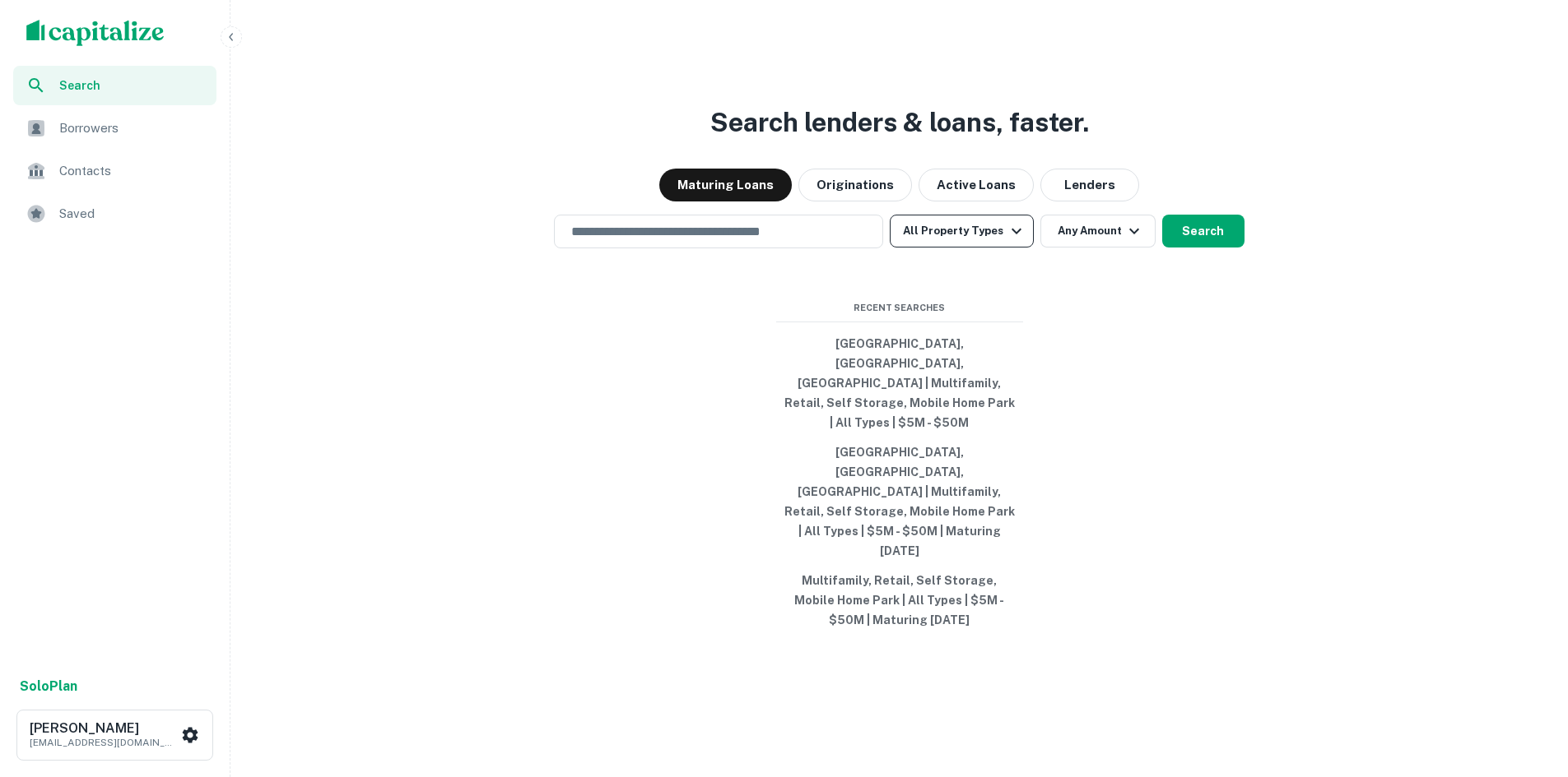
click at [980, 247] on button "All Property Types" at bounding box center [961, 232] width 143 height 33
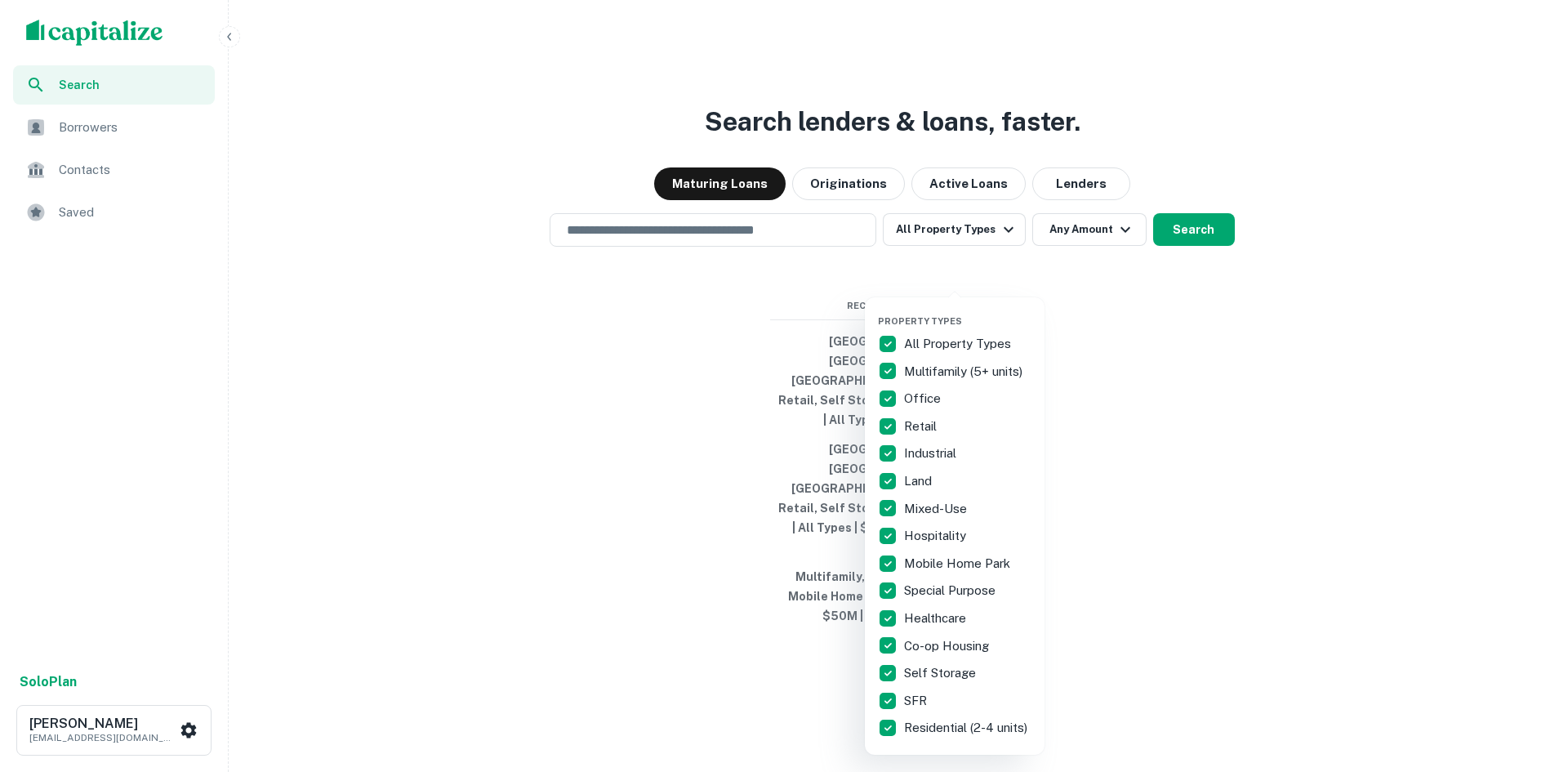
click at [1099, 286] on div at bounding box center [784, 386] width 1568 height 772
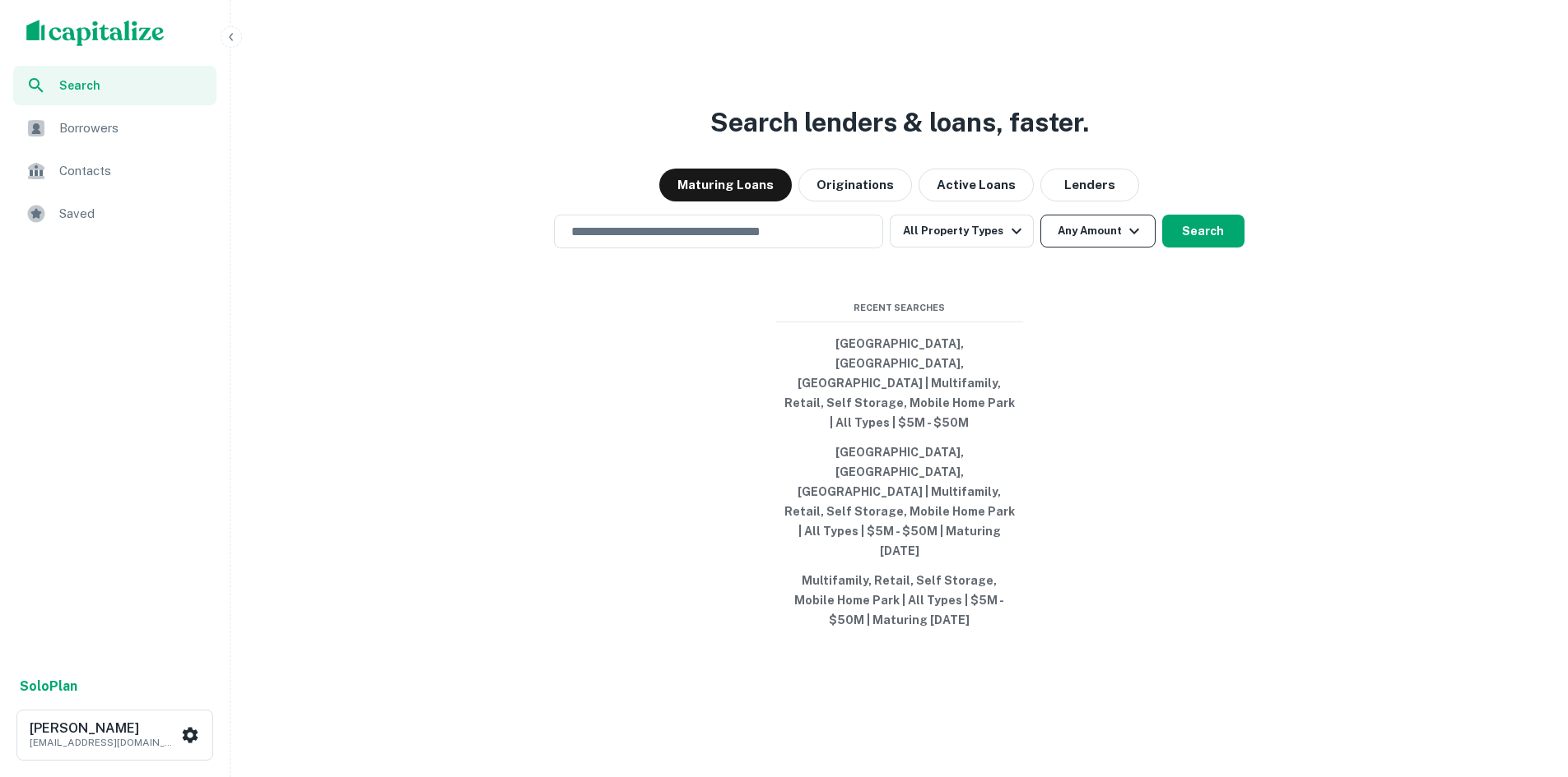
click at [1111, 247] on button "Any Amount" at bounding box center [1098, 232] width 115 height 33
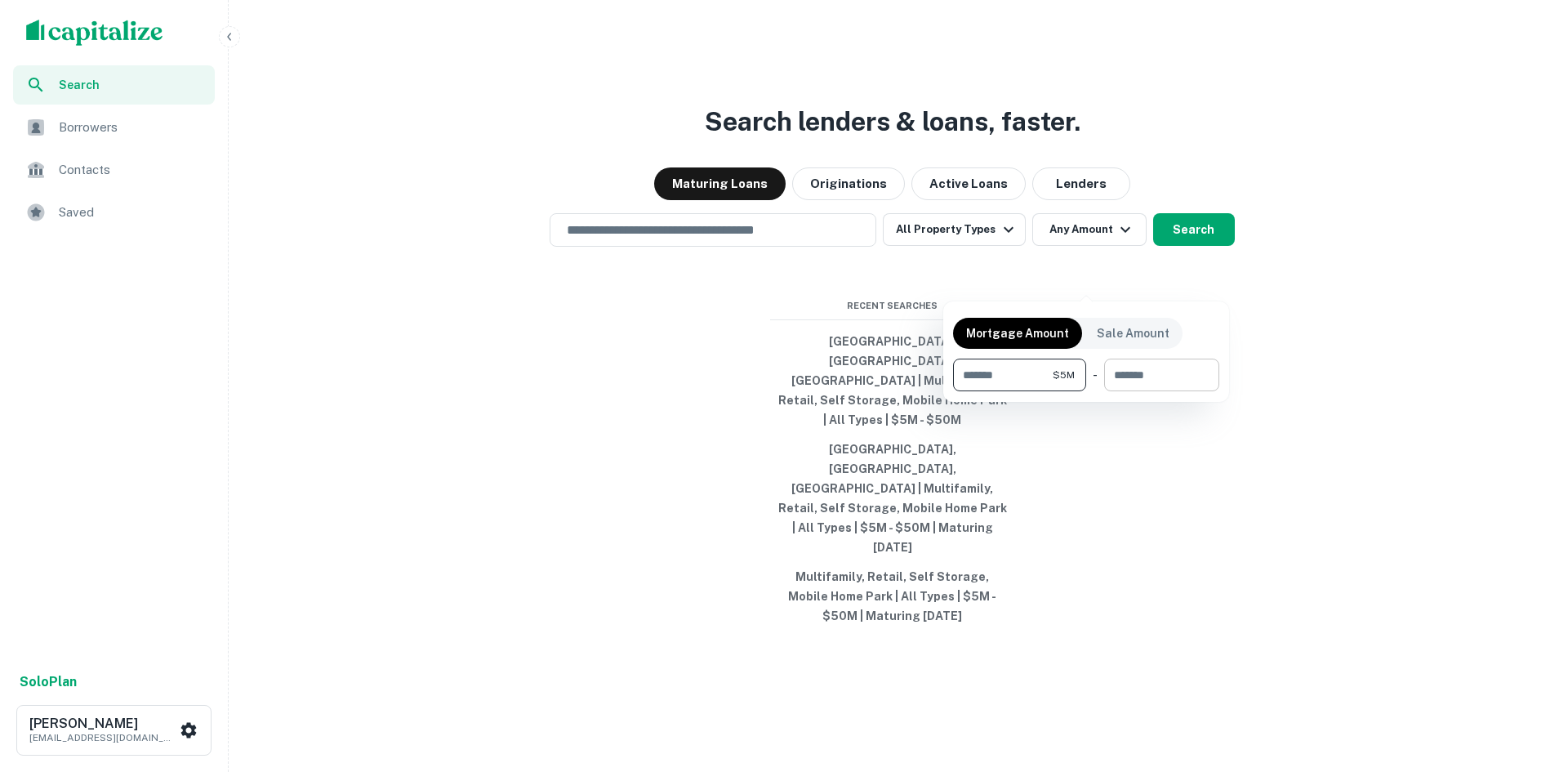
type input "*******"
click at [1174, 380] on input "number" at bounding box center [1155, 376] width 103 height 33
type input "*********"
click at [1193, 282] on div at bounding box center [784, 386] width 1568 height 772
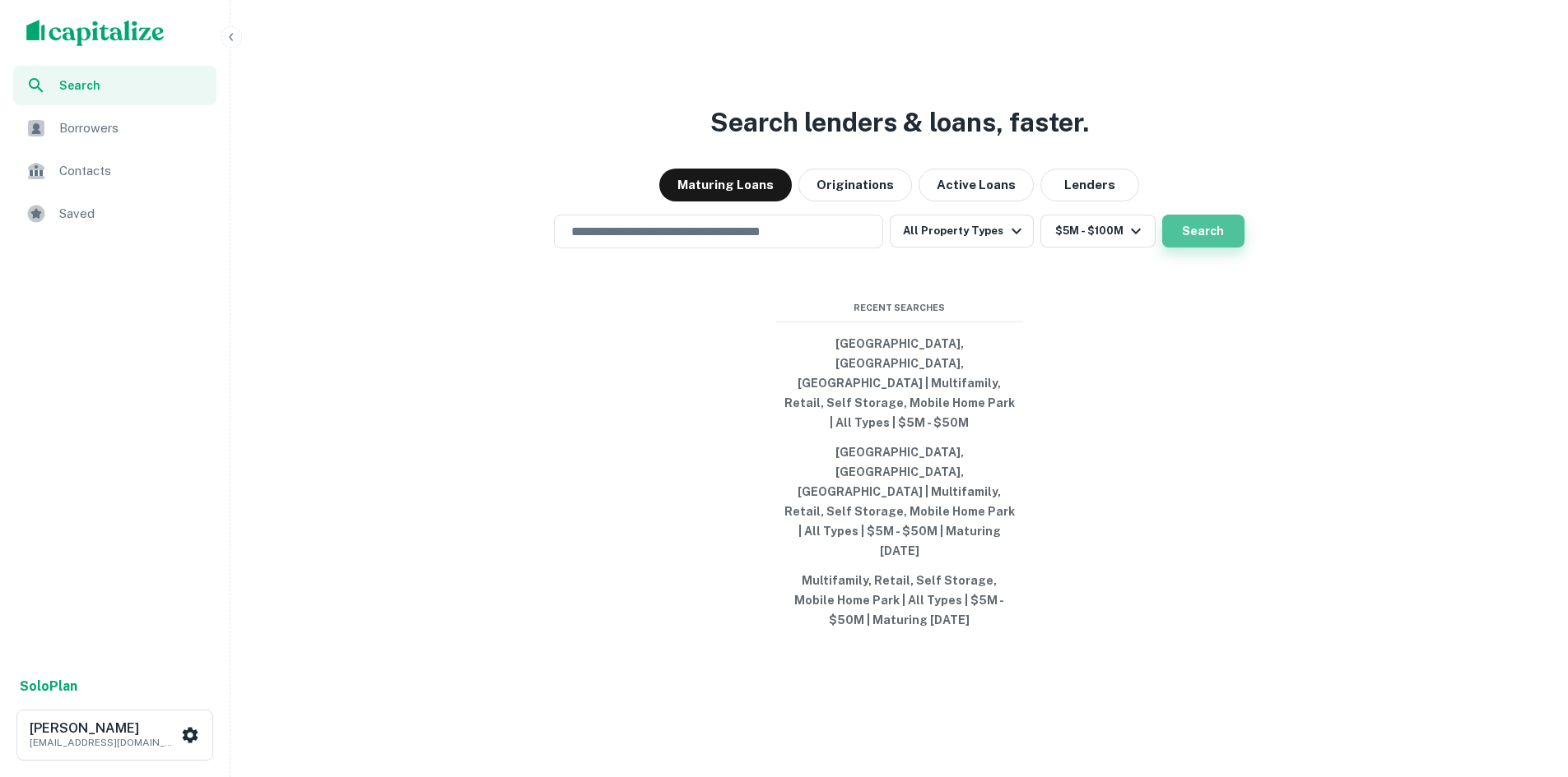
click at [1191, 247] on button "Search" at bounding box center [1203, 232] width 82 height 33
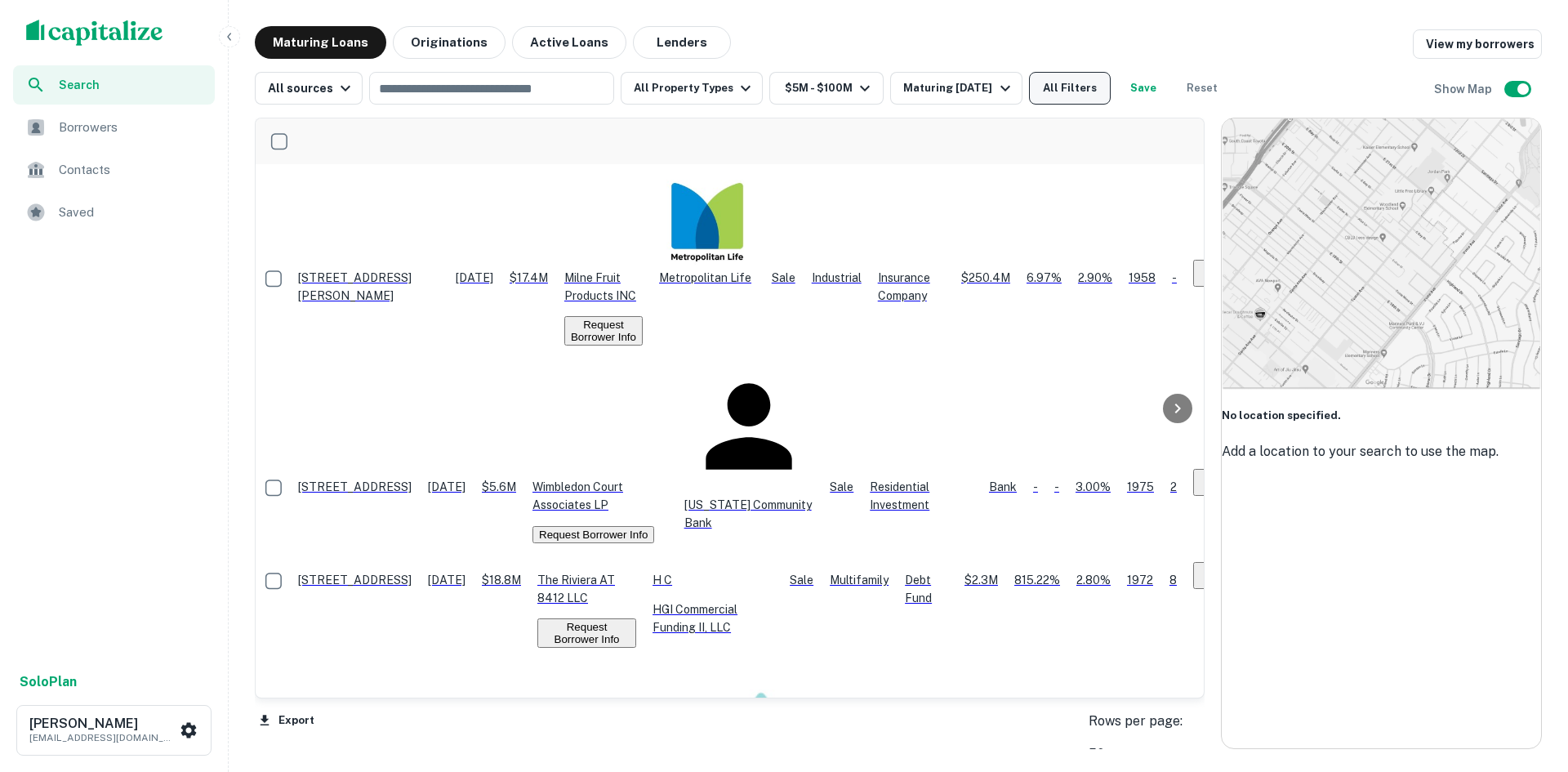
click at [1078, 95] on button "All Filters" at bounding box center [1070, 89] width 82 height 33
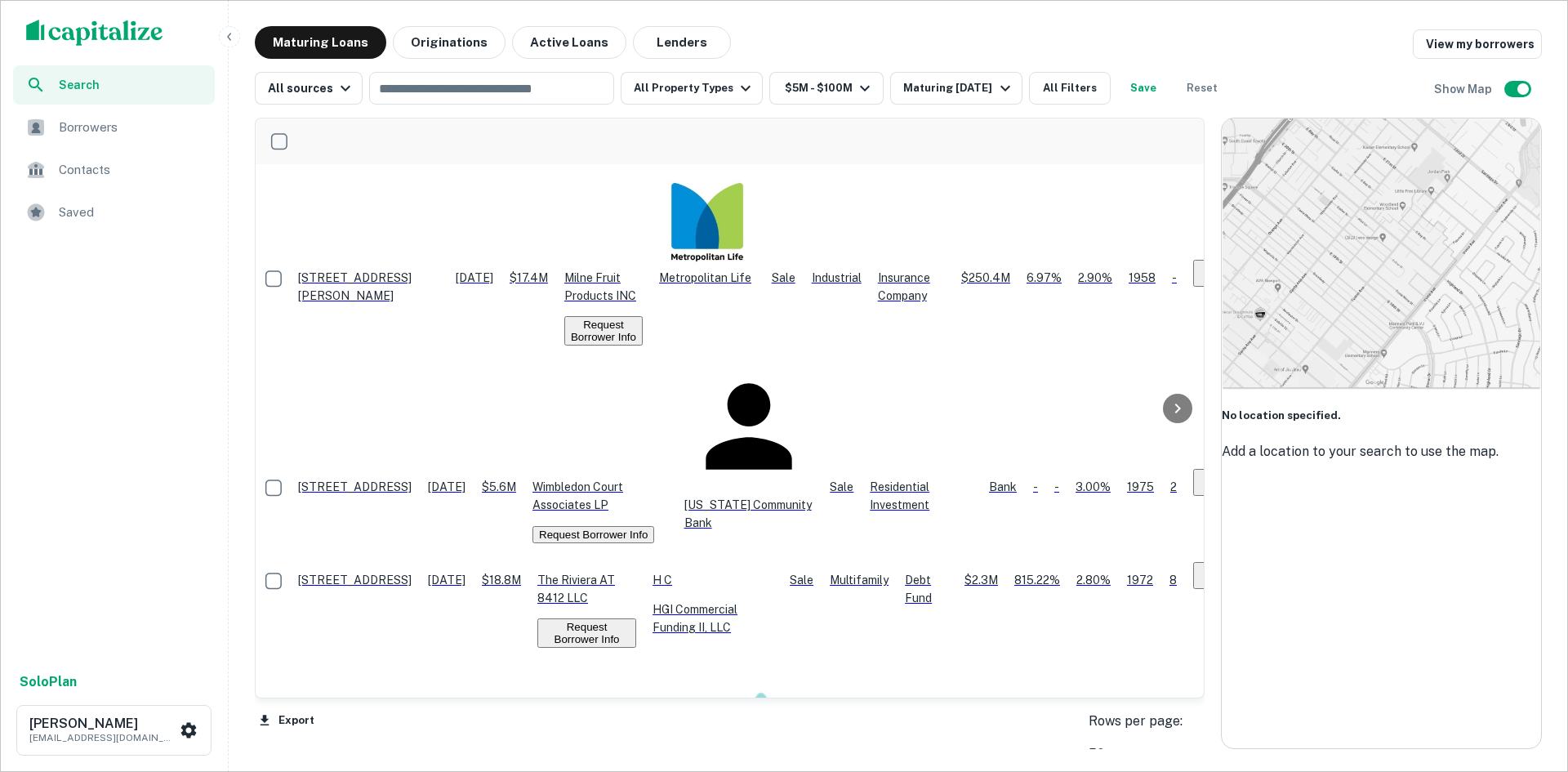
drag, startPoint x: 1233, startPoint y: 151, endPoint x: 1093, endPoint y: 159, distance: 140.2
type input "*"
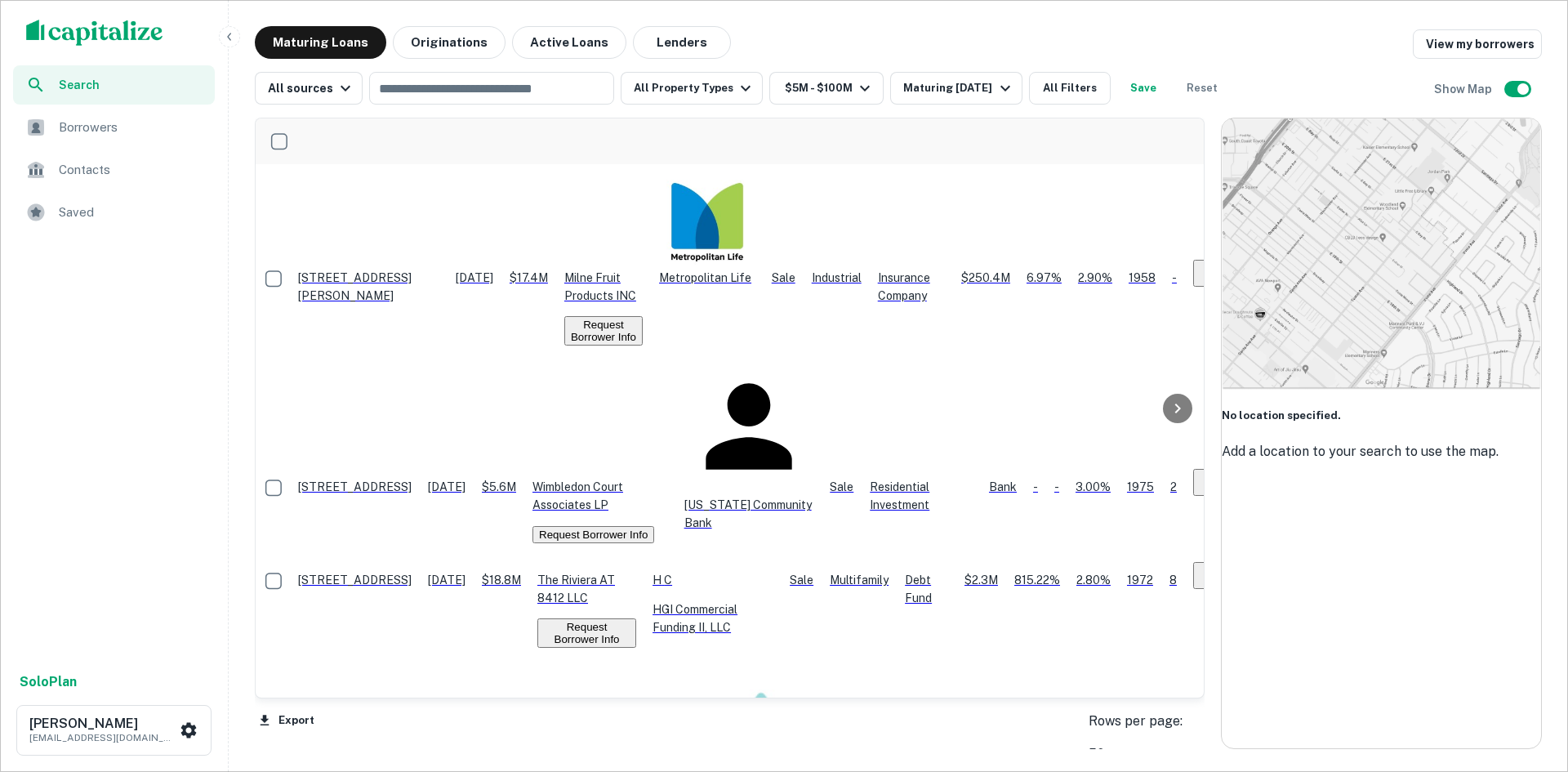
type input "*"
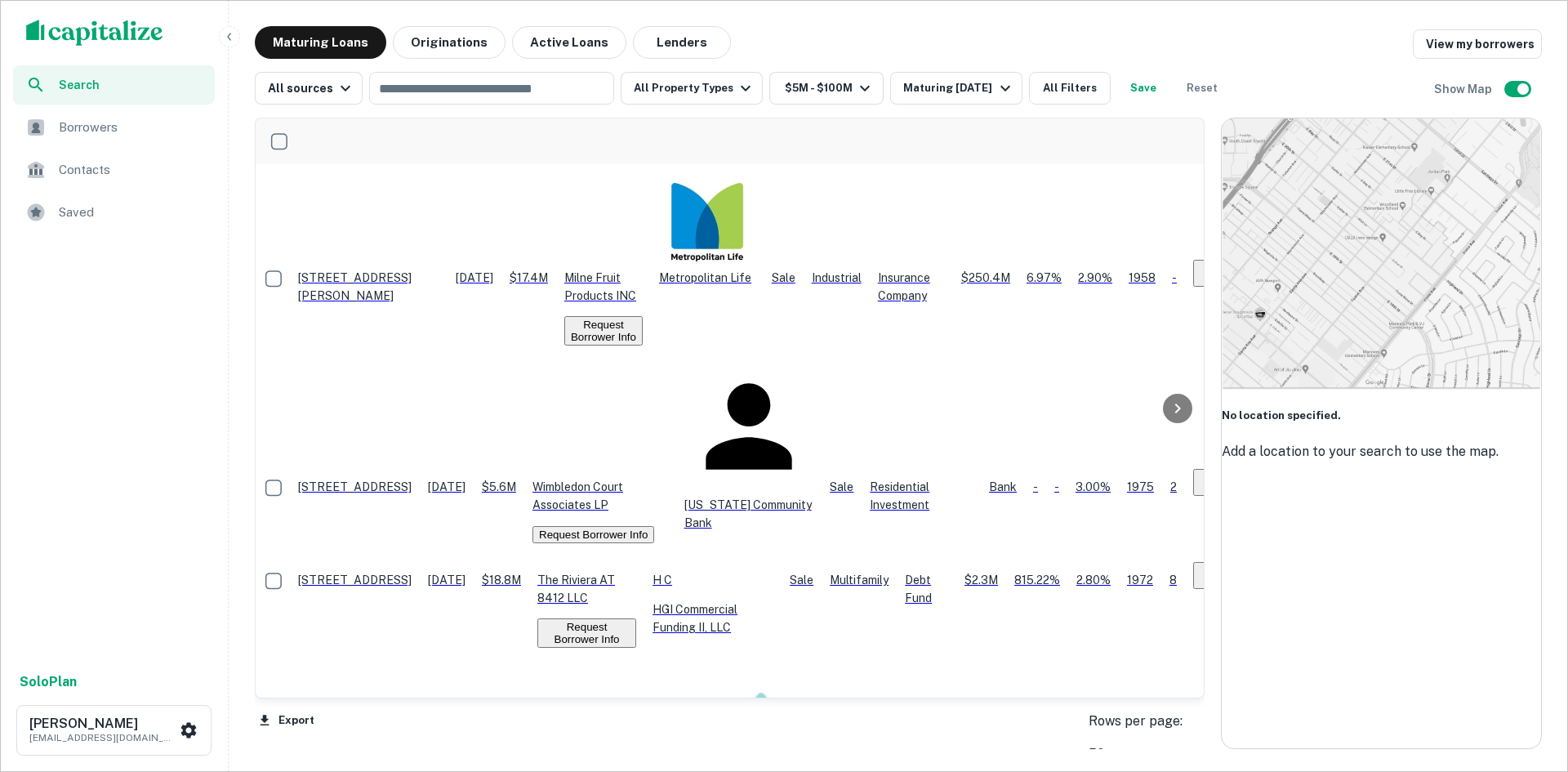
scroll to position [82, 0]
type input "**********"
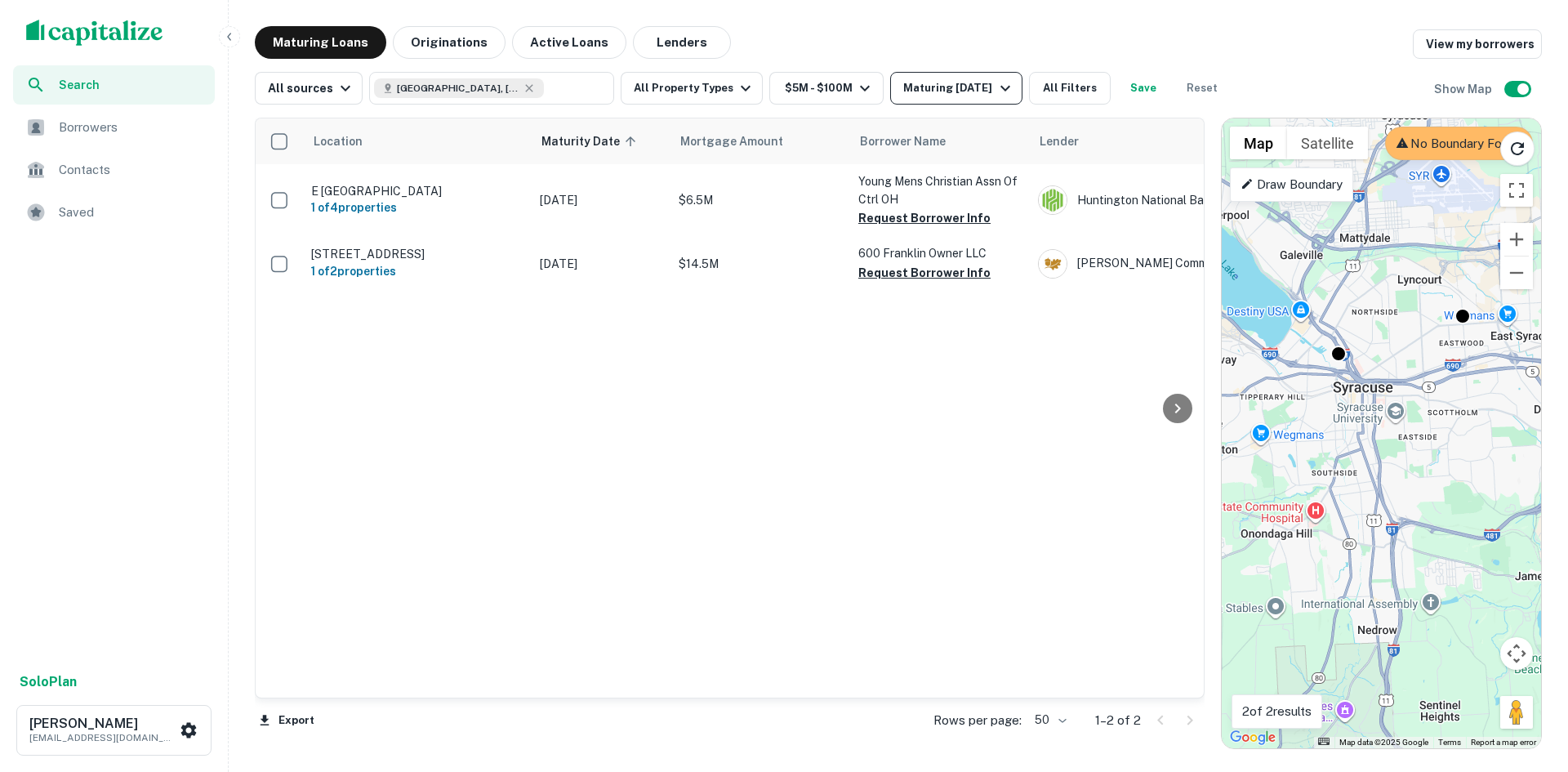
click at [998, 84] on icon "button" at bounding box center [1006, 89] width 20 height 20
click at [102, 103] on button "Custom" at bounding box center [76, 95] width 50 height 17
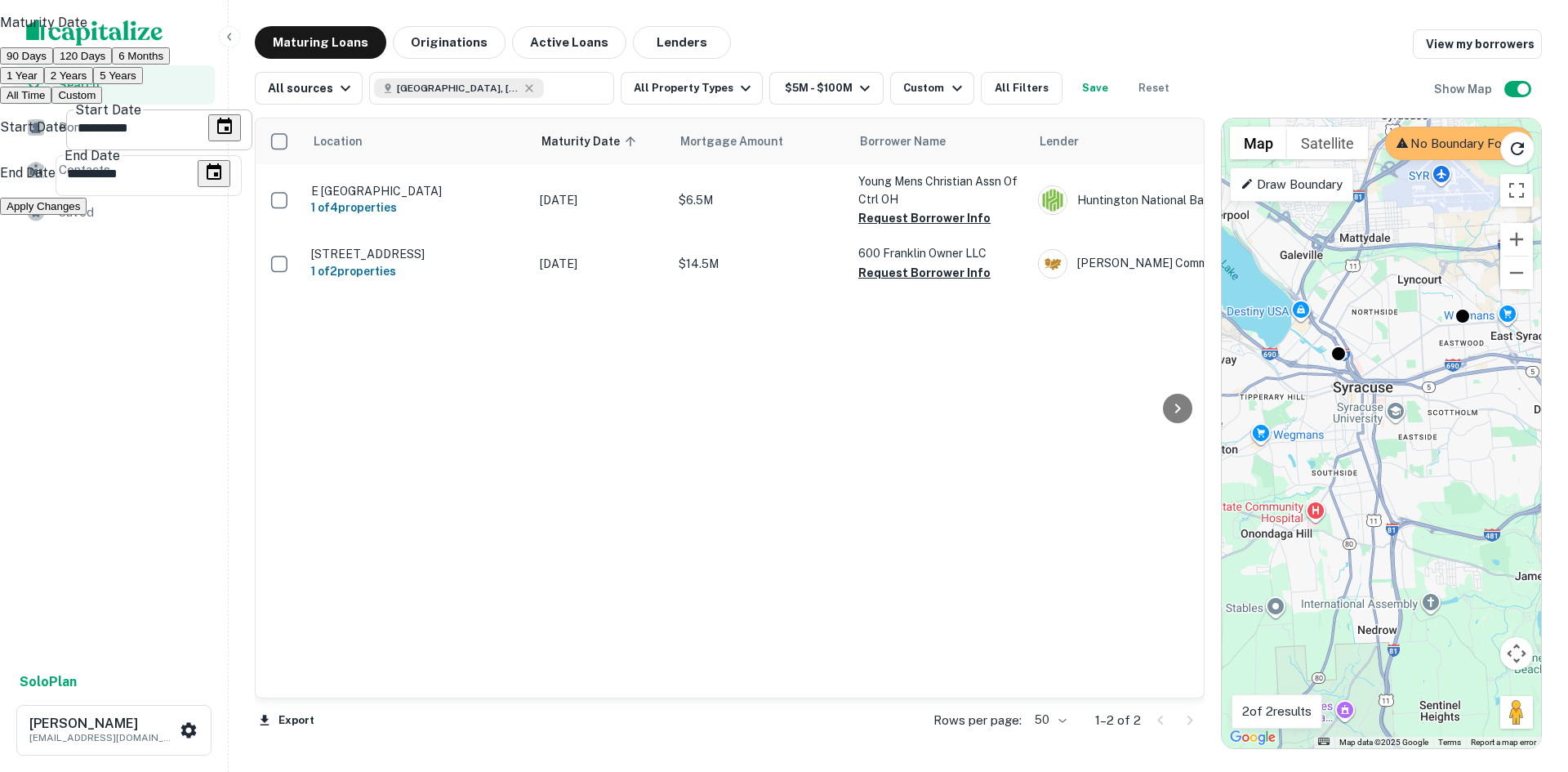
click at [234, 137] on icon "Choose date, selected date is Sep 16, 2025" at bounding box center [225, 127] width 20 height 20
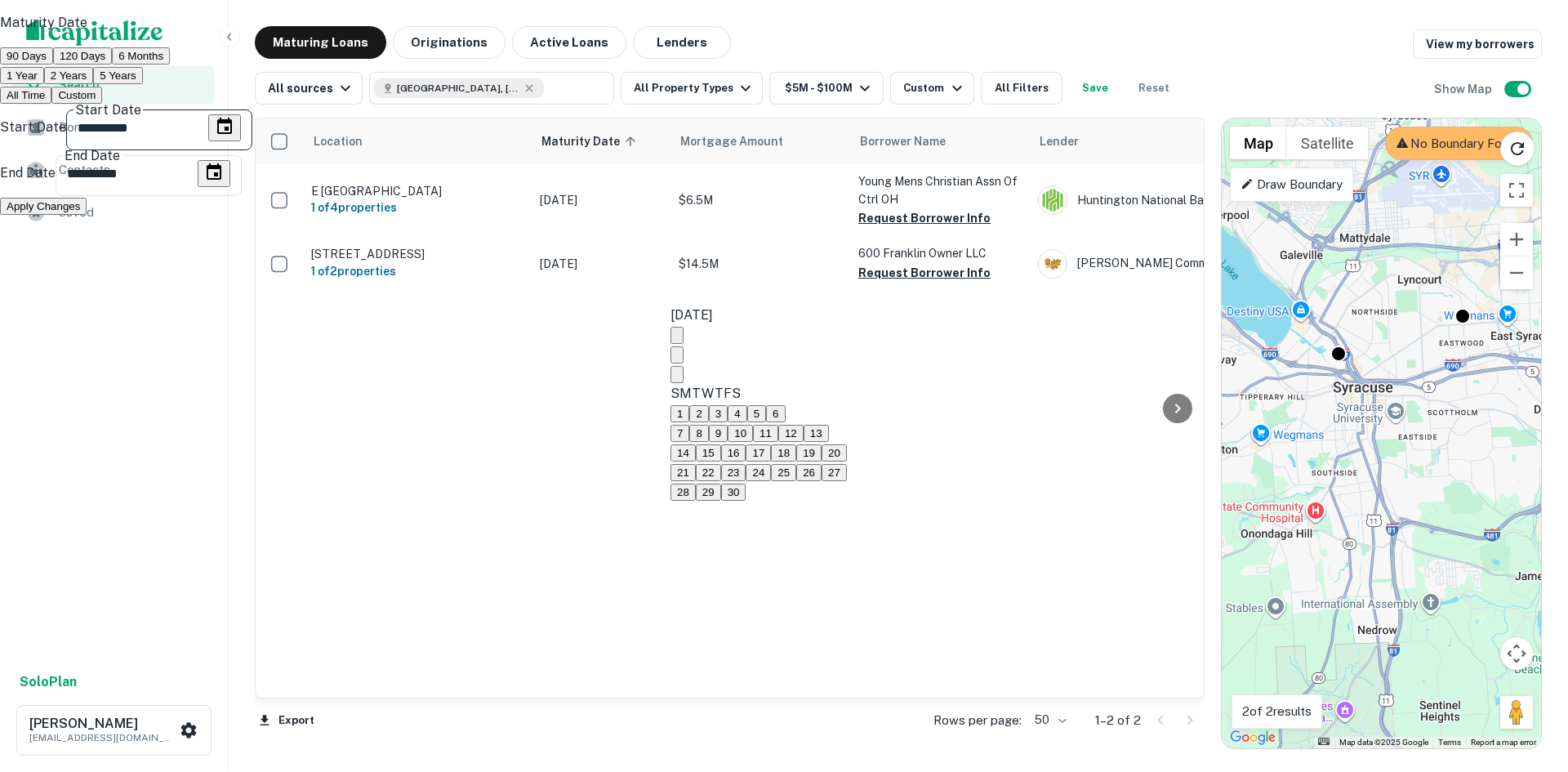
click at [684, 367] on button "Next month" at bounding box center [677, 375] width 13 height 17
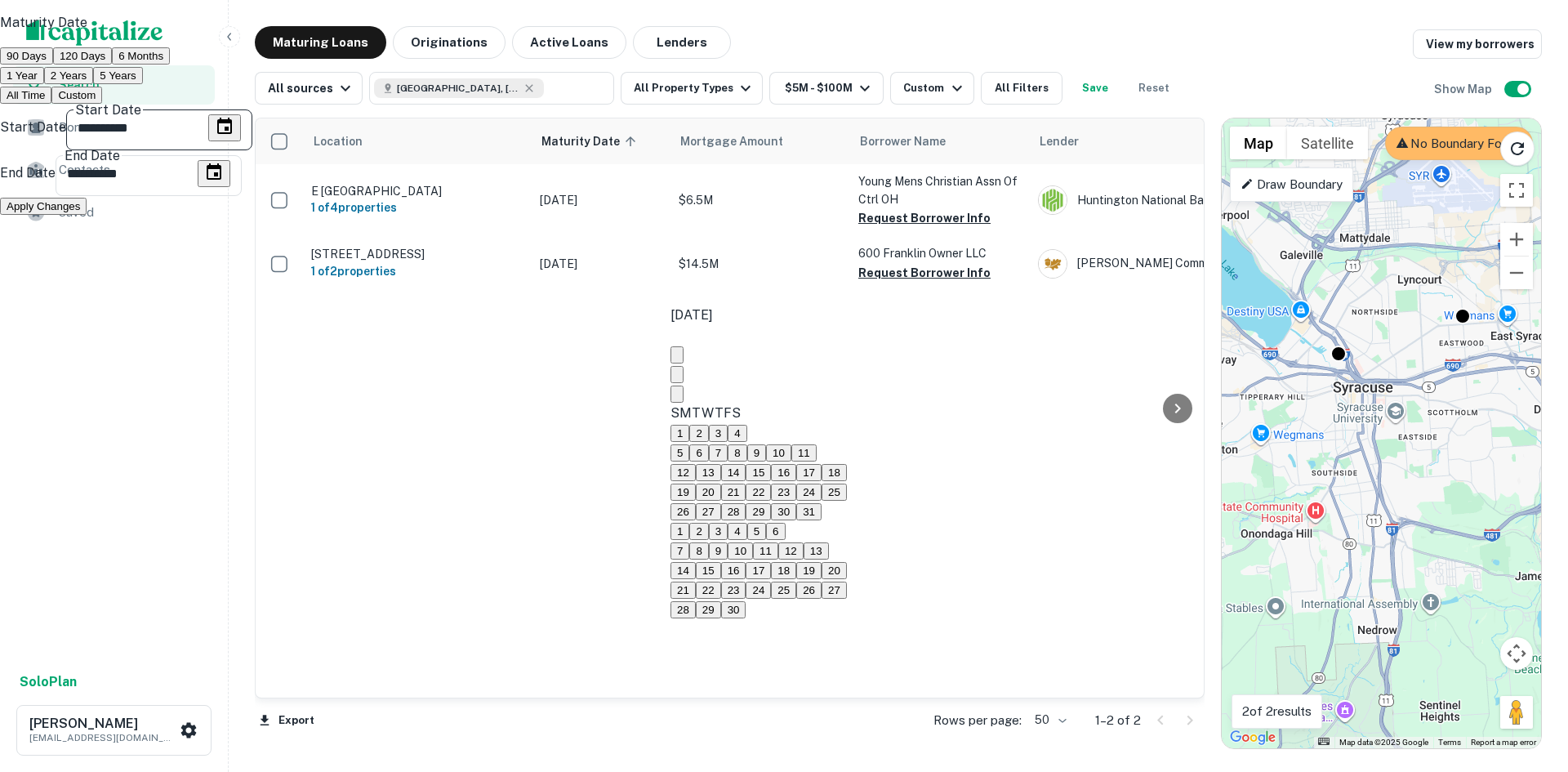
click at [684, 386] on button "Next month" at bounding box center [677, 394] width 13 height 17
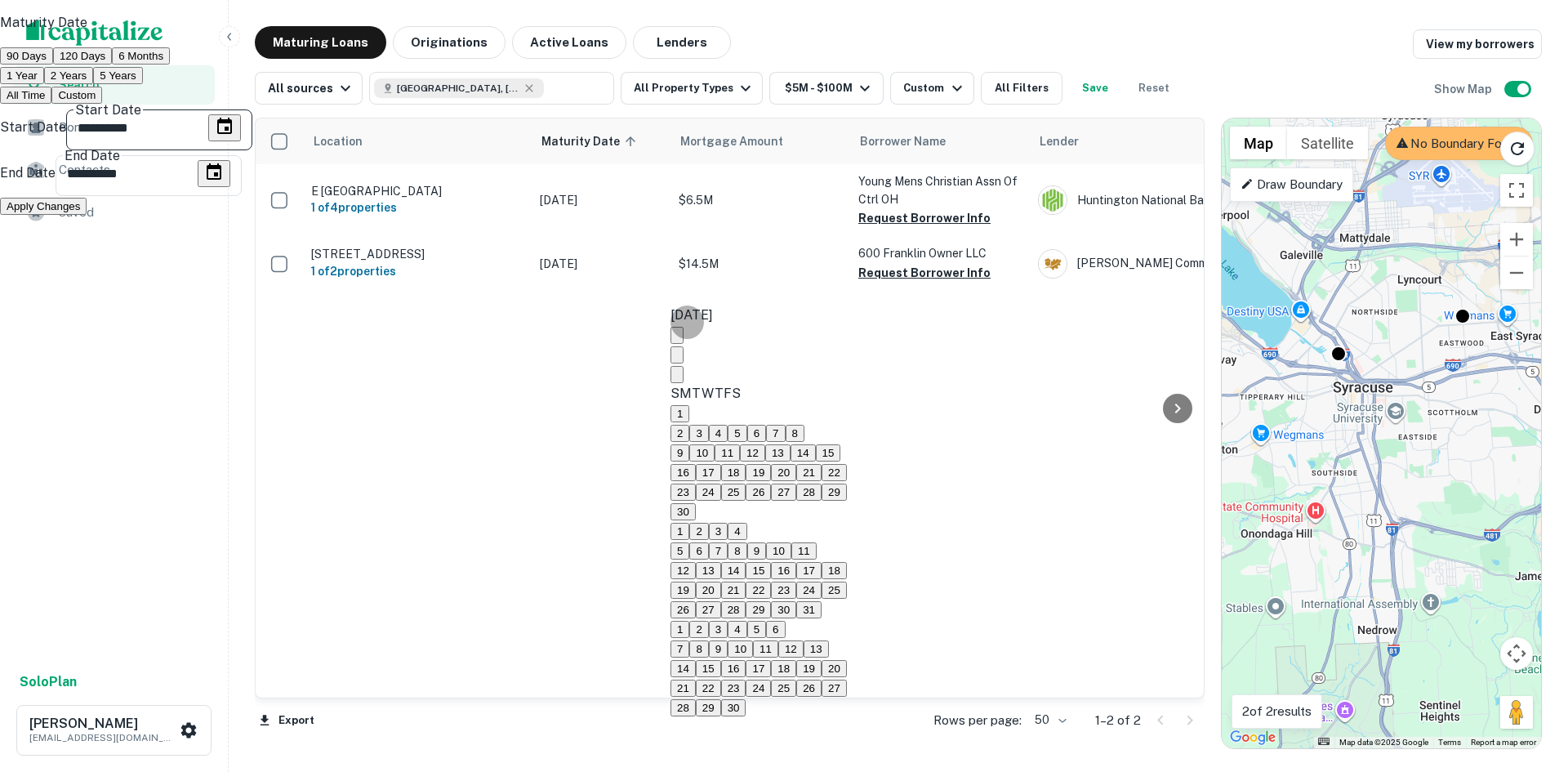
click at [684, 367] on button "Next month" at bounding box center [677, 375] width 13 height 17
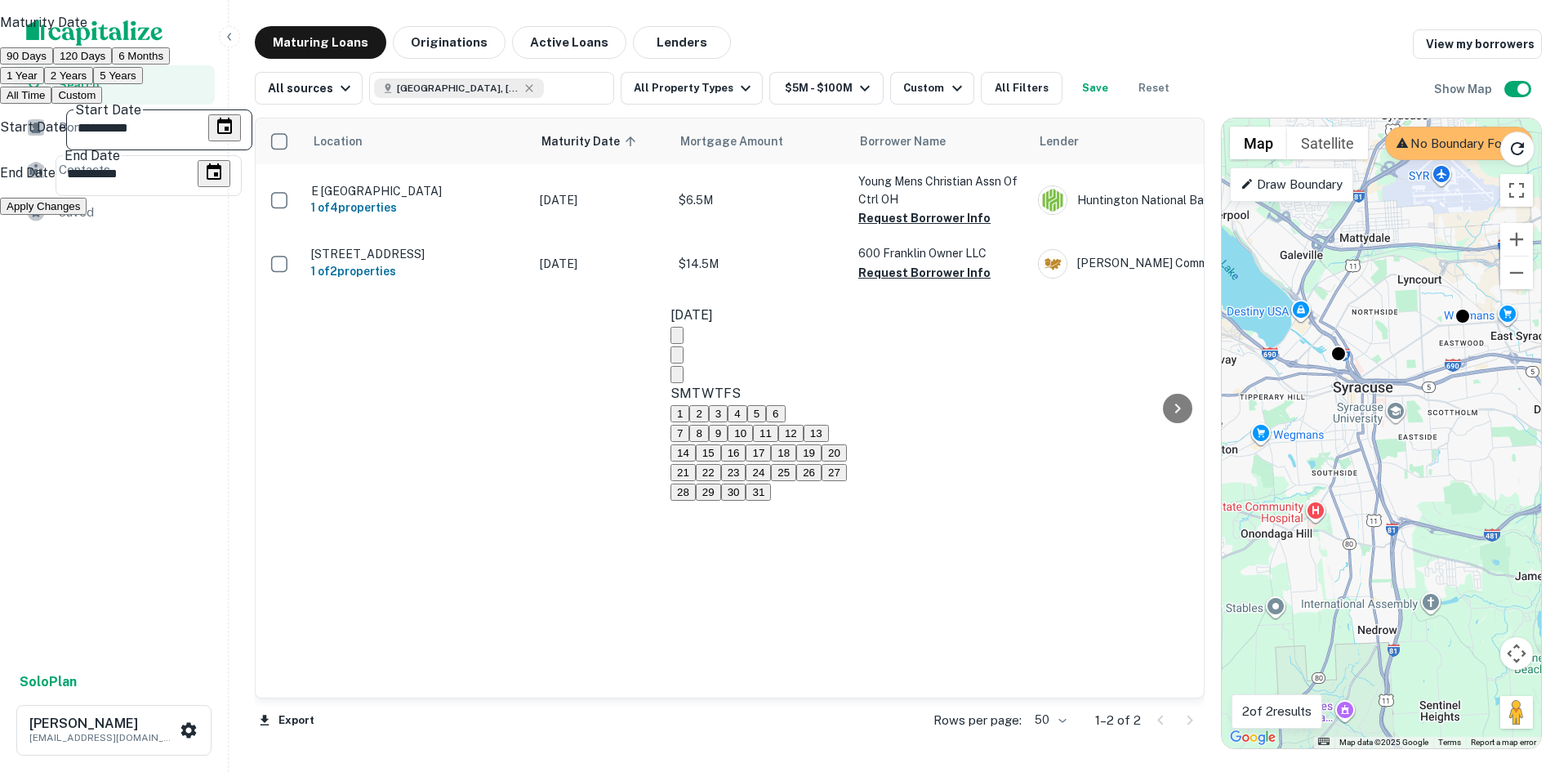
click at [691, 383] on icon "Next month" at bounding box center [687, 388] width 6 height 10
click at [690, 405] on button "1" at bounding box center [680, 414] width 19 height 17
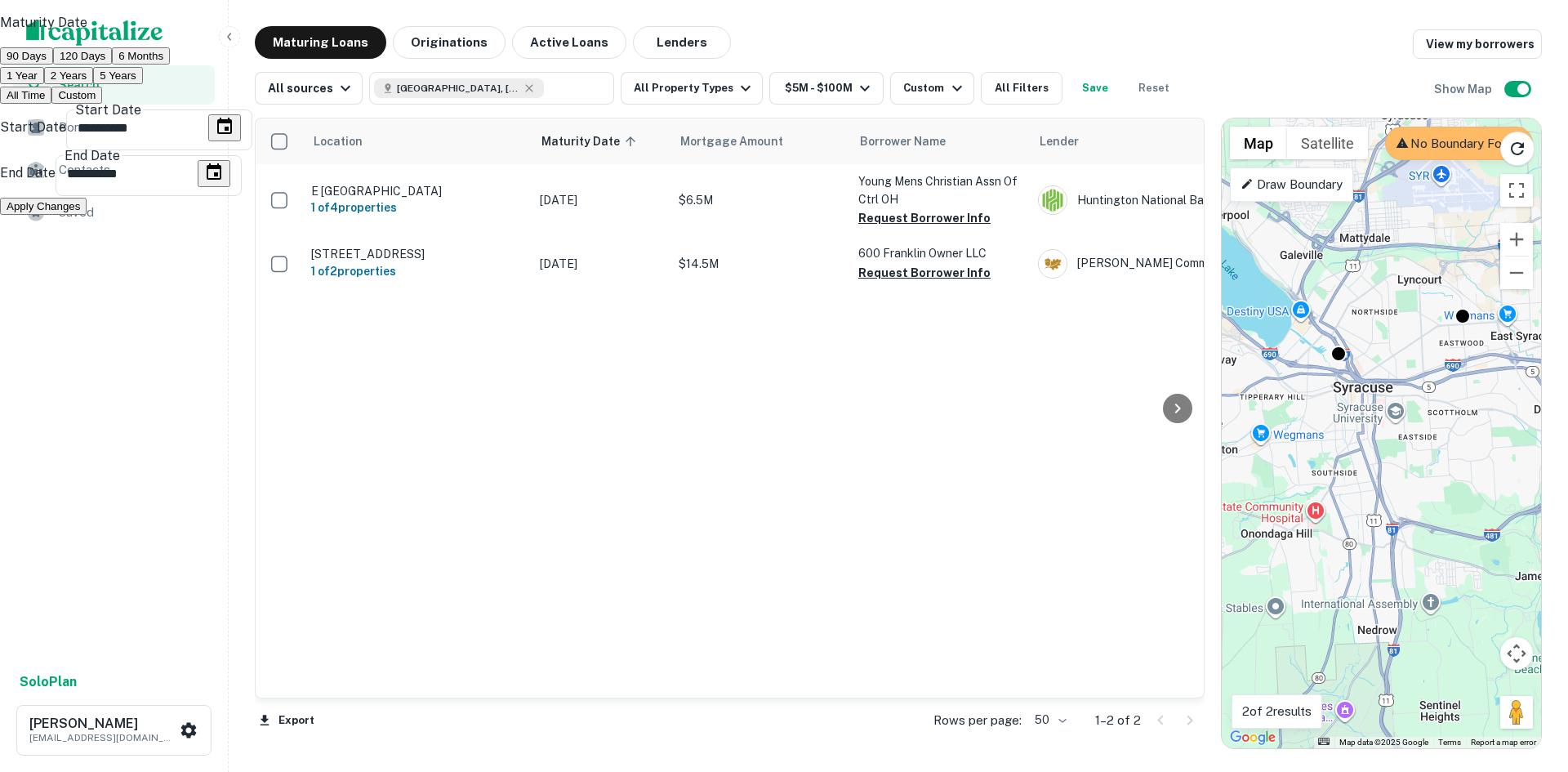
type input "**********"
click at [241, 196] on div "**********" at bounding box center [148, 173] width 186 height 46
click at [231, 187] on button "Choose date, selected date is Mar 15, 2026" at bounding box center [214, 174] width 33 height 27
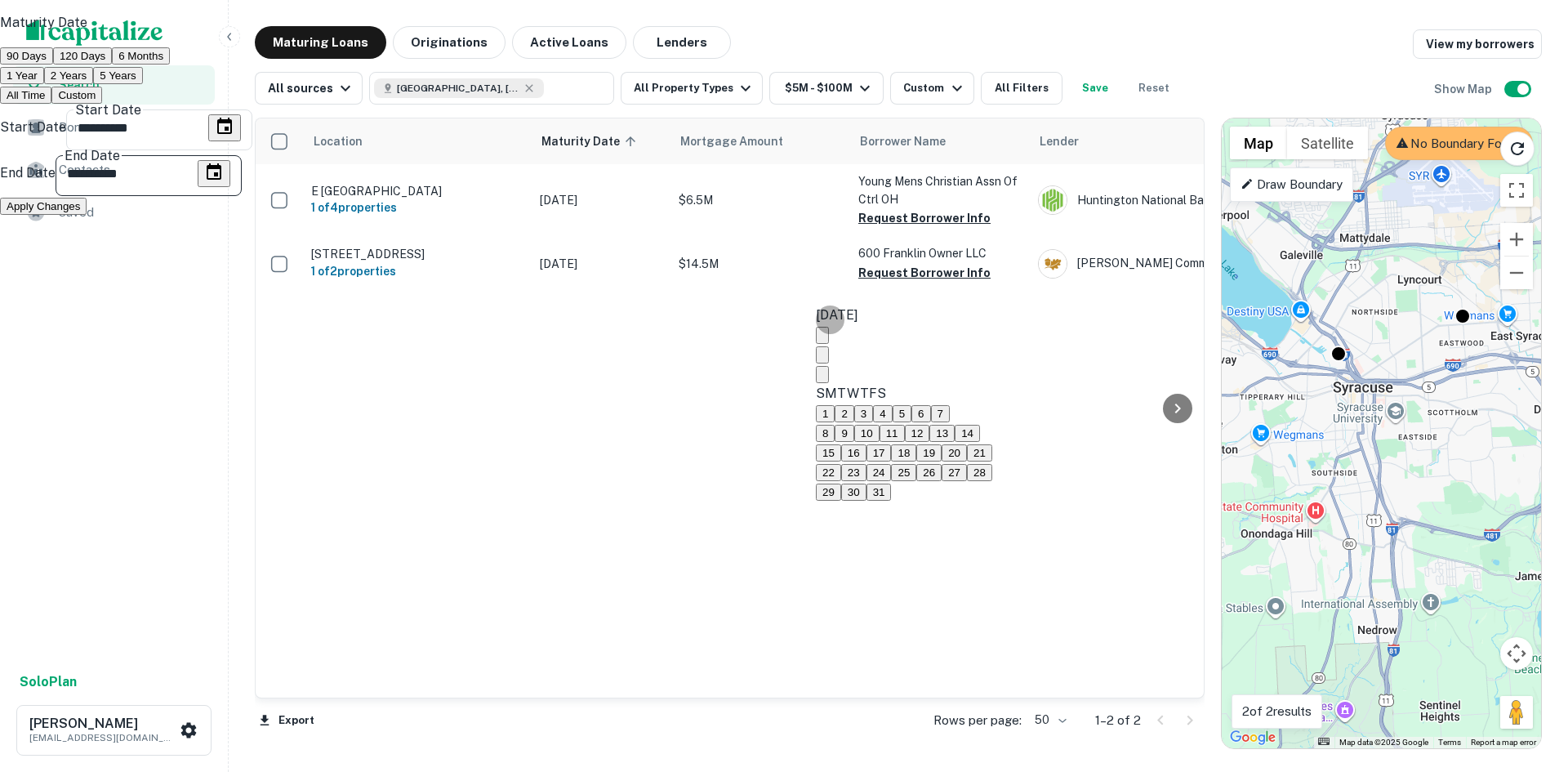
click at [836, 348] on icon "calendar view is open, switch to year view" at bounding box center [833, 349] width 8 height 4
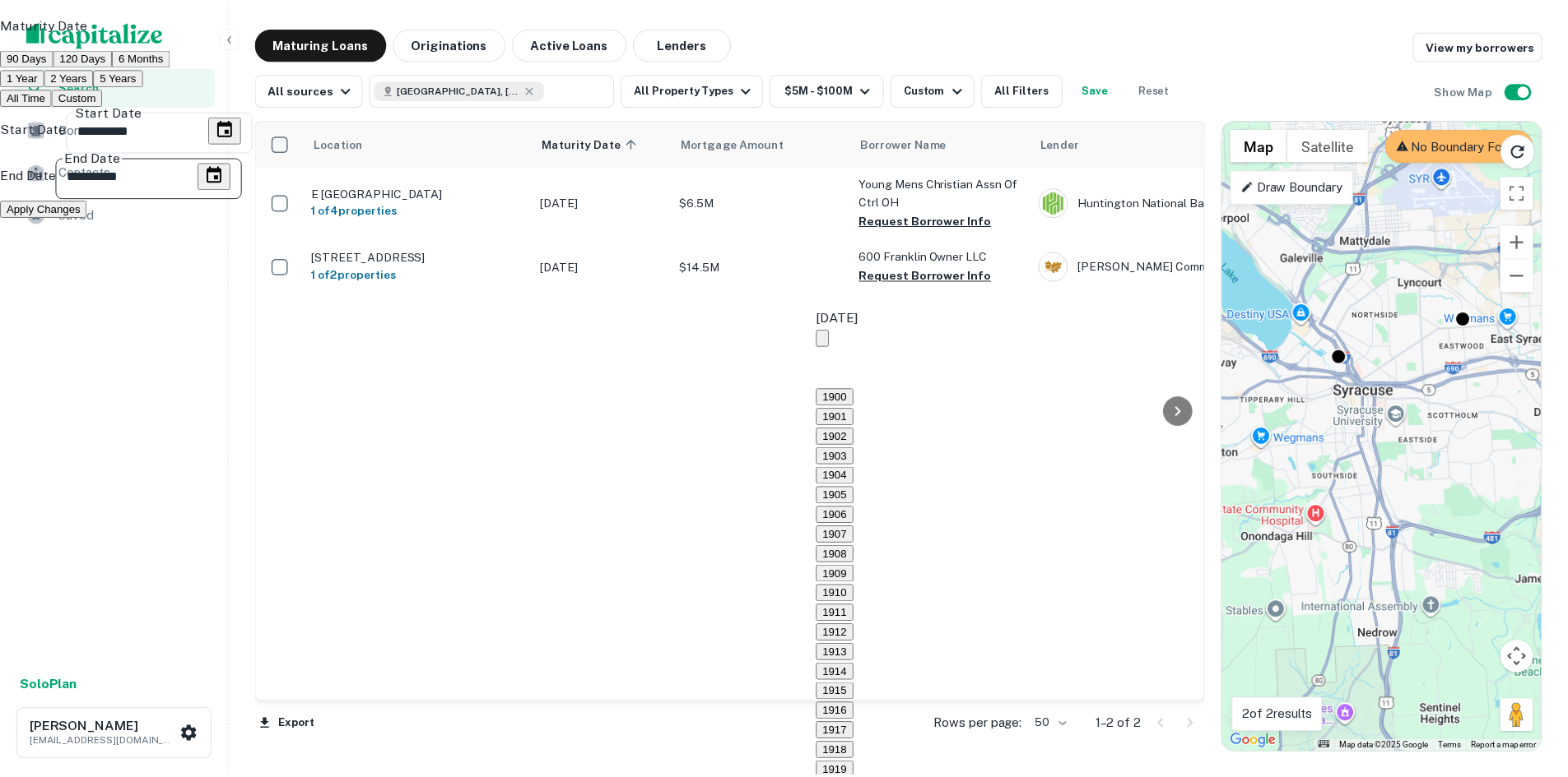
scroll to position [1563, 0]
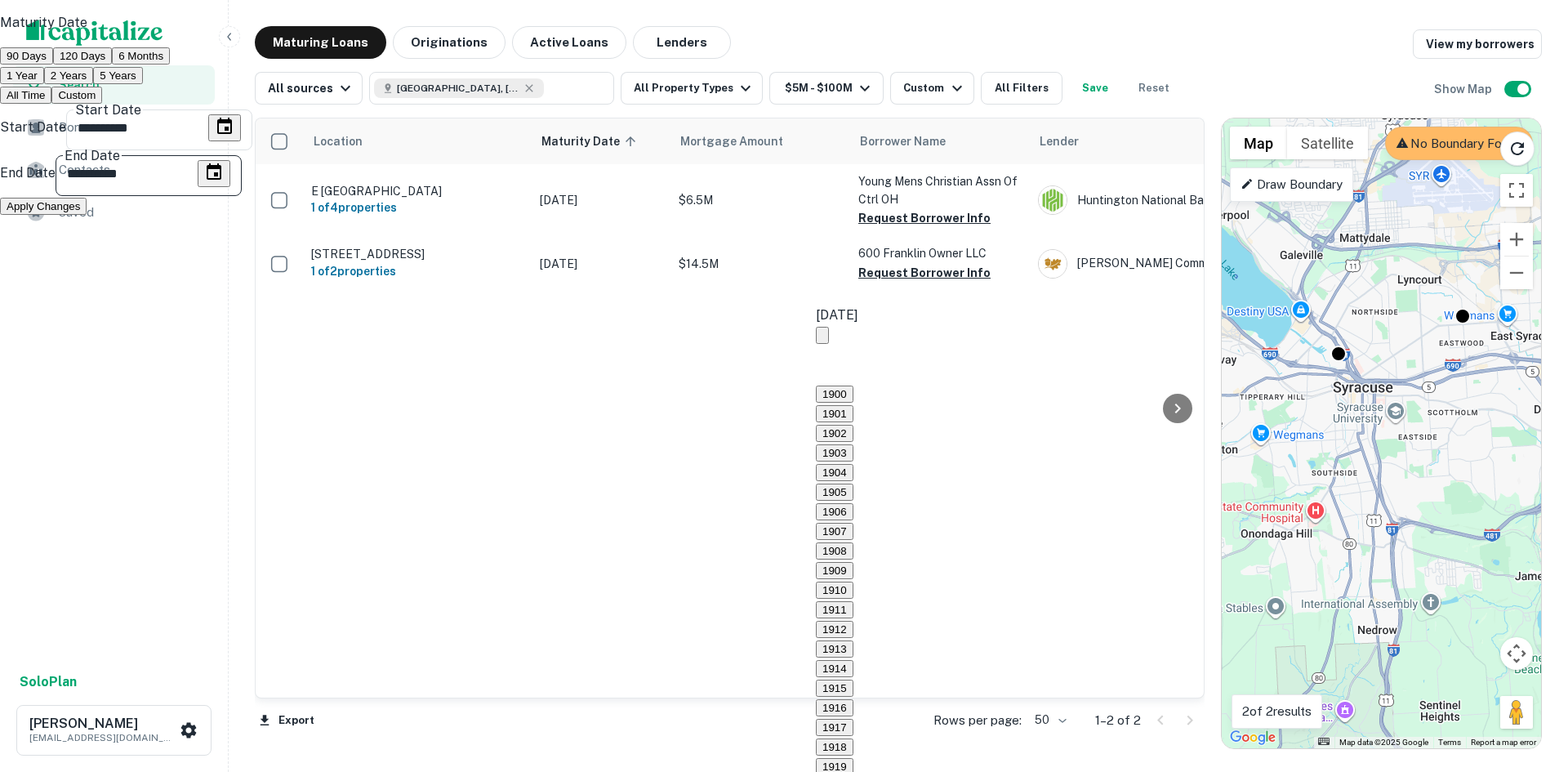
type input "**********"
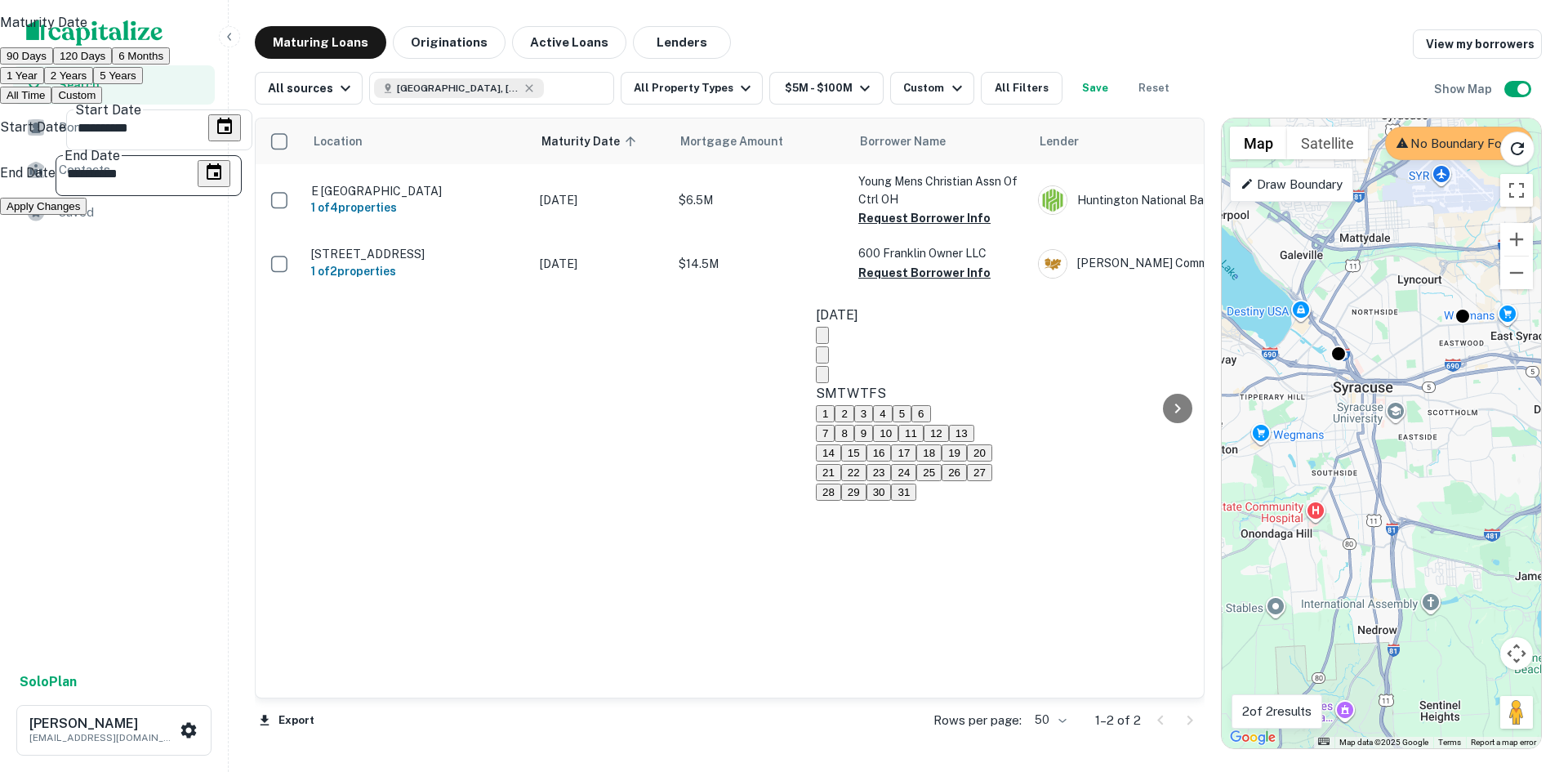
click at [87, 215] on button "Apply Changes" at bounding box center [43, 206] width 87 height 17
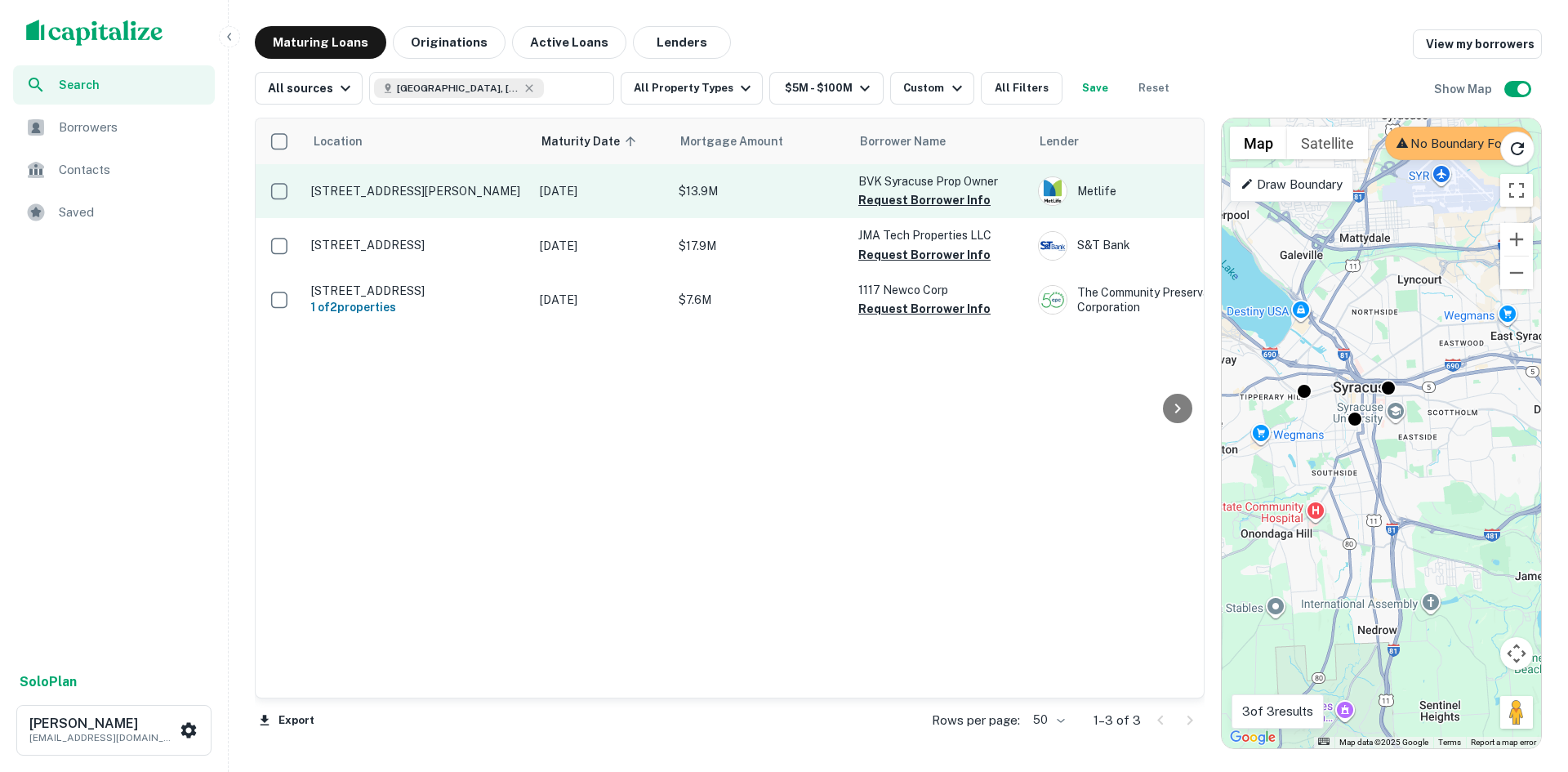
click at [788, 202] on td "$13.9M" at bounding box center [760, 191] width 179 height 54
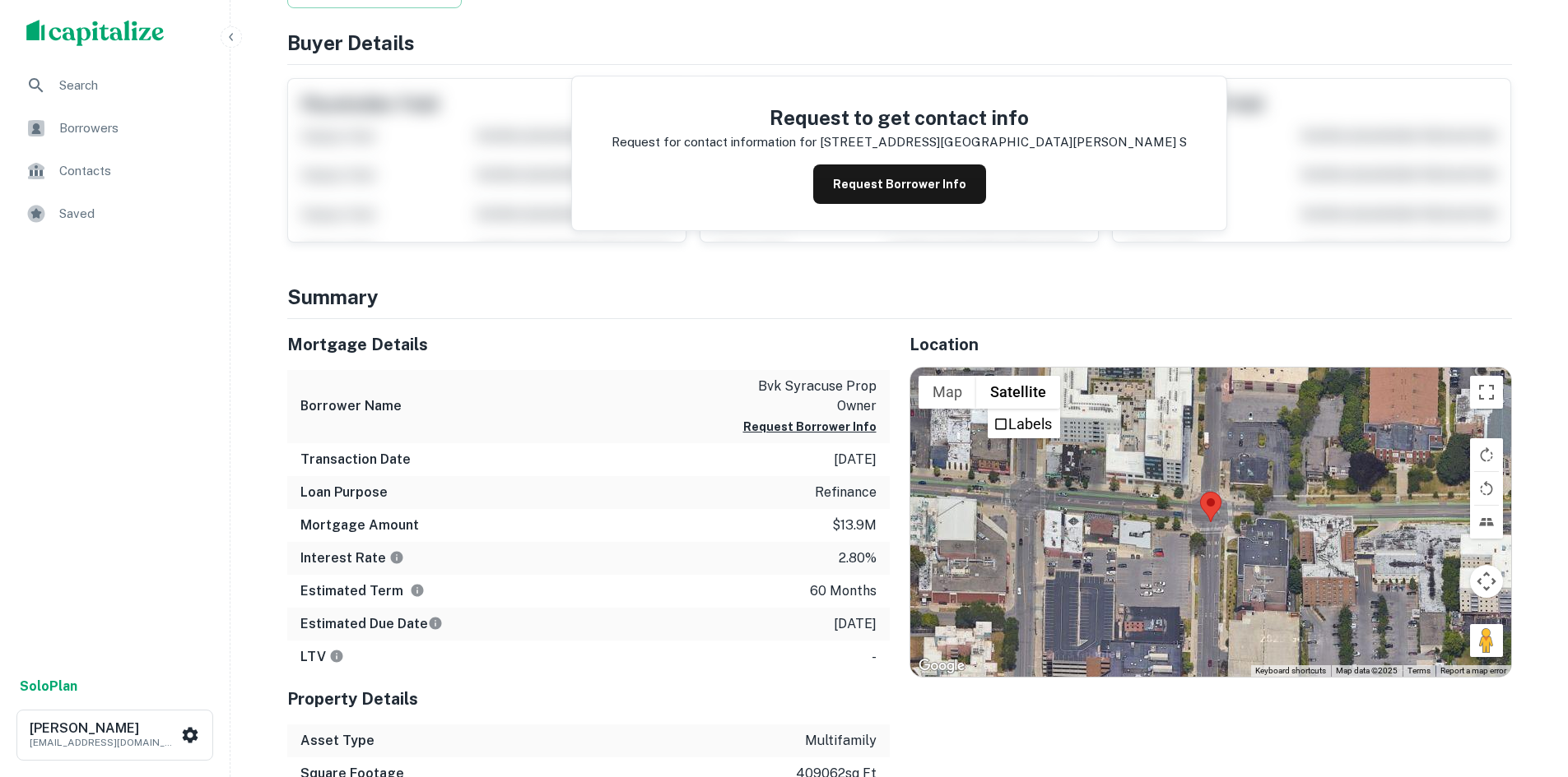
scroll to position [247, 0]
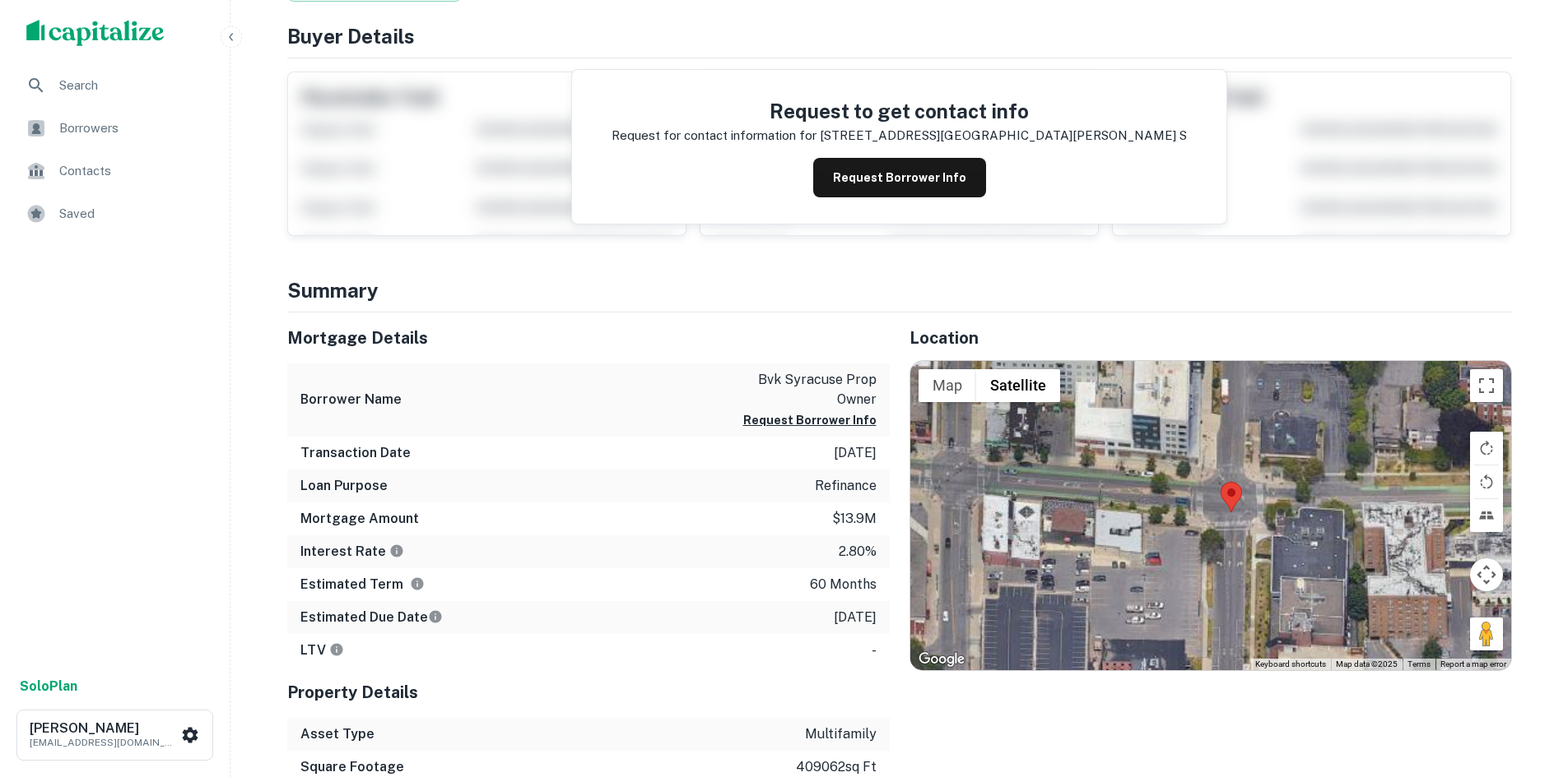
drag, startPoint x: 1166, startPoint y: 446, endPoint x: 720, endPoint y: 538, distance: 455.4
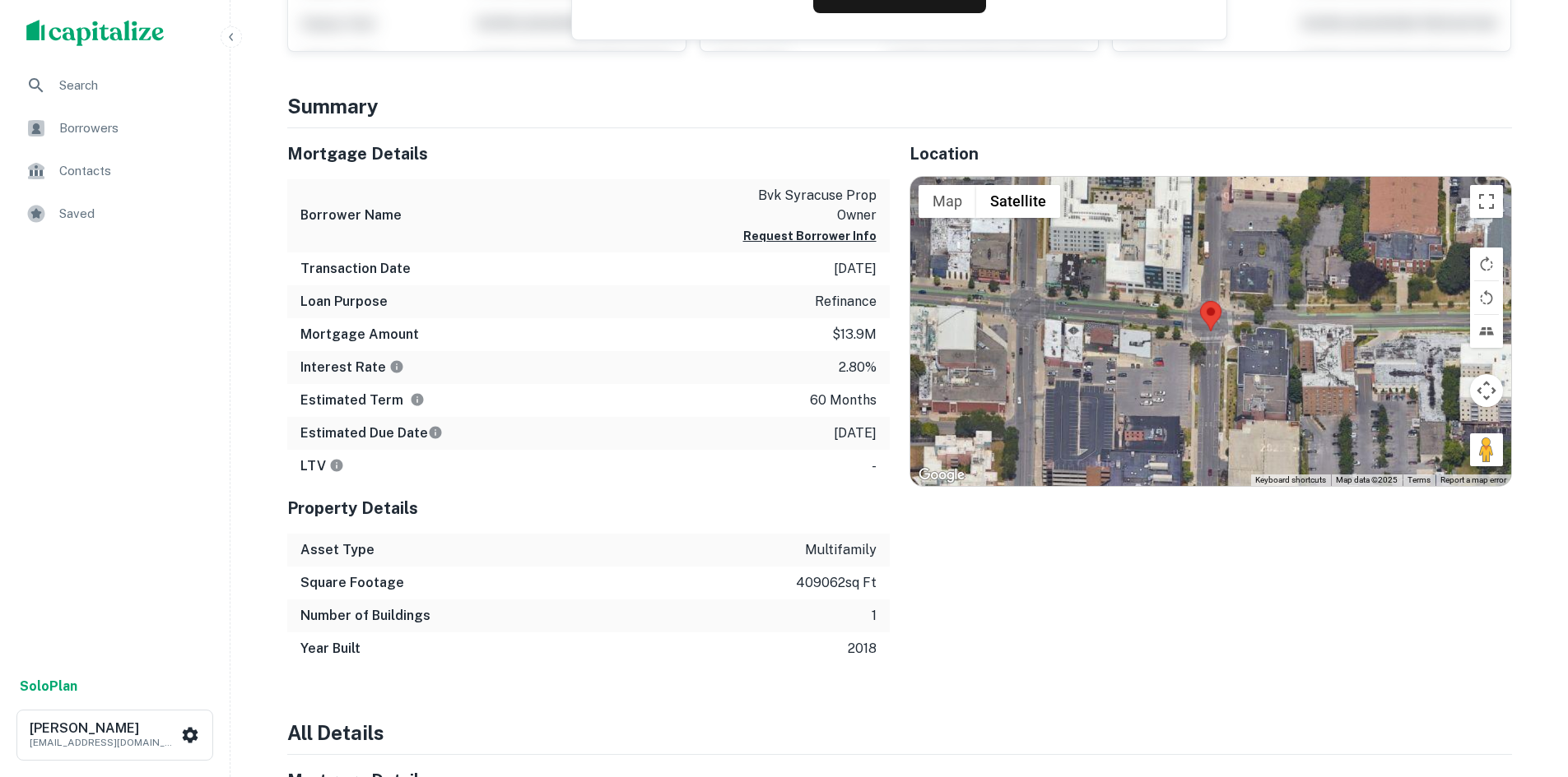
scroll to position [494, 0]
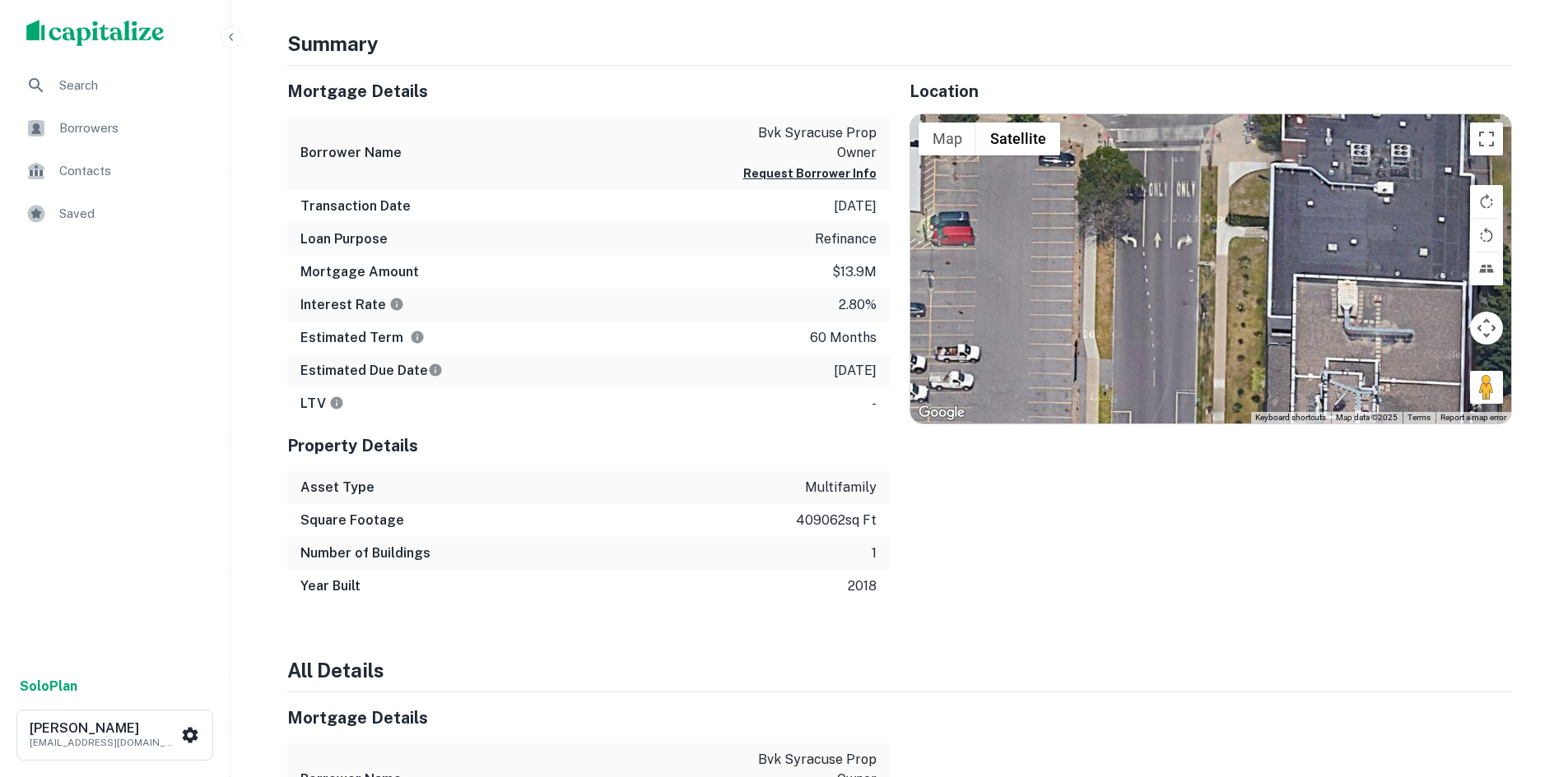
drag, startPoint x: 1228, startPoint y: 248, endPoint x: 1213, endPoint y: 234, distance: 20.5
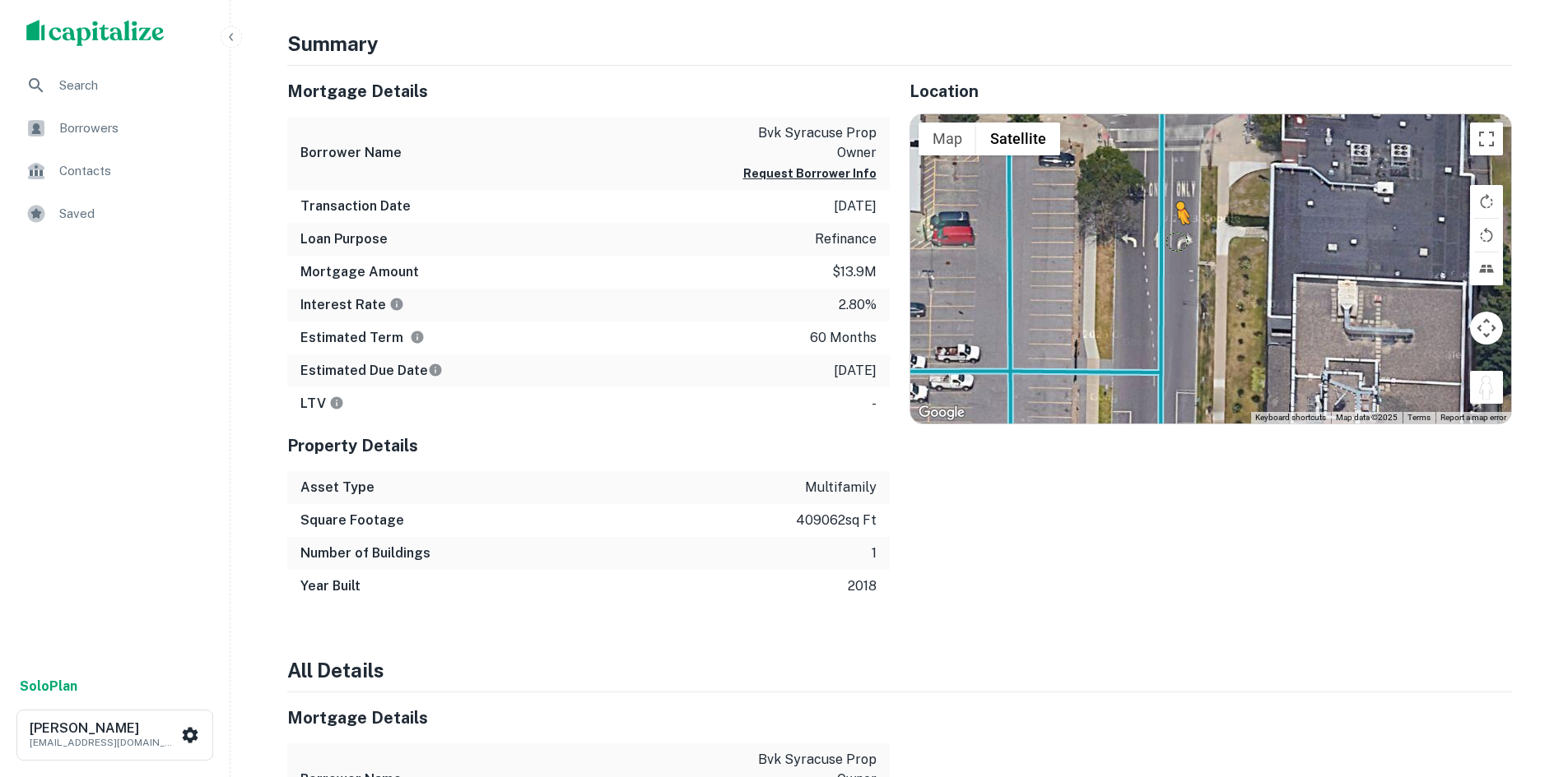
drag, startPoint x: 1493, startPoint y: 305, endPoint x: 1176, endPoint y: 162, distance: 347.8
click at [1176, 162] on div "To activate drag with keyboard, press Alt + Enter. Once in keyboard drag state,…" at bounding box center [1210, 268] width 601 height 309
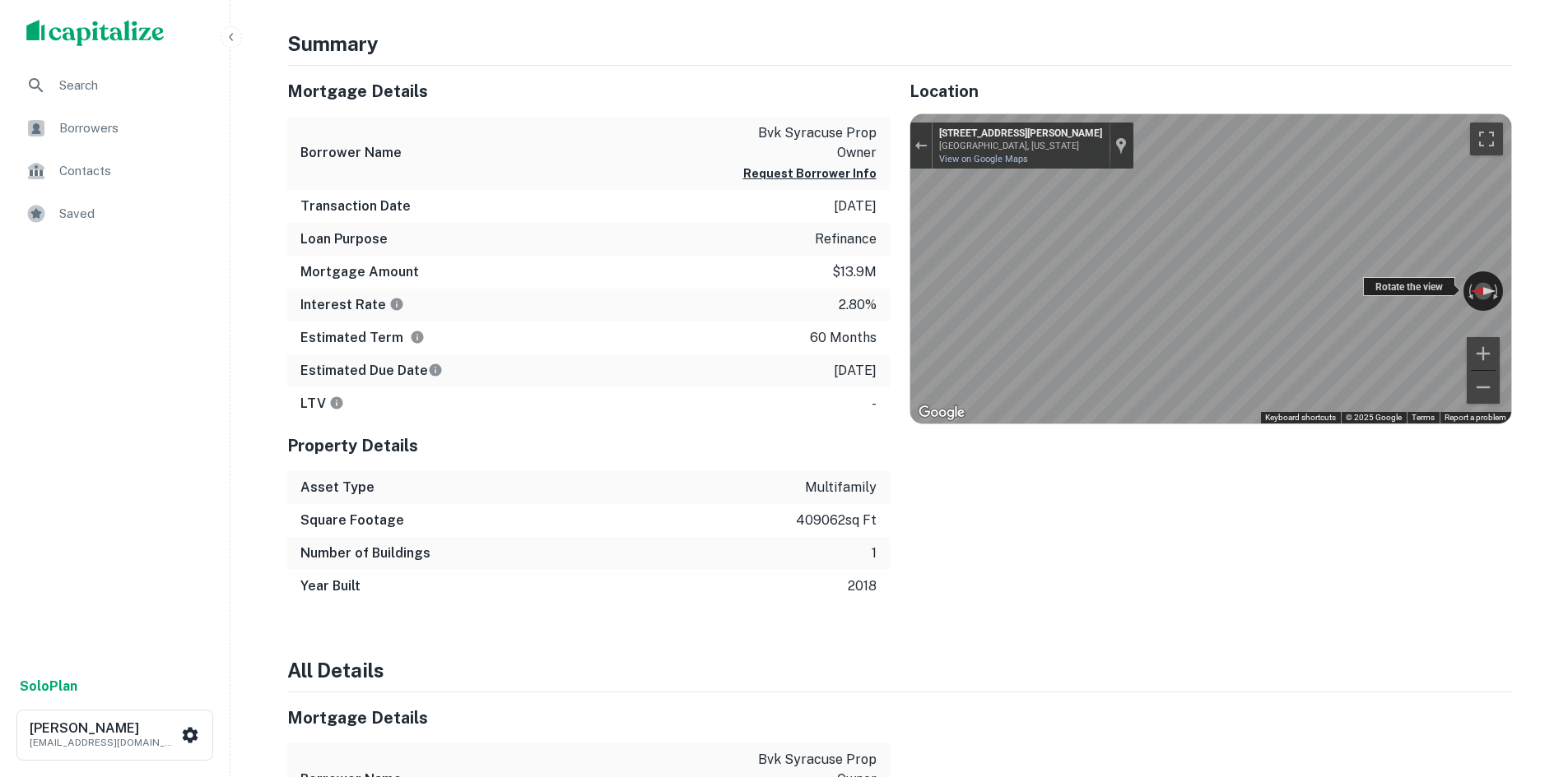
click at [1089, 230] on div "← Move left → Move right ↑ Move up ↓ Move down + Zoom in - Zoom out 409 S Crous…" at bounding box center [1210, 268] width 601 height 309
drag, startPoint x: 1391, startPoint y: 215, endPoint x: 1420, endPoint y: 214, distance: 29.0
click at [1420, 214] on div "← Move left → Move right ↑ Move up ↓ Move down + Zoom in - Zoom out 381 S Crous…" at bounding box center [1210, 268] width 601 height 309
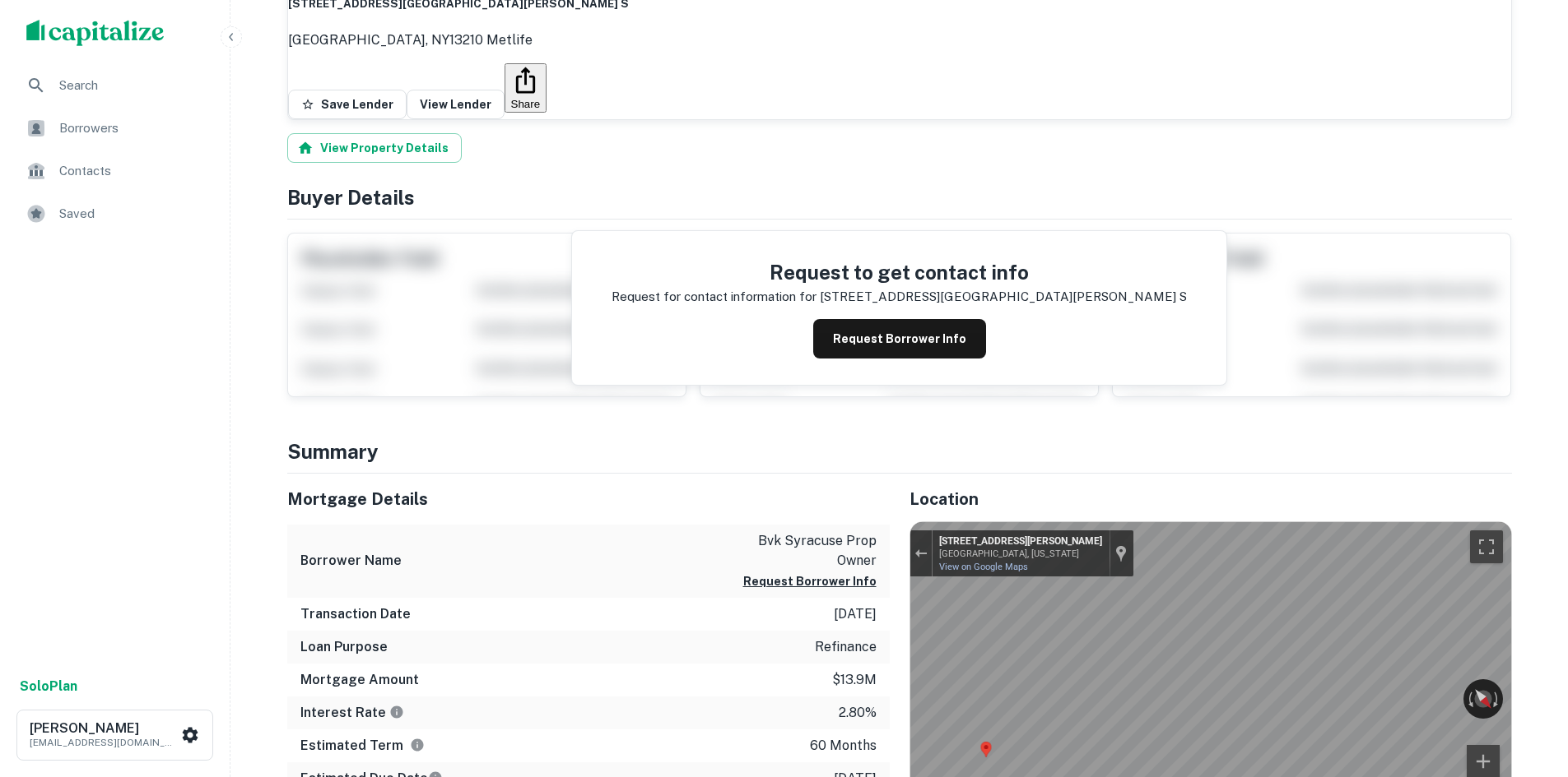
scroll to position [82, 0]
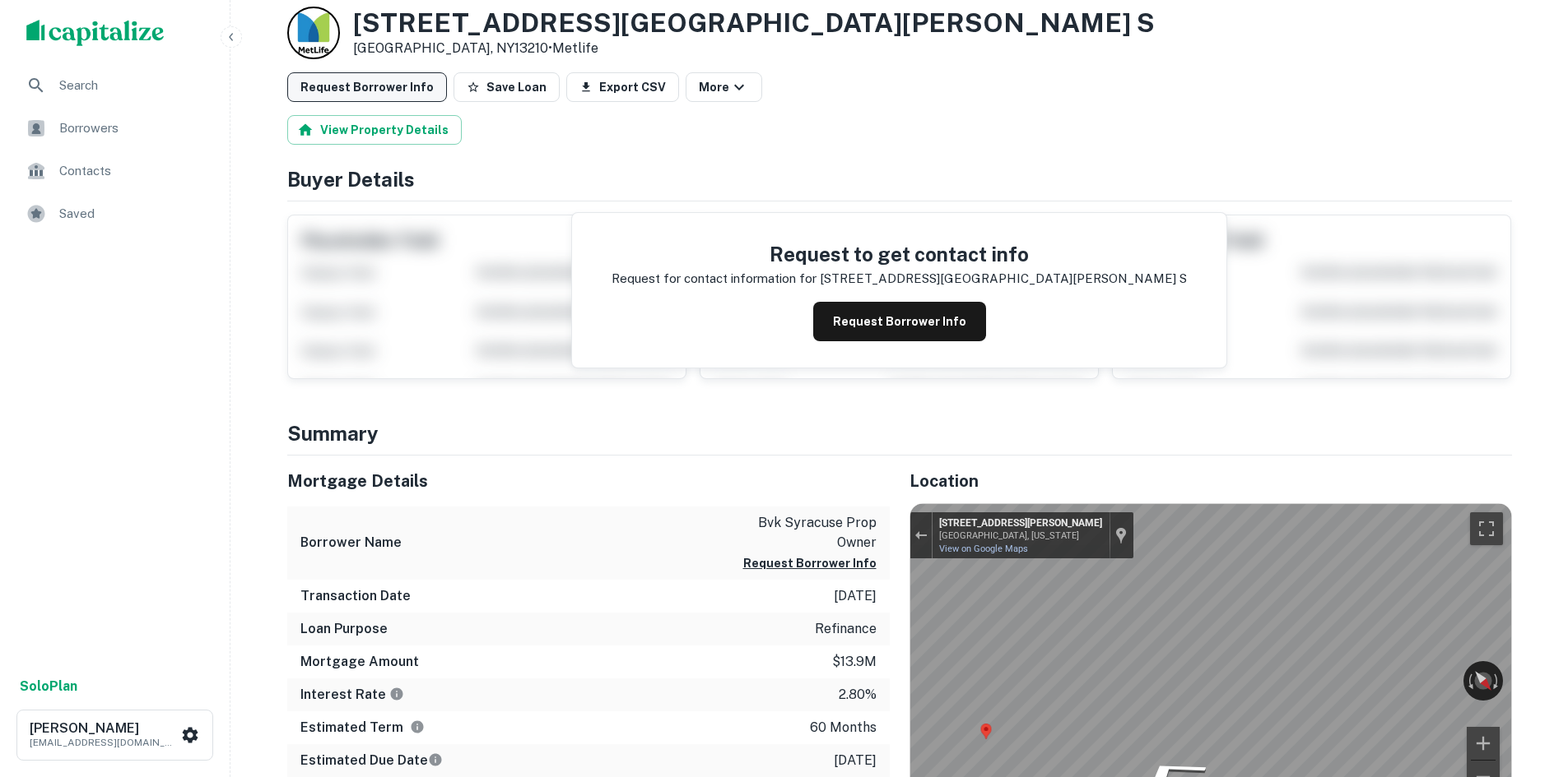
click at [392, 82] on button "Request Borrower Info" at bounding box center [367, 87] width 160 height 30
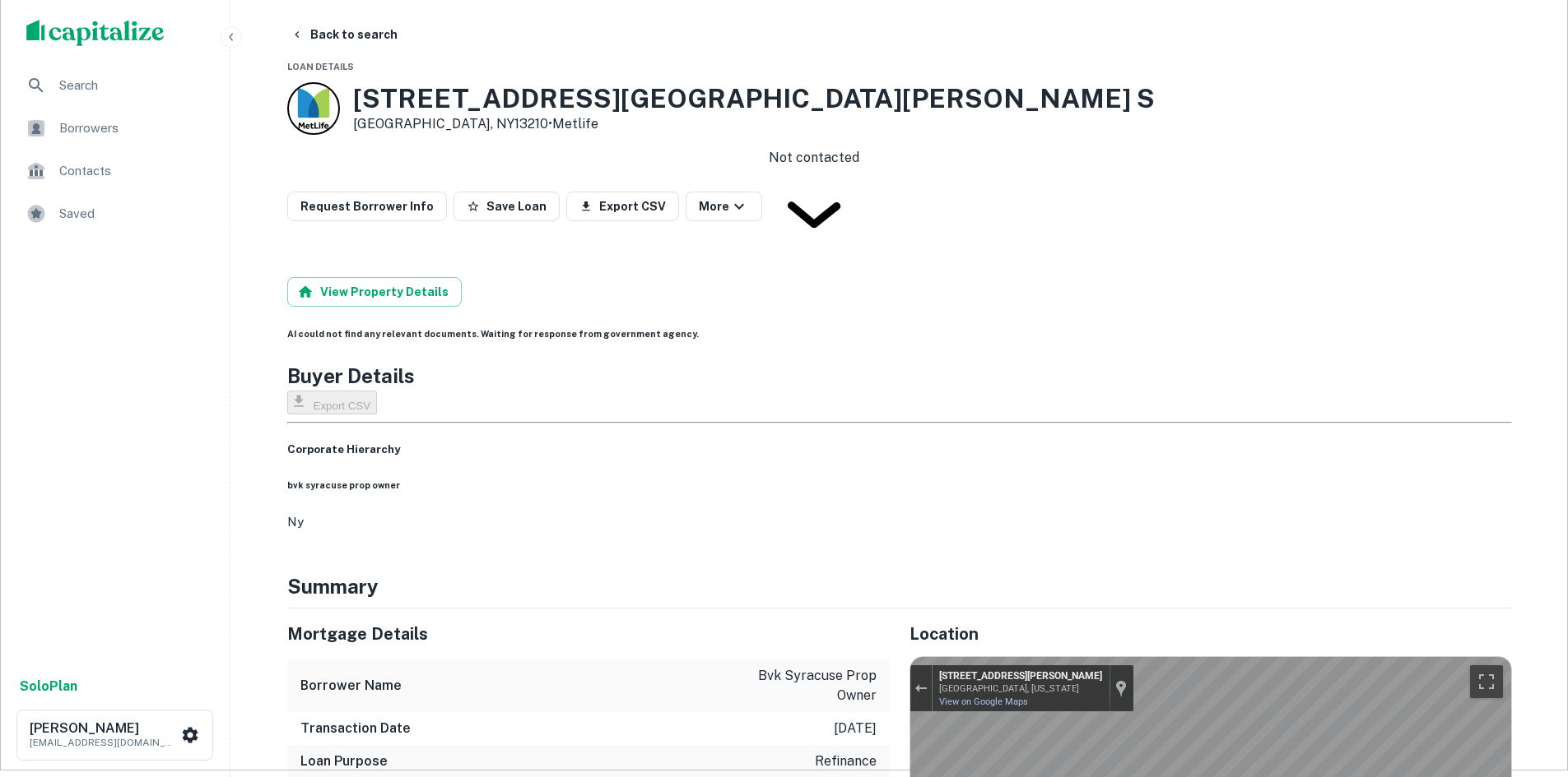
scroll to position [0, 0]
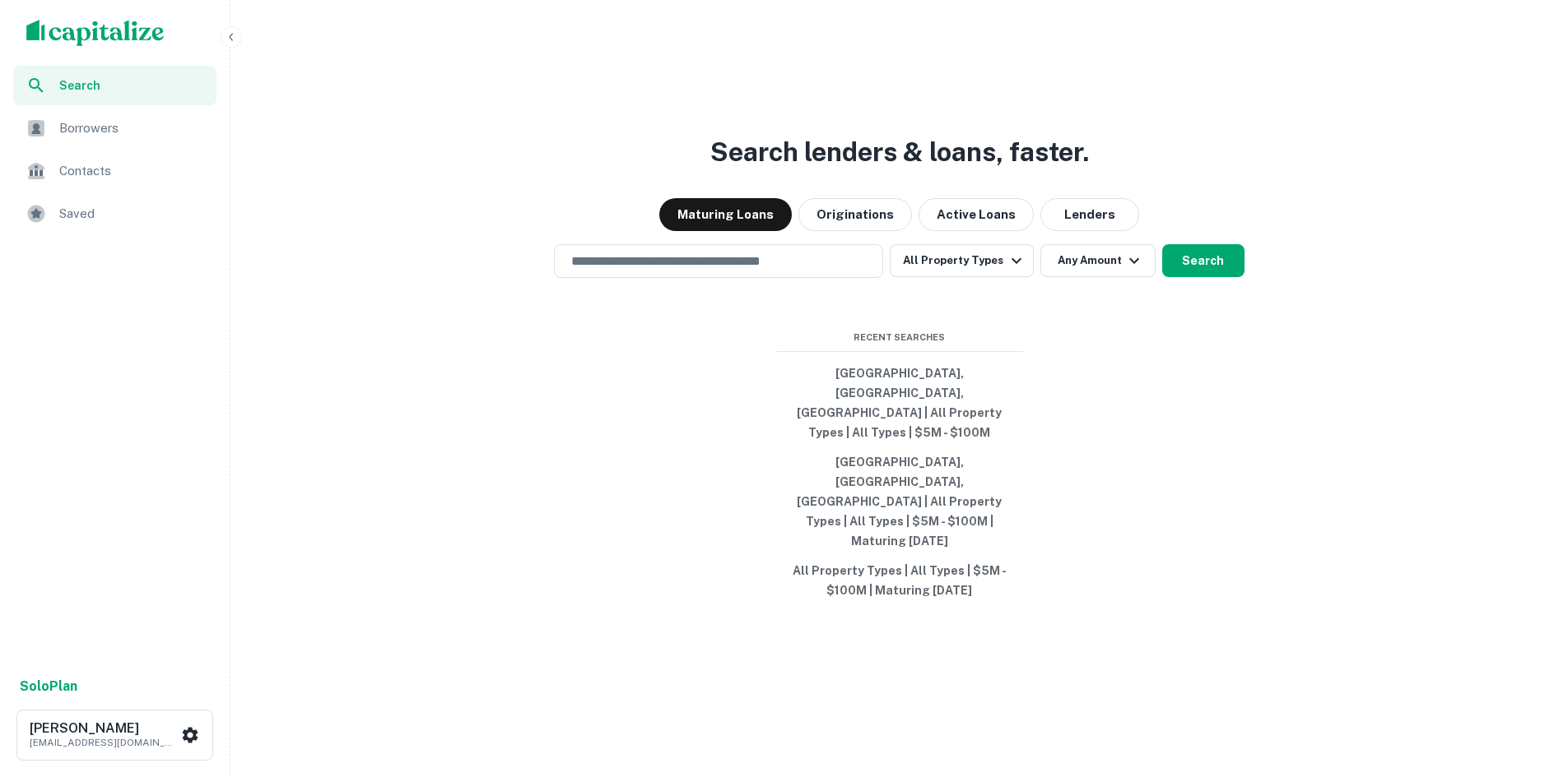
click at [117, 123] on span "Borrowers" at bounding box center [132, 128] width 147 height 20
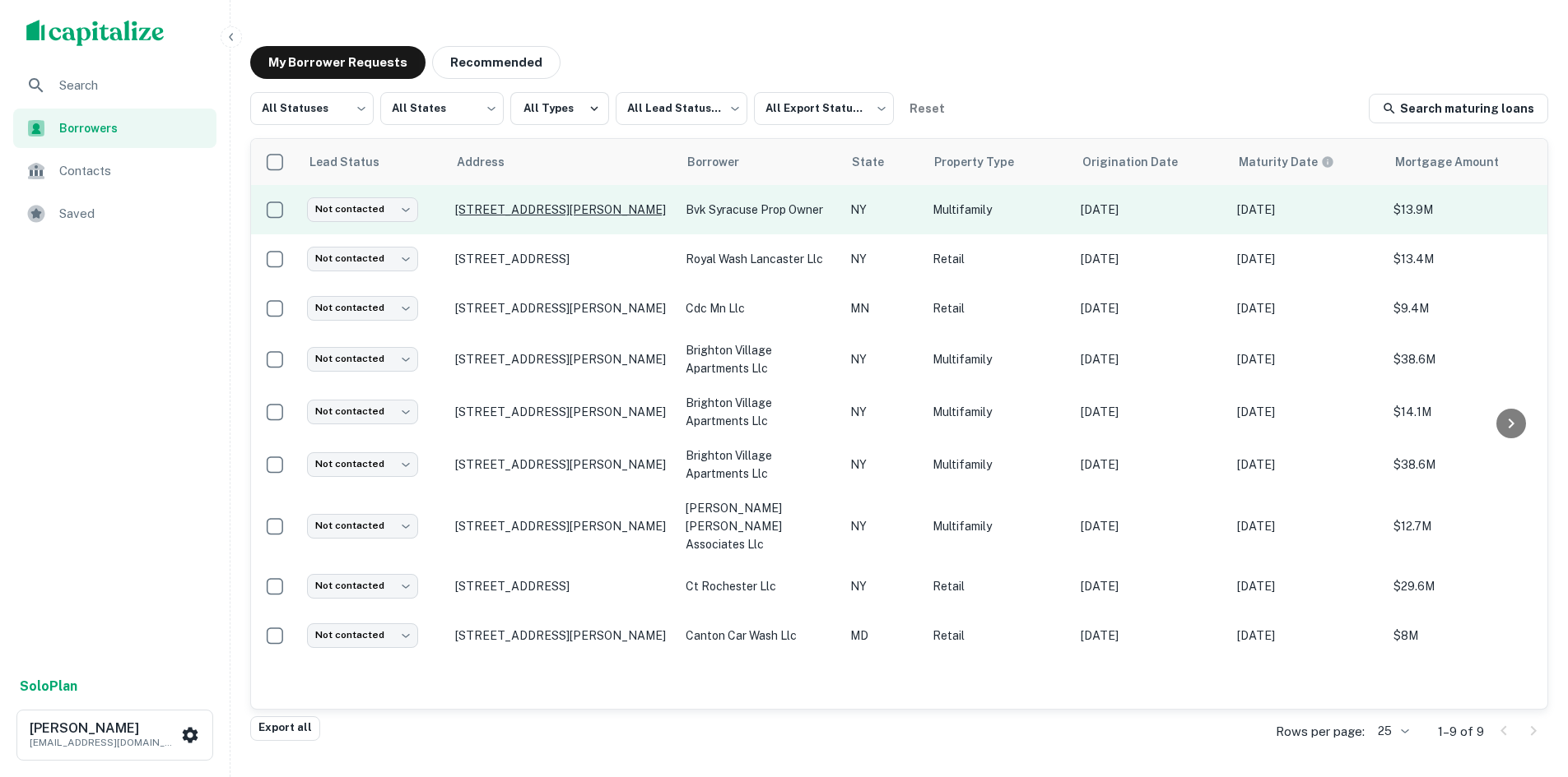
click at [600, 206] on p "[STREET_ADDRESS][PERSON_NAME]" at bounding box center [562, 210] width 214 height 15
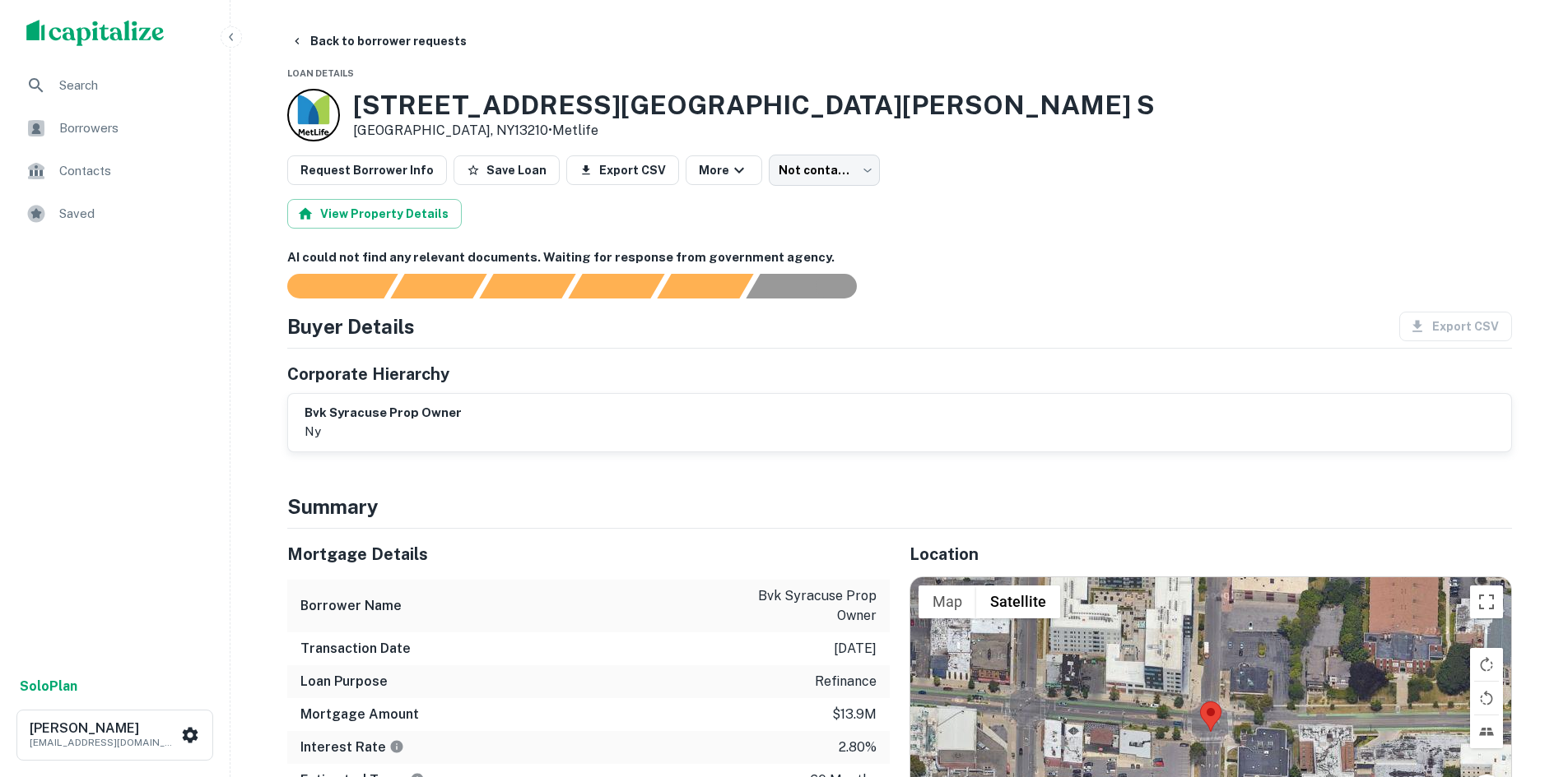
click at [229, 38] on icon "button" at bounding box center [232, 37] width 13 height 13
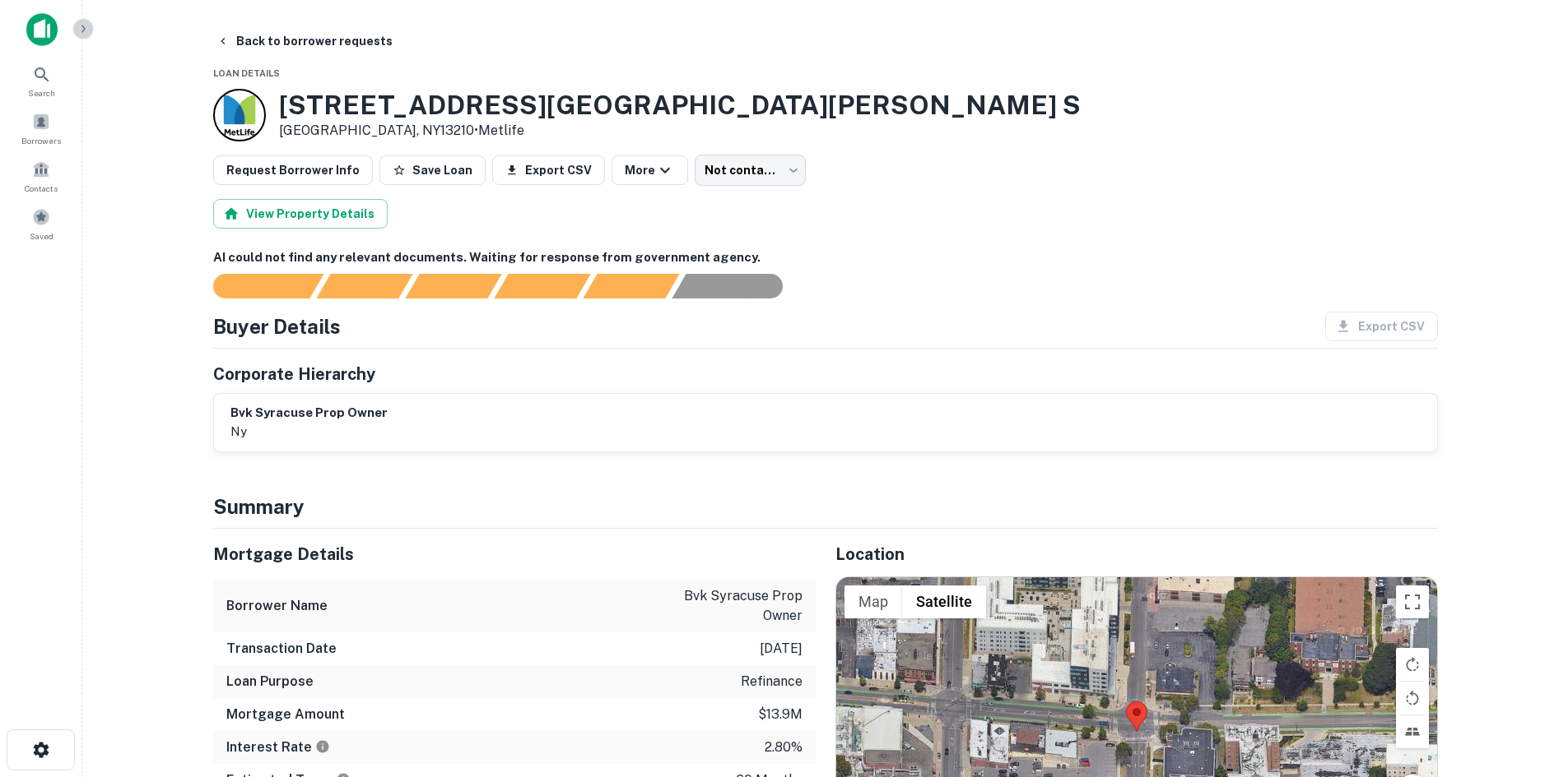
click at [78, 33] on icon "button" at bounding box center [83, 29] width 13 height 13
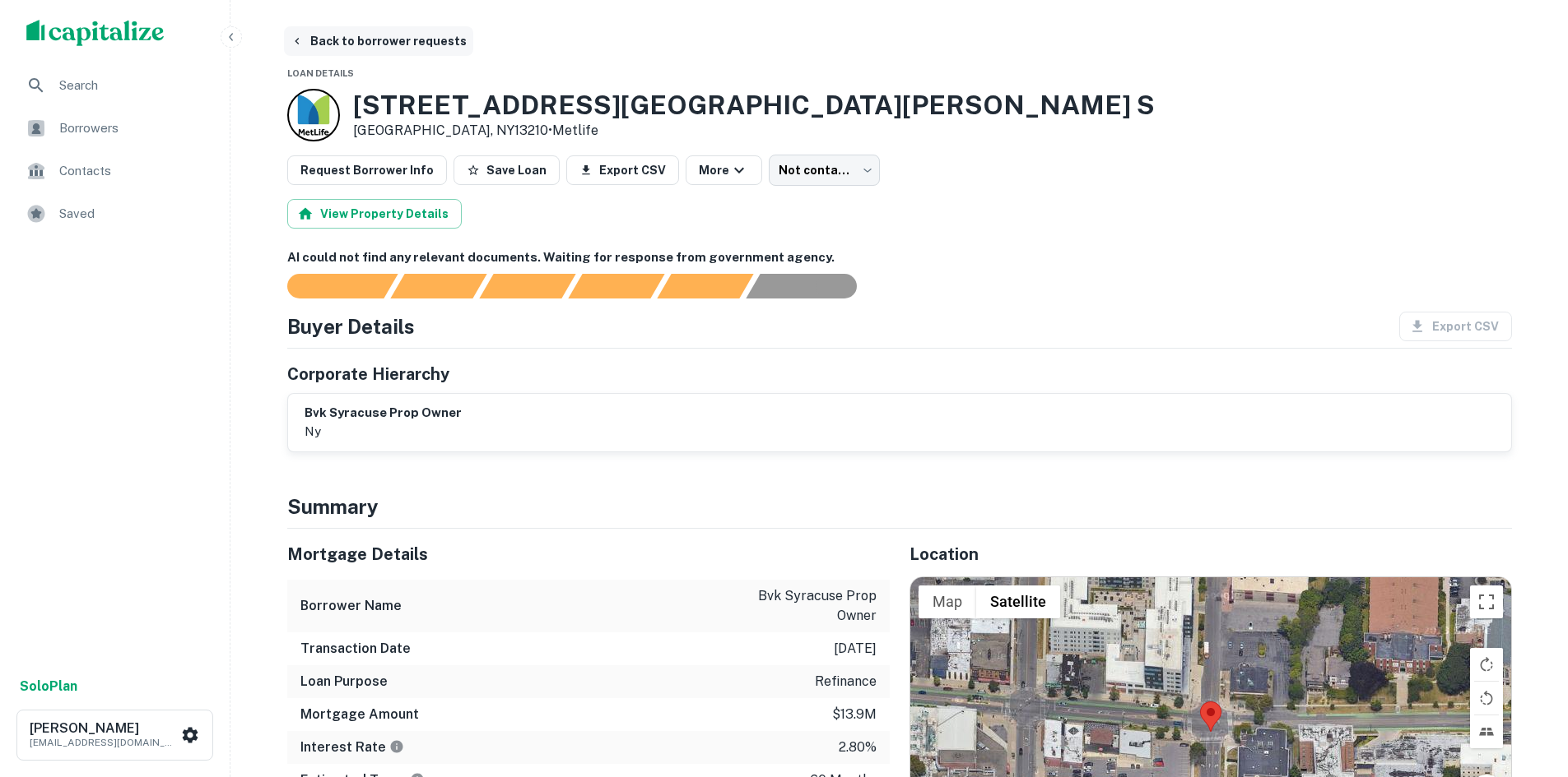
click at [292, 39] on icon "button" at bounding box center [297, 41] width 13 height 13
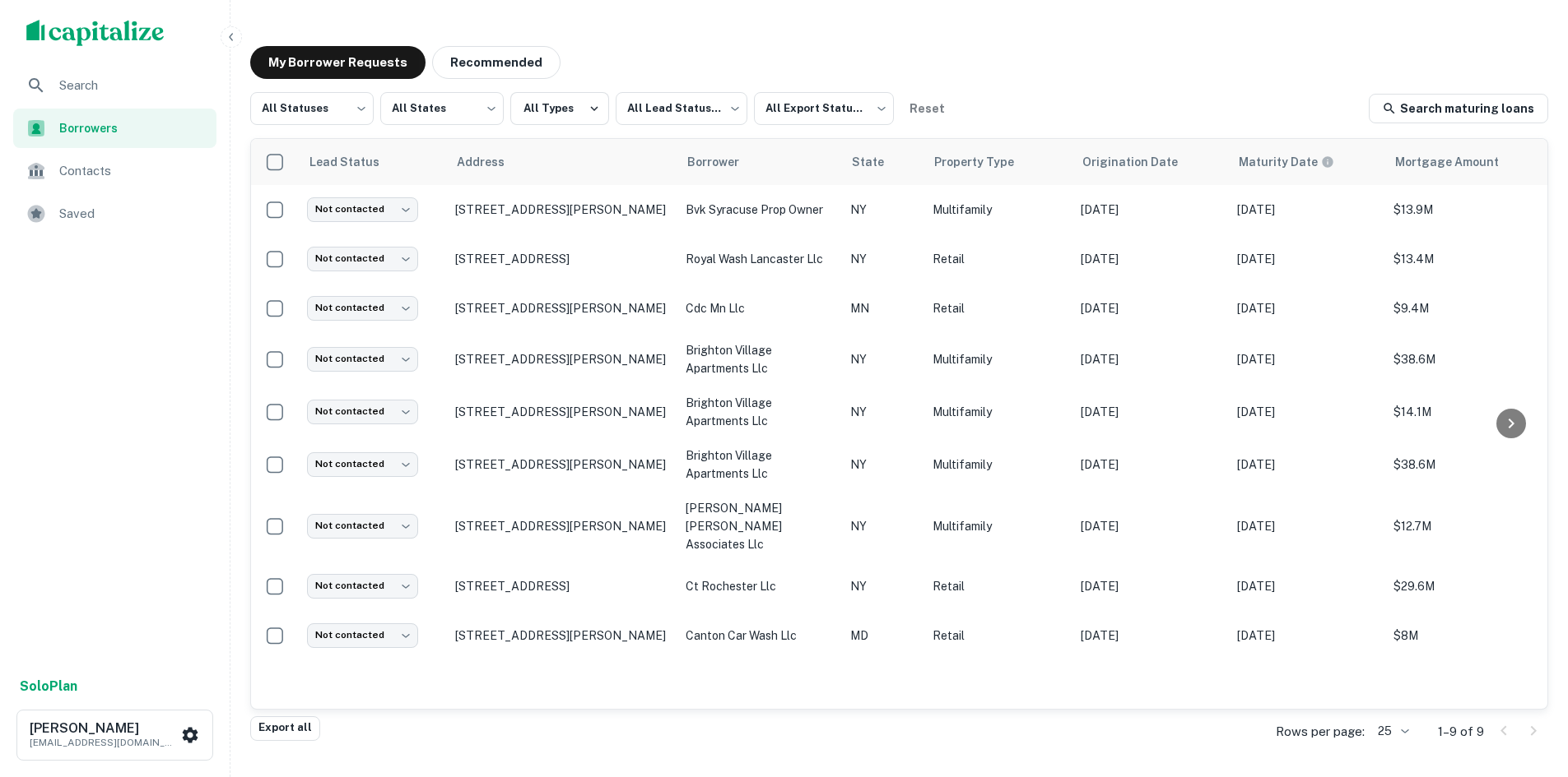
click at [83, 82] on span "Search" at bounding box center [132, 86] width 147 height 20
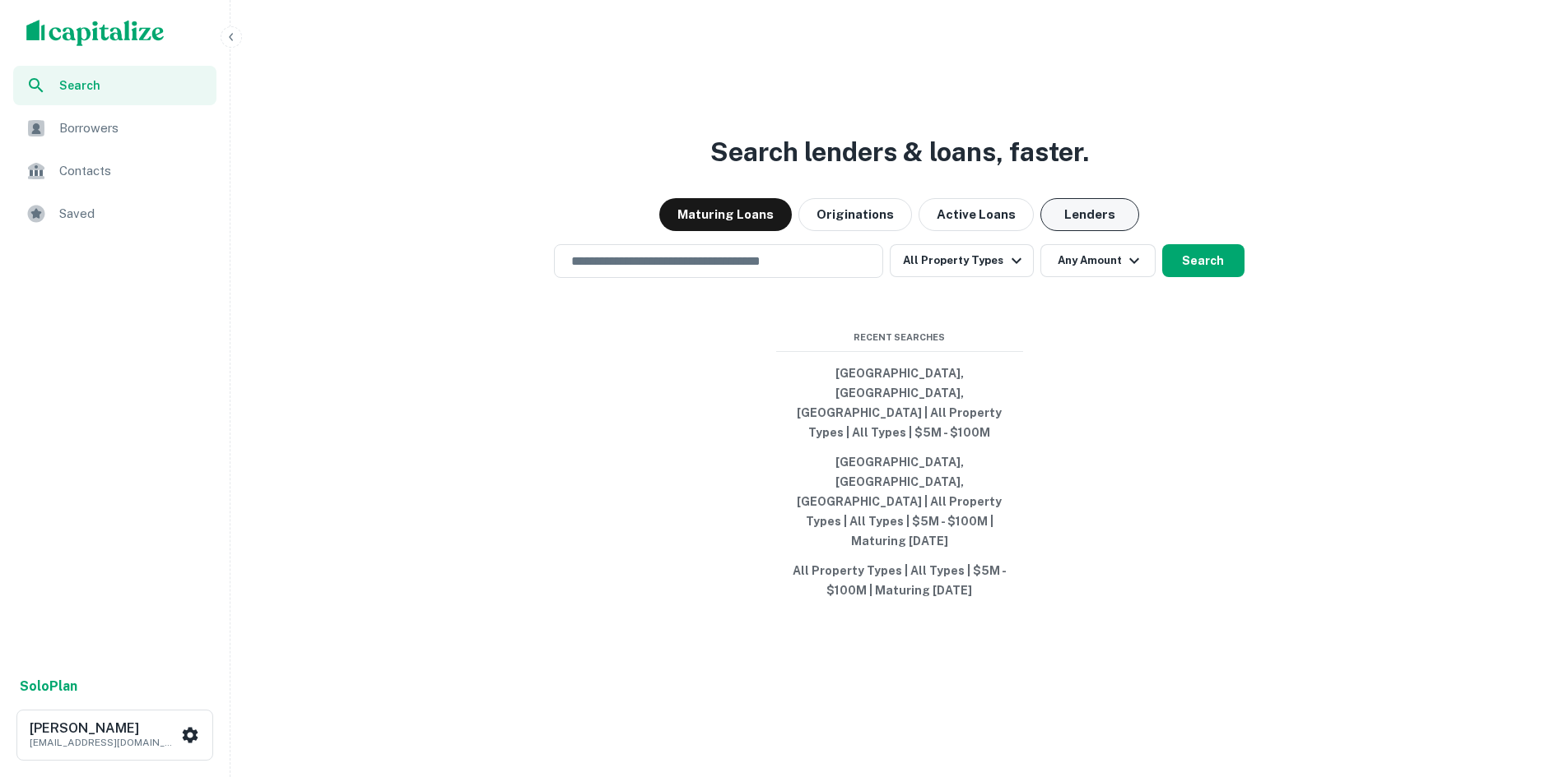
click at [1106, 232] on button "Lenders" at bounding box center [1090, 215] width 99 height 33
click at [773, 232] on button "Maturing Loans" at bounding box center [725, 215] width 132 height 33
click at [1006, 271] on icon "button" at bounding box center [1016, 261] width 20 height 20
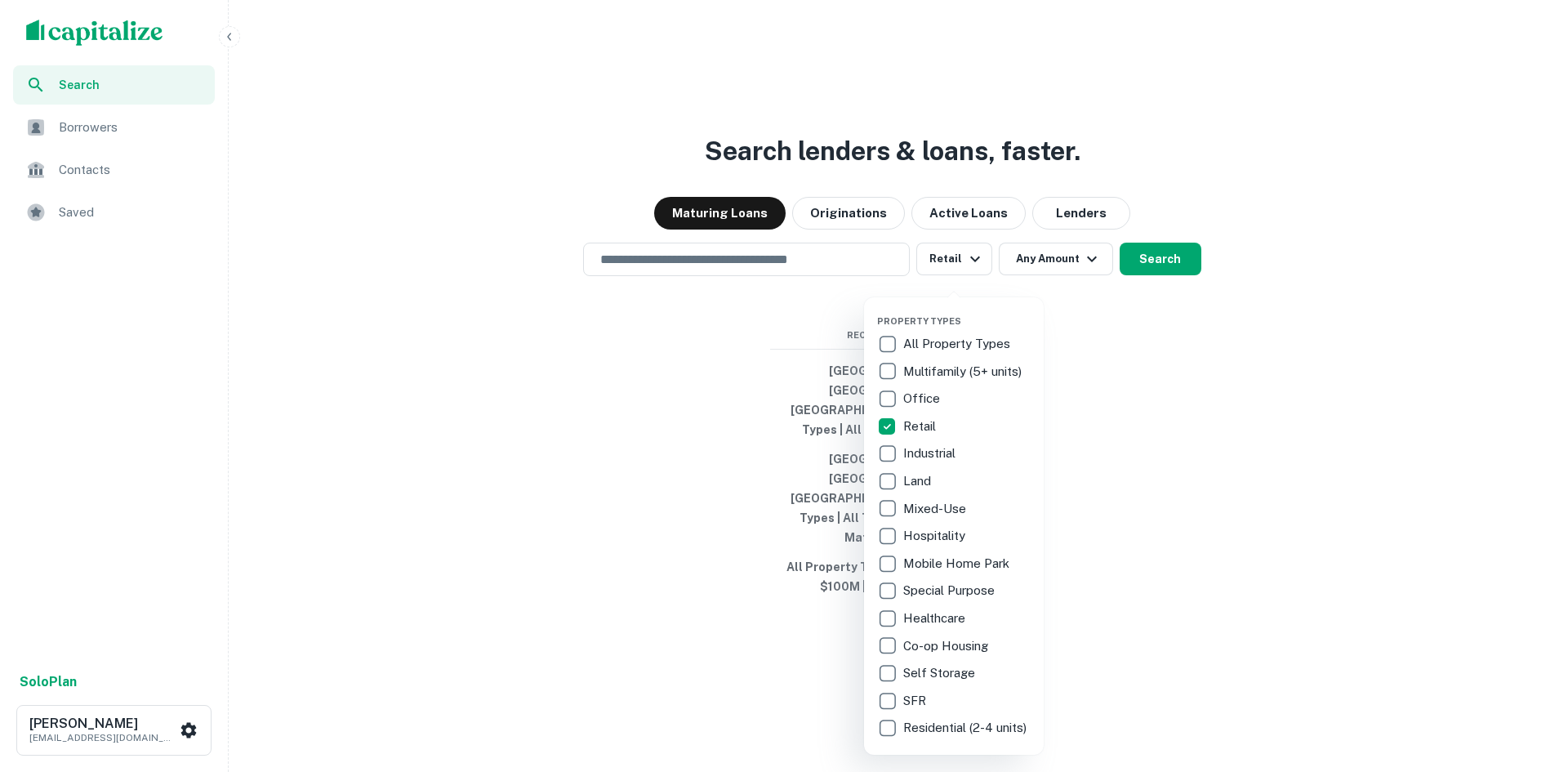
click at [1081, 304] on div at bounding box center [784, 386] width 1568 height 772
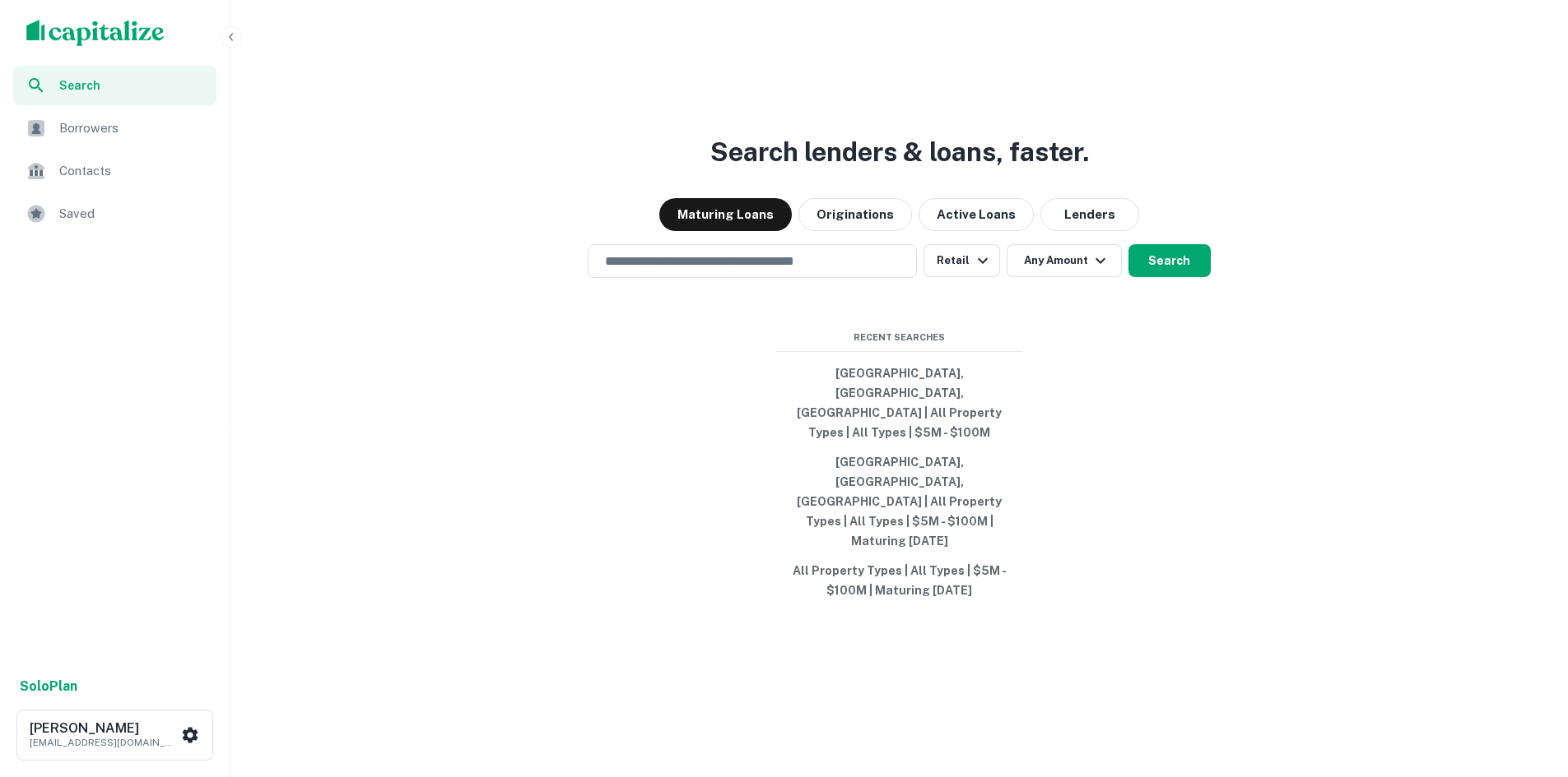
click at [1094, 271] on icon "button" at bounding box center [1101, 261] width 20 height 20
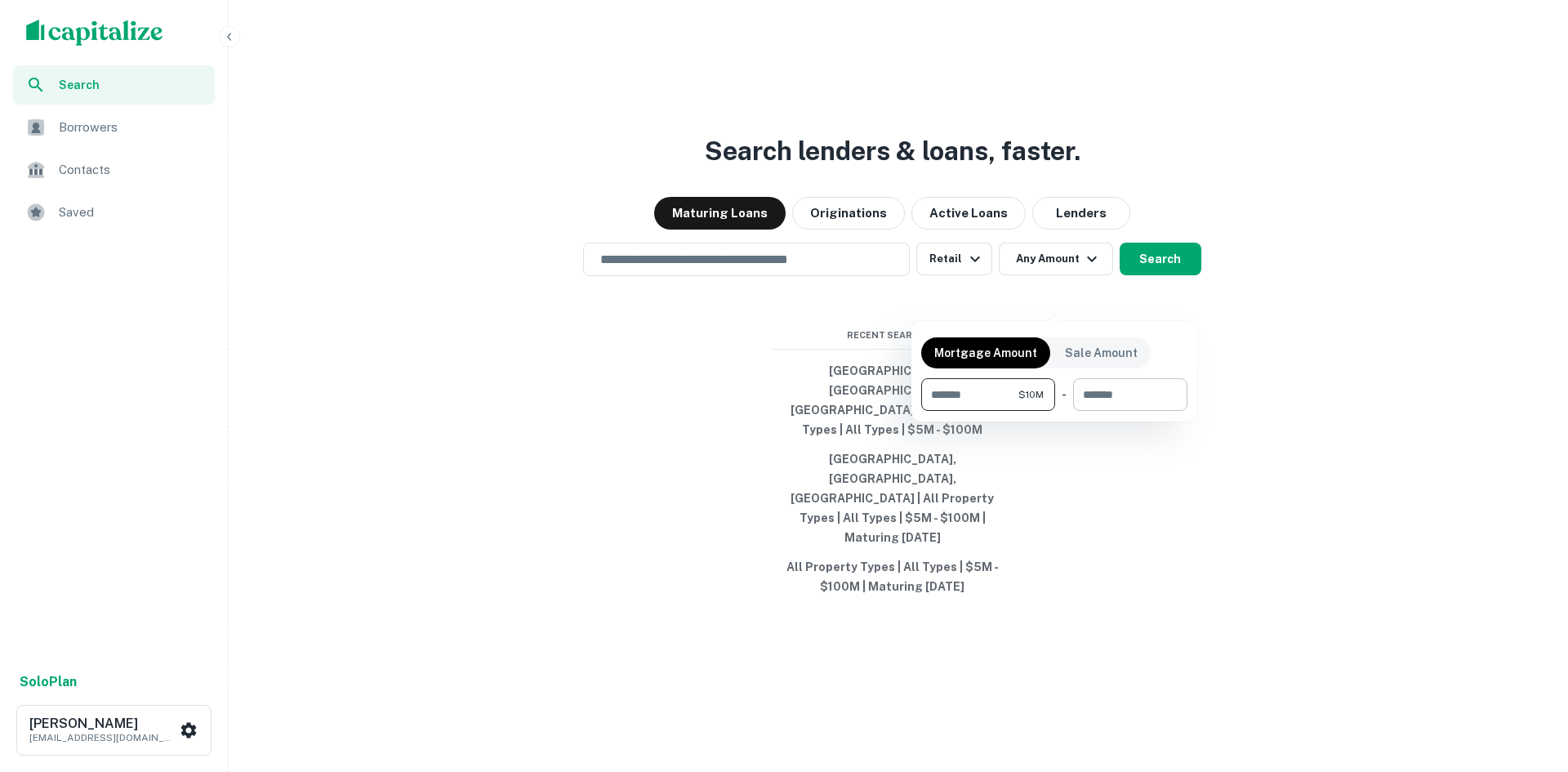
type input "********"
click at [1111, 400] on input "number" at bounding box center [1125, 395] width 103 height 33
type input "********"
click at [1138, 295] on div at bounding box center [784, 386] width 1568 height 772
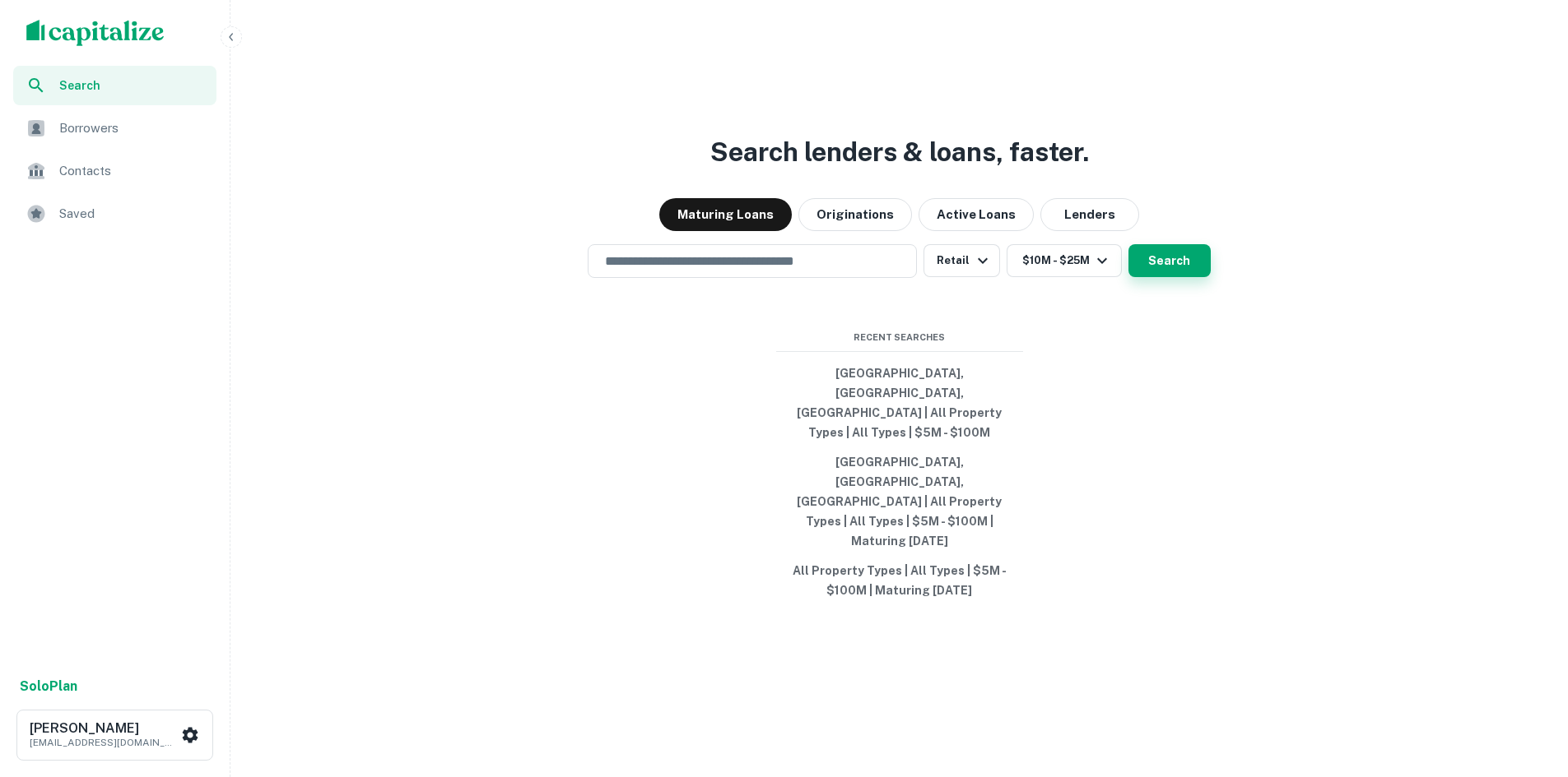
click at [1161, 277] on button "Search" at bounding box center [1169, 261] width 82 height 33
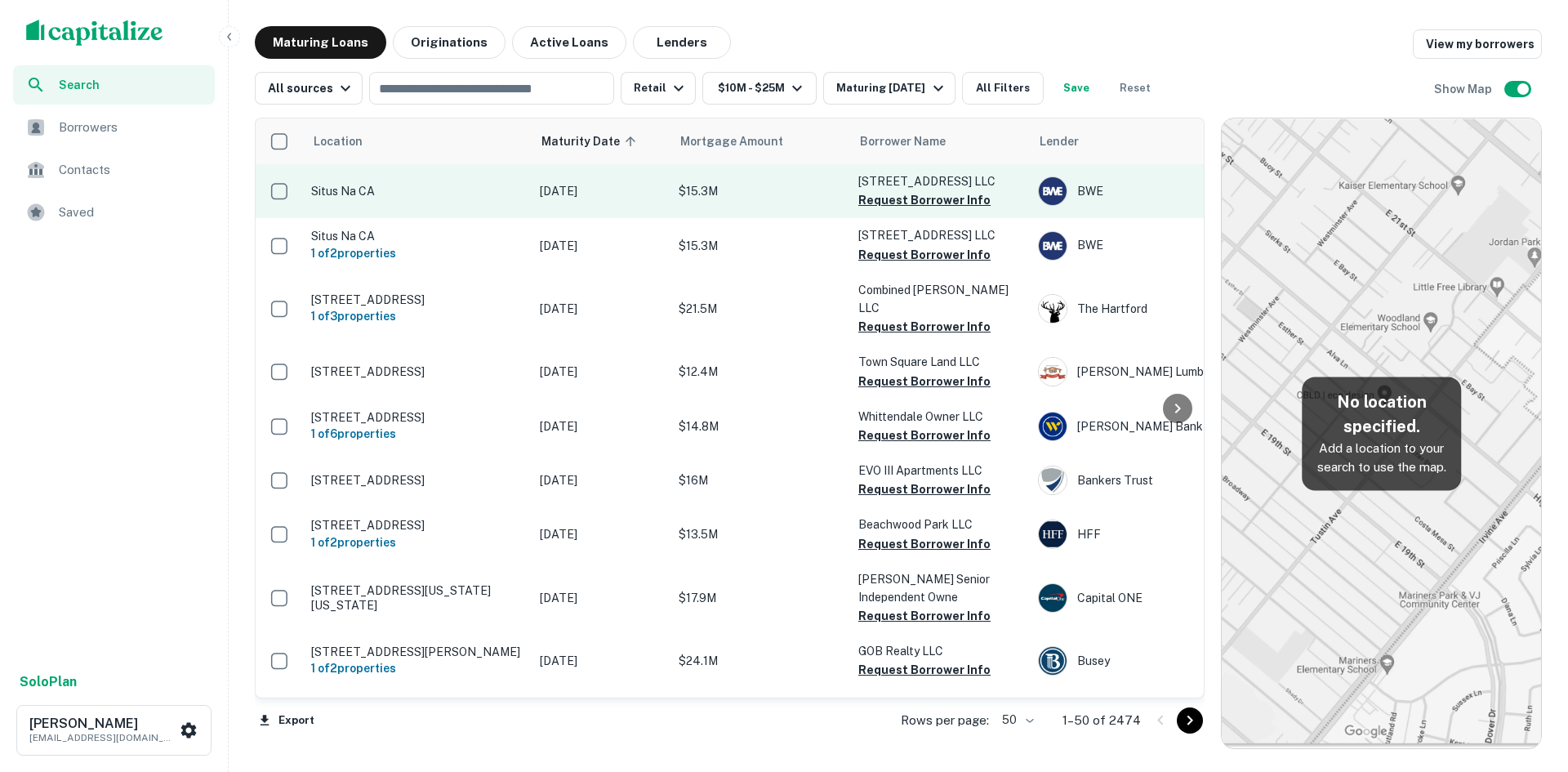
click at [764, 189] on p "$15.3M" at bounding box center [761, 191] width 164 height 18
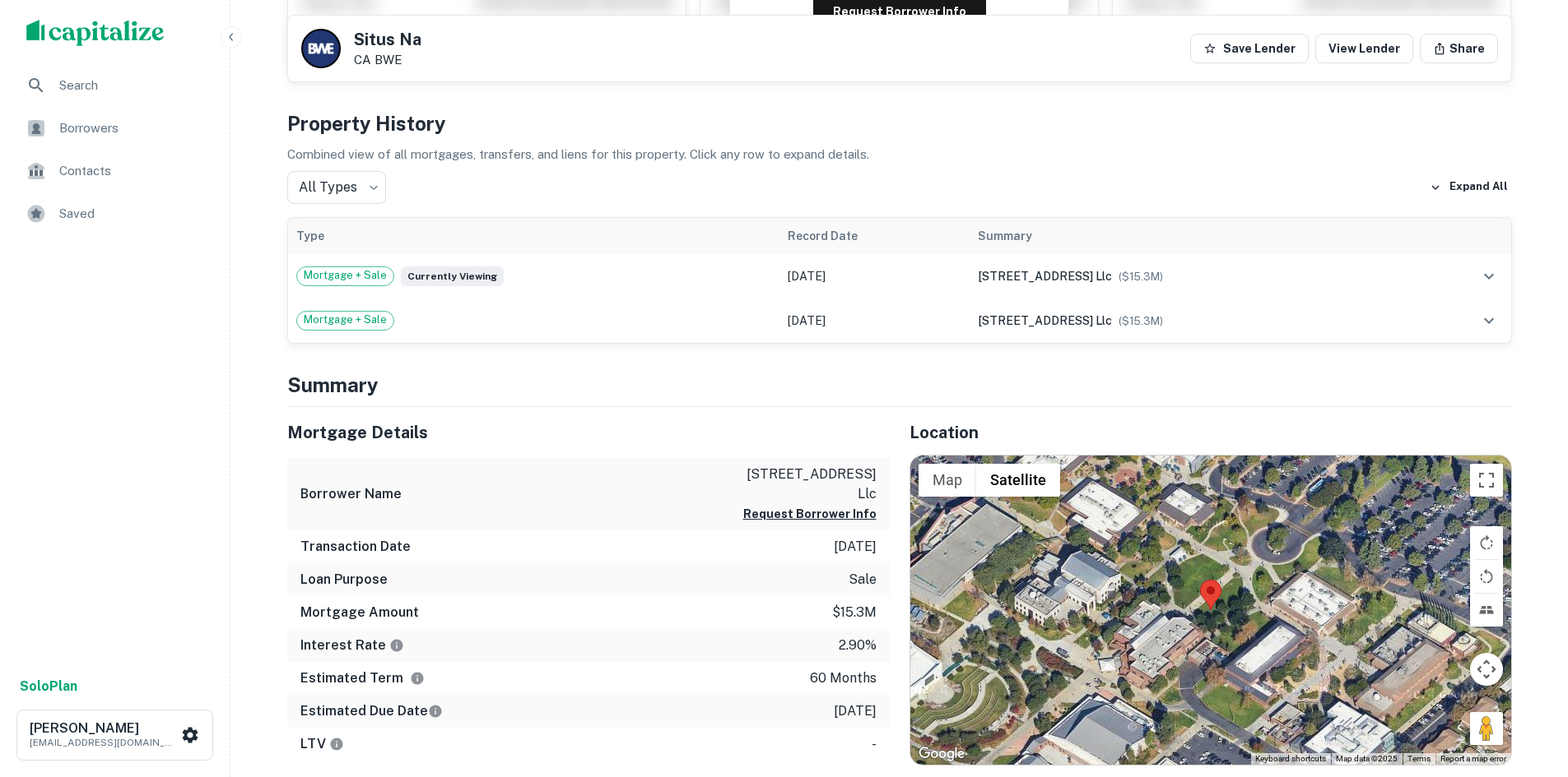
scroll to position [575, 0]
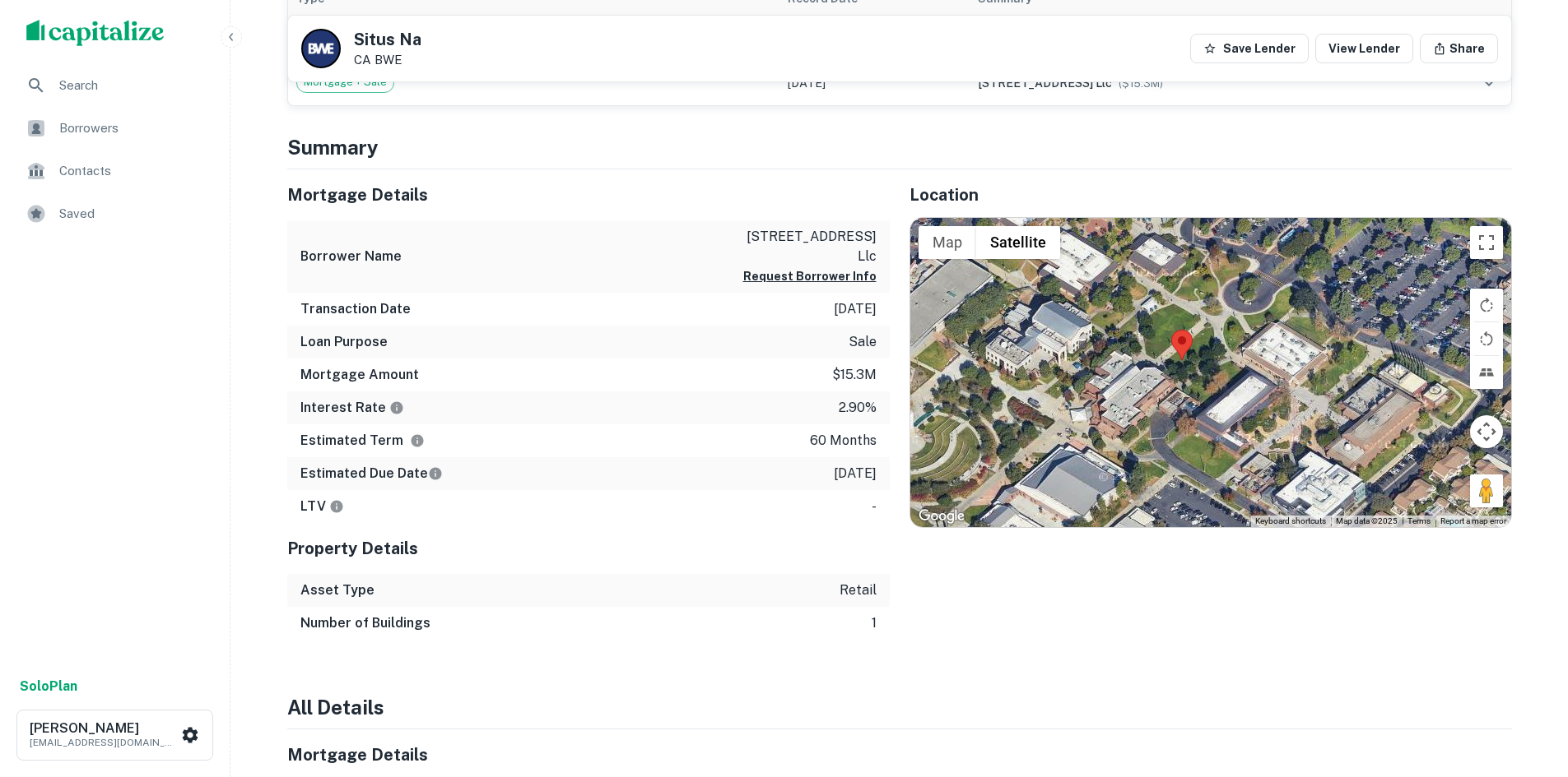
drag, startPoint x: 1142, startPoint y: 371, endPoint x: 1117, endPoint y: 358, distance: 28.2
click at [1117, 358] on div at bounding box center [1210, 372] width 601 height 309
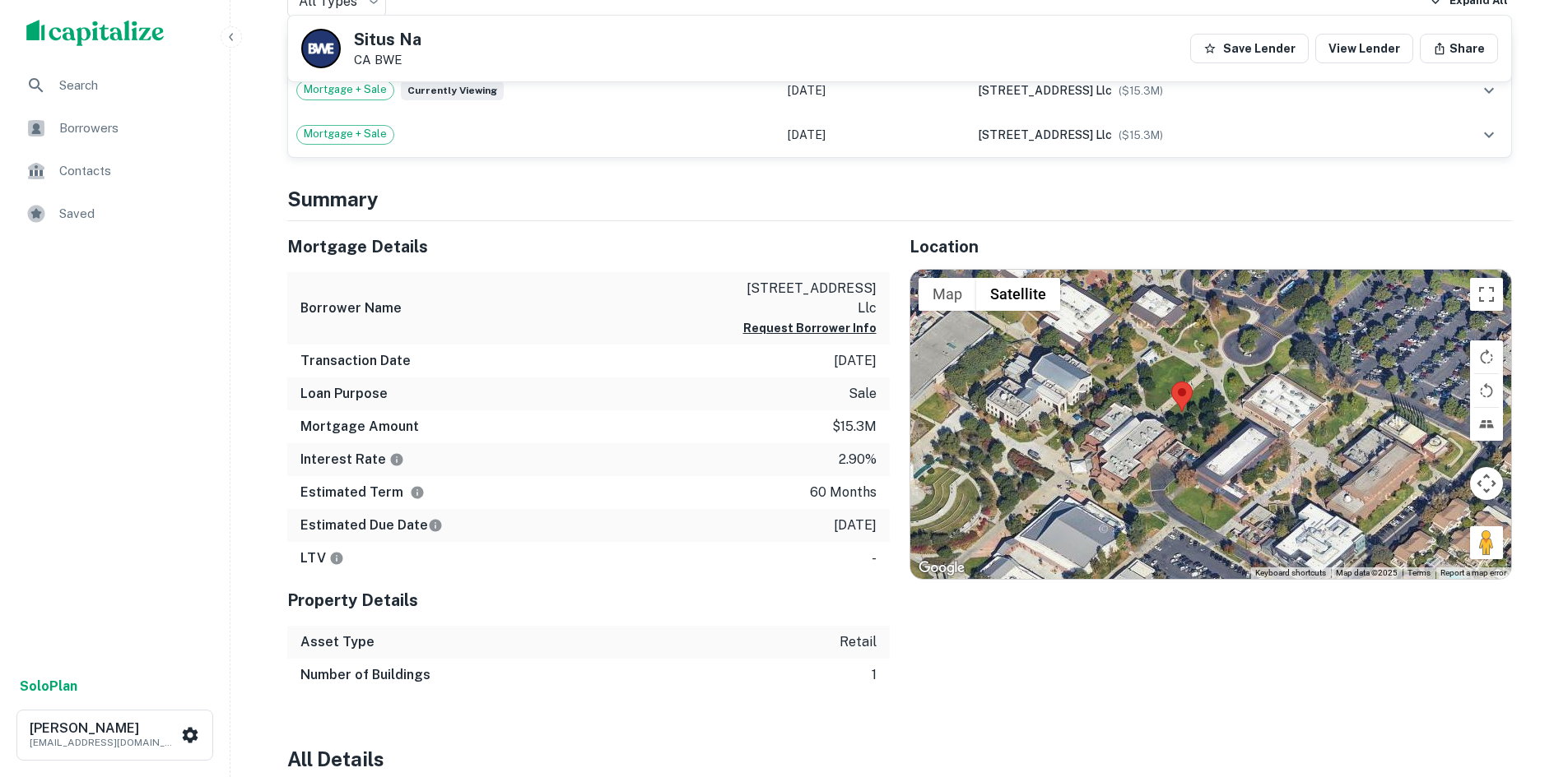
scroll to position [494, 0]
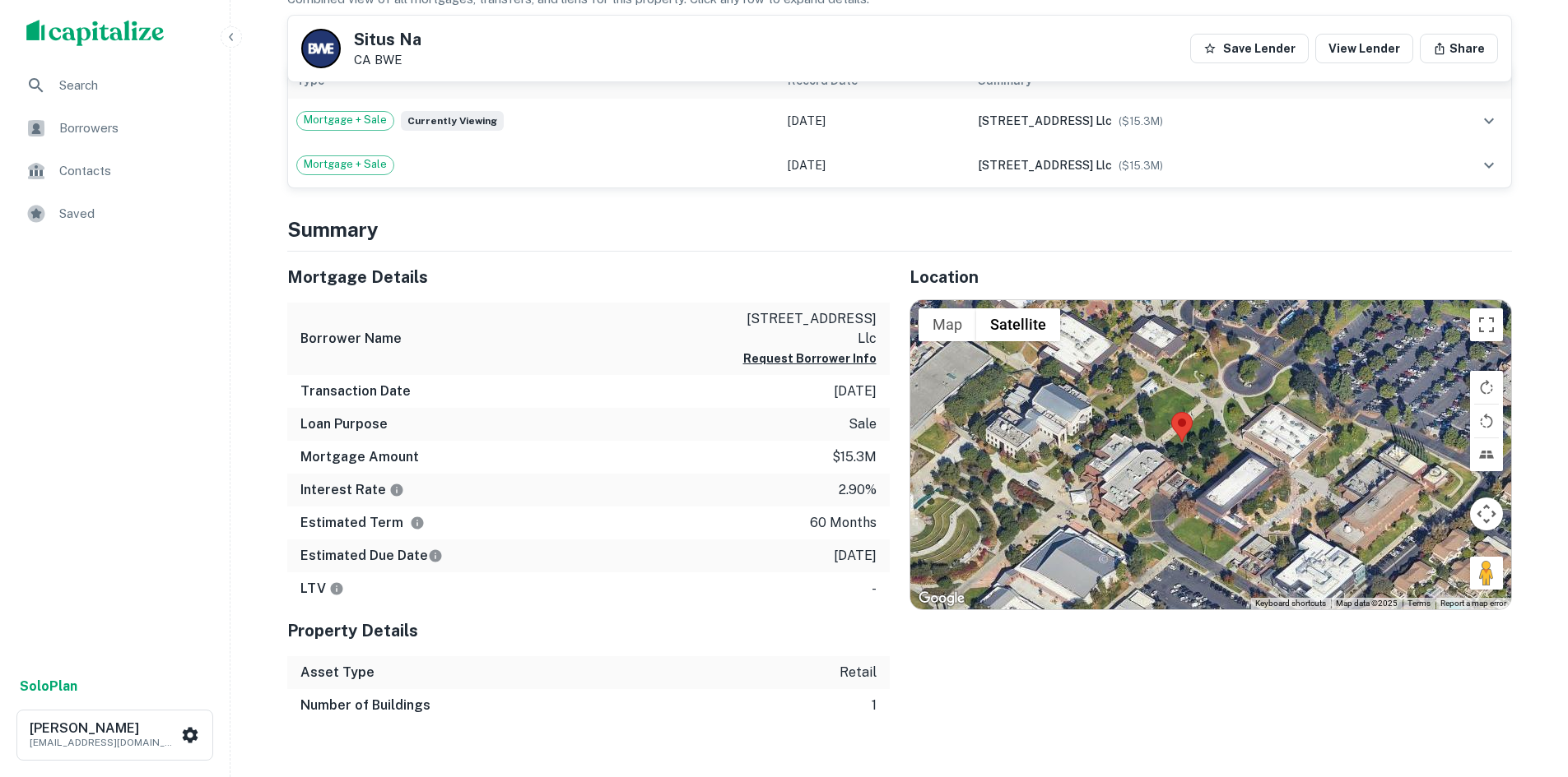
click at [1186, 242] on h4 "Summary" at bounding box center [900, 230] width 1225 height 30
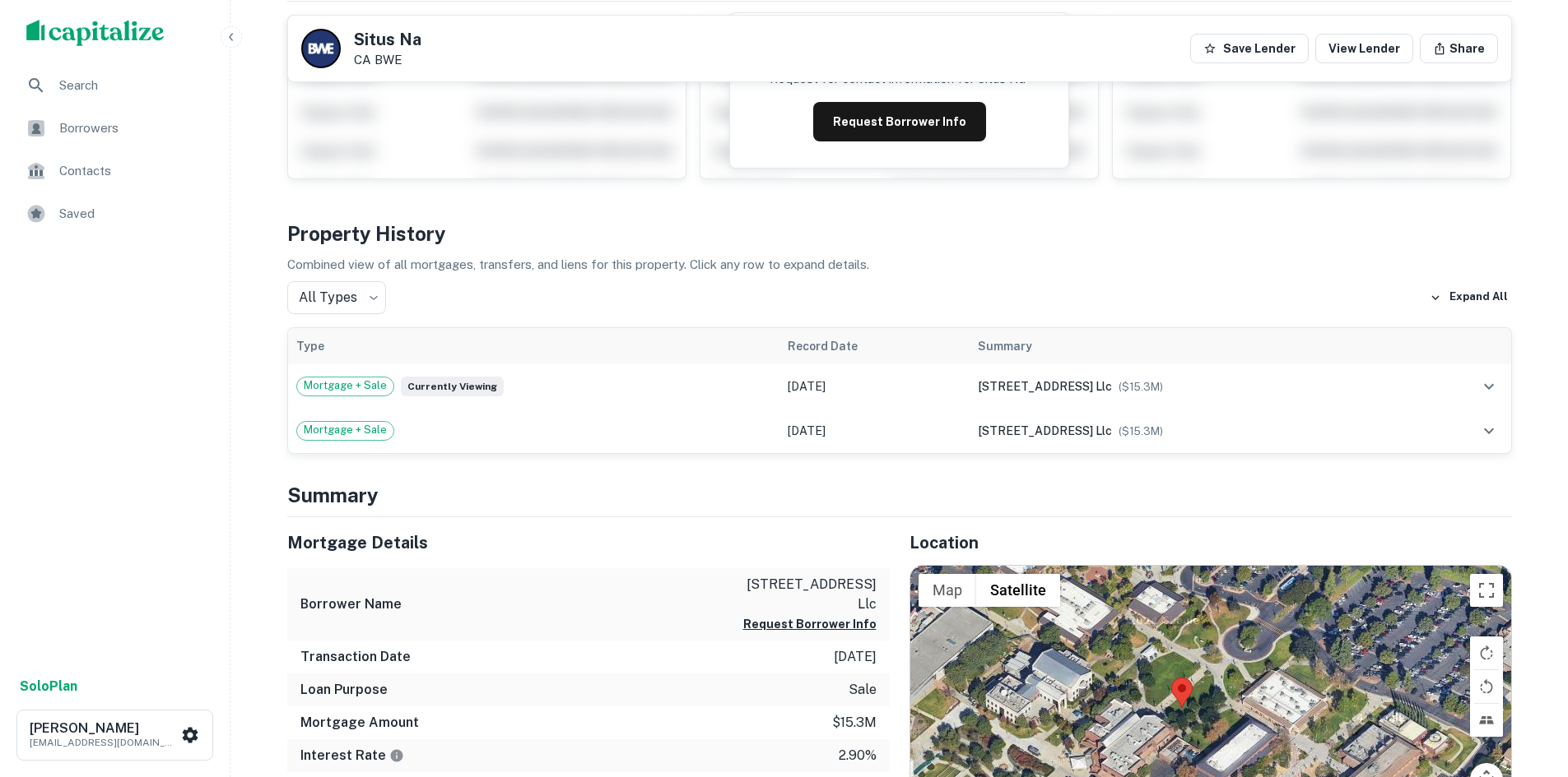
scroll to position [0, 0]
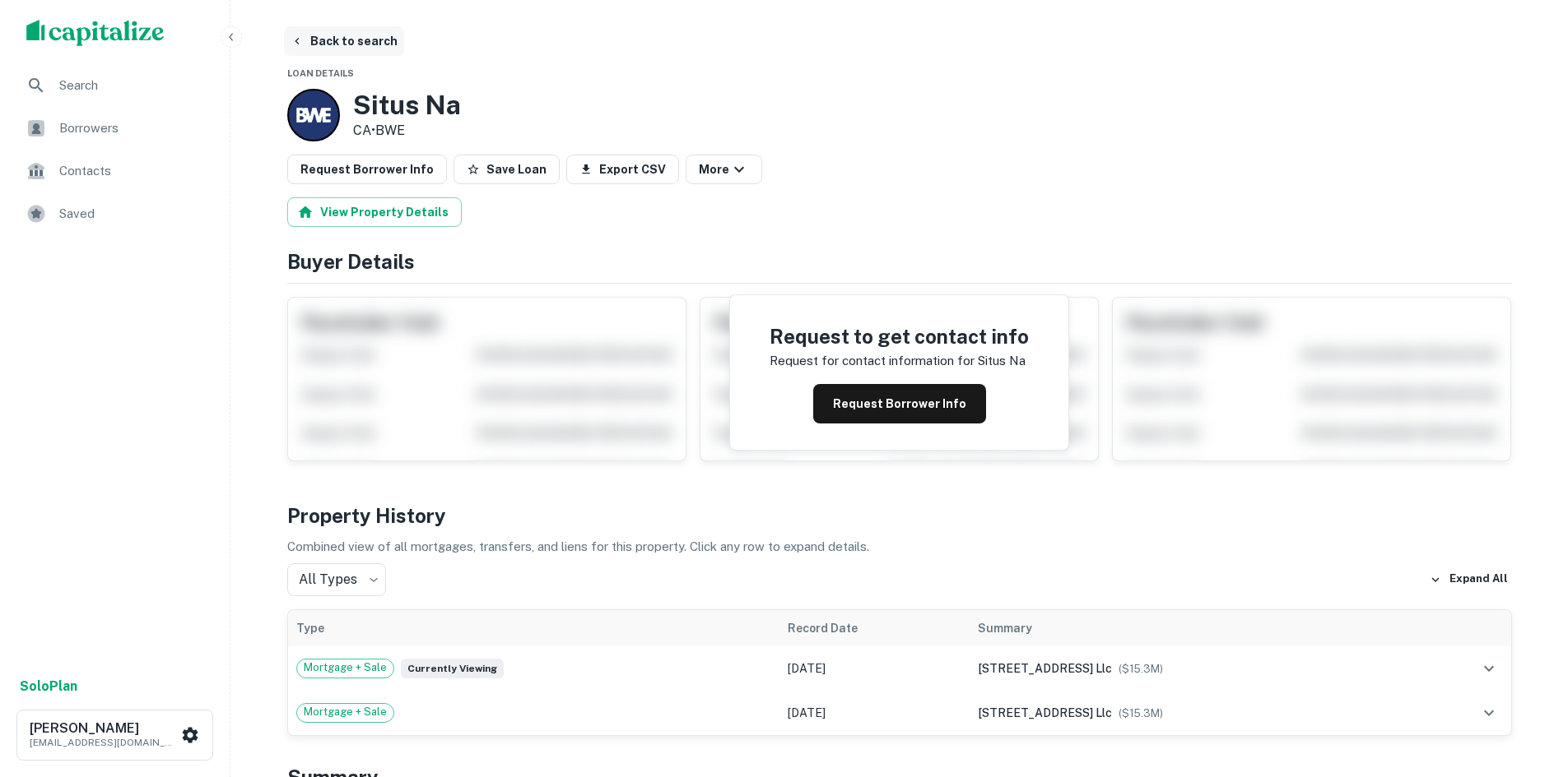
click at [302, 39] on icon "button" at bounding box center [297, 41] width 13 height 13
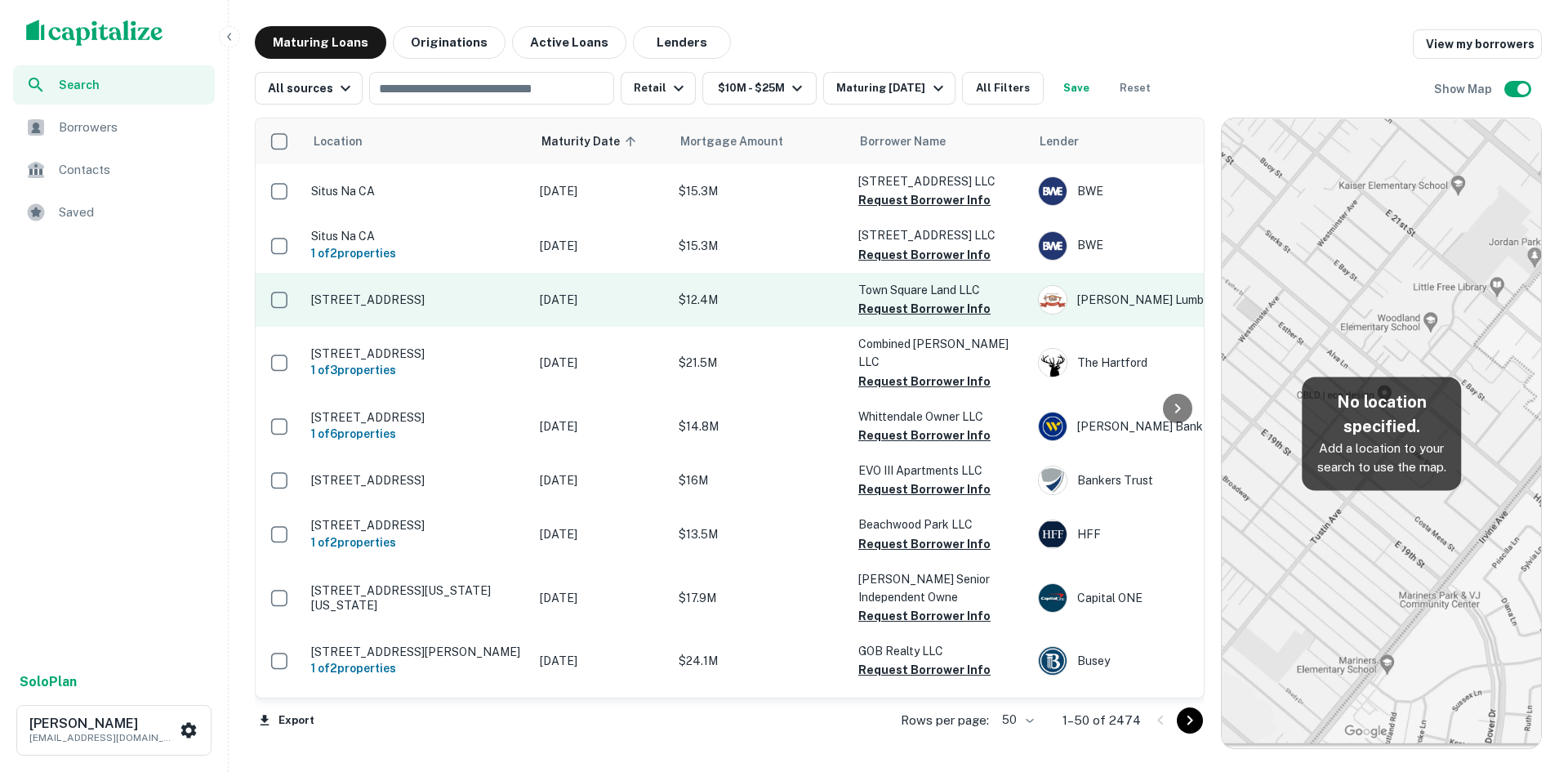
click at [484, 288] on td "[STREET_ADDRESS]" at bounding box center [417, 300] width 229 height 54
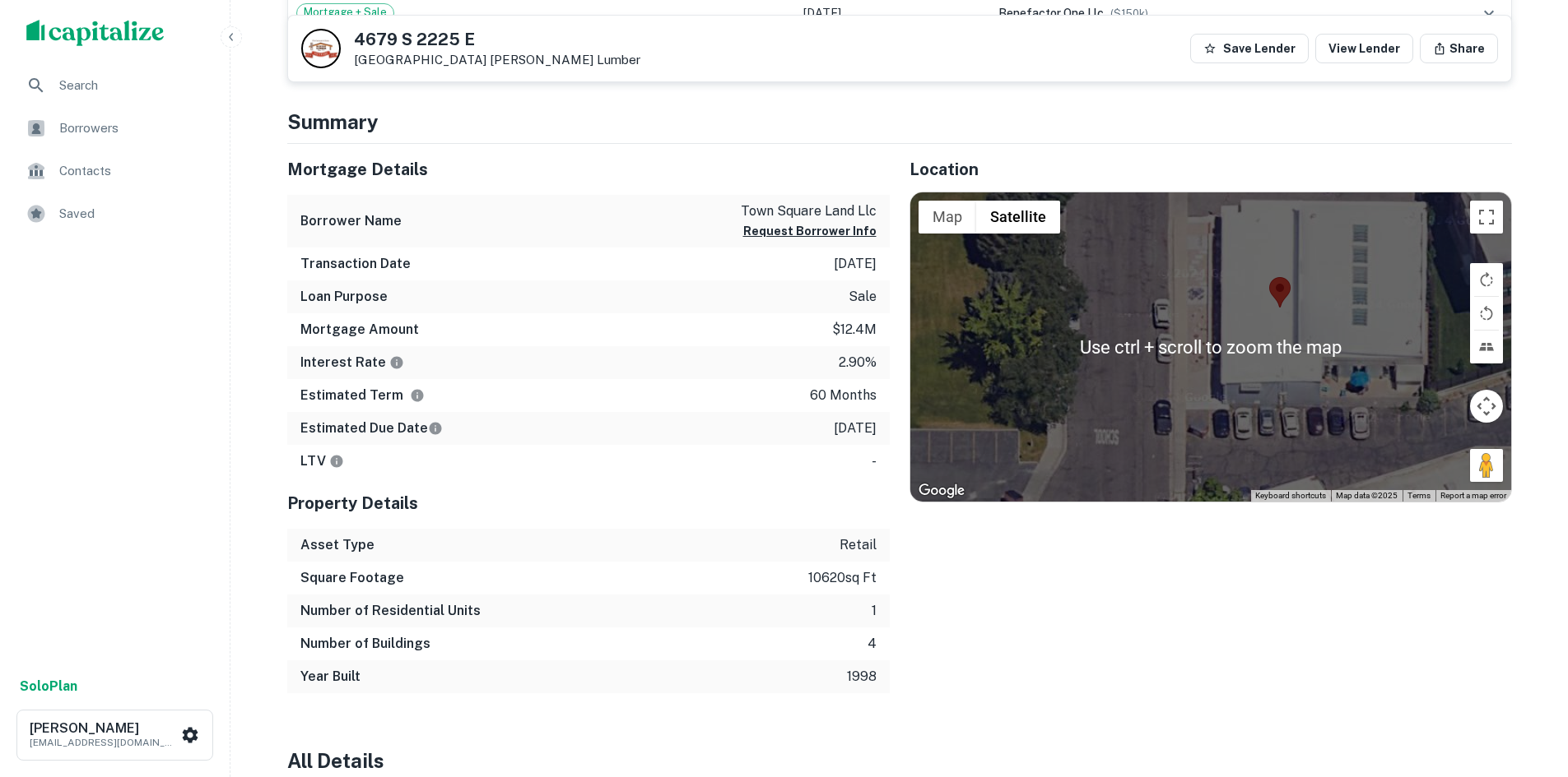
scroll to position [658, 0]
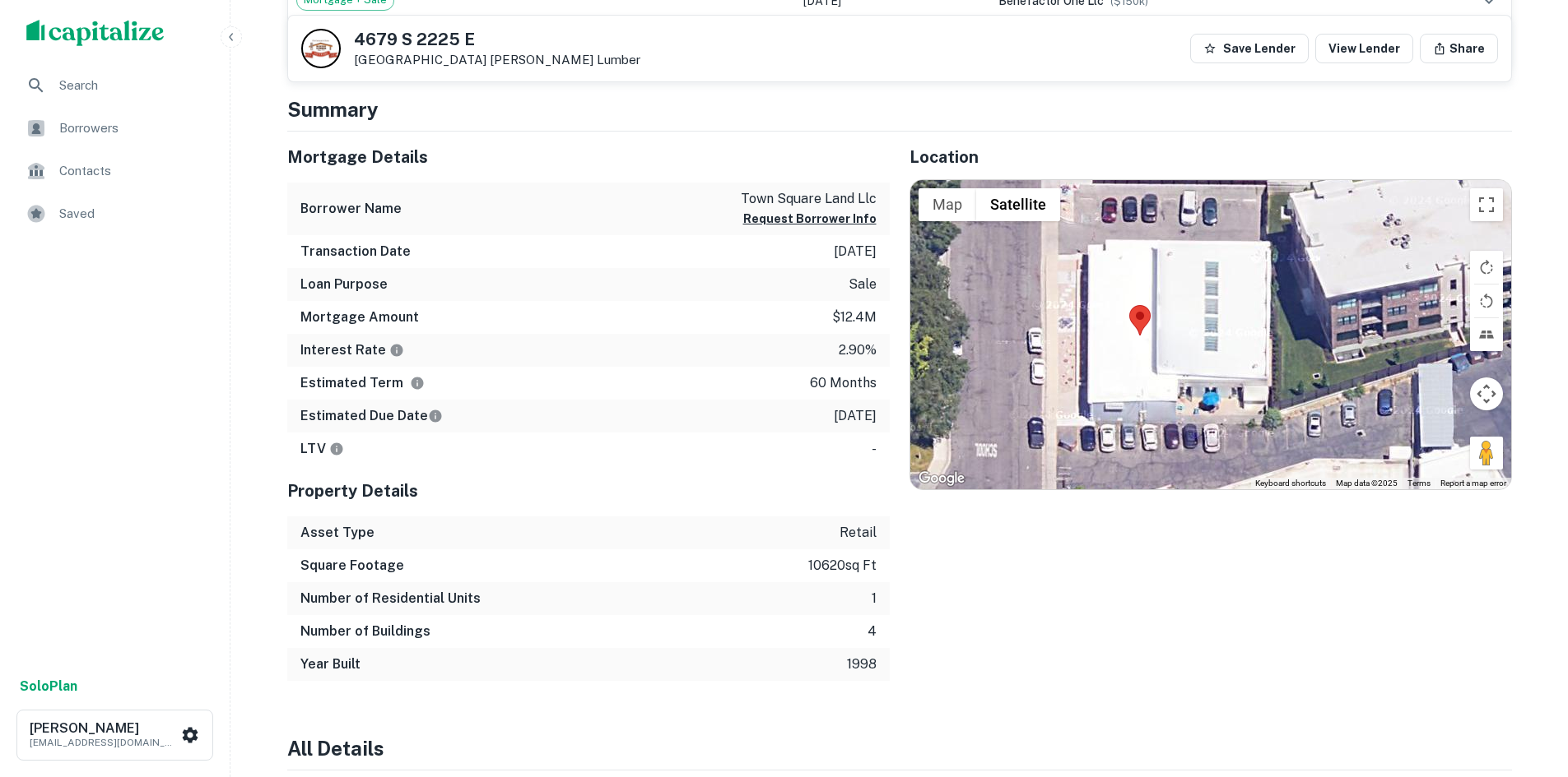
drag, startPoint x: 1176, startPoint y: 411, endPoint x: 1036, endPoint y: 449, distance: 145.1
click at [1036, 449] on div at bounding box center [1210, 334] width 601 height 309
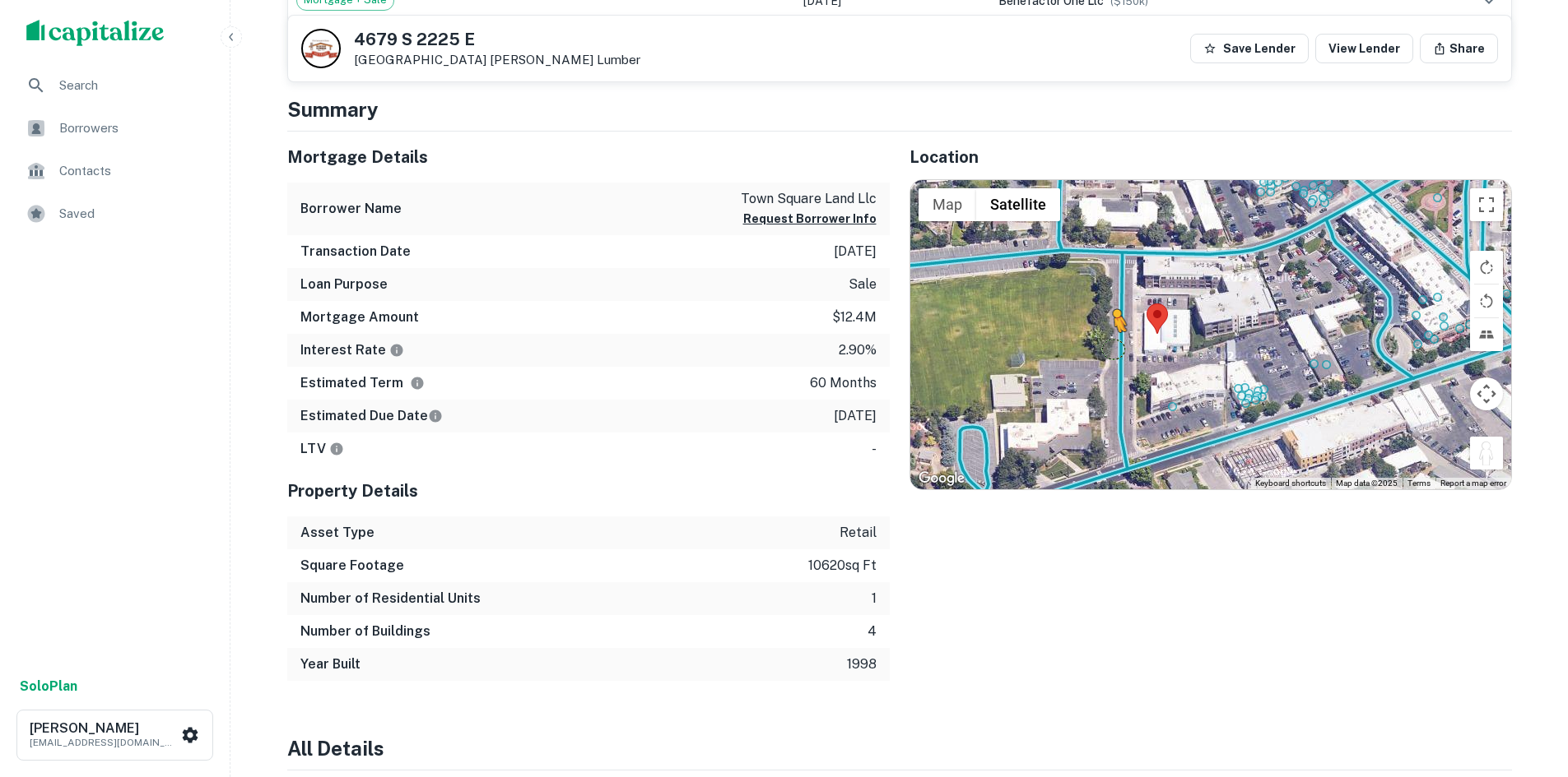
drag, startPoint x: 1482, startPoint y: 451, endPoint x: 1113, endPoint y: 348, distance: 383.1
click at [1113, 348] on div "To activate drag with keyboard, press Alt + Enter. Once in keyboard drag state,…" at bounding box center [1210, 334] width 601 height 309
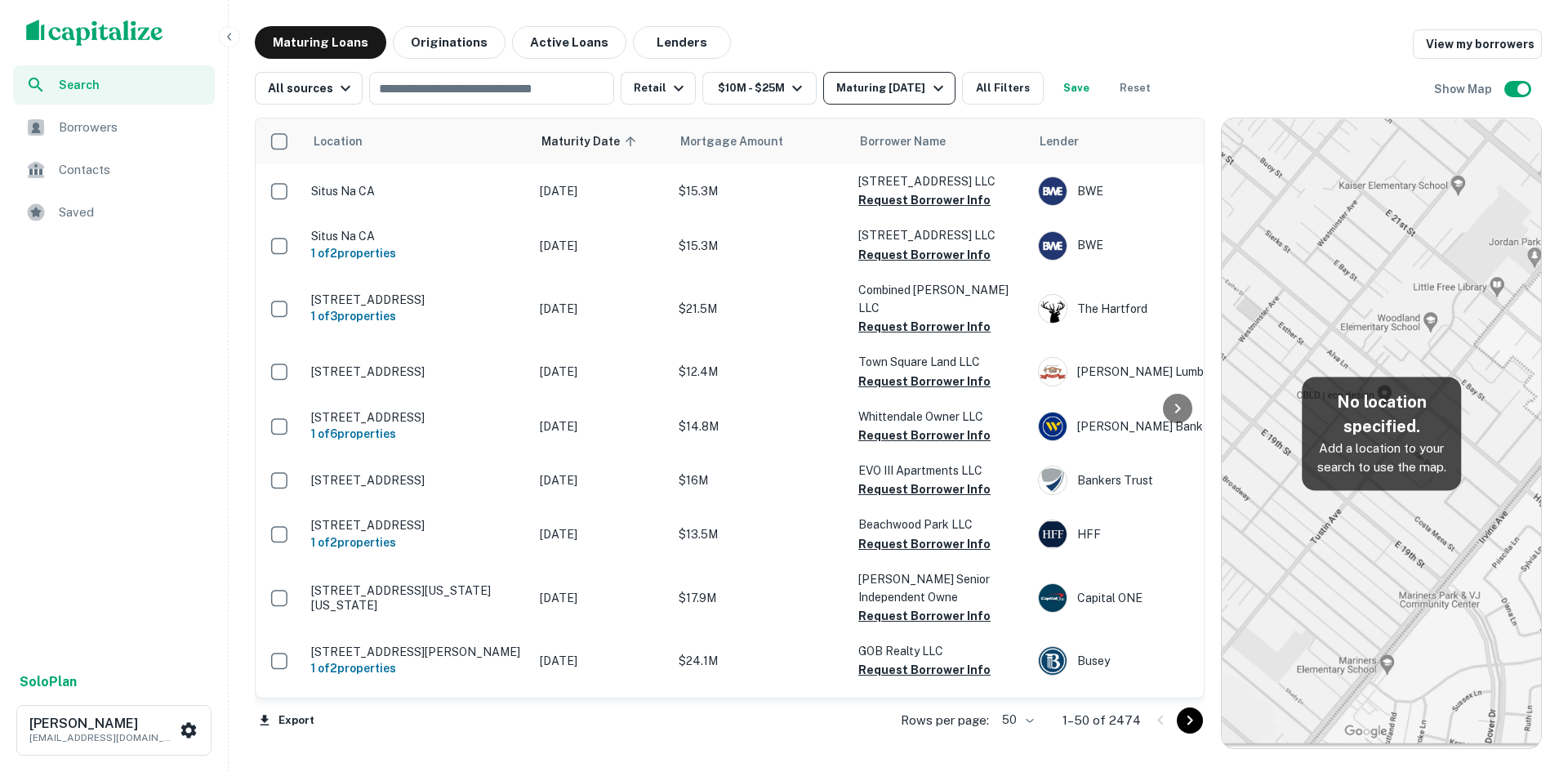
click at [907, 89] on div "Maturing [DATE]" at bounding box center [892, 89] width 111 height 20
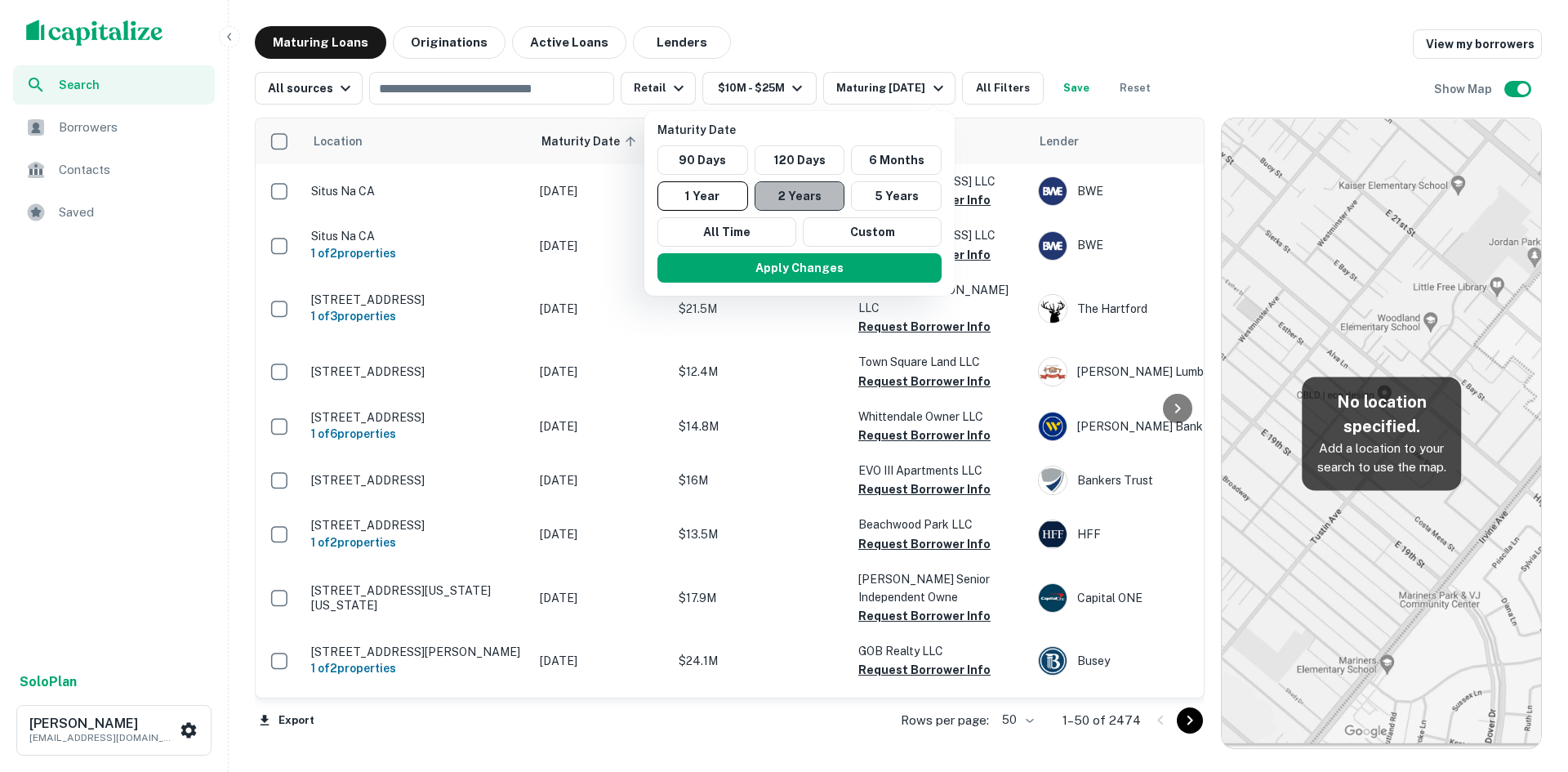
click at [799, 193] on button "2 Years" at bounding box center [801, 196] width 91 height 30
click at [831, 275] on button "Apply Changes" at bounding box center [807, 268] width 284 height 30
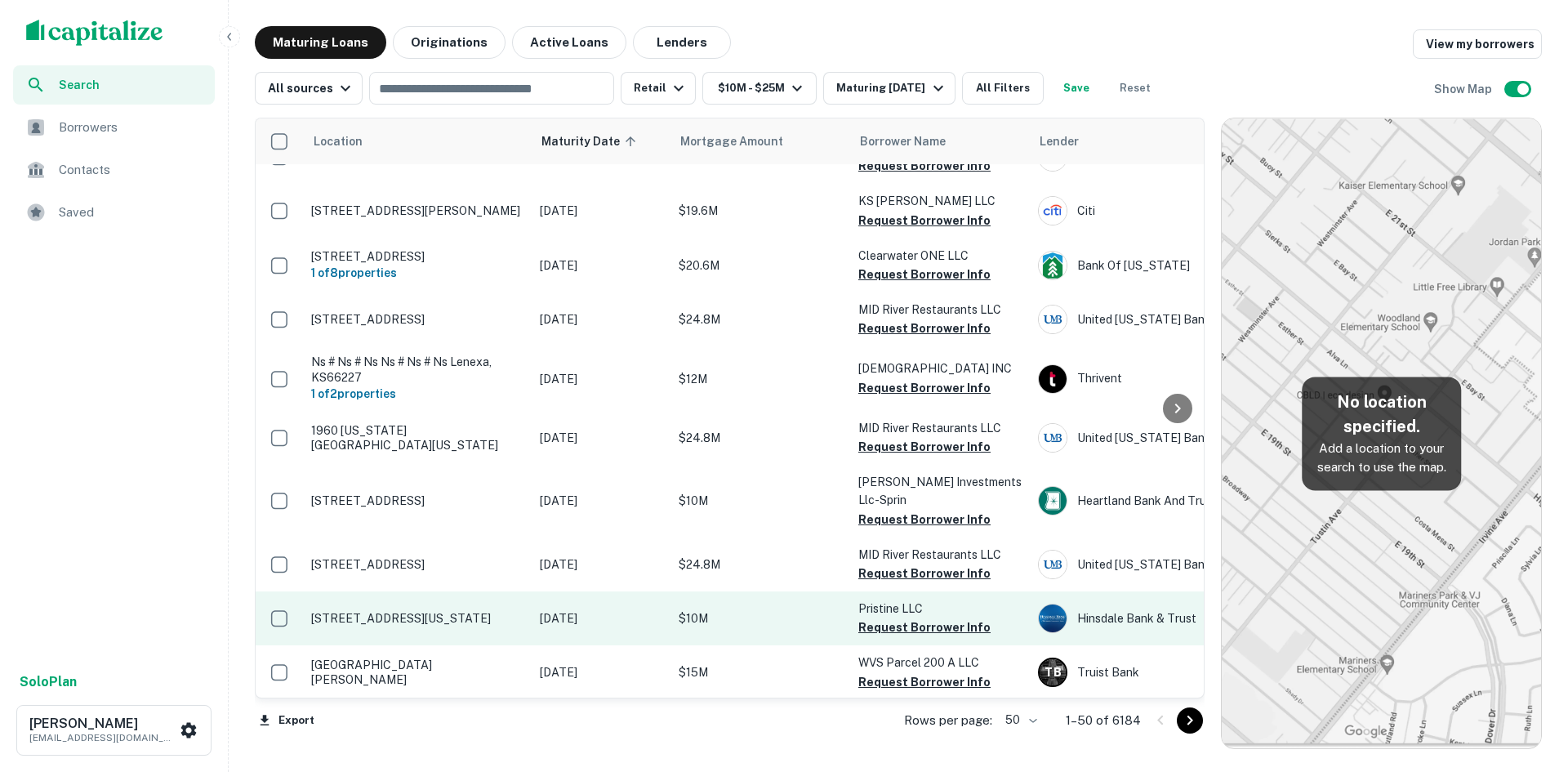
scroll to position [2394, 0]
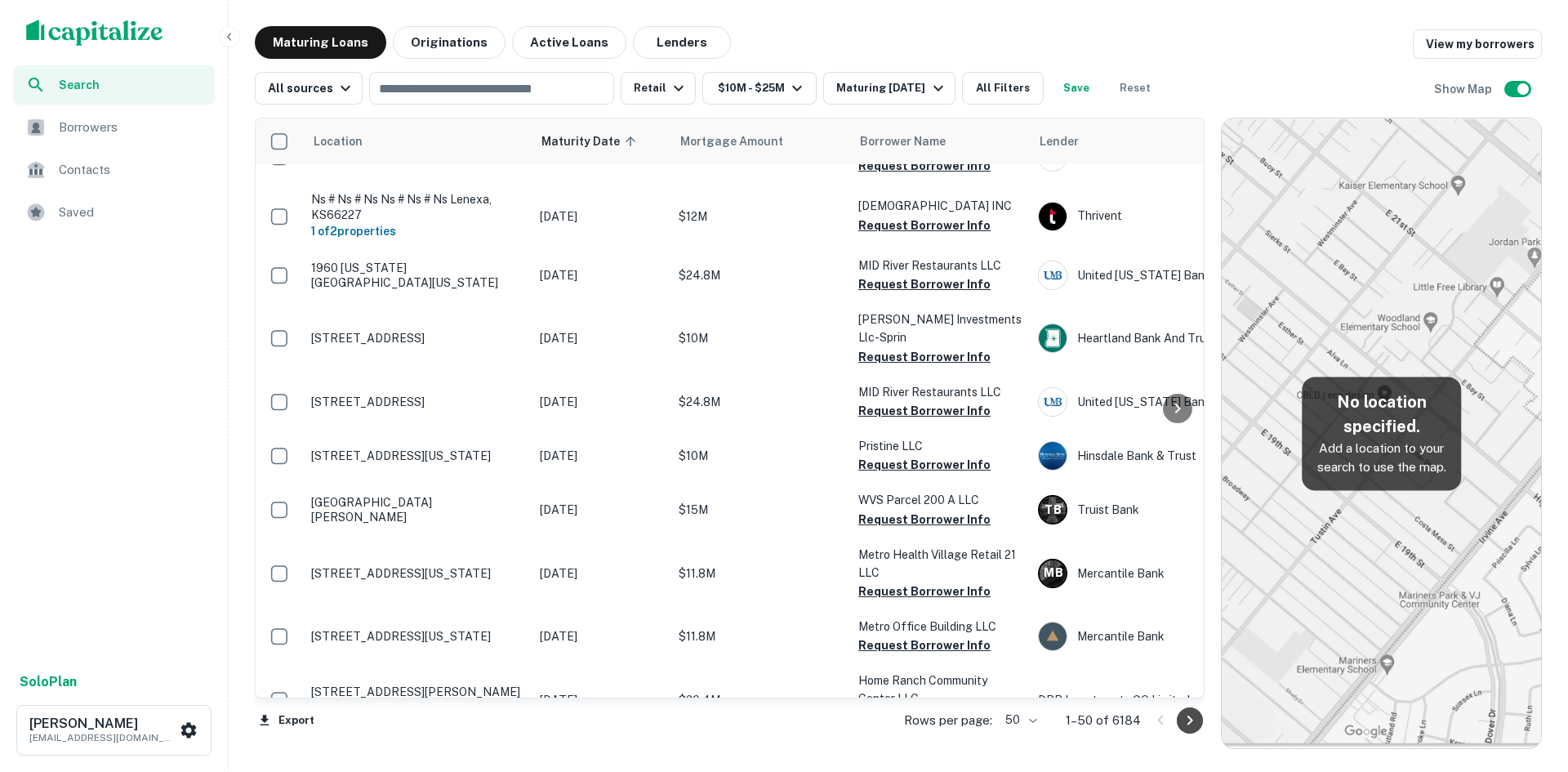
click at [1183, 717] on icon "Go to next page" at bounding box center [1190, 721] width 20 height 20
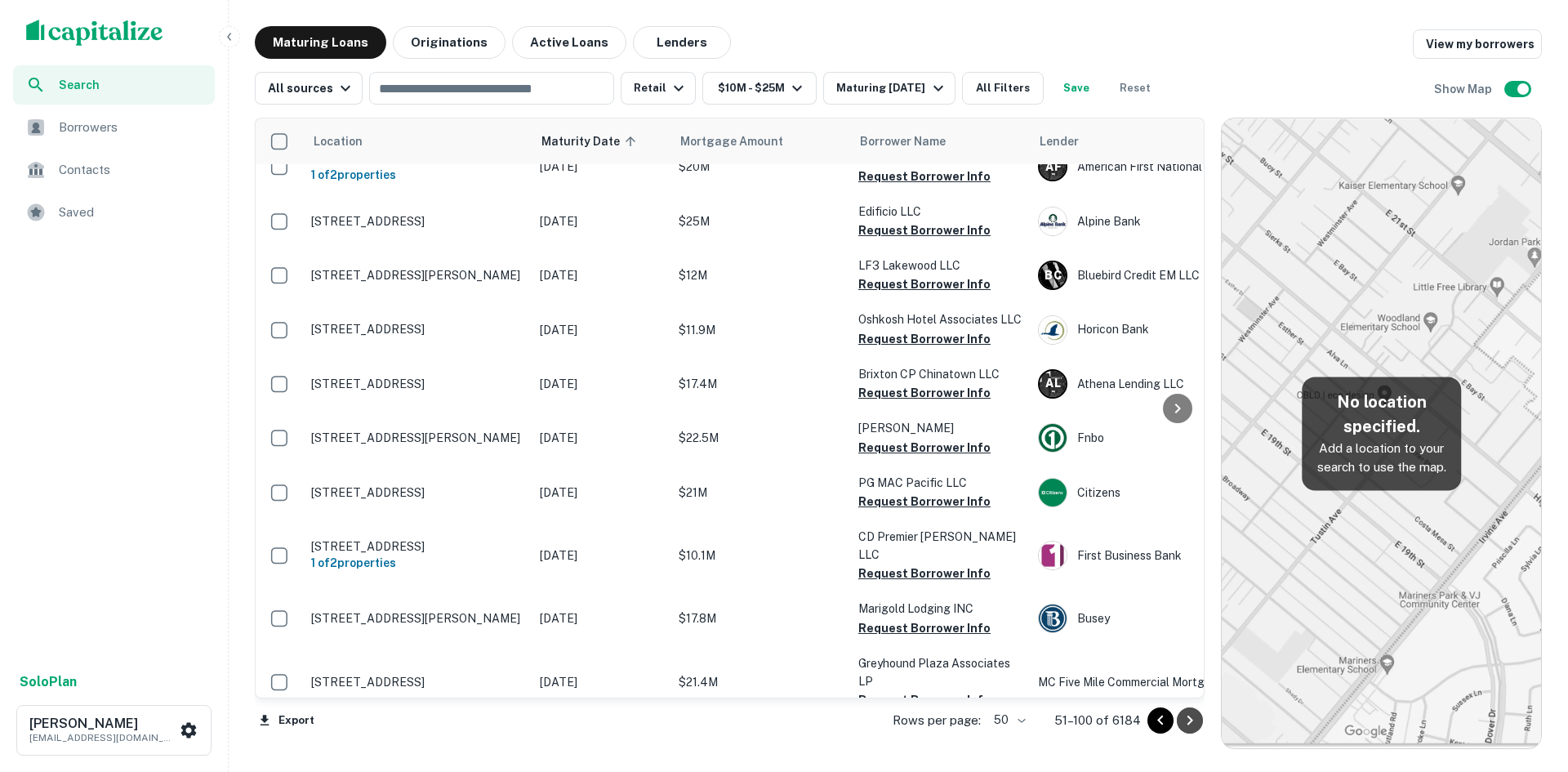
click at [1183, 718] on icon "Go to next page" at bounding box center [1190, 721] width 20 height 20
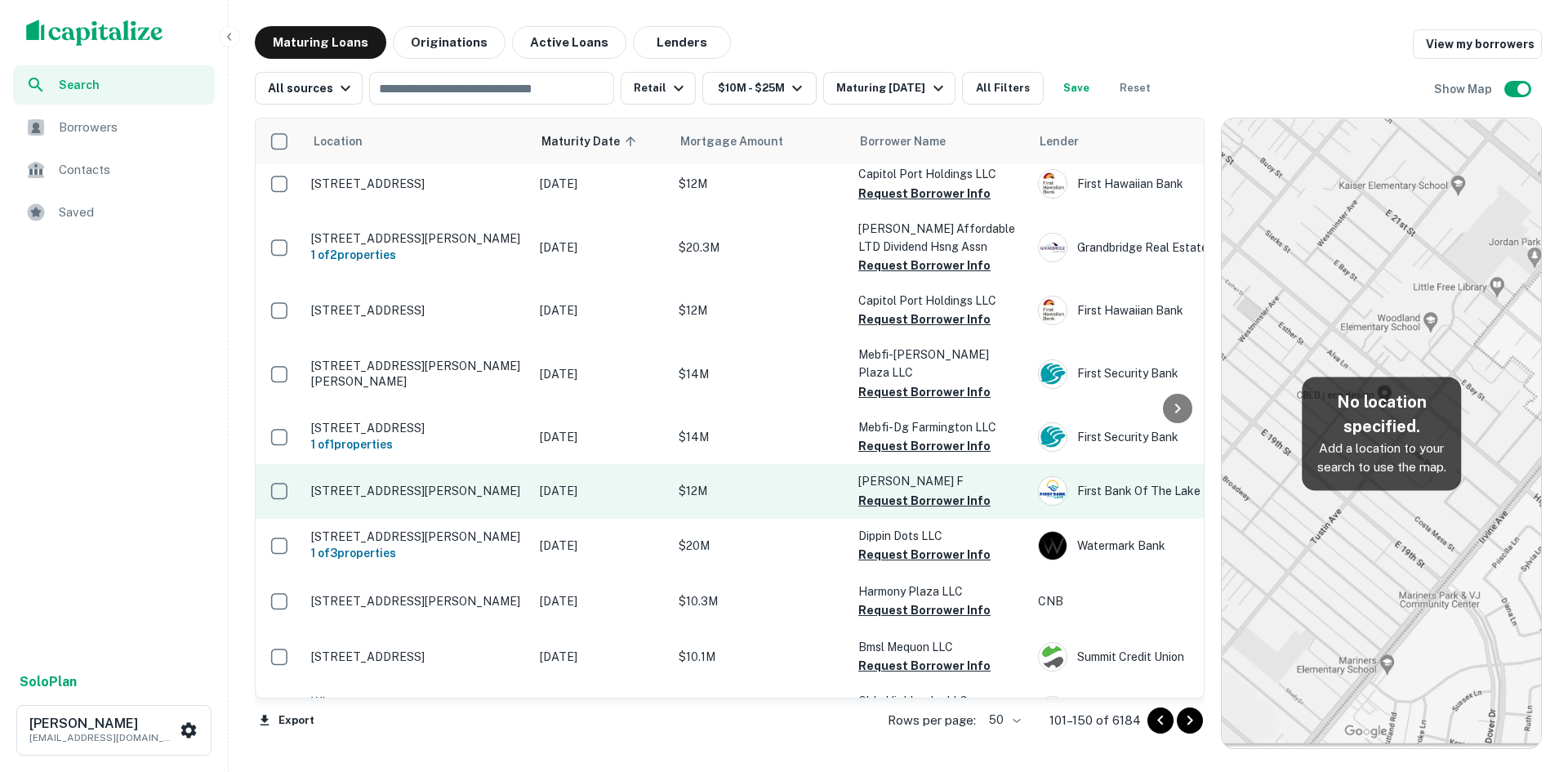
scroll to position [2475, 0]
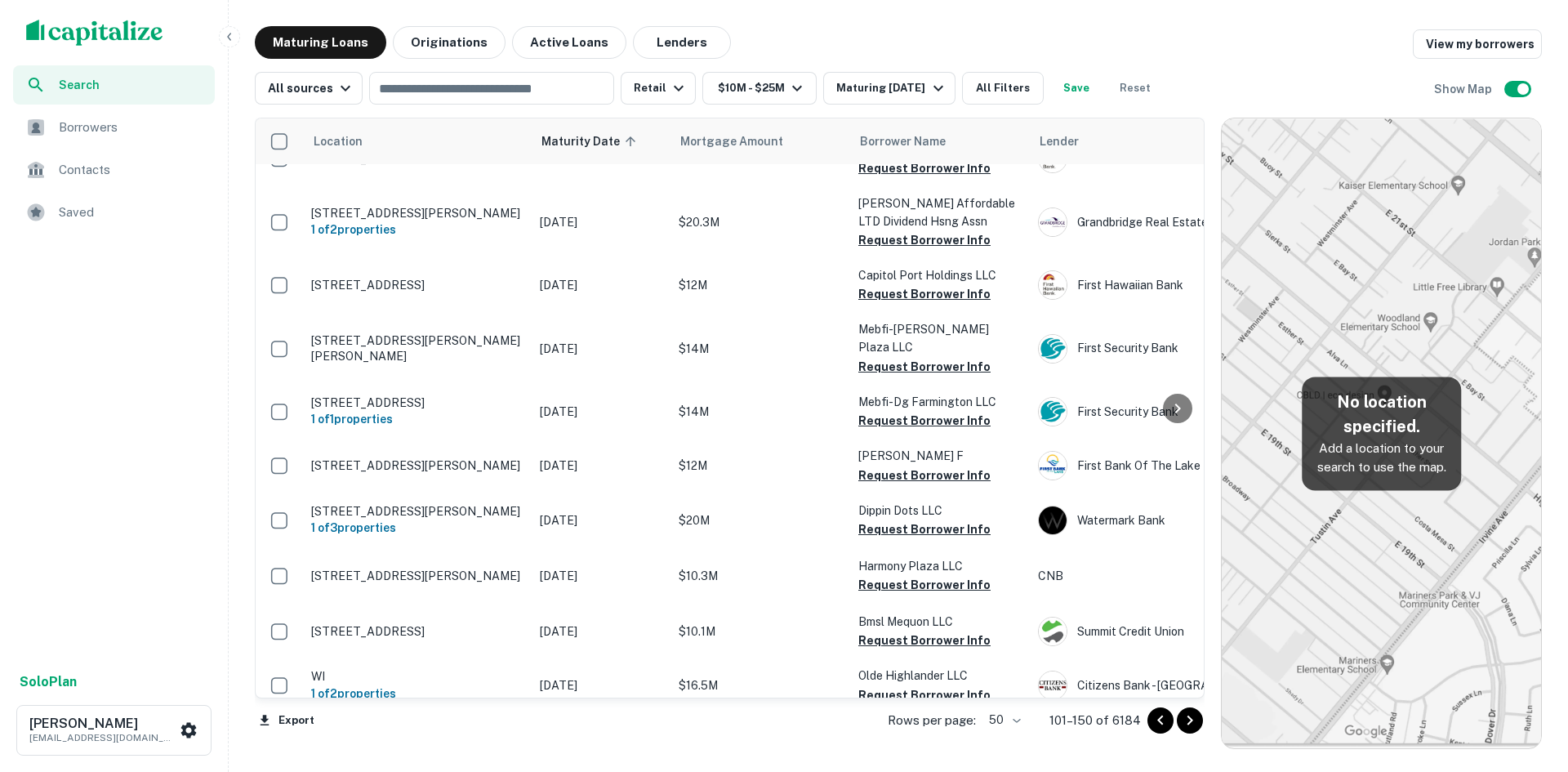
click at [1186, 726] on icon "Go to next page" at bounding box center [1190, 721] width 20 height 20
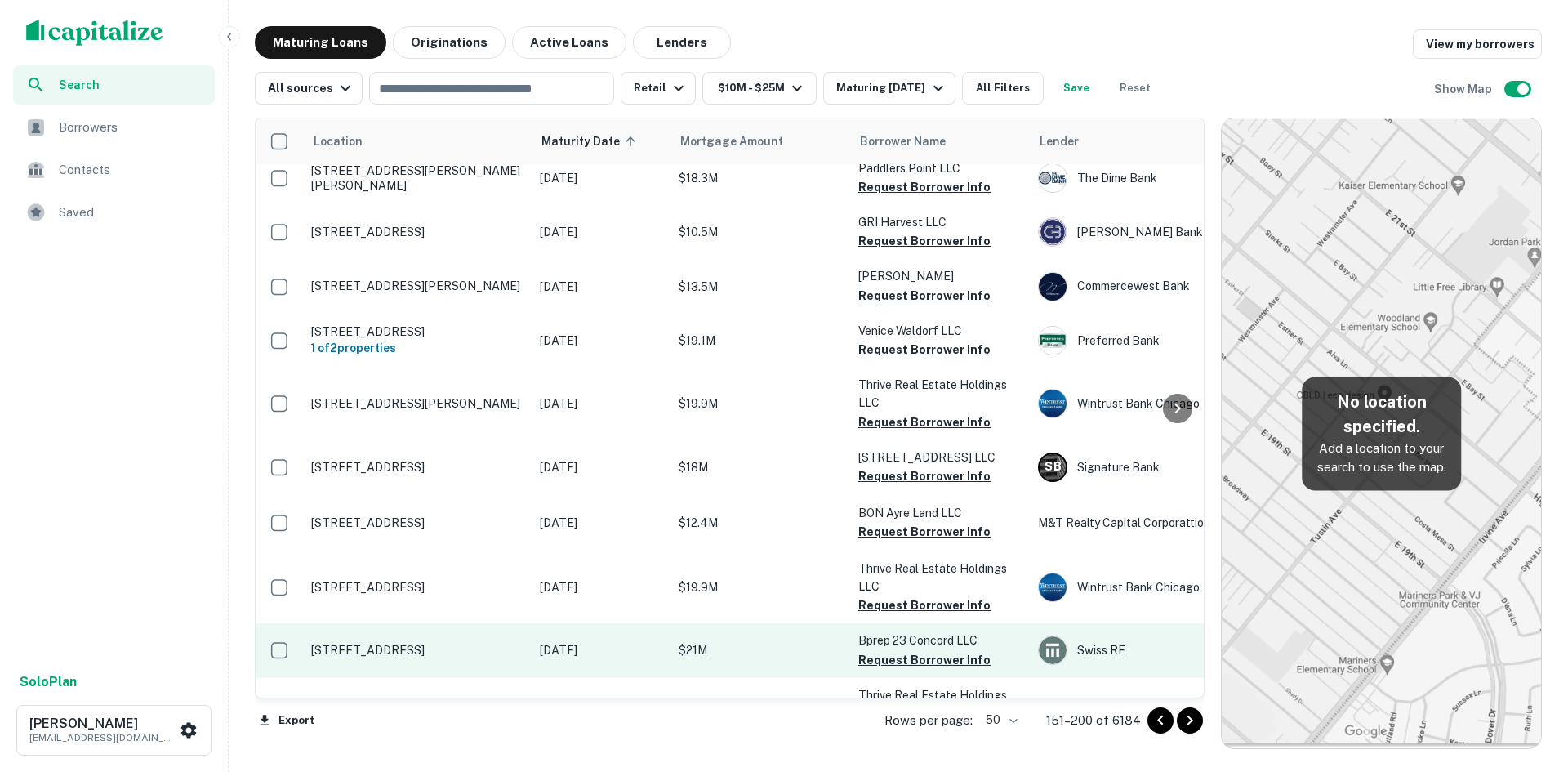
scroll to position [2443, 0]
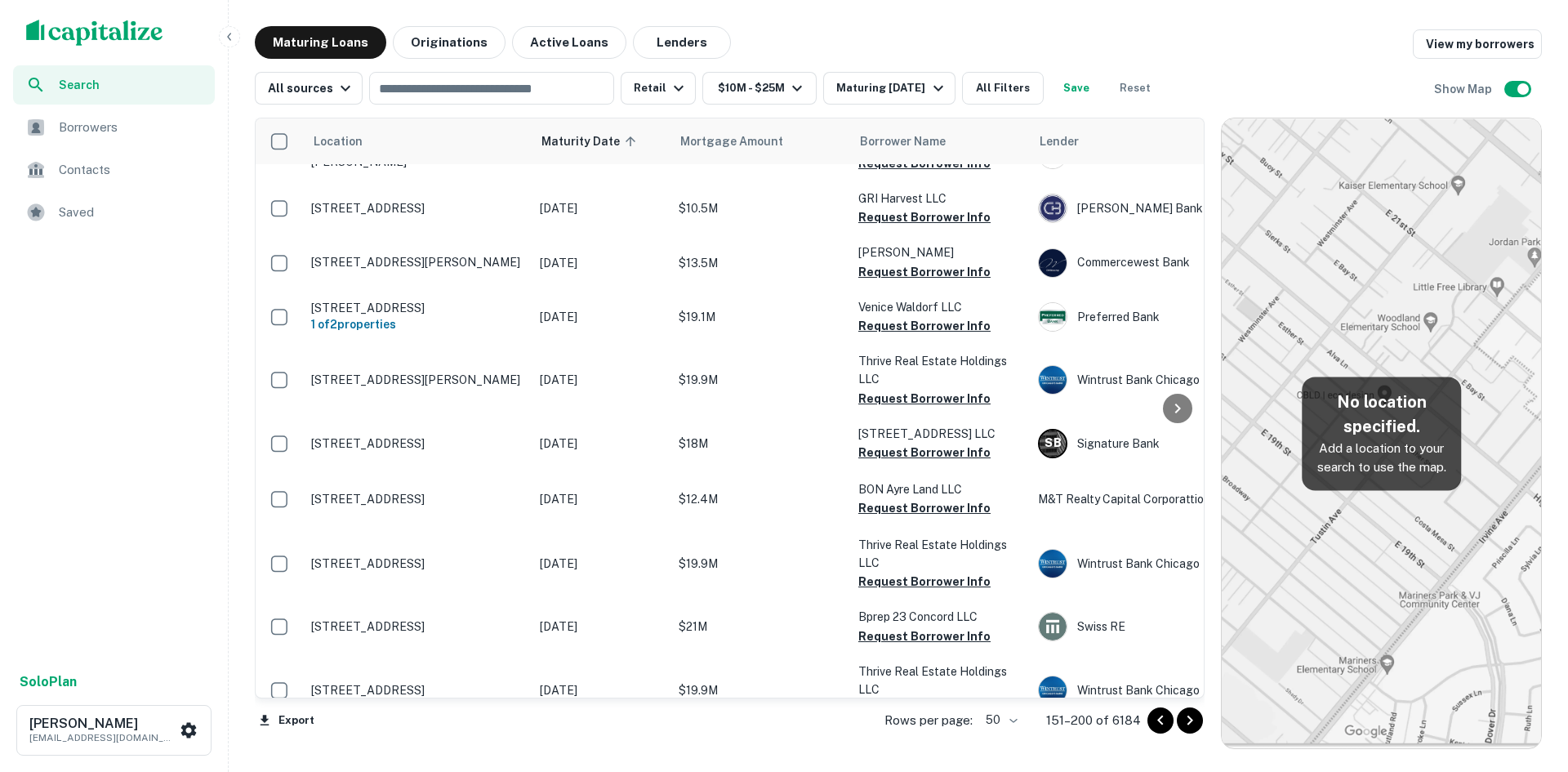
click at [1184, 719] on icon "Go to next page" at bounding box center [1190, 721] width 20 height 20
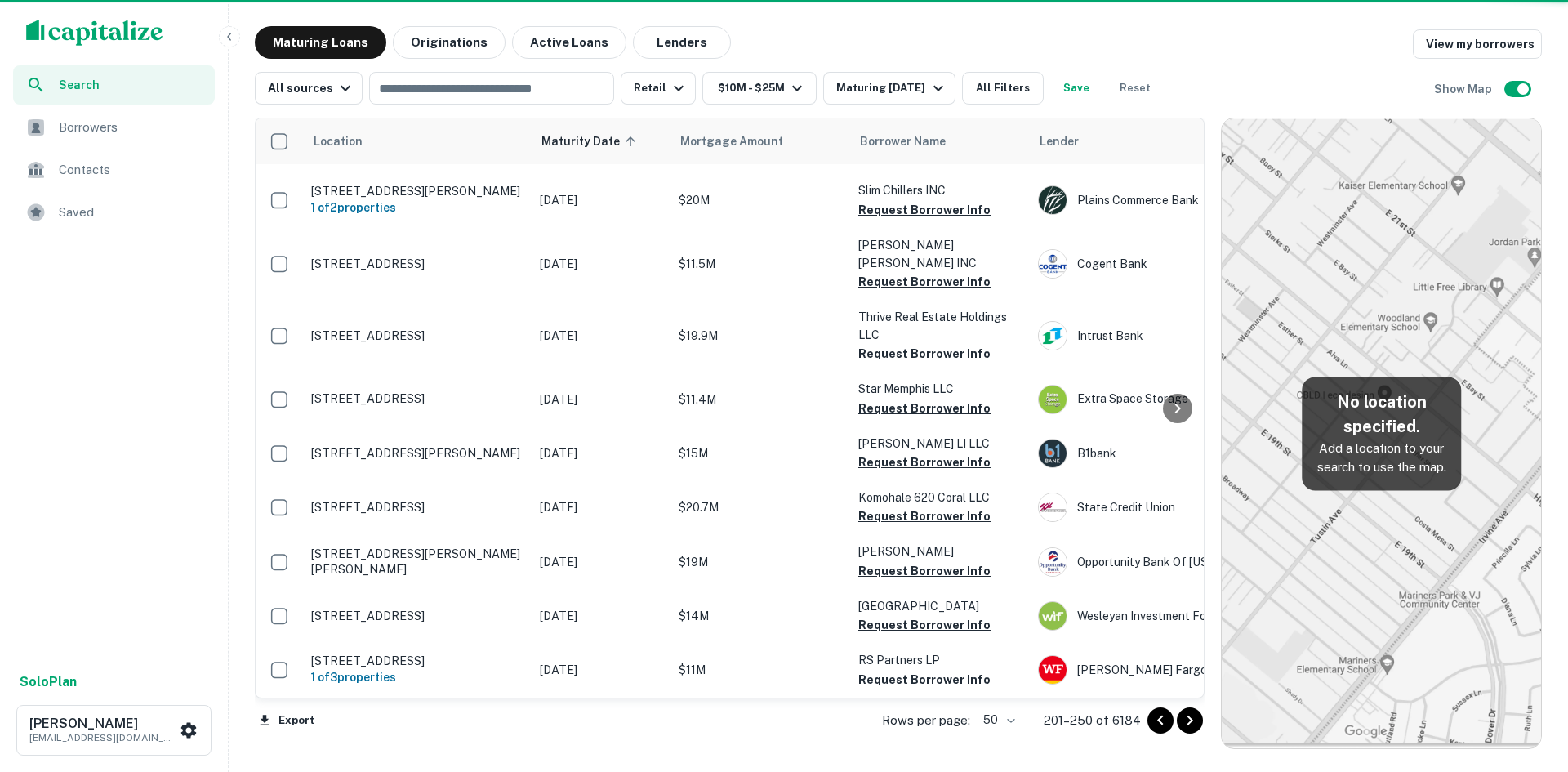
scroll to position [2396, 0]
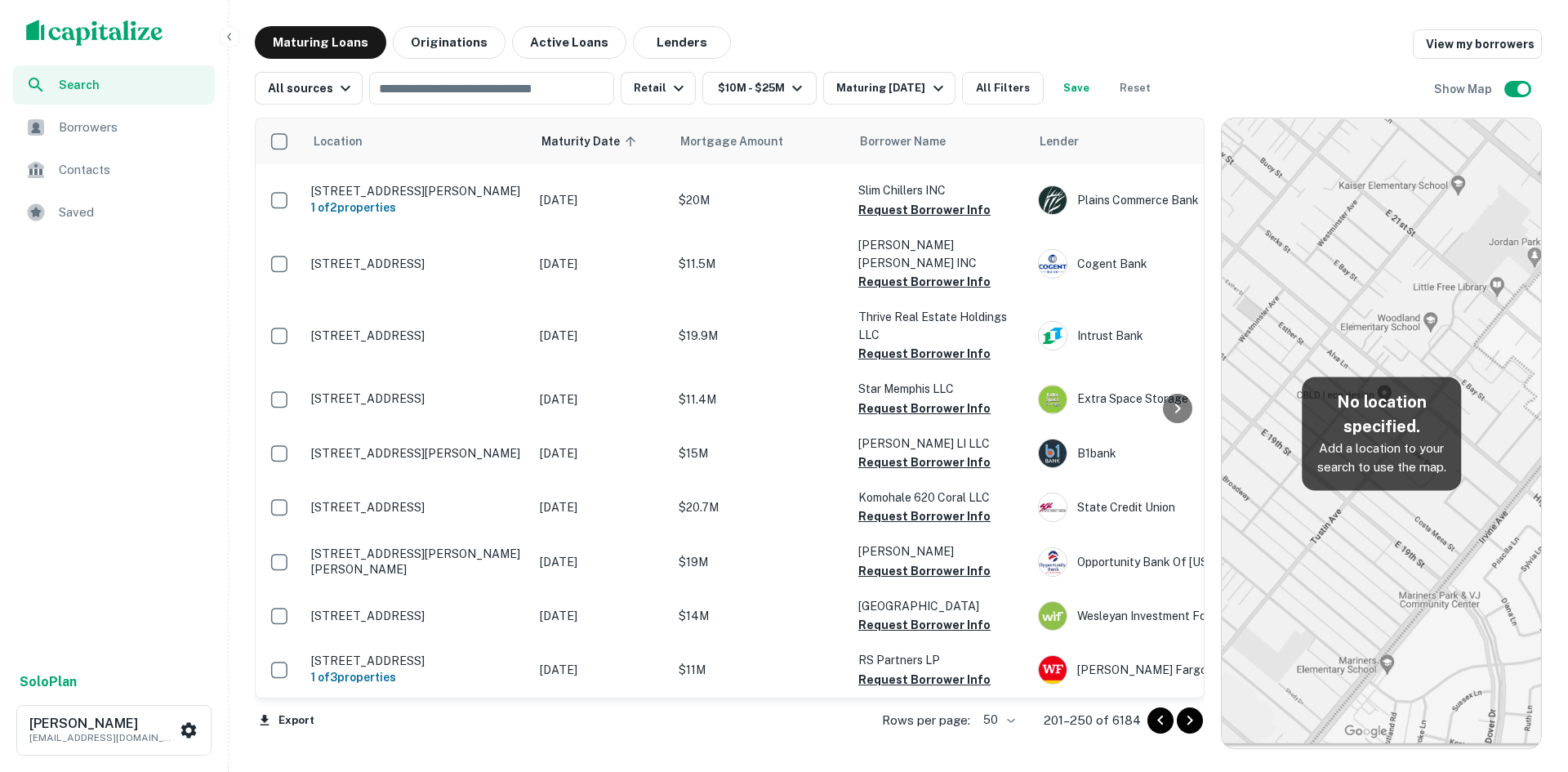
click at [1184, 719] on icon "Go to next page" at bounding box center [1190, 721] width 20 height 20
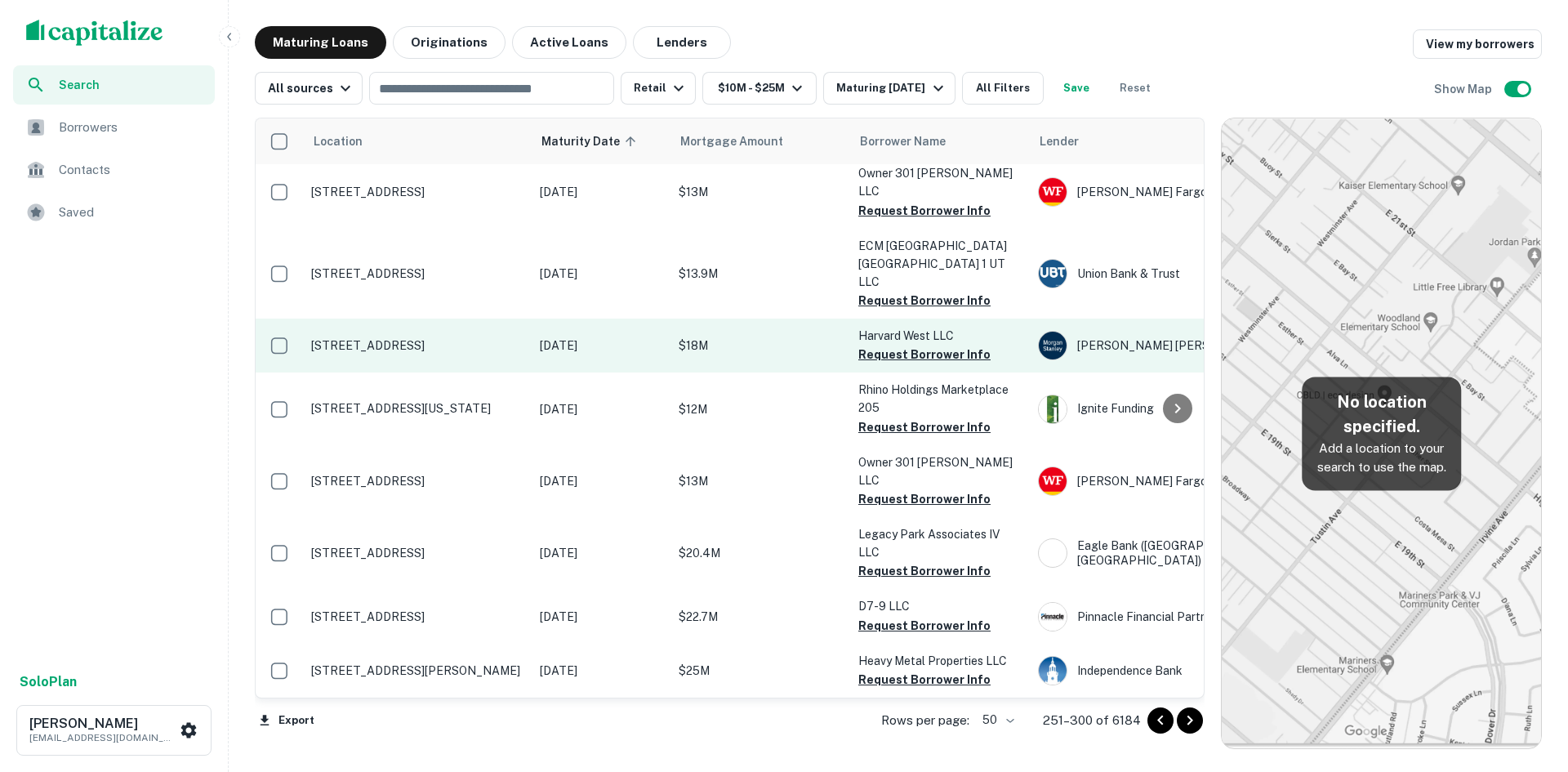
scroll to position [2342, 0]
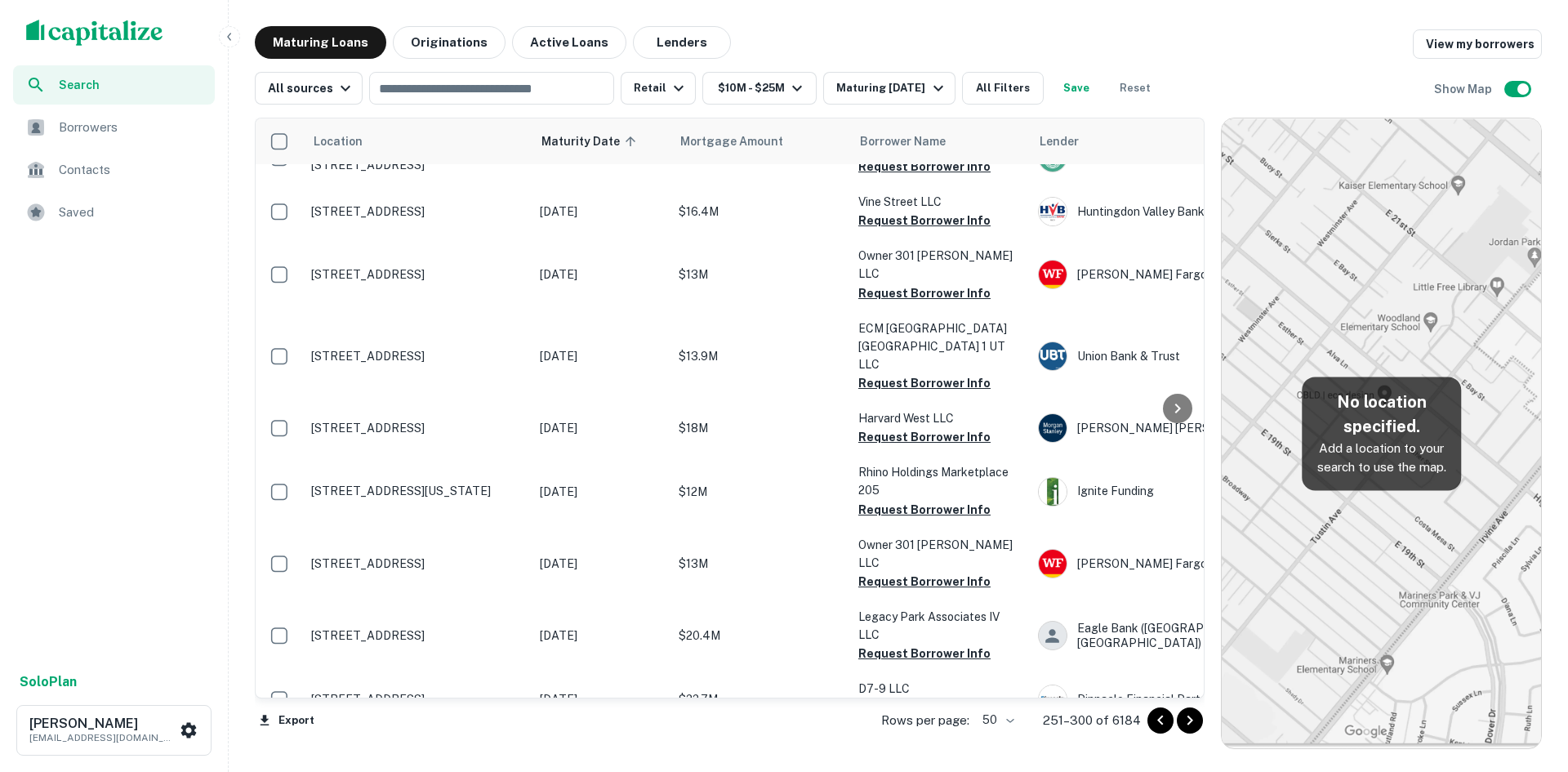
click at [1190, 719] on icon "Go to next page" at bounding box center [1190, 721] width 6 height 10
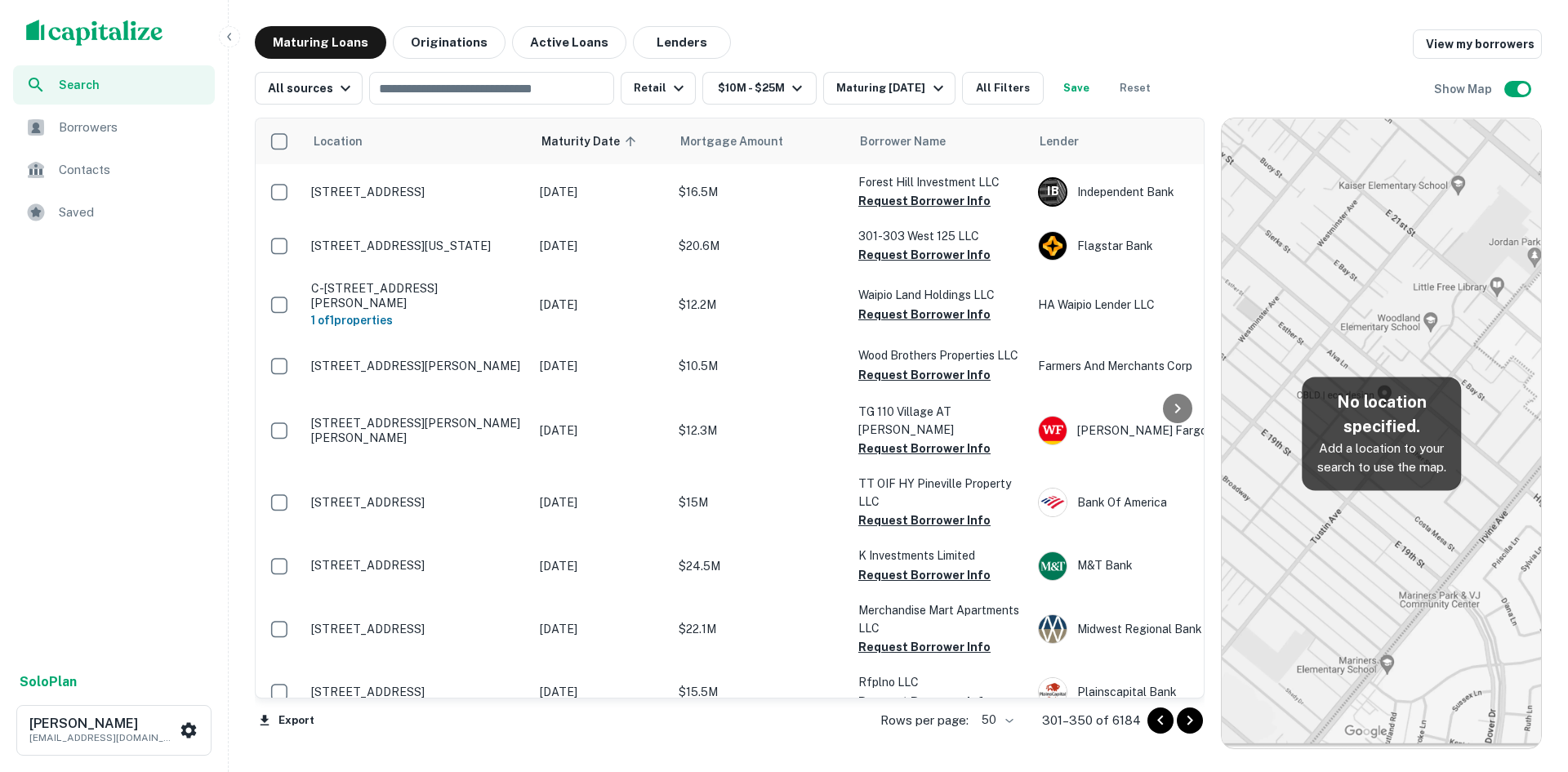
scroll to position [1868, 0]
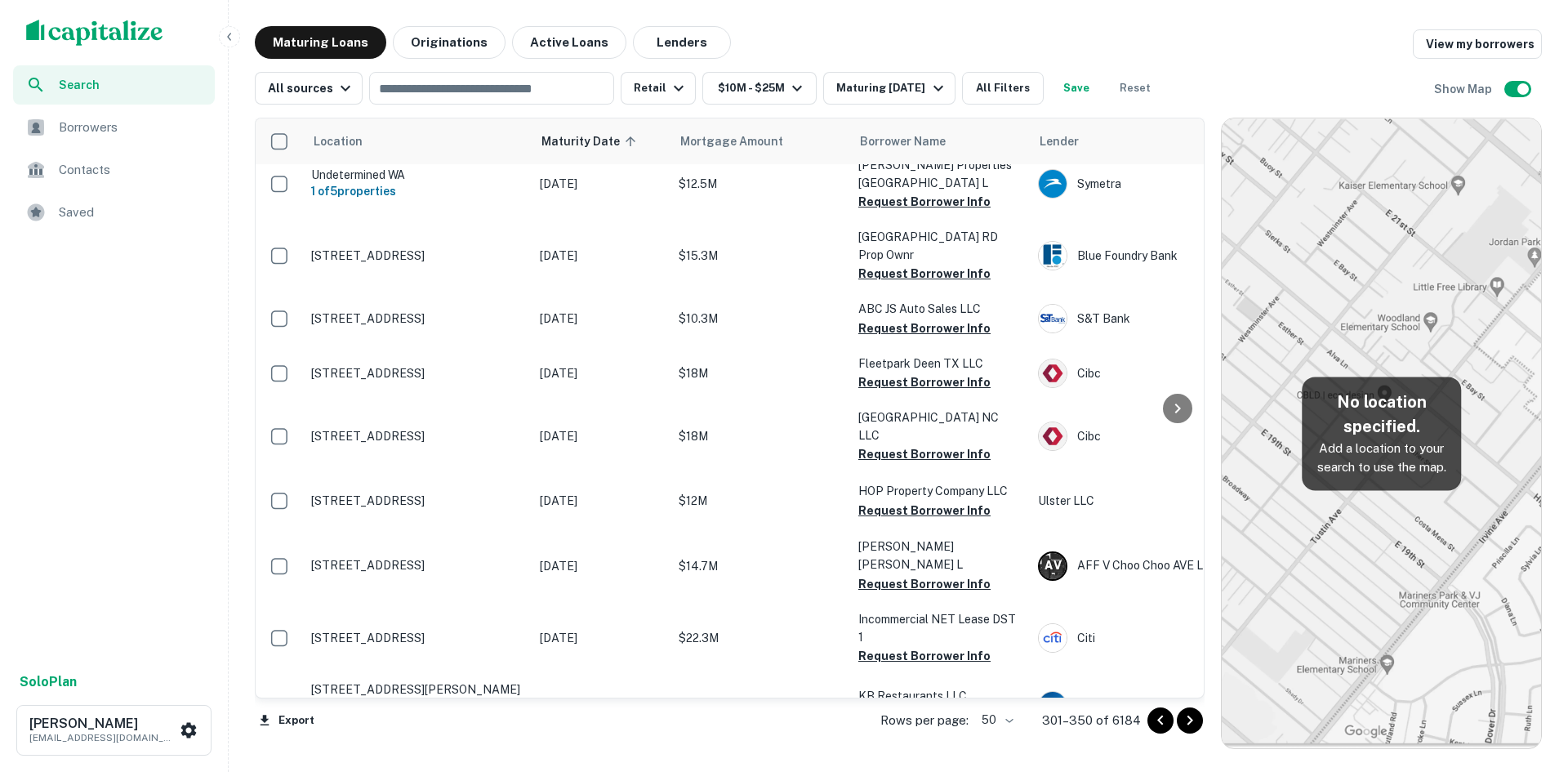
click at [1187, 715] on icon "Go to next page" at bounding box center [1190, 721] width 20 height 20
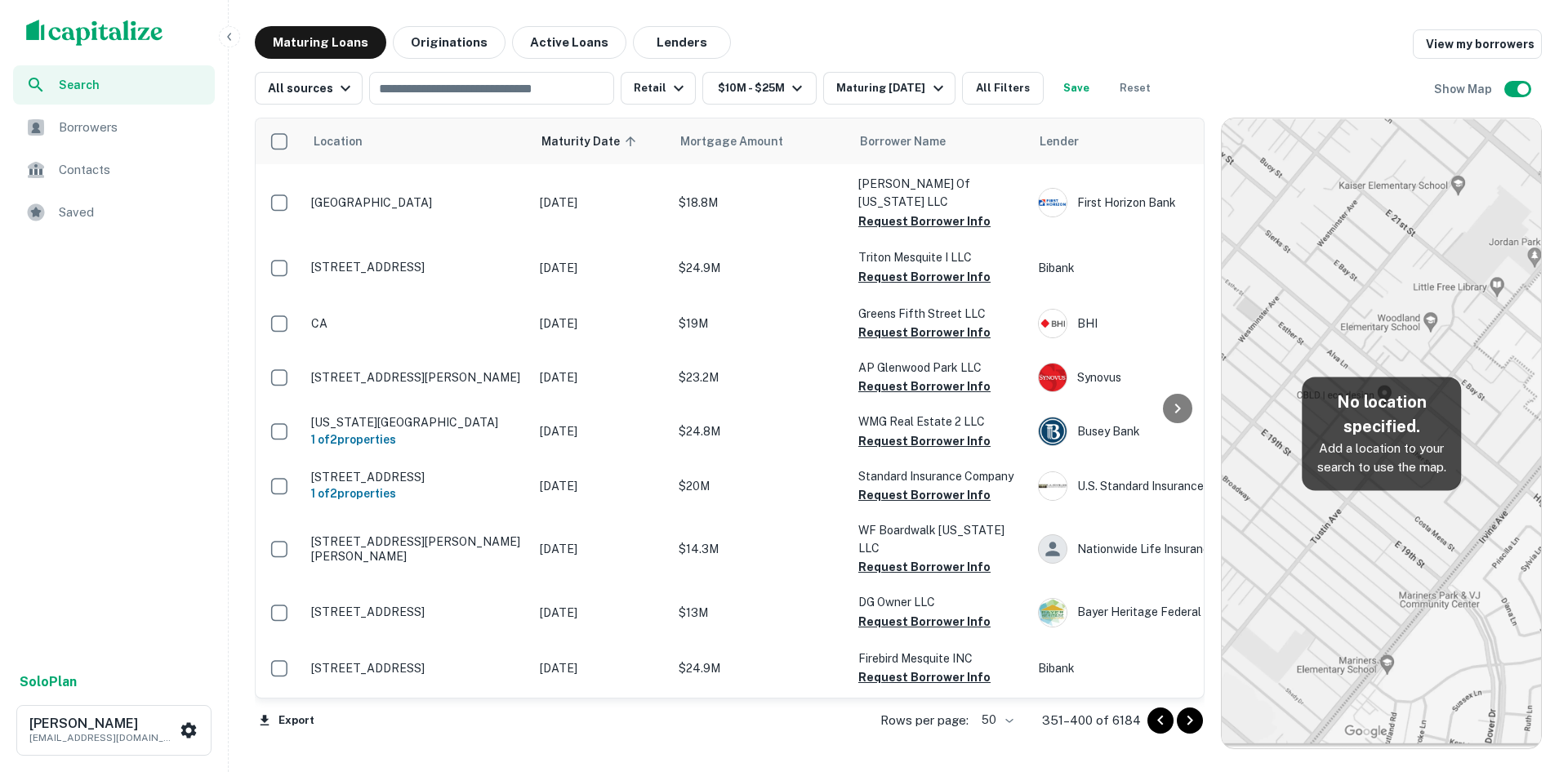
click at [1189, 716] on icon "Go to next page" at bounding box center [1190, 721] width 20 height 20
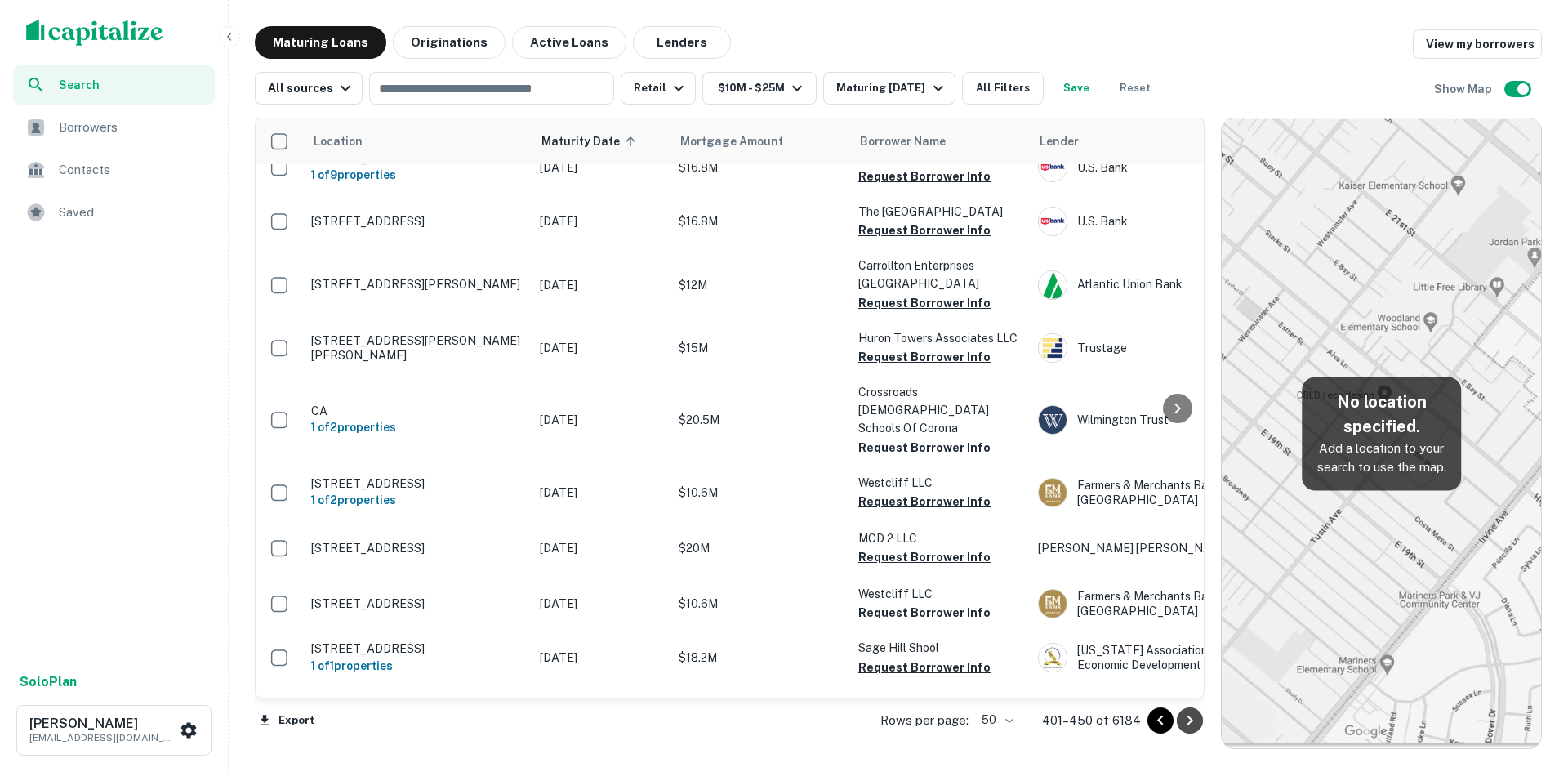
click at [1189, 716] on icon "Go to next page" at bounding box center [1190, 721] width 20 height 20
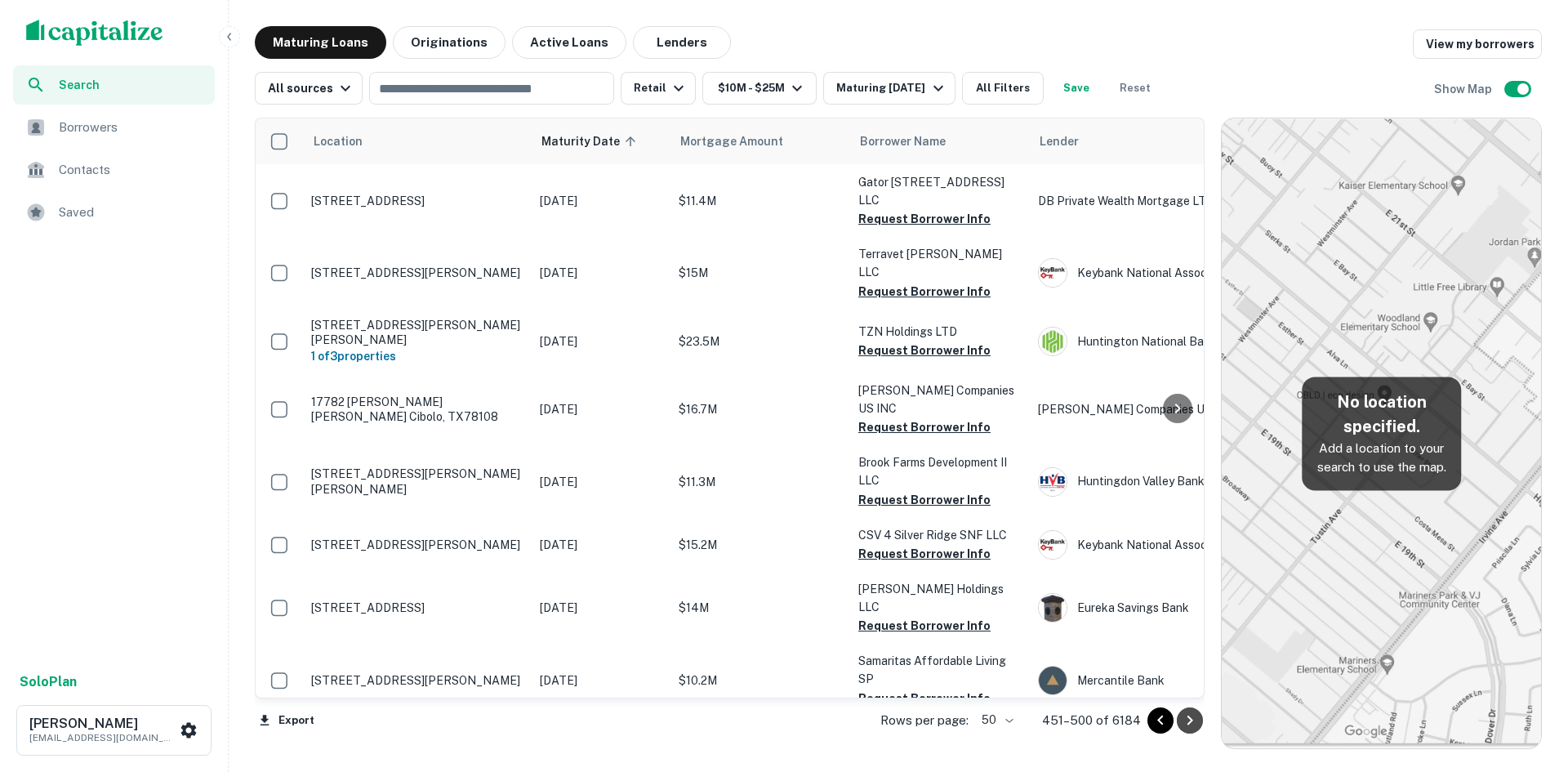
click at [1189, 716] on icon "Go to next page" at bounding box center [1190, 721] width 20 height 20
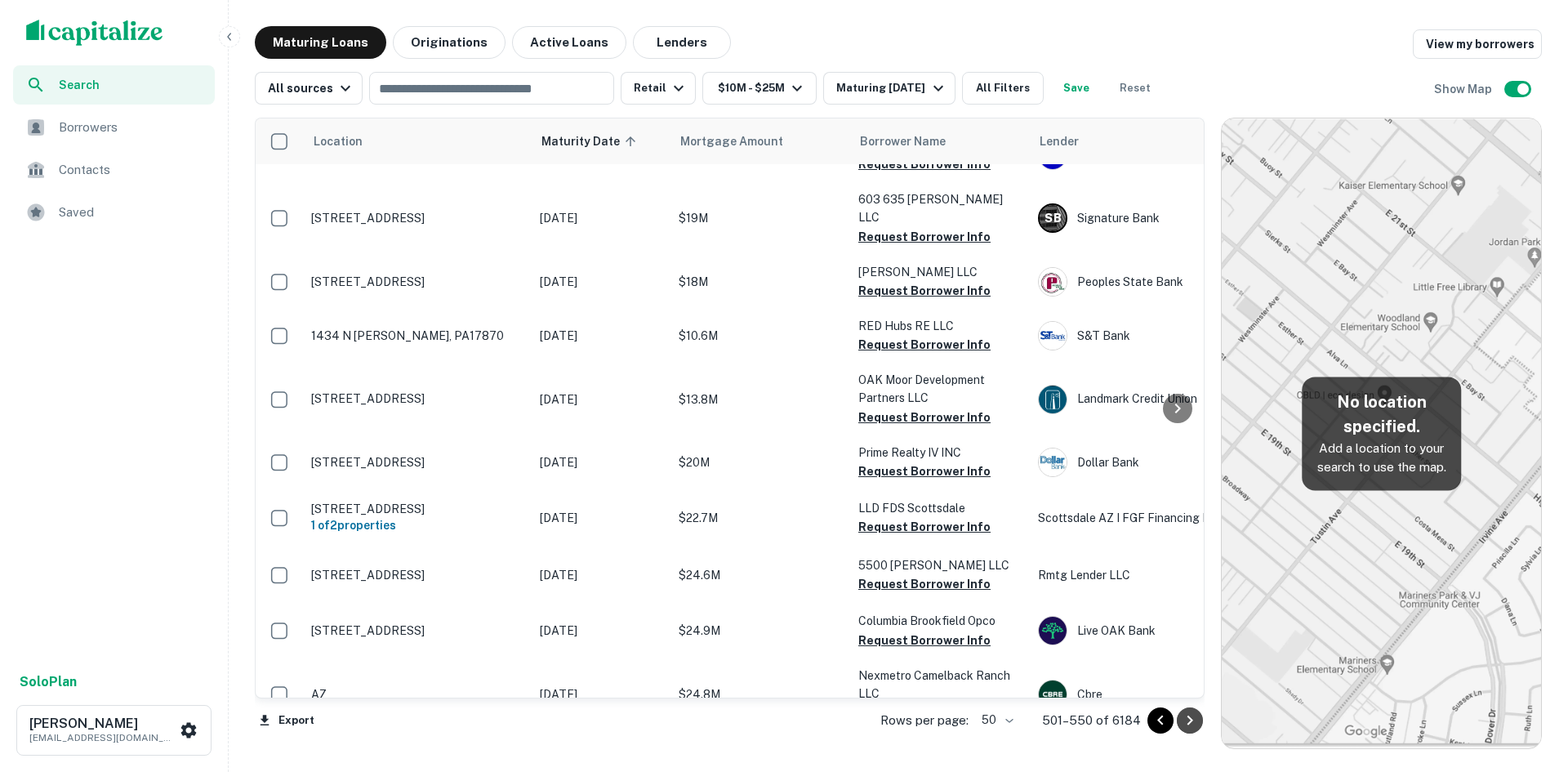
click at [1189, 716] on icon "Go to next page" at bounding box center [1190, 721] width 20 height 20
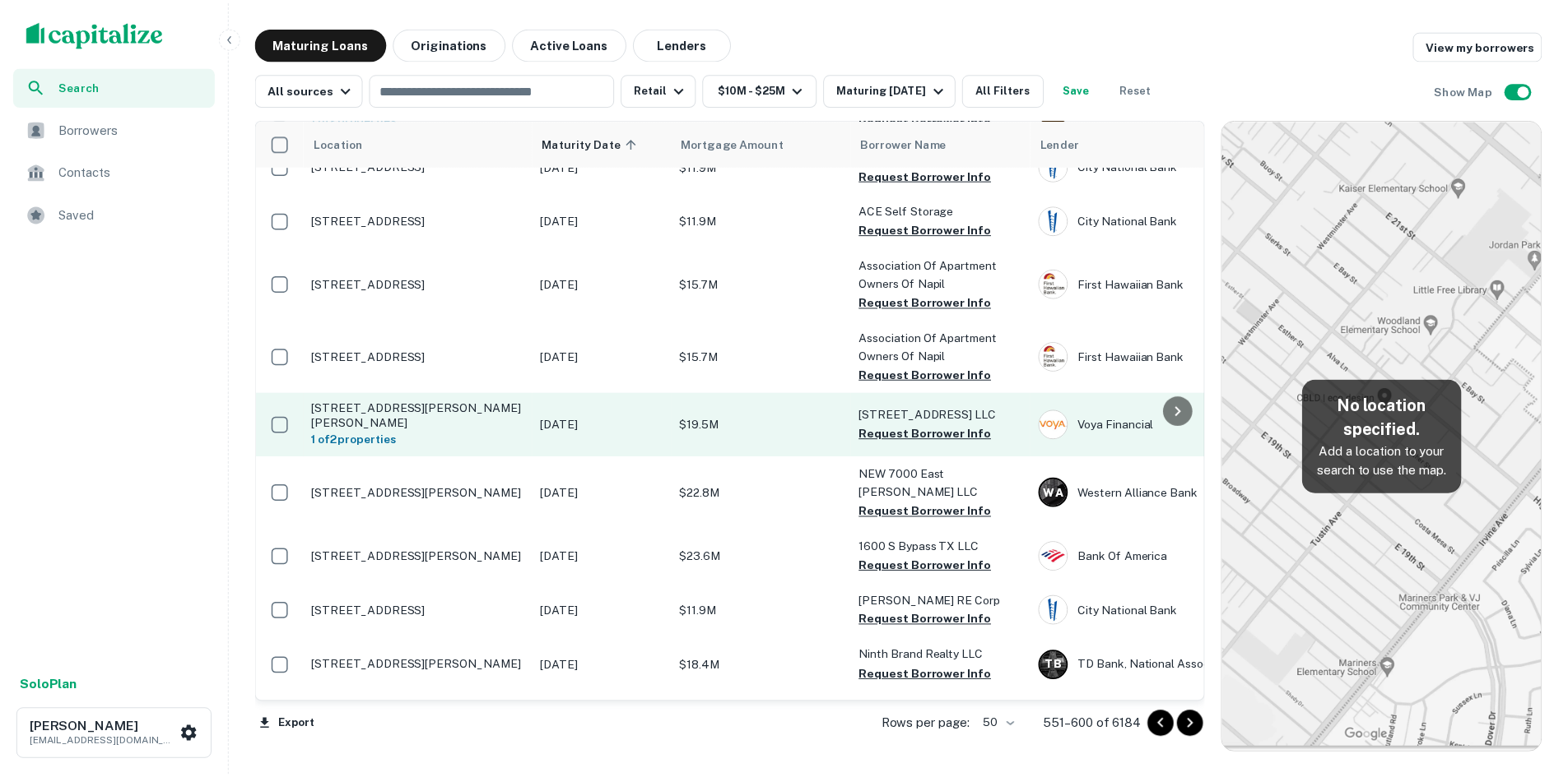
scroll to position [165, 0]
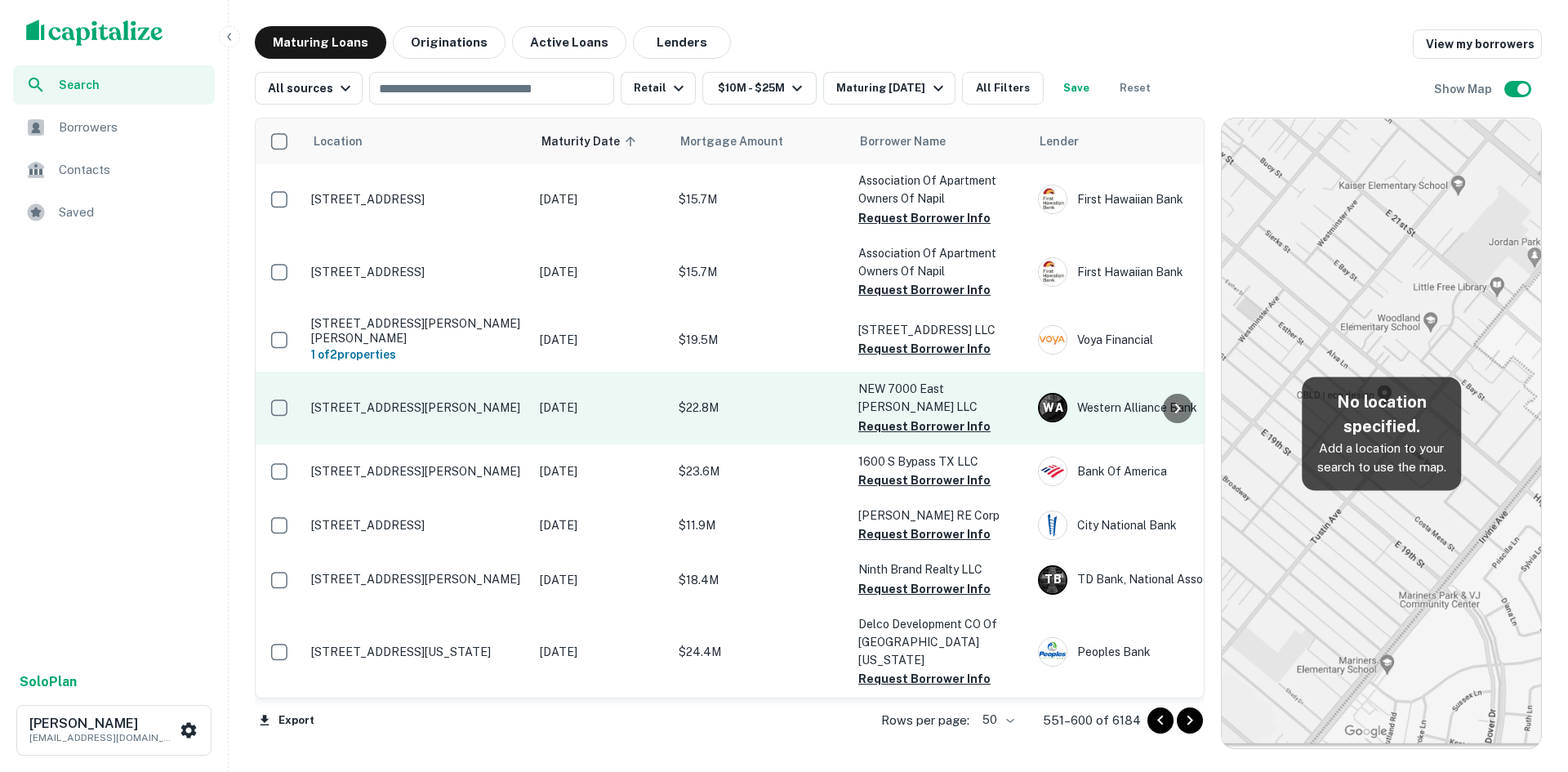
click at [796, 386] on td "$22.8M" at bounding box center [760, 407] width 179 height 72
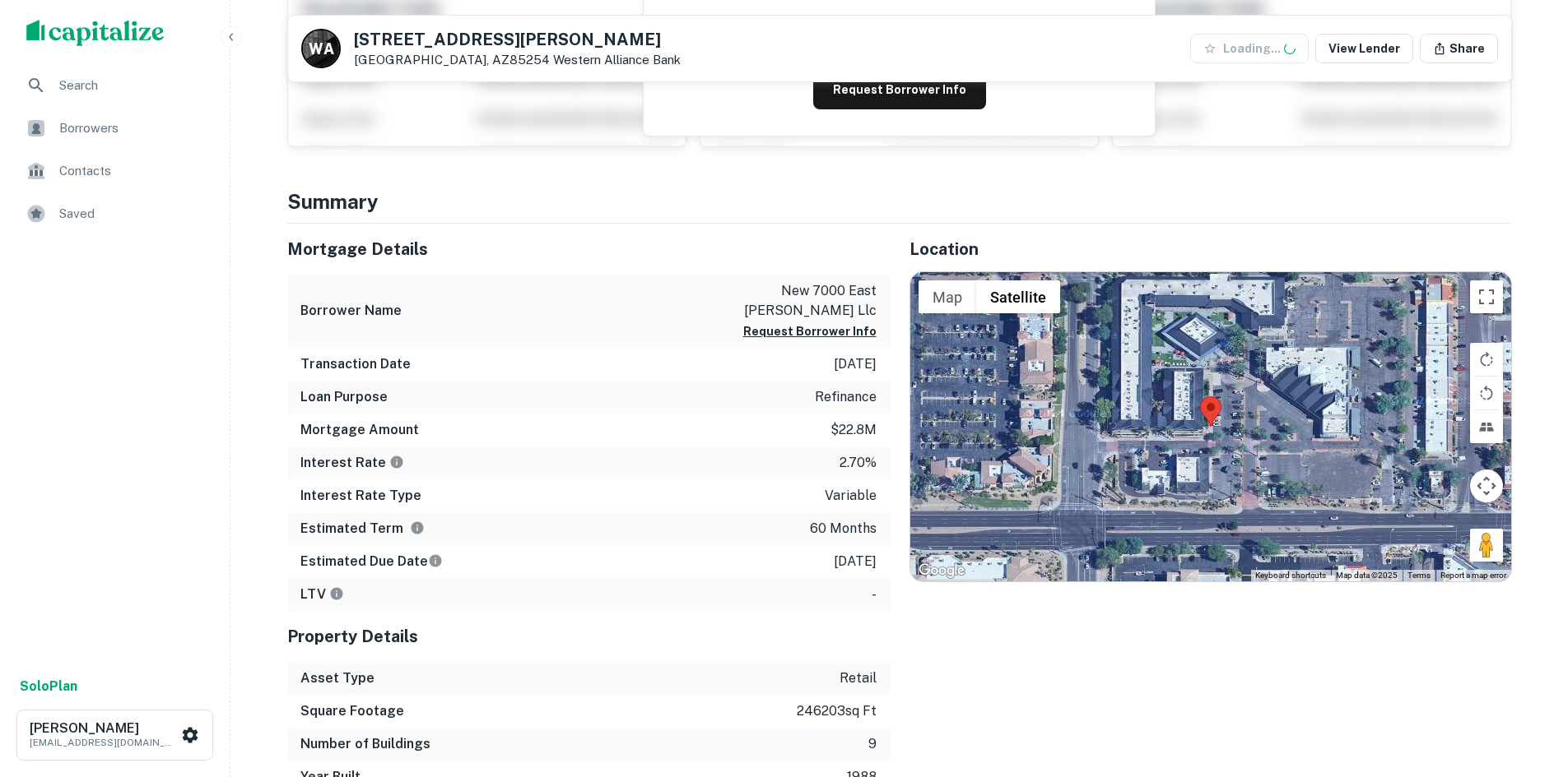
scroll to position [329, 0]
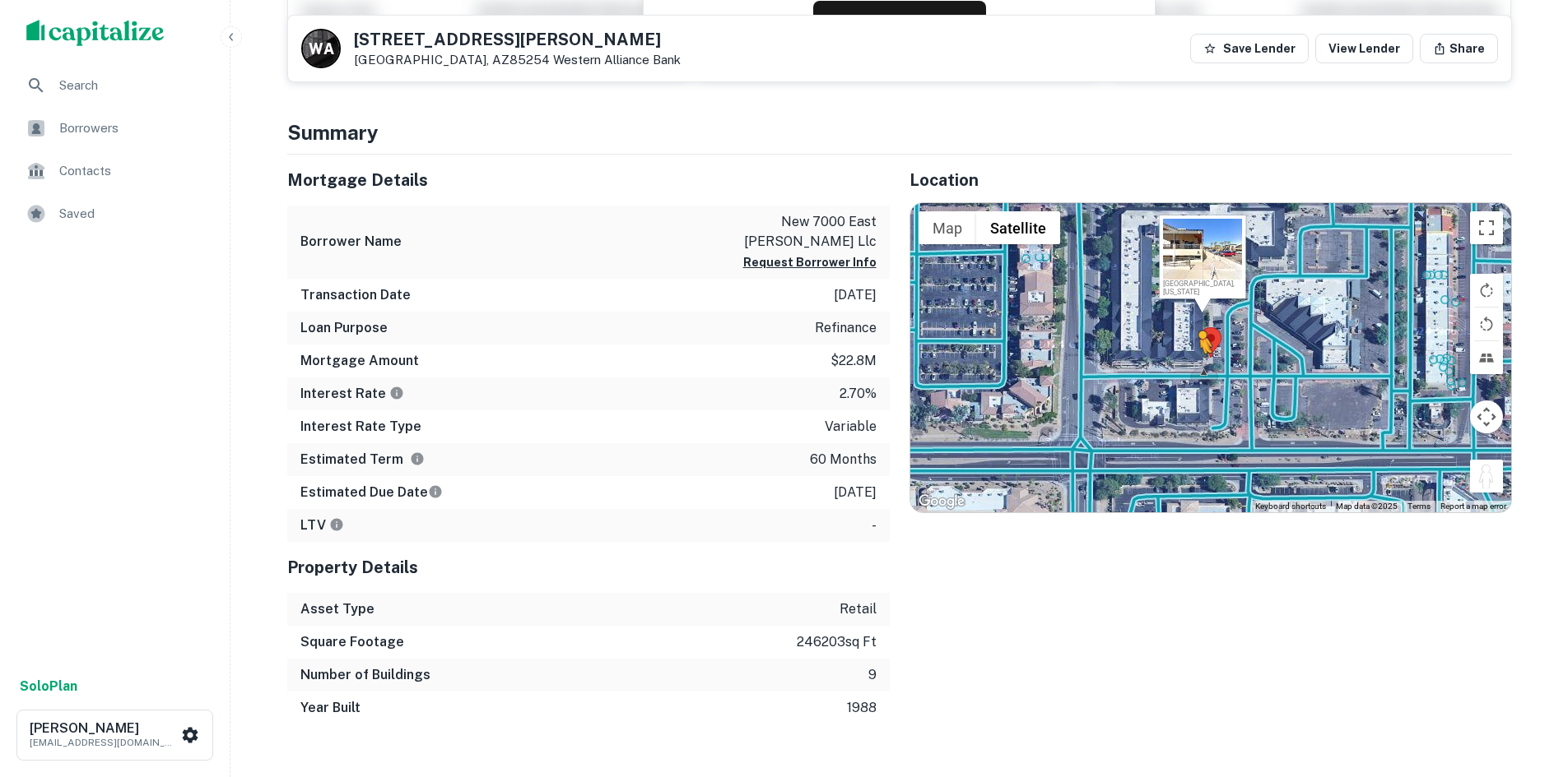
drag, startPoint x: 1477, startPoint y: 476, endPoint x: 1196, endPoint y: 370, distance: 300.3
click at [1196, 370] on div "To activate drag with keyboard, press Alt + Enter. Once in keyboard drag state,…" at bounding box center [1210, 357] width 601 height 309
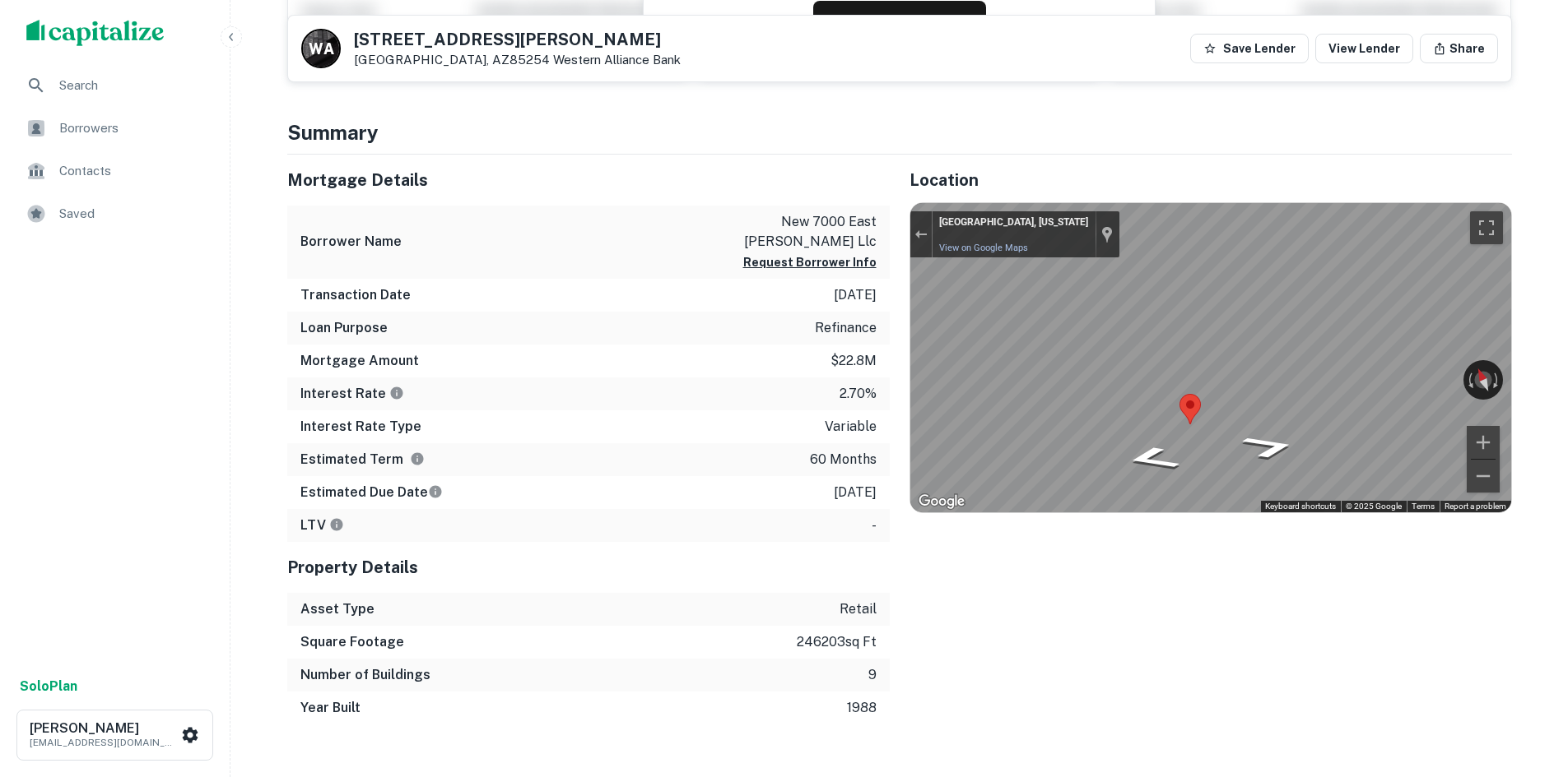
click at [776, 371] on div "Mortgage Details Borrower Name new 7000 east shea llc Request Borrower Info Tra…" at bounding box center [889, 440] width 1244 height 570
click at [907, 339] on div "Location ← Move left → Move right ↑ Move up ↓ Move down + Zoom in - Zoom out Ho…" at bounding box center [1201, 440] width 622 height 570
click at [1381, 371] on div "← Move left → Move right ↑ Move up ↓ Move down + Zoom in - Zoom out 10701 N 70t…" at bounding box center [1210, 357] width 601 height 309
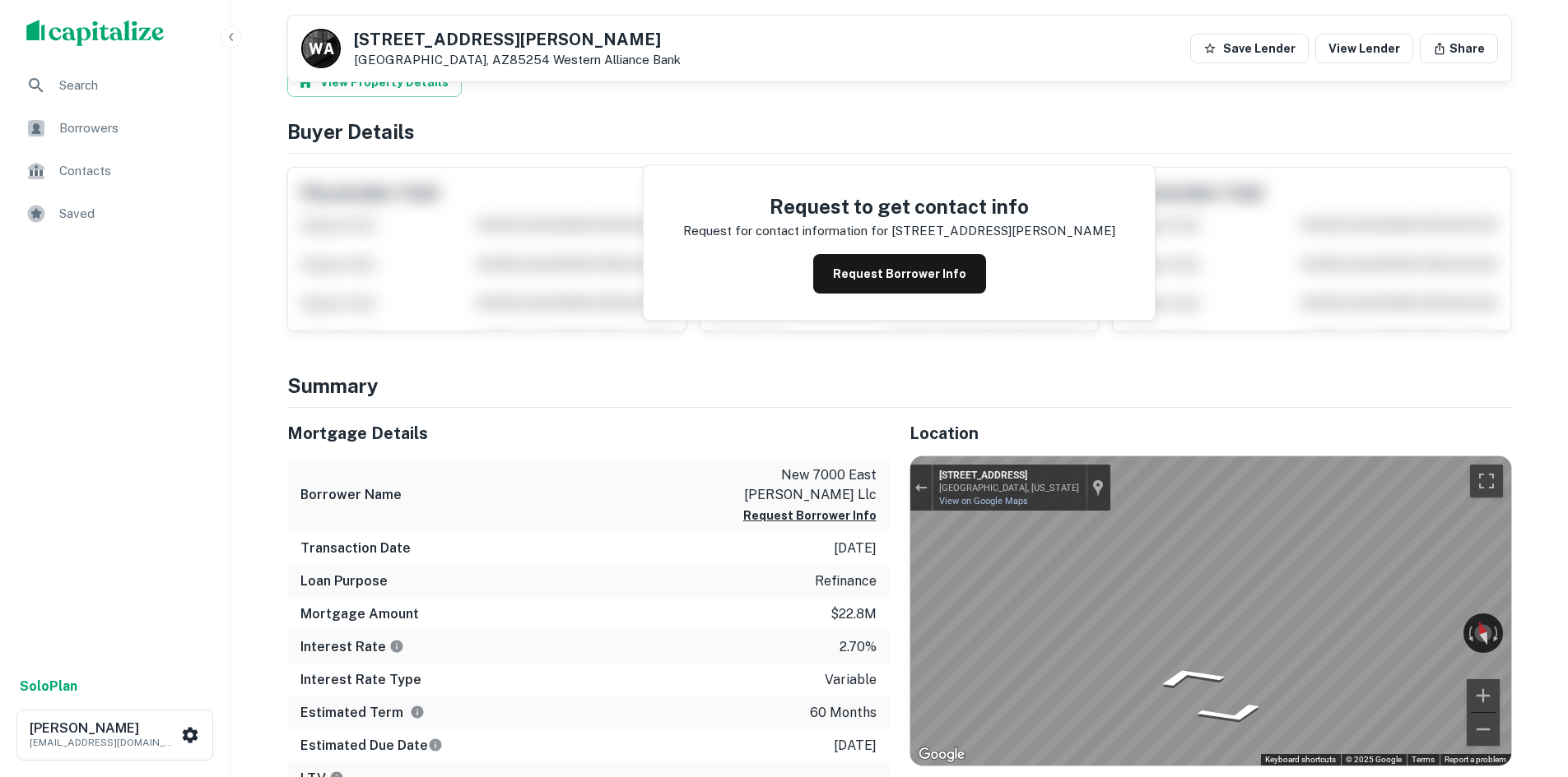
scroll to position [0, 0]
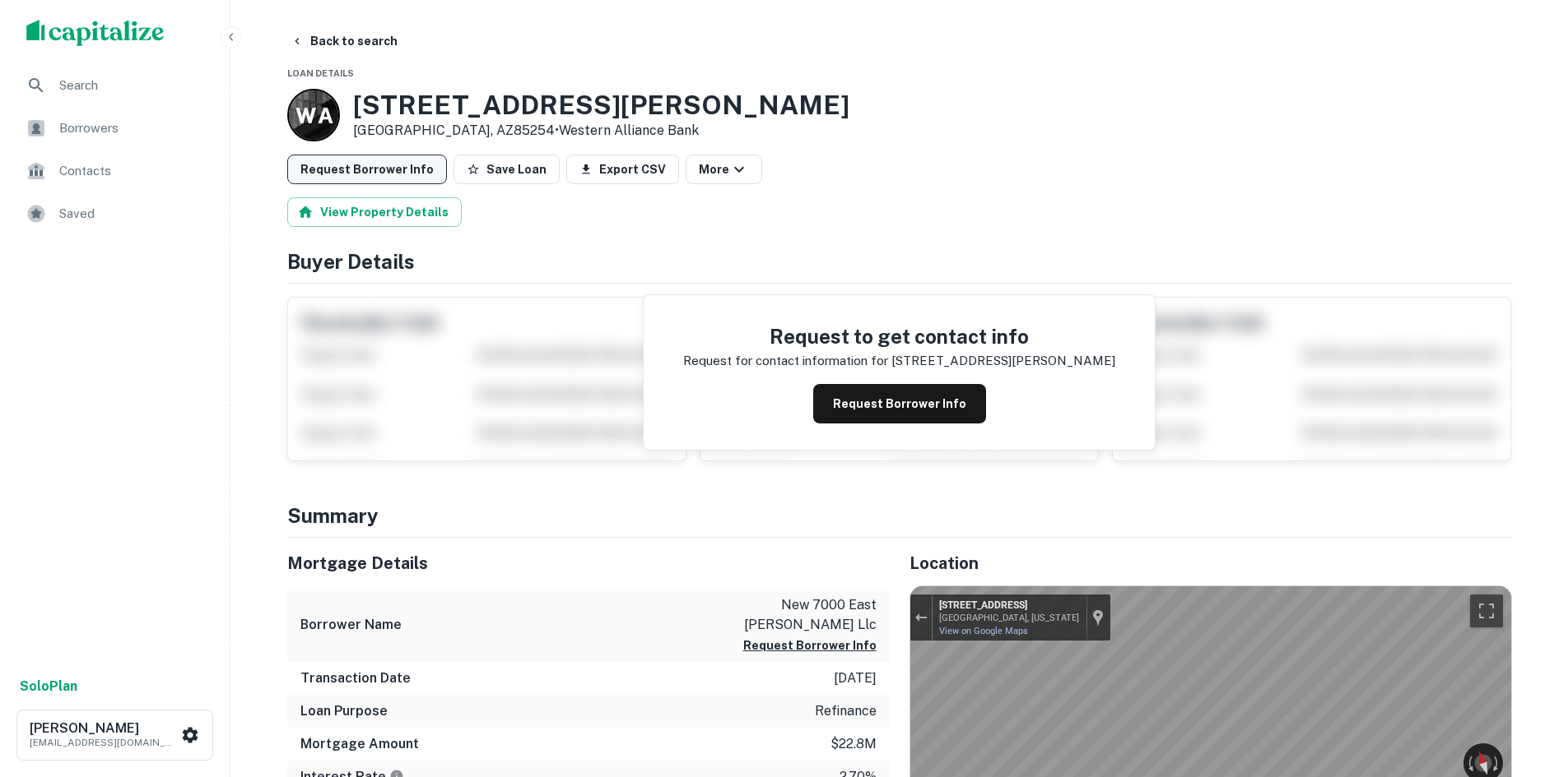
click at [372, 169] on button "Request Borrower Info" at bounding box center [367, 170] width 160 height 30
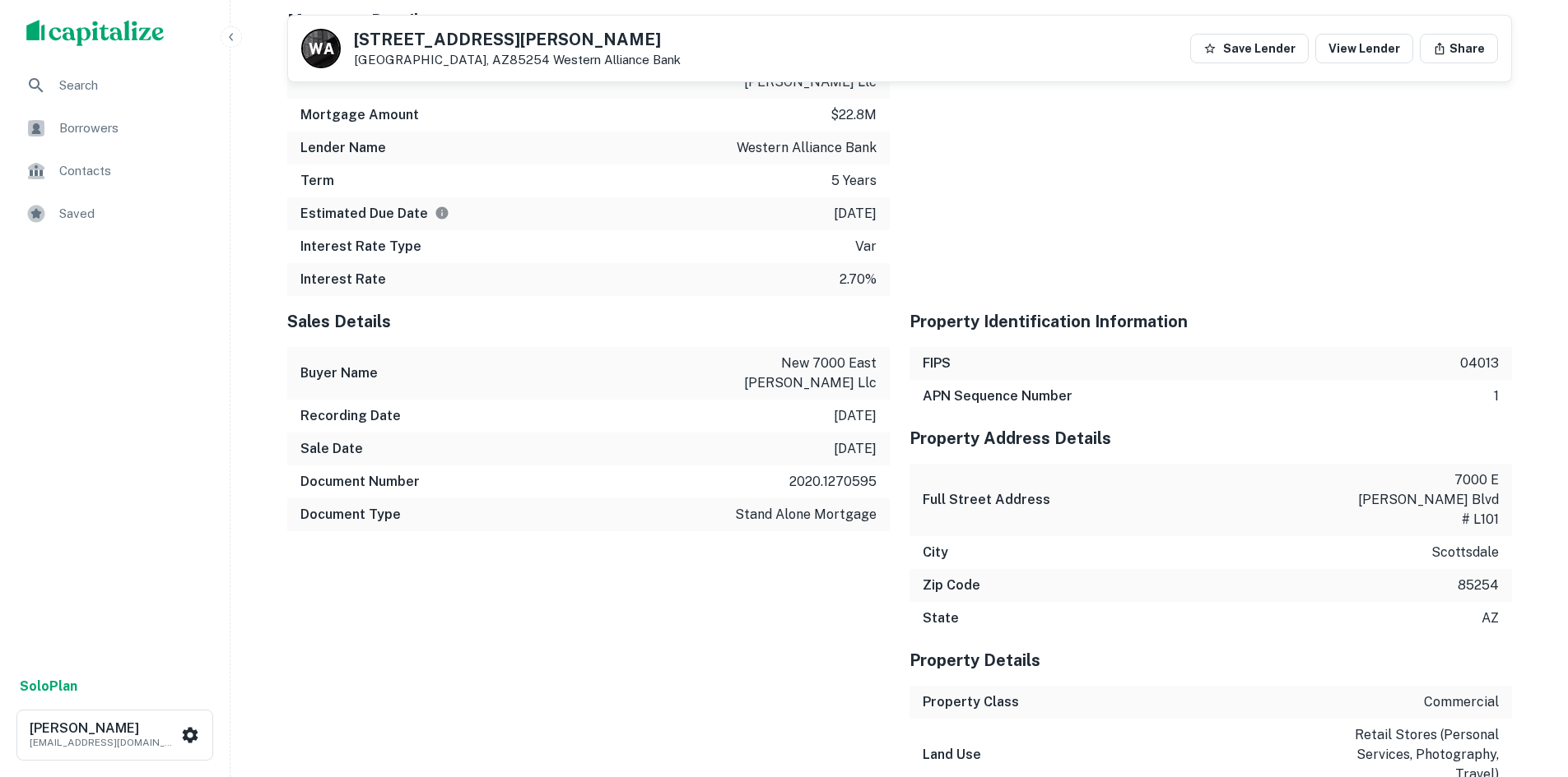
scroll to position [2139, 0]
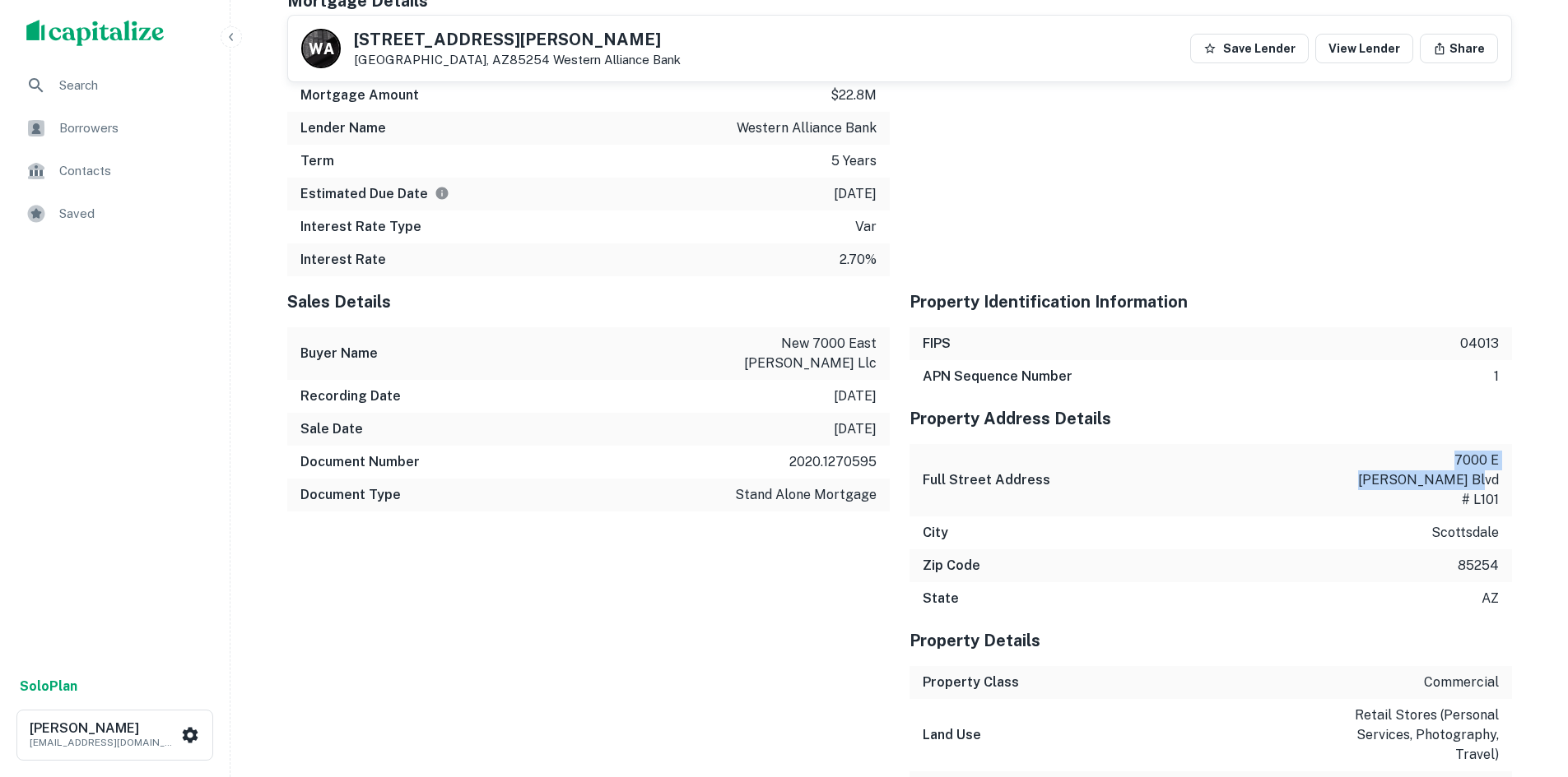
drag, startPoint x: 1333, startPoint y: 423, endPoint x: 1514, endPoint y: 428, distance: 181.1
copy p "7000 e shea blvd # l101"
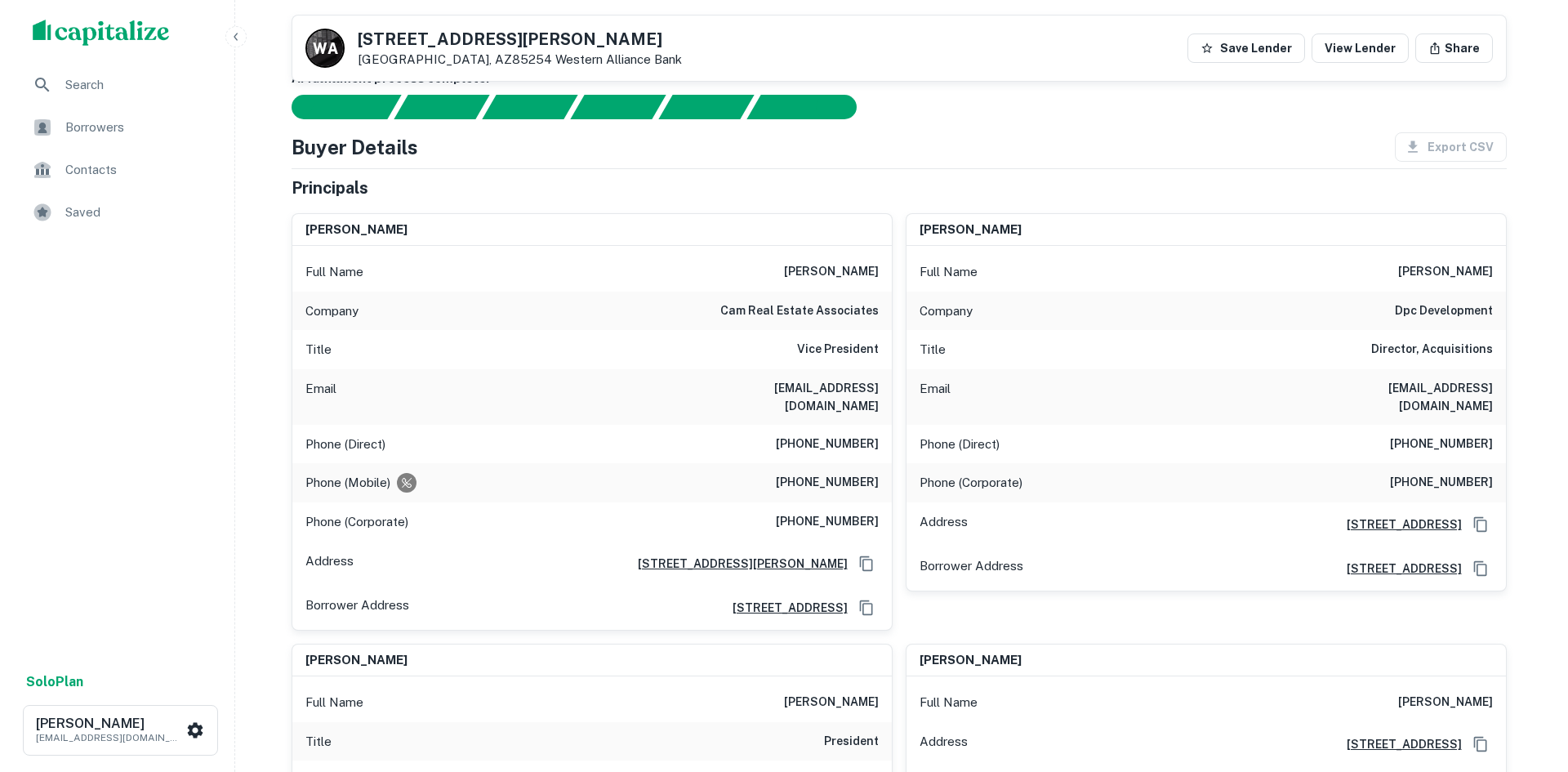
scroll to position [0, 0]
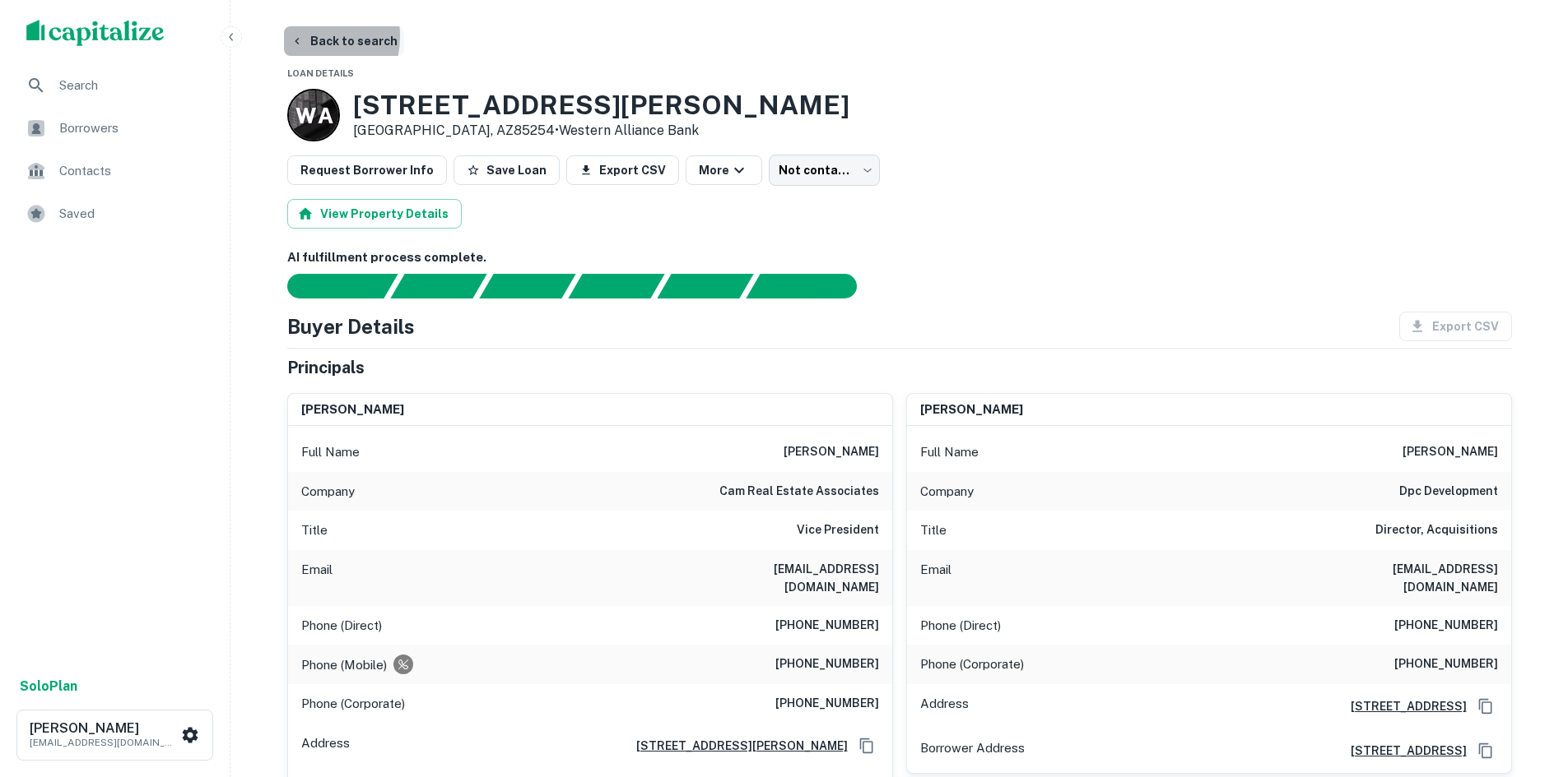
click at [294, 36] on icon "button" at bounding box center [297, 41] width 13 height 13
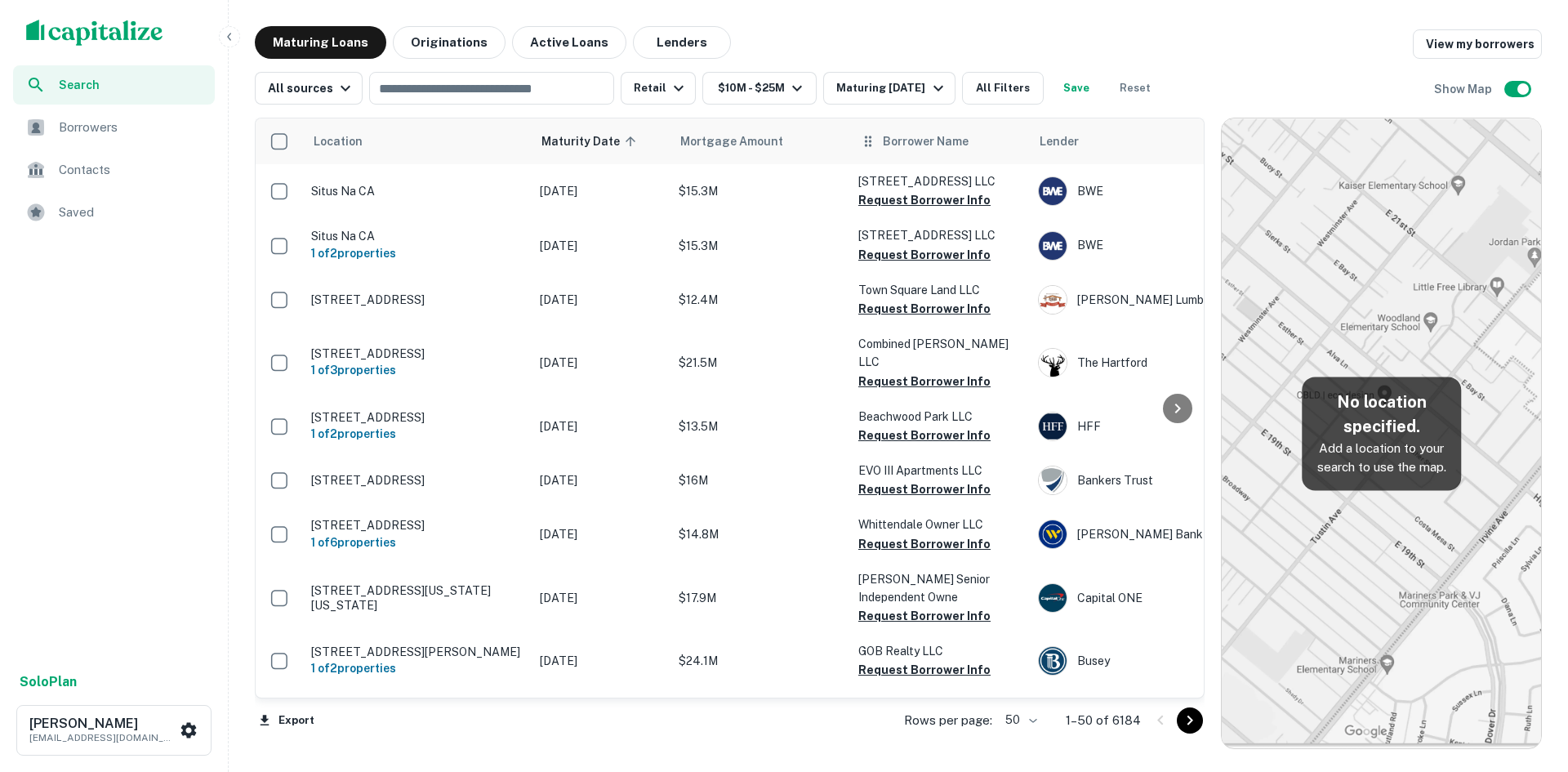
scroll to position [164, 0]
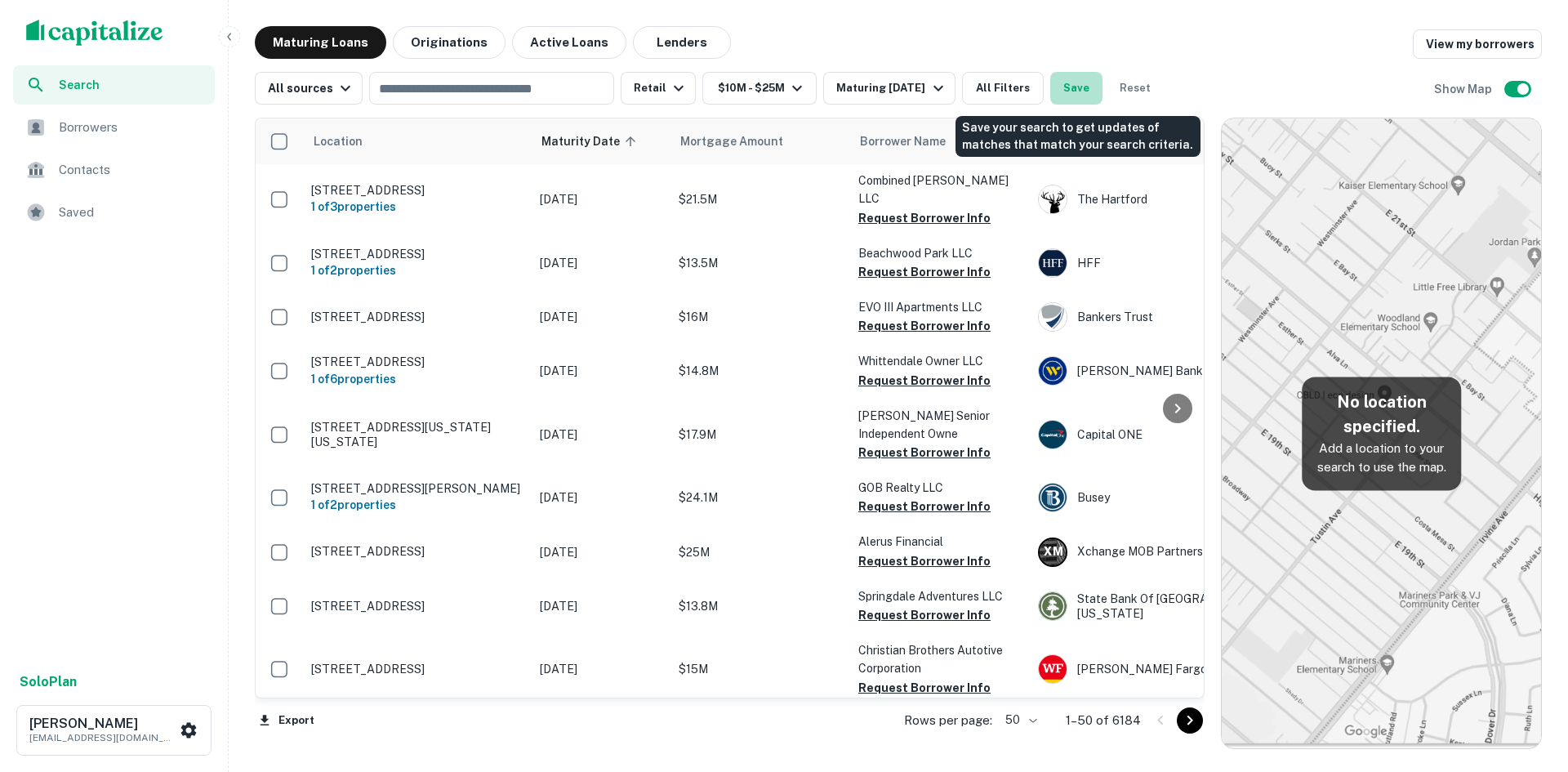
click at [1092, 90] on button "Save" at bounding box center [1076, 89] width 52 height 33
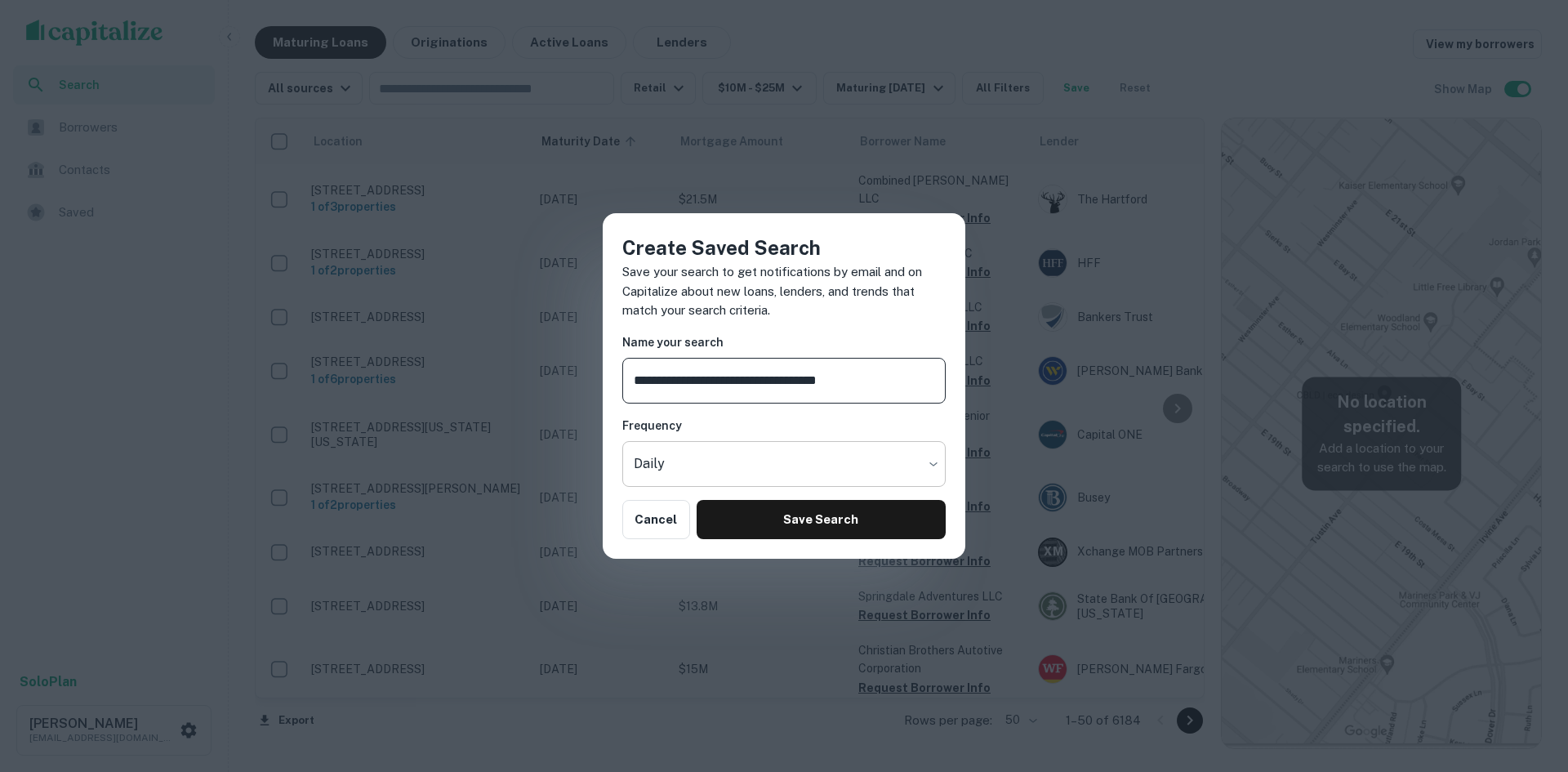
type input "**********"
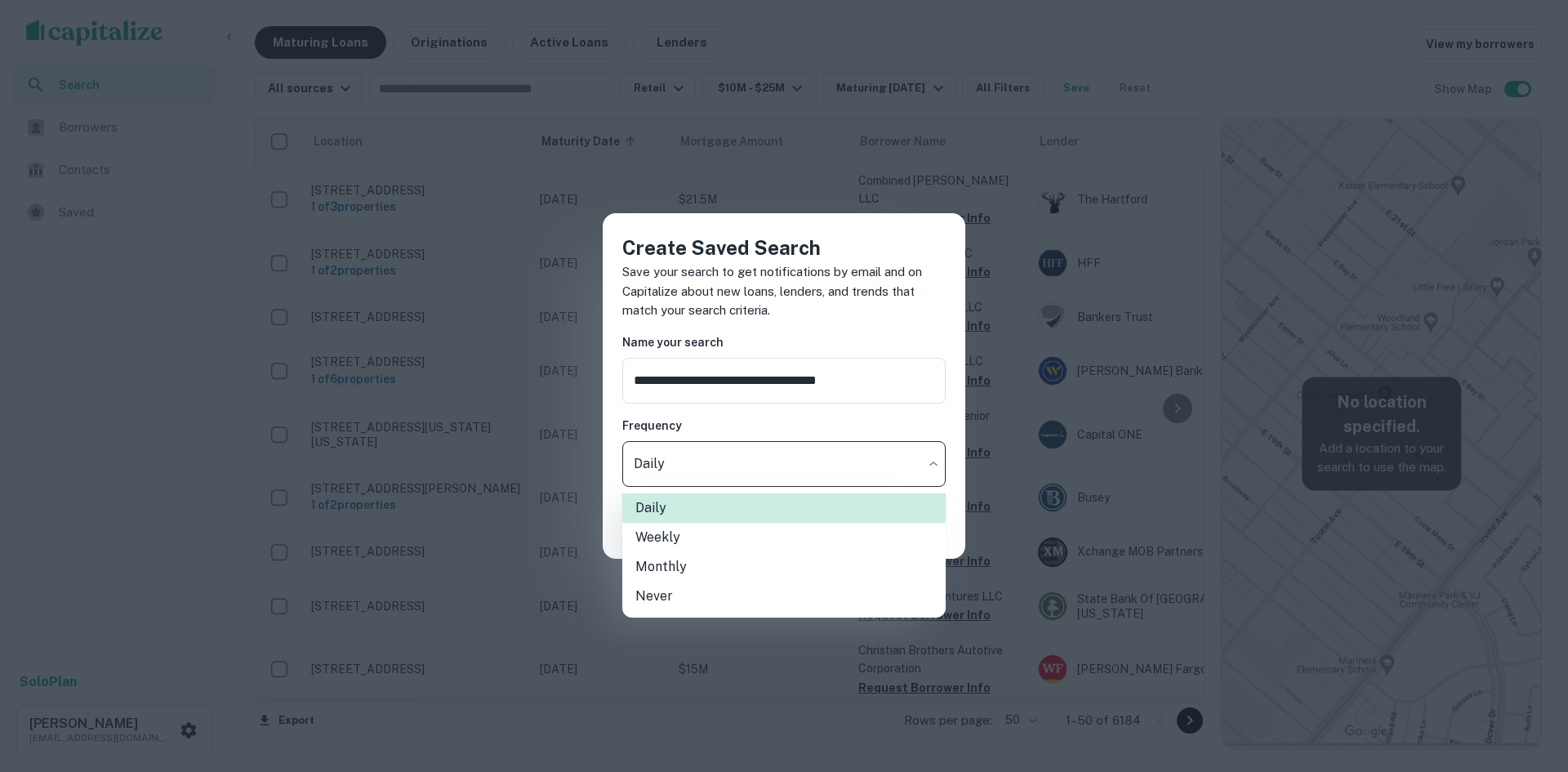
click at [826, 480] on body "Search Borrowers Contacts Saved Solo Plan Justin Belote jbelote@largocapital.co…" at bounding box center [784, 386] width 1568 height 772
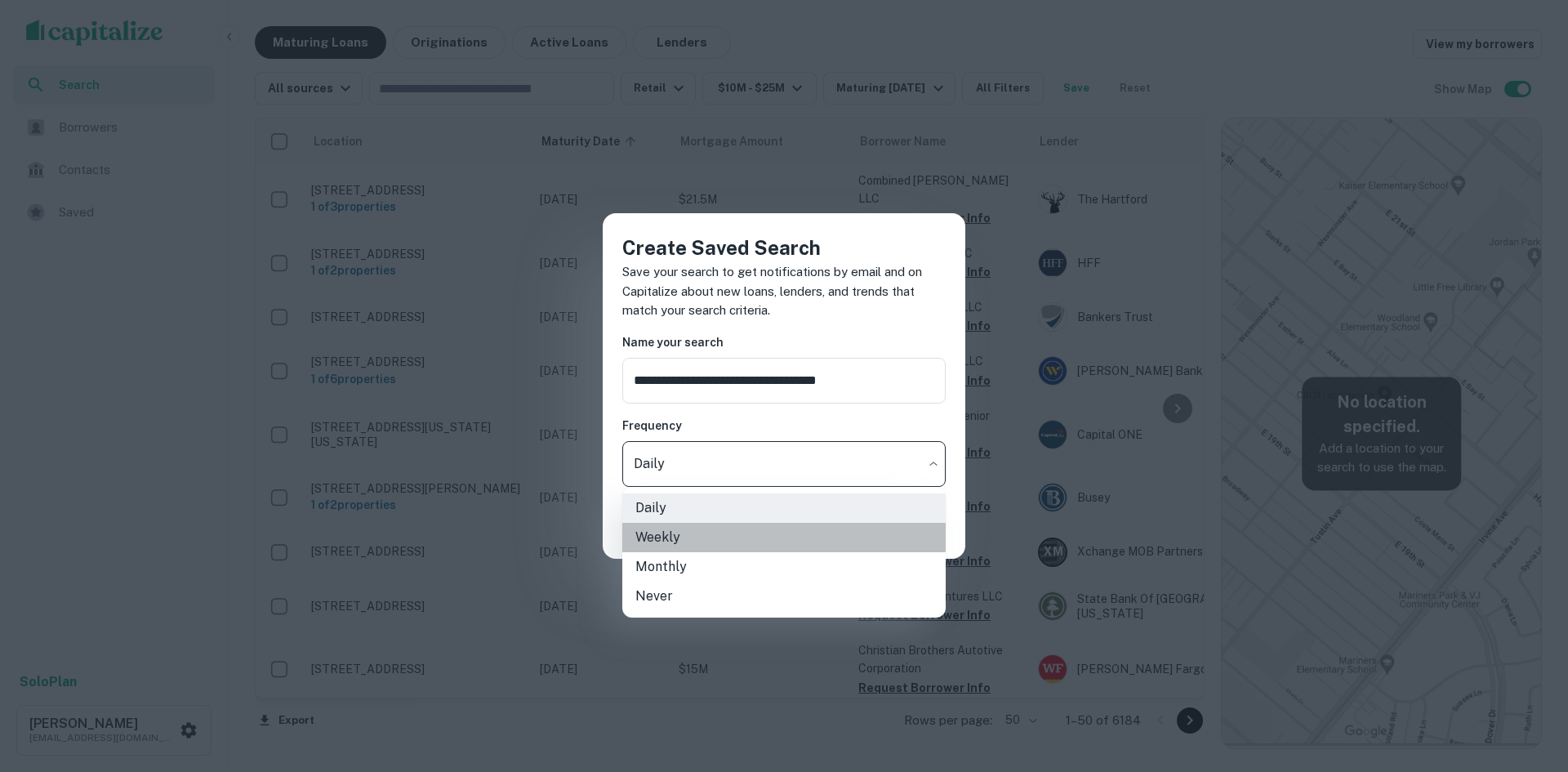
click at [743, 539] on li "Weekly" at bounding box center [784, 538] width 323 height 30
type input "******"
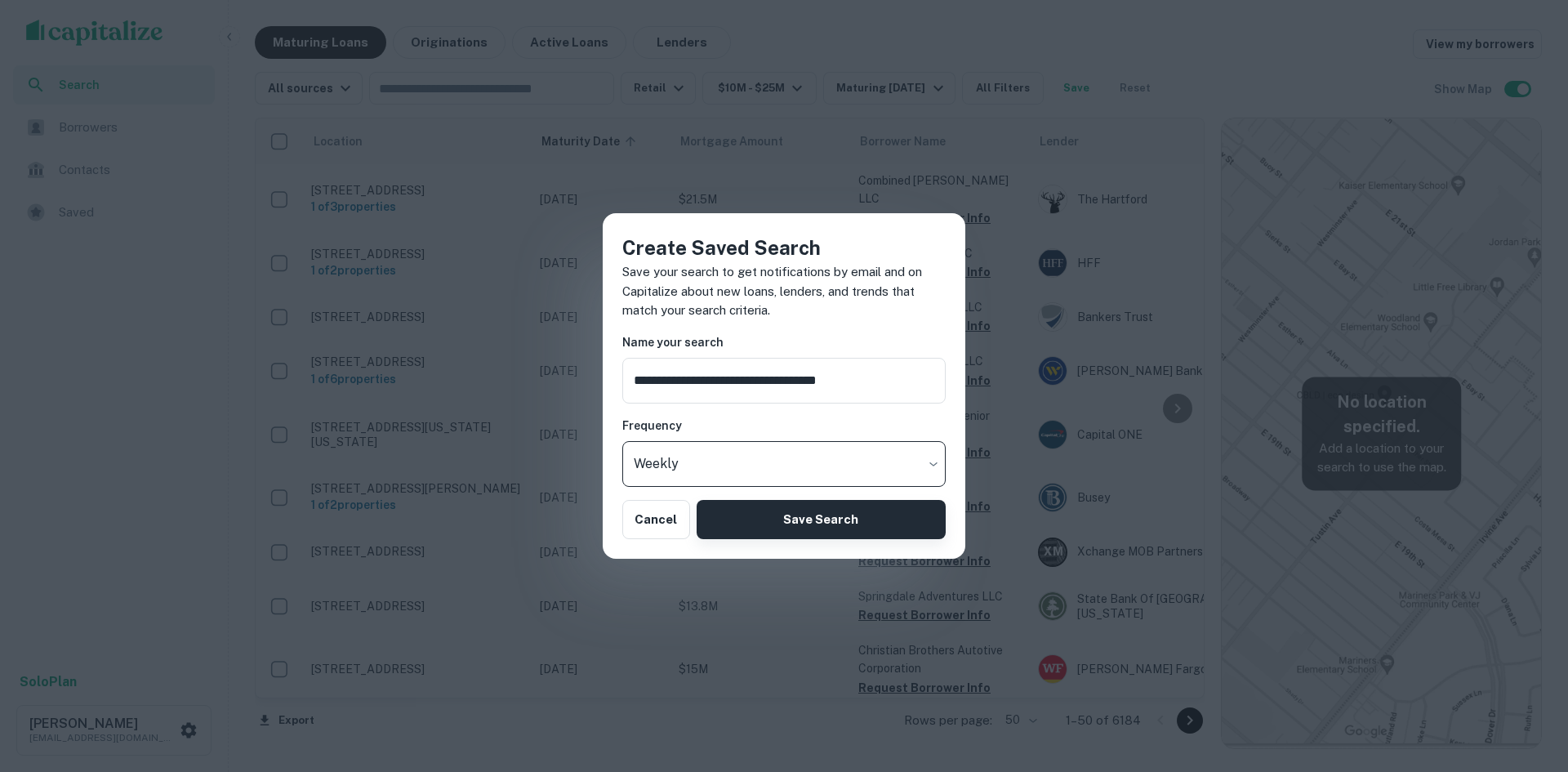
click at [740, 519] on button "Save Search" at bounding box center [821, 520] width 249 height 39
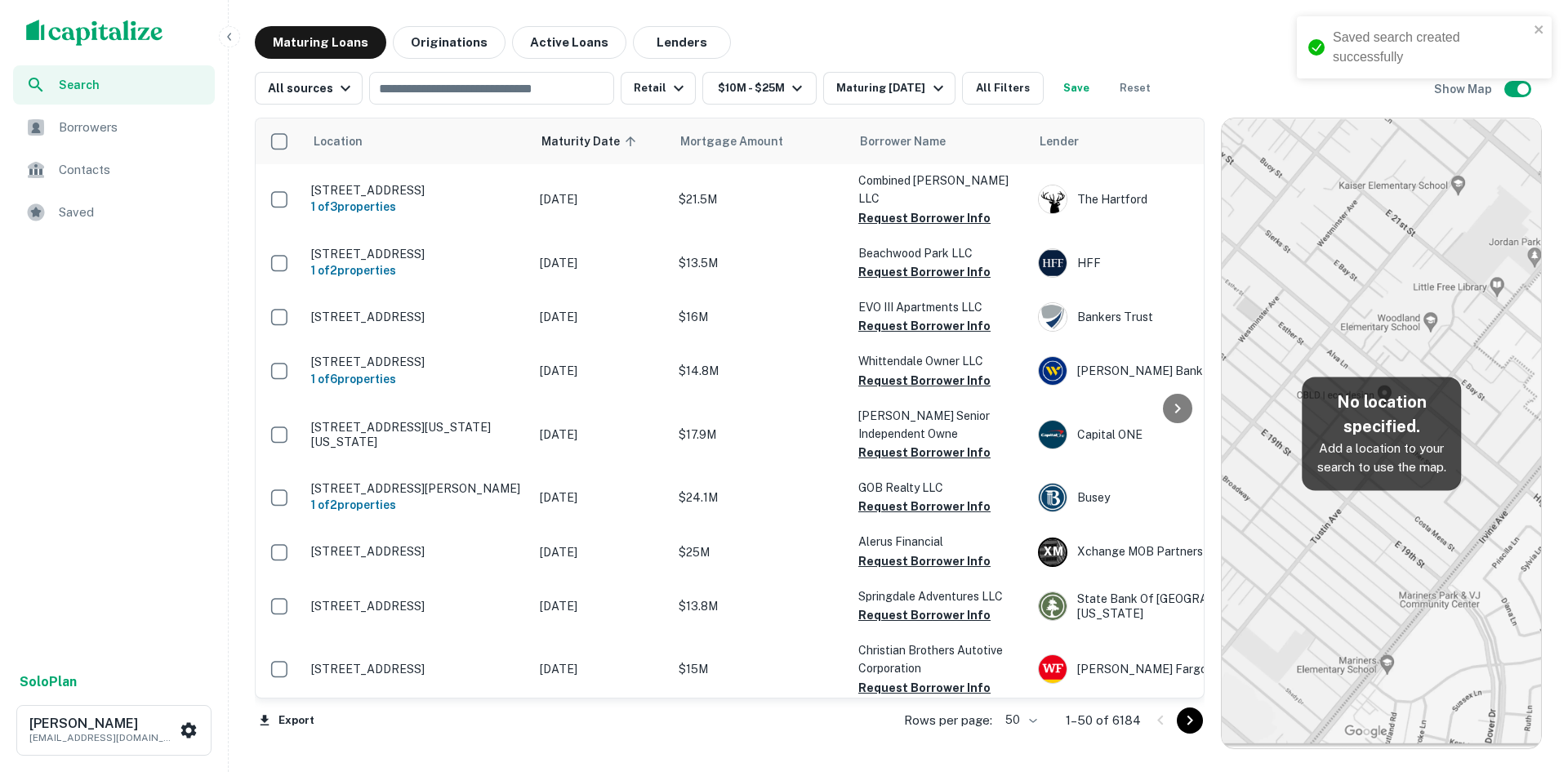
click at [112, 125] on span "Borrowers" at bounding box center [131, 127] width 146 height 20
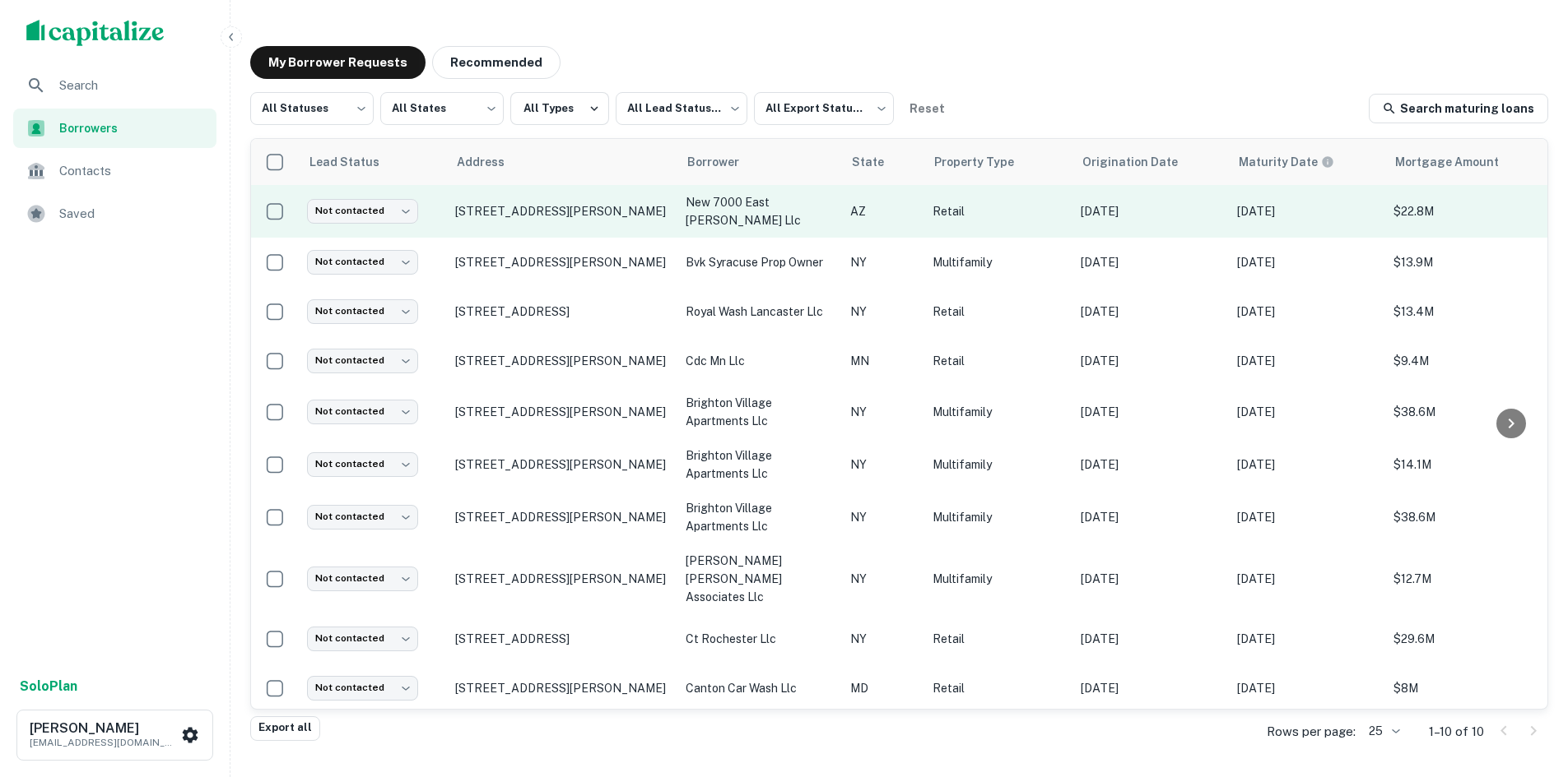
click at [582, 200] on td "[STREET_ADDRESS][PERSON_NAME]" at bounding box center [562, 211] width 231 height 52
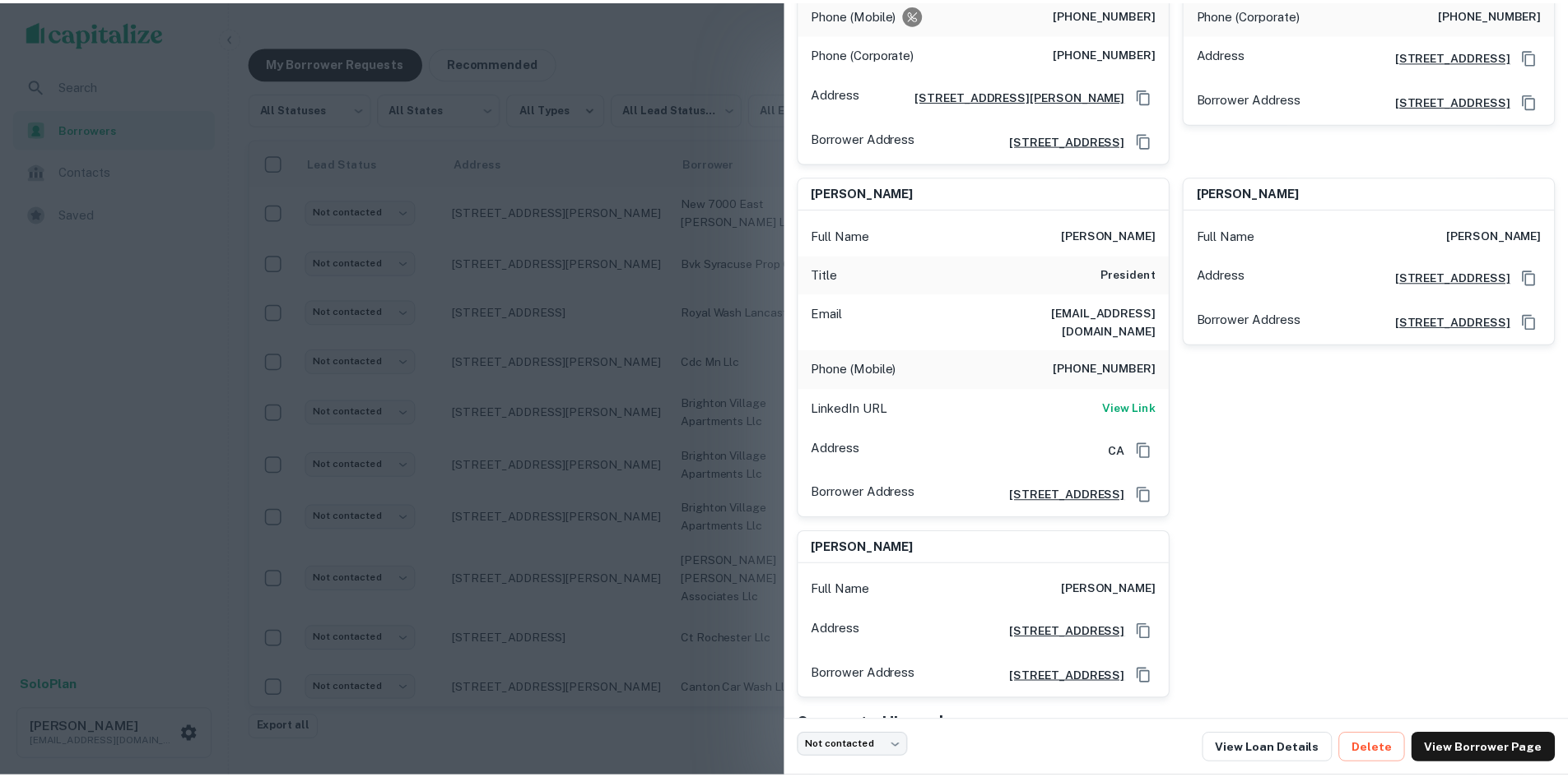
scroll to position [558, 0]
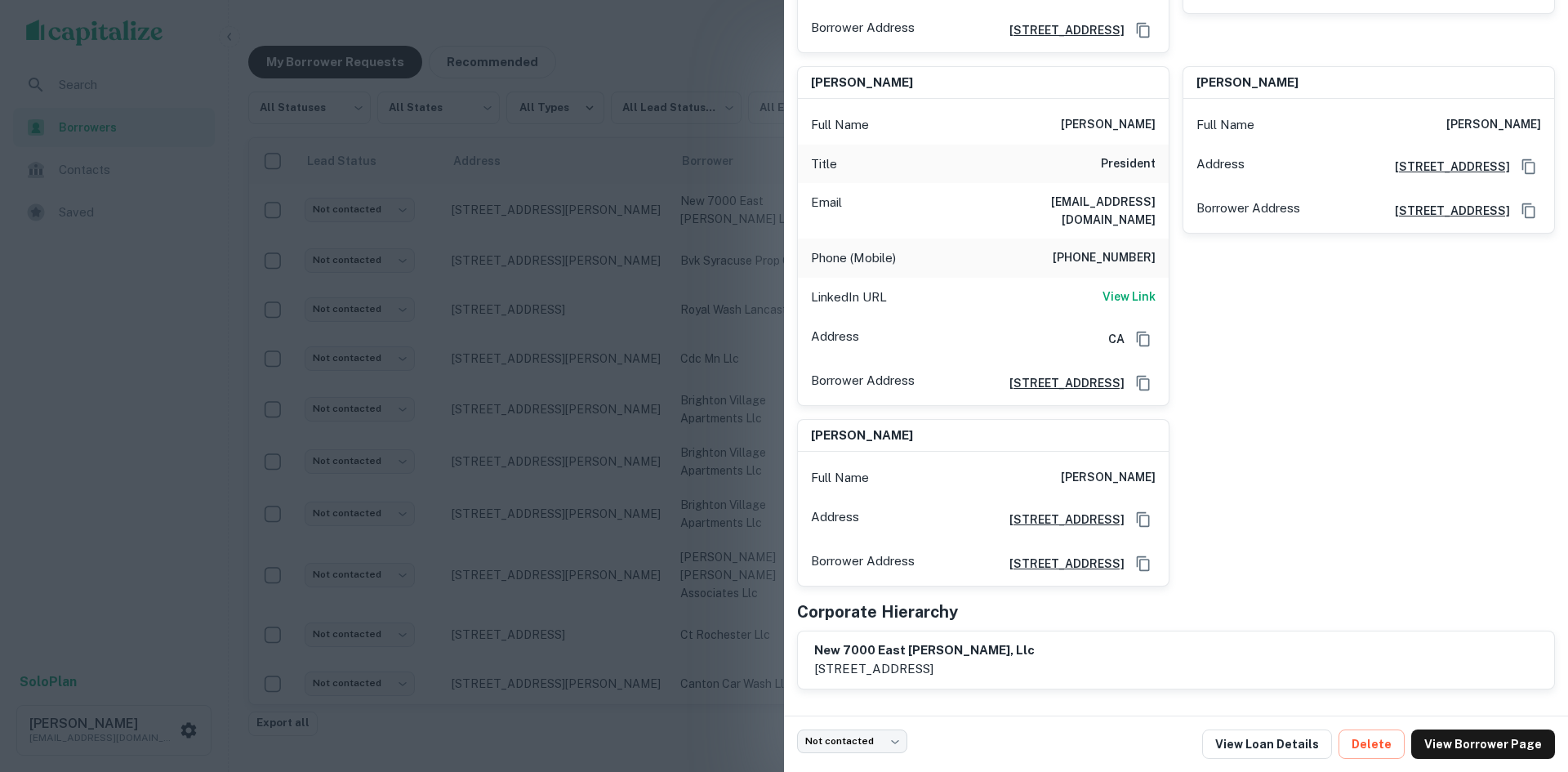
click at [695, 363] on div at bounding box center [784, 386] width 1568 height 772
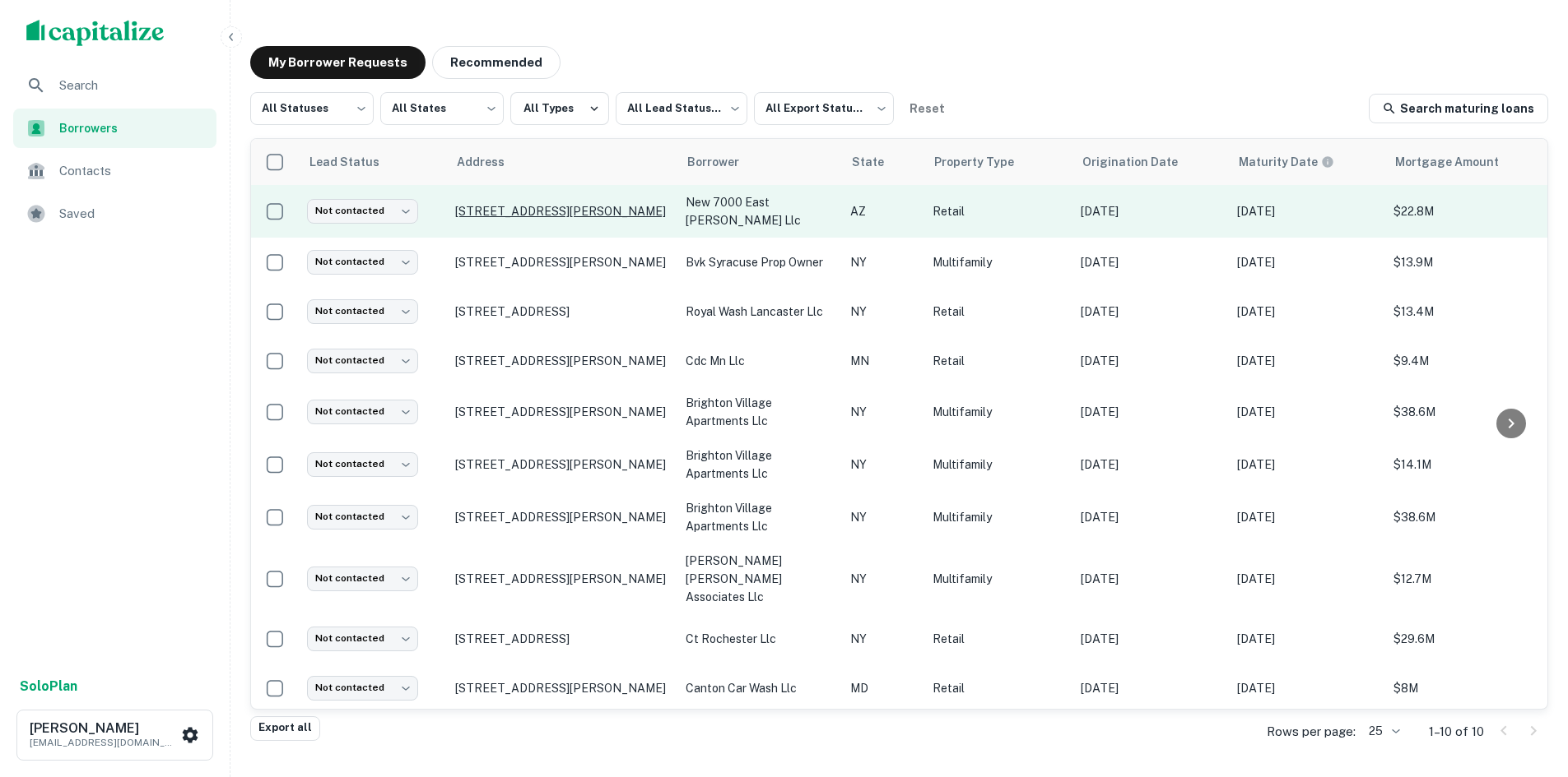
click at [557, 204] on p "[STREET_ADDRESS][PERSON_NAME]" at bounding box center [562, 212] width 214 height 15
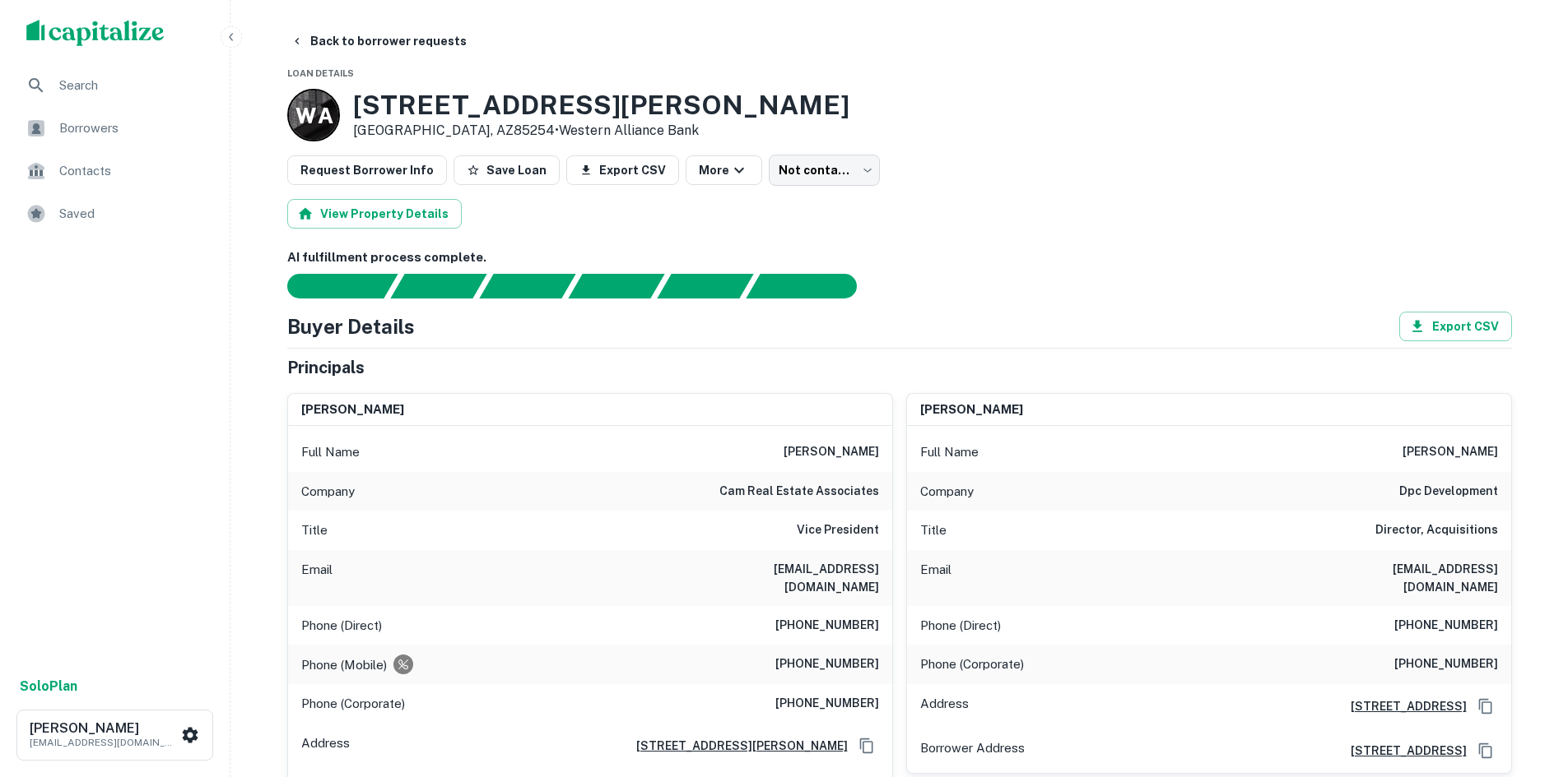
drag, startPoint x: 791, startPoint y: 449, endPoint x: 866, endPoint y: 446, distance: 75.1
click at [866, 446] on div "Full Name [PERSON_NAME]" at bounding box center [590, 452] width 604 height 39
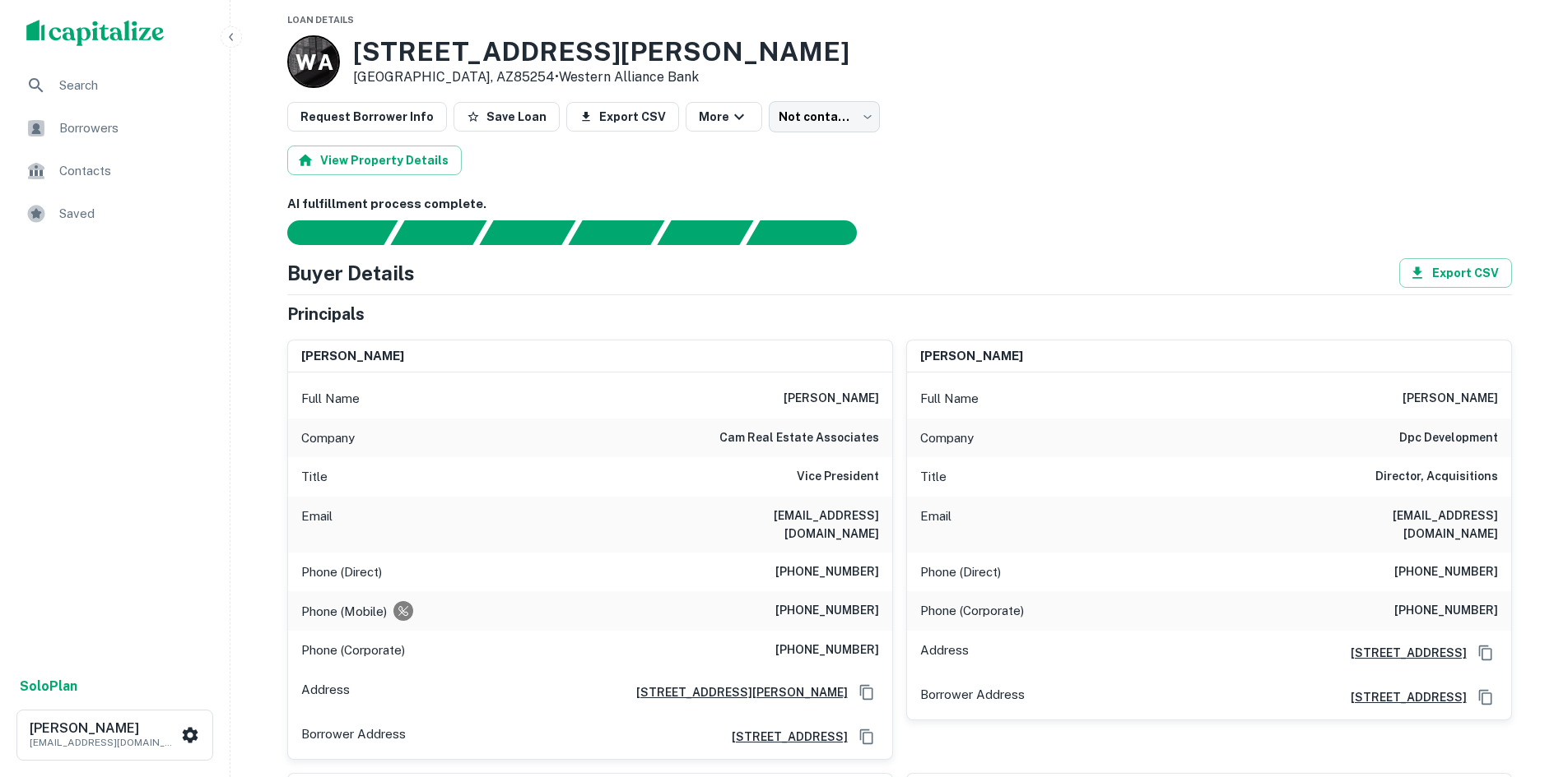
scroll to position [82, 0]
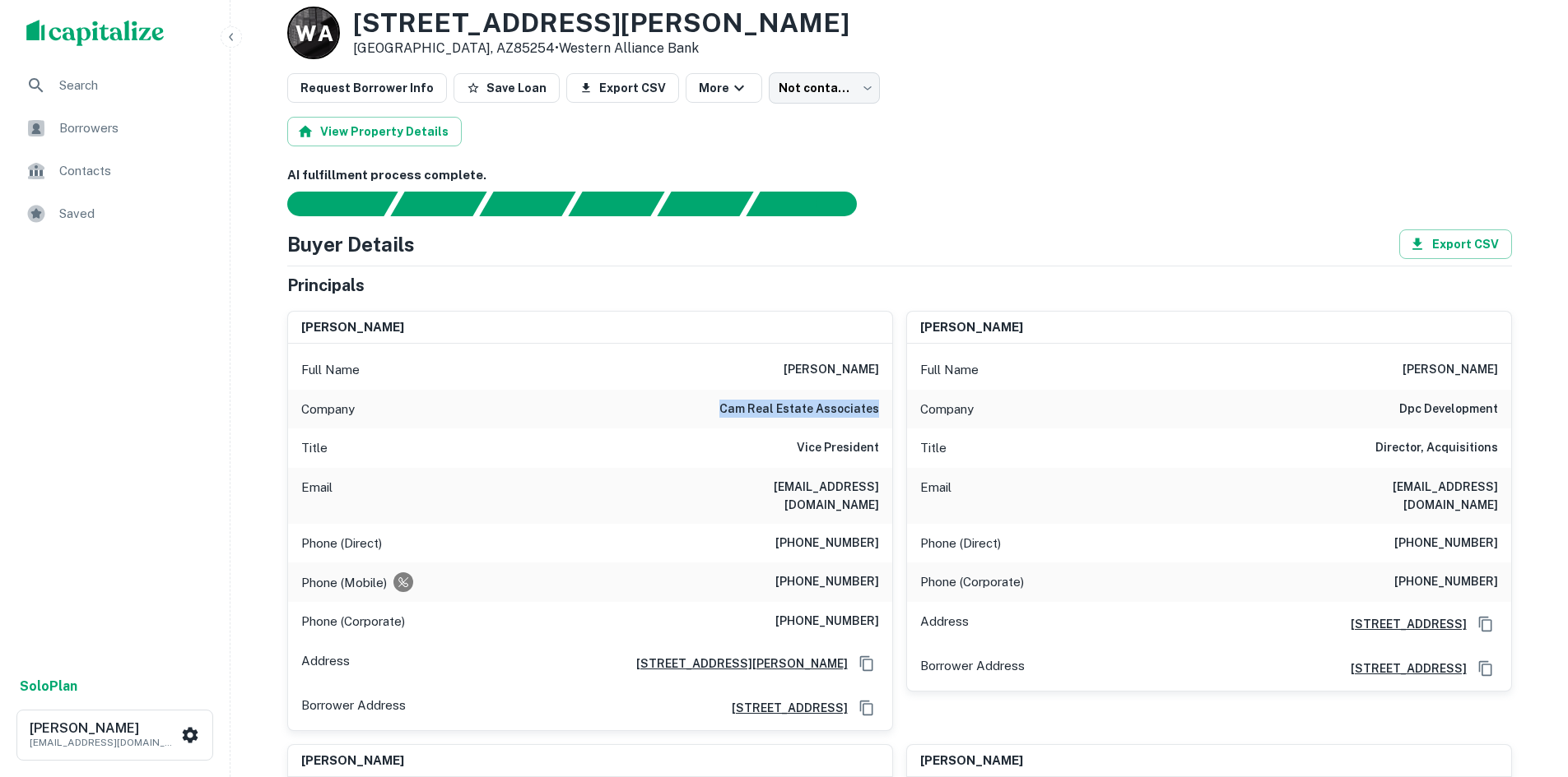
drag, startPoint x: 711, startPoint y: 411, endPoint x: 880, endPoint y: 398, distance: 169.5
click at [880, 398] on div "Company cam real estate associates" at bounding box center [590, 409] width 604 height 39
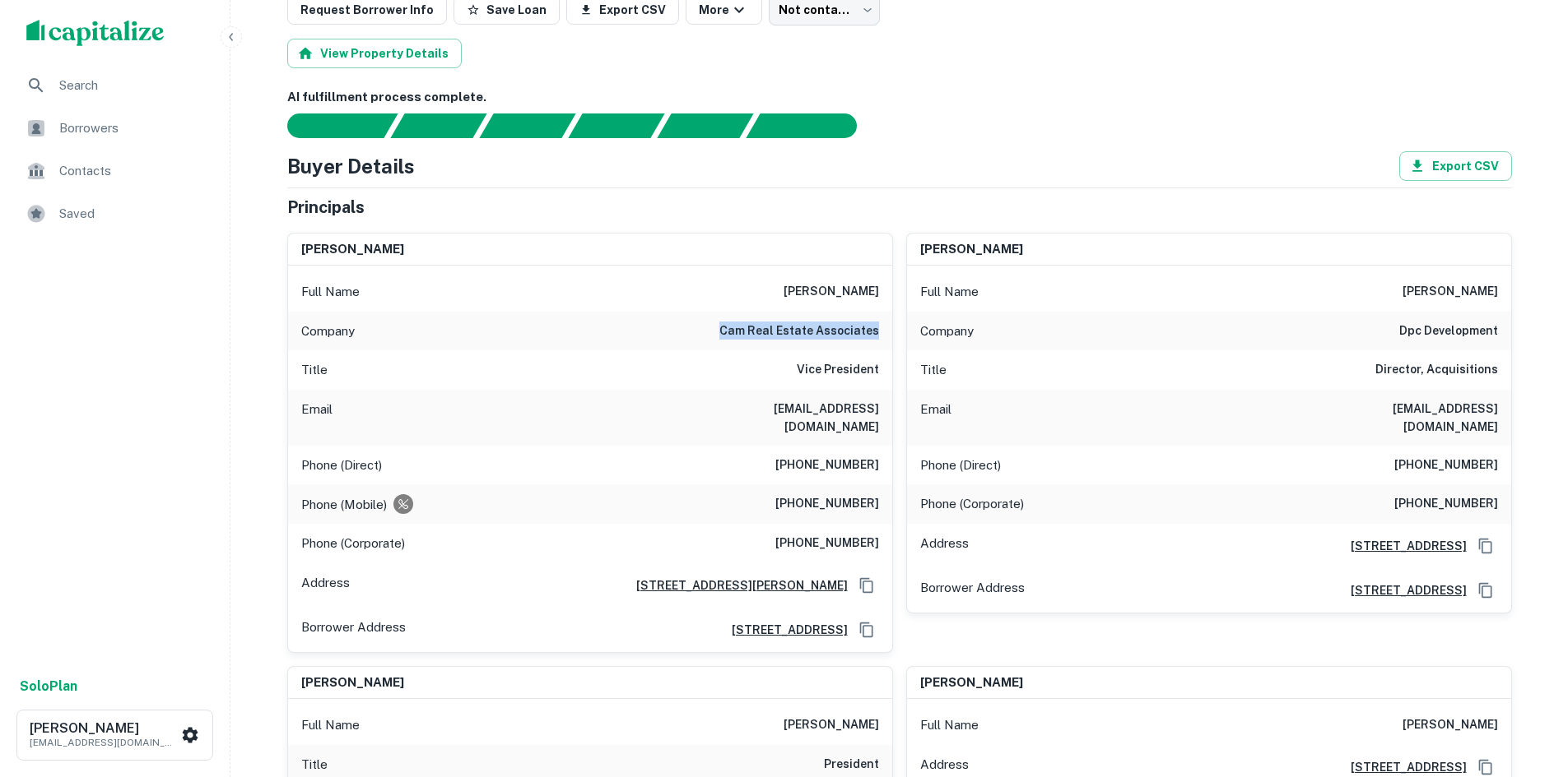
scroll to position [165, 0]
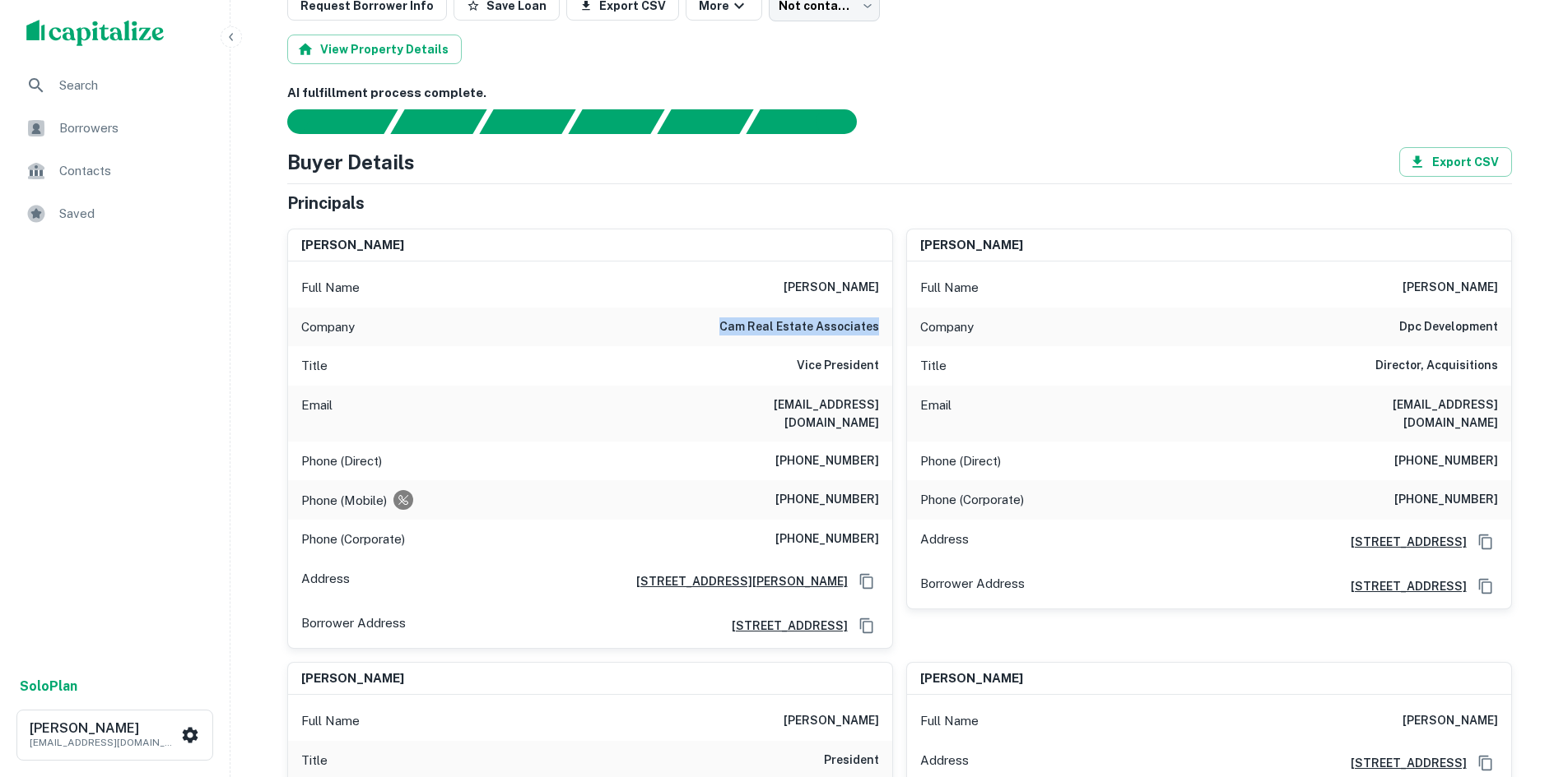
click at [721, 345] on div "Company cam real estate associates" at bounding box center [590, 326] width 604 height 39
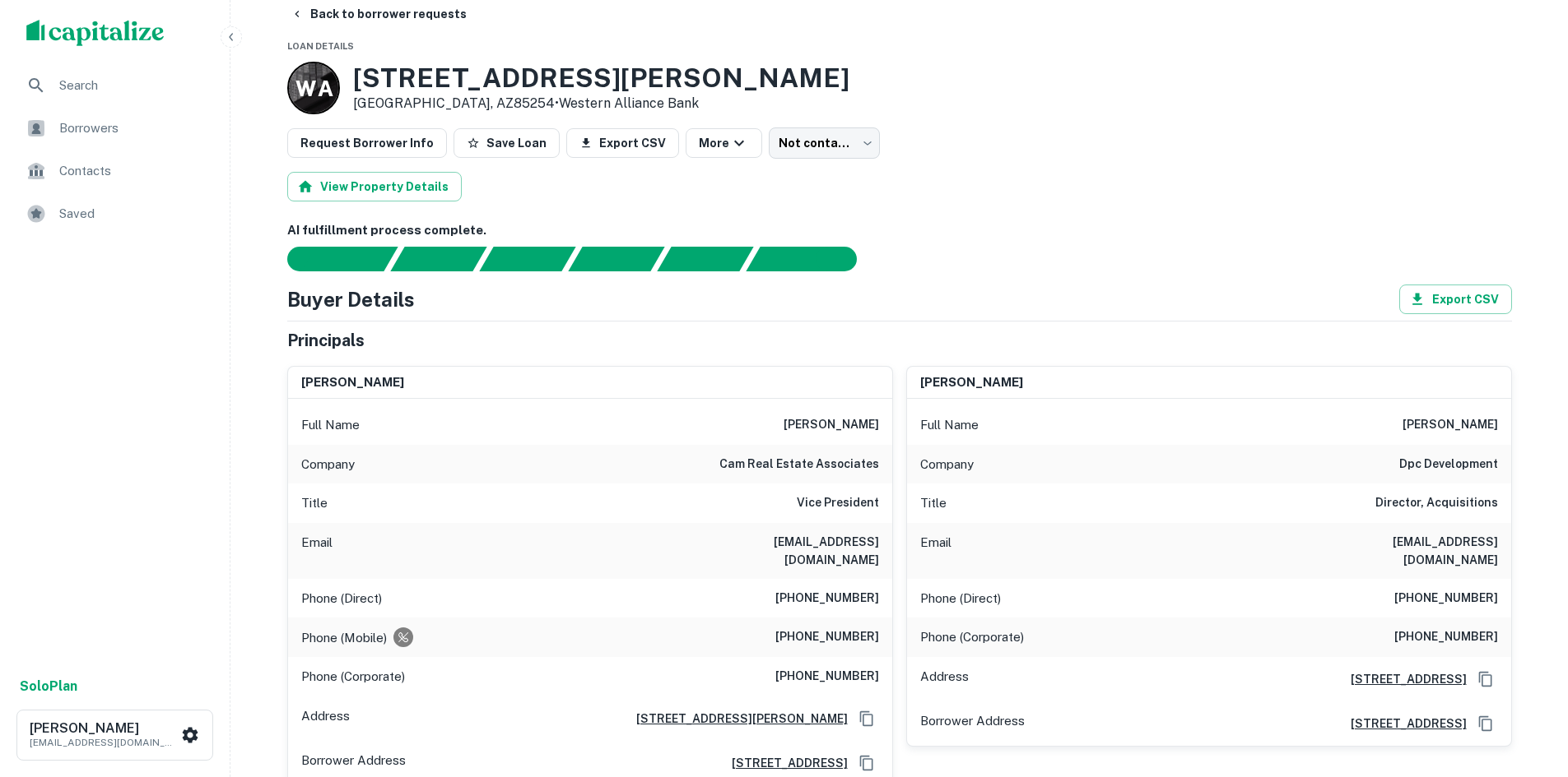
scroll to position [0, 0]
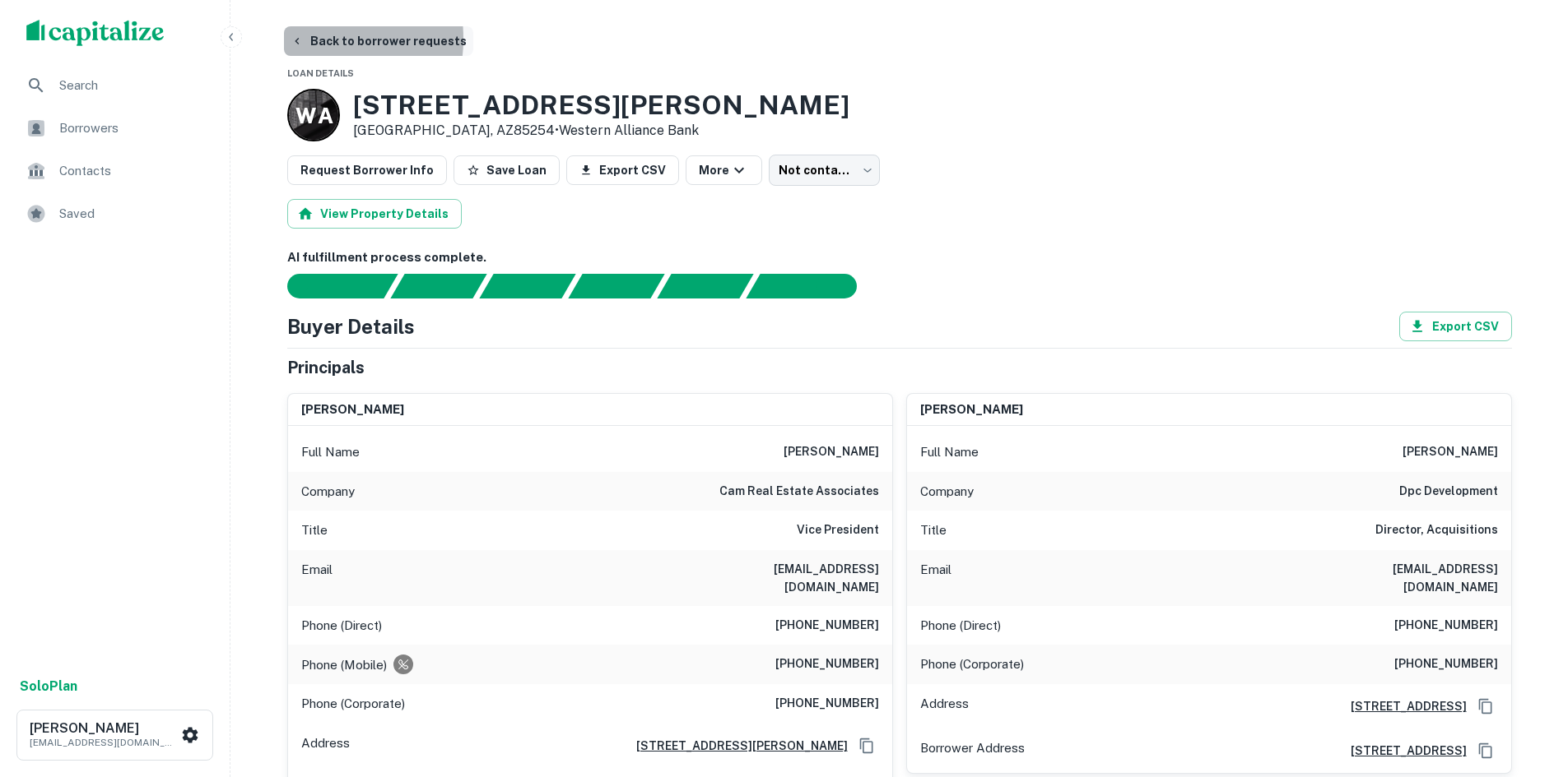
click at [300, 38] on icon "button" at bounding box center [297, 41] width 13 height 13
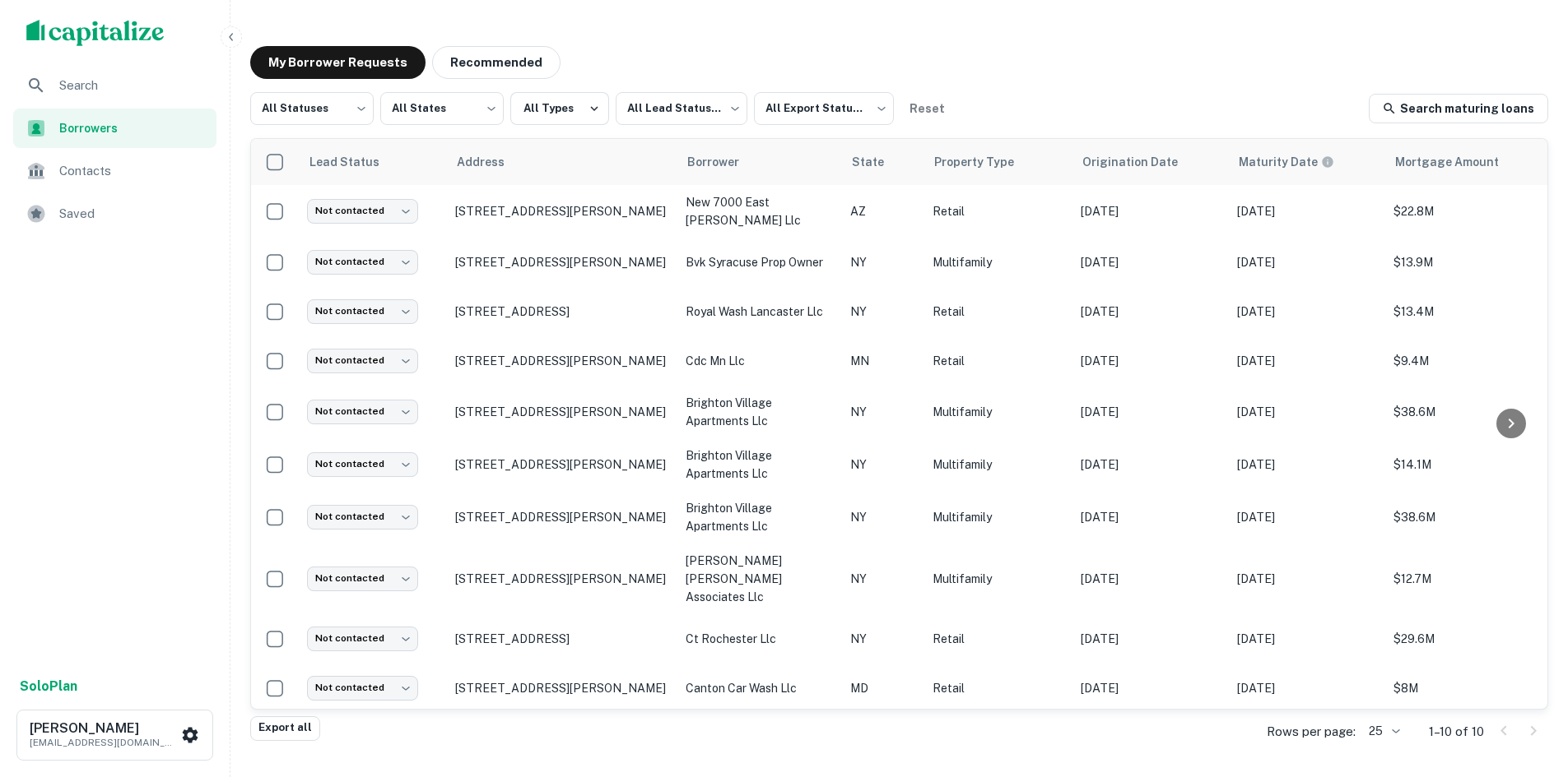
click at [154, 204] on span "Saved" at bounding box center [132, 214] width 147 height 20
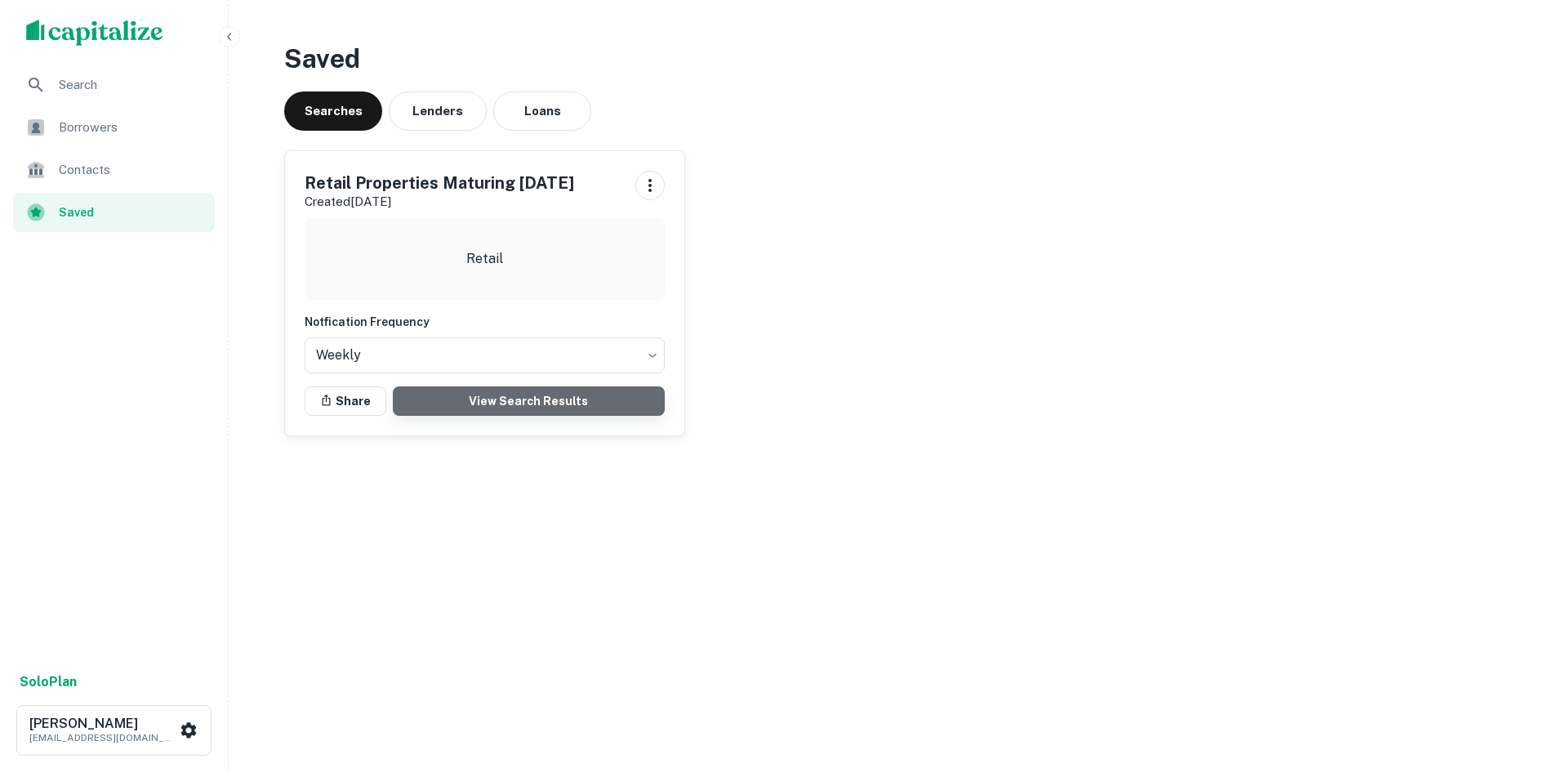
click at [525, 401] on link "View Search Results" at bounding box center [528, 401] width 272 height 30
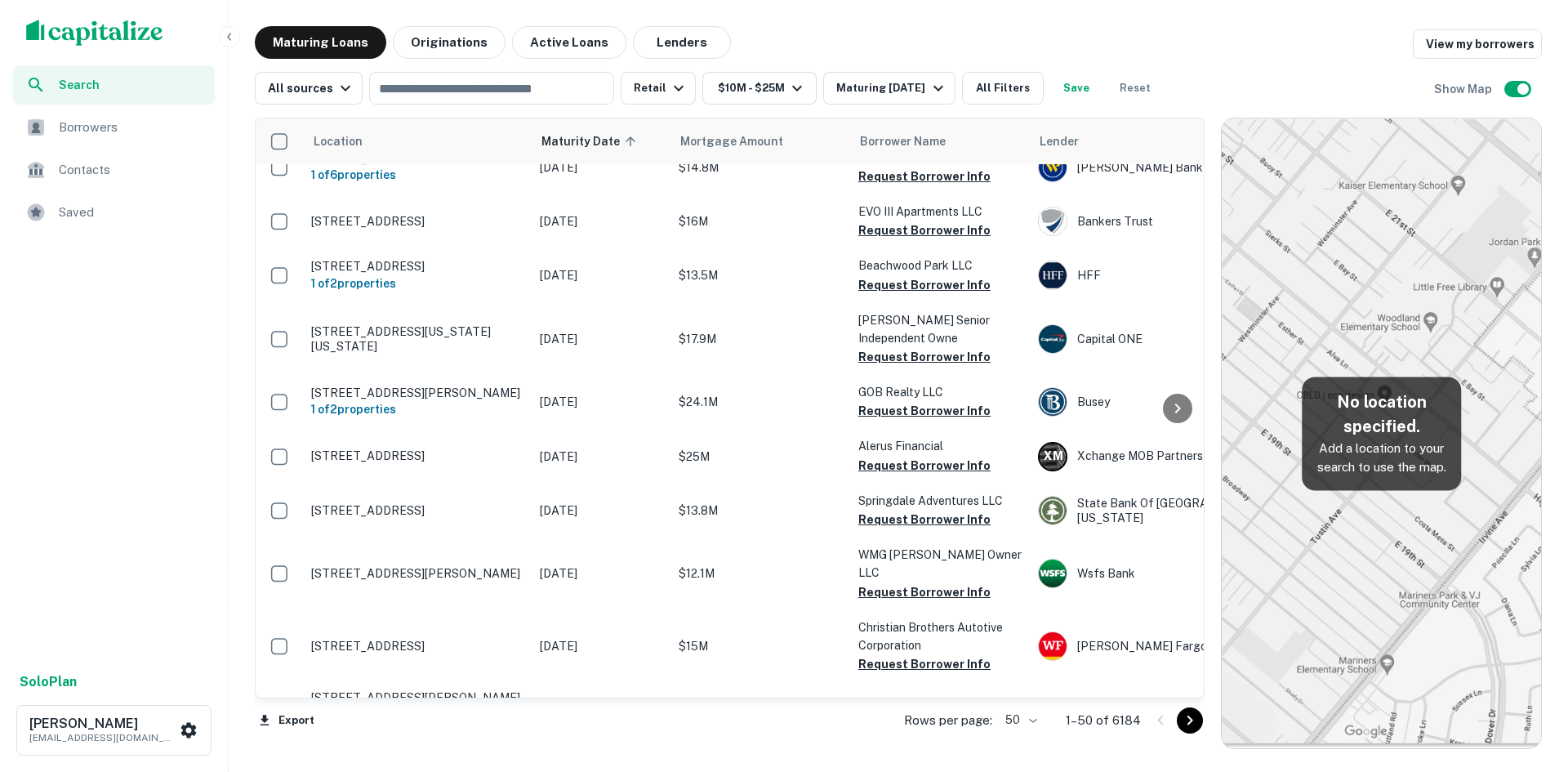
scroll to position [245, 0]
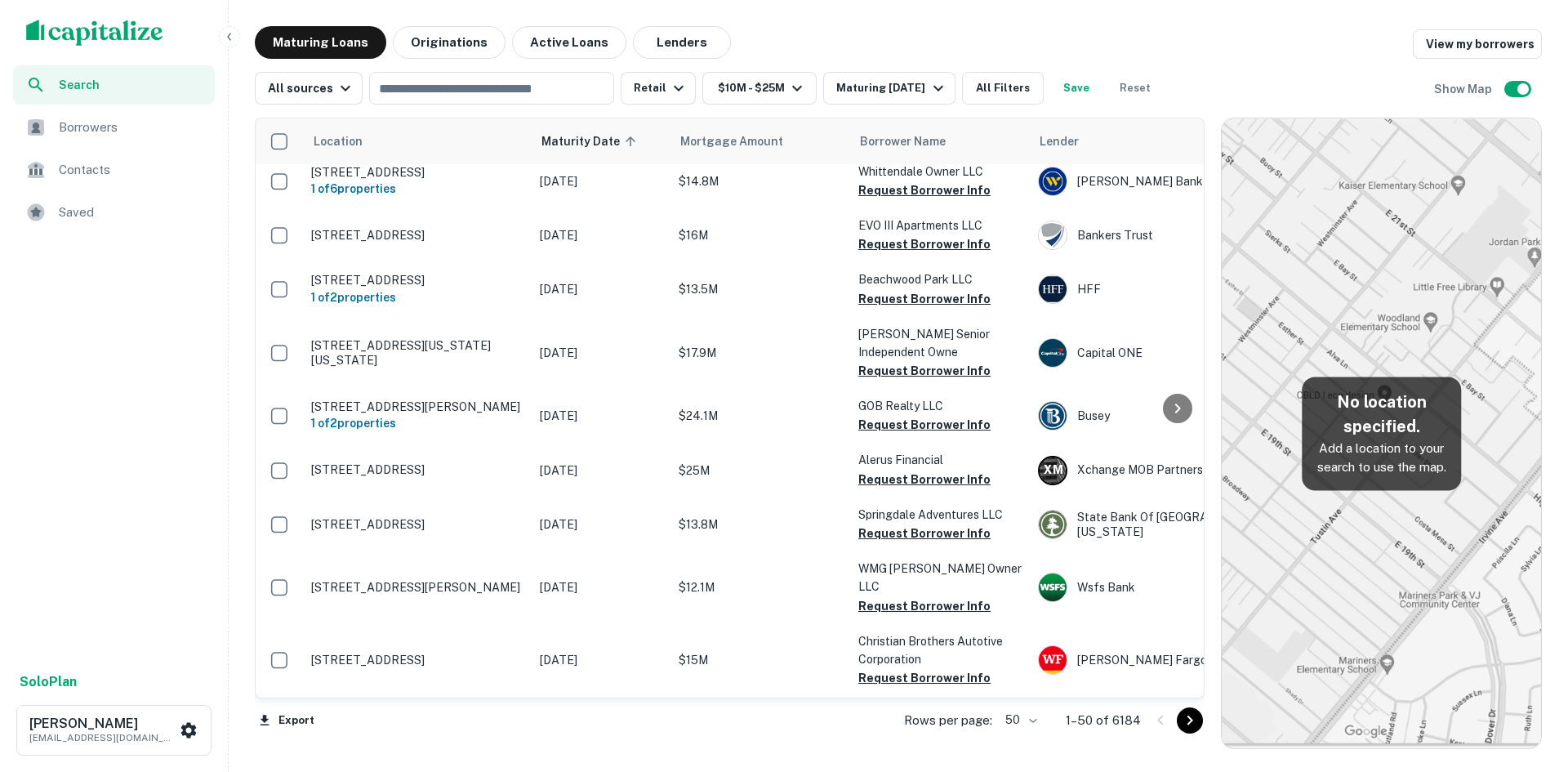
click at [1187, 719] on icon "Go to next page" at bounding box center [1190, 721] width 20 height 20
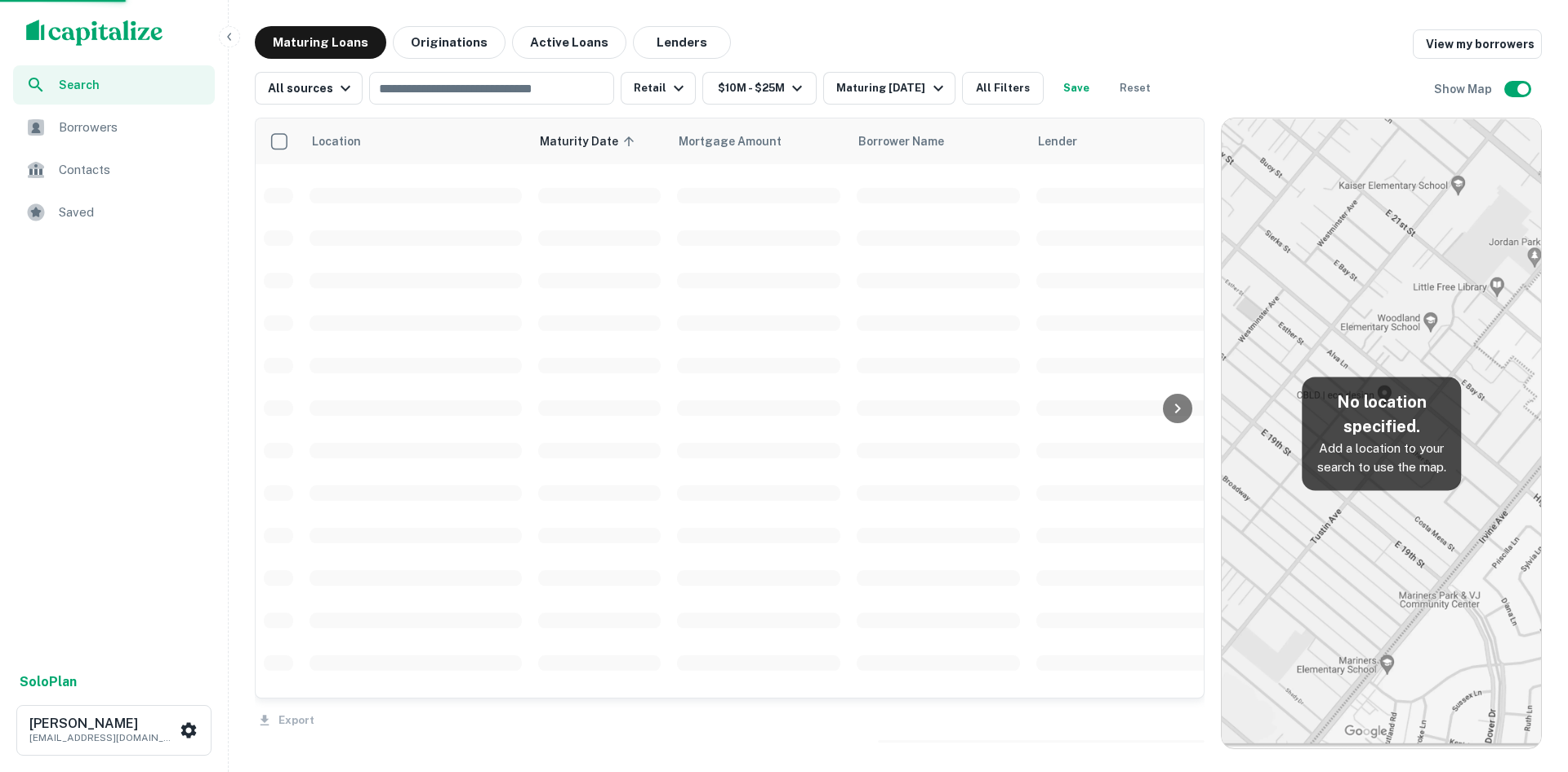
click at [1193, 719] on div "Export" at bounding box center [729, 716] width 950 height 34
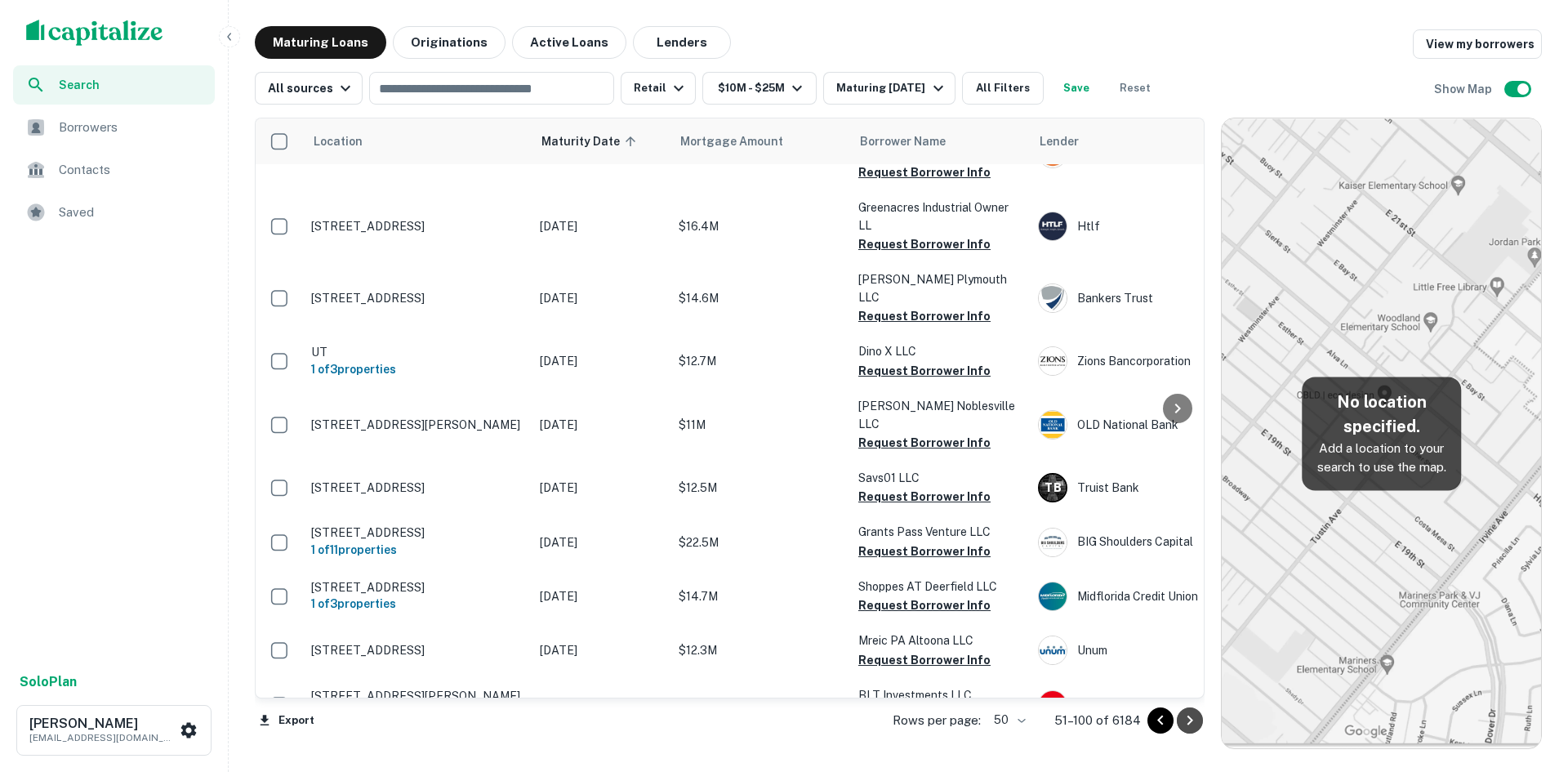
click at [1193, 720] on icon "Go to next page" at bounding box center [1190, 721] width 6 height 10
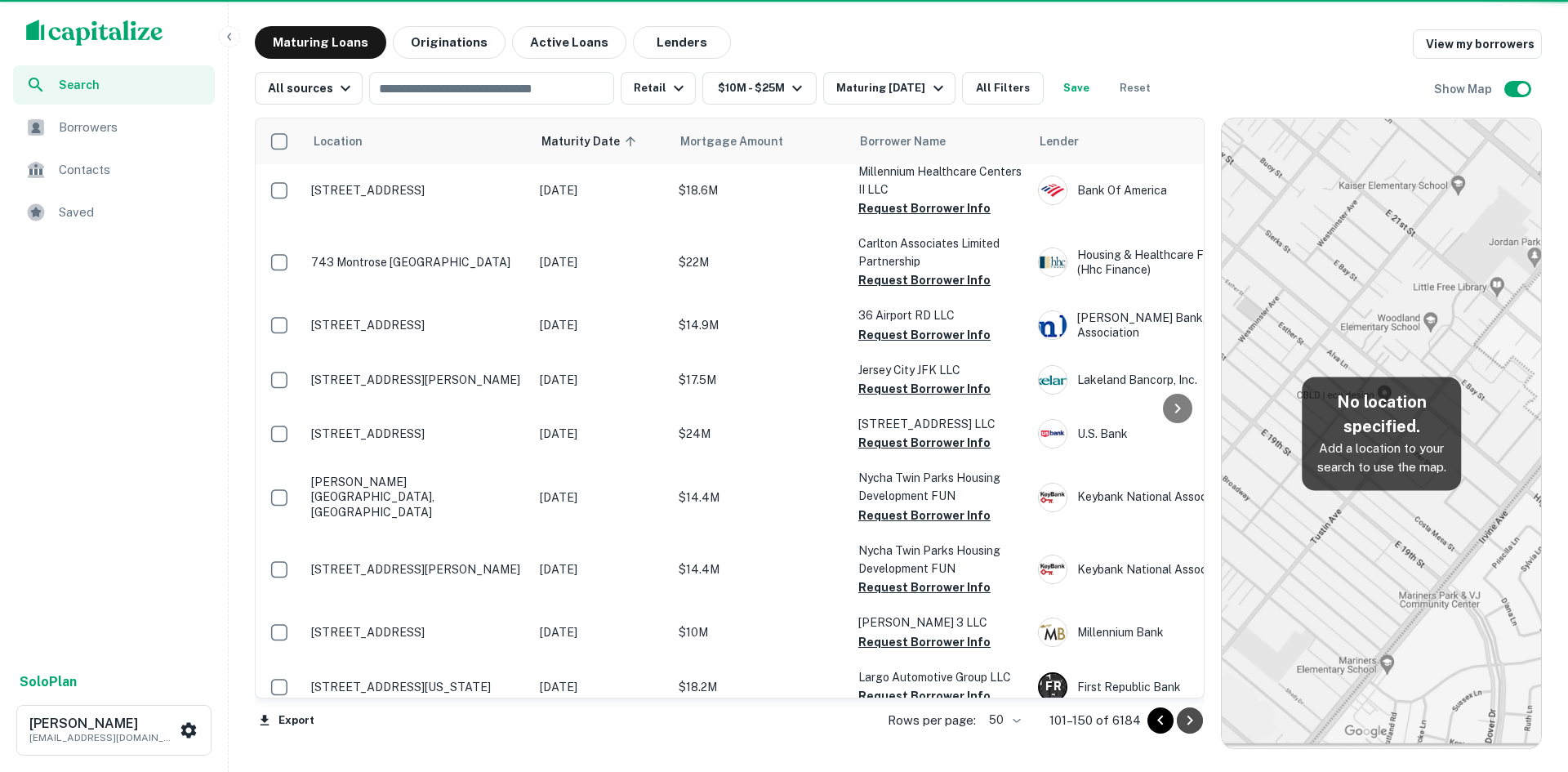
click at [1191, 720] on icon "Go to next page" at bounding box center [1190, 721] width 6 height 10
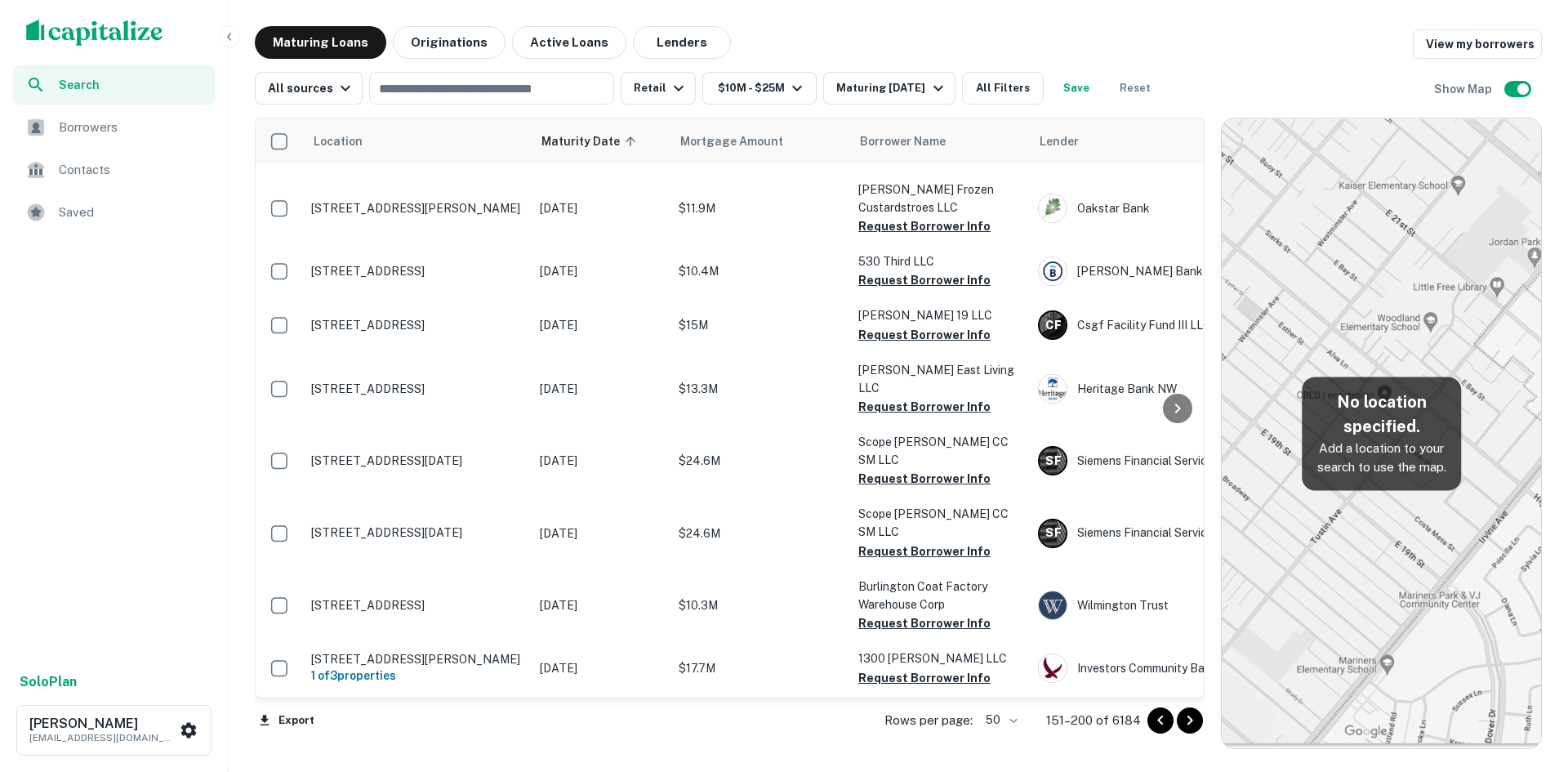
click at [1191, 720] on icon "Go to next page" at bounding box center [1190, 721] width 6 height 10
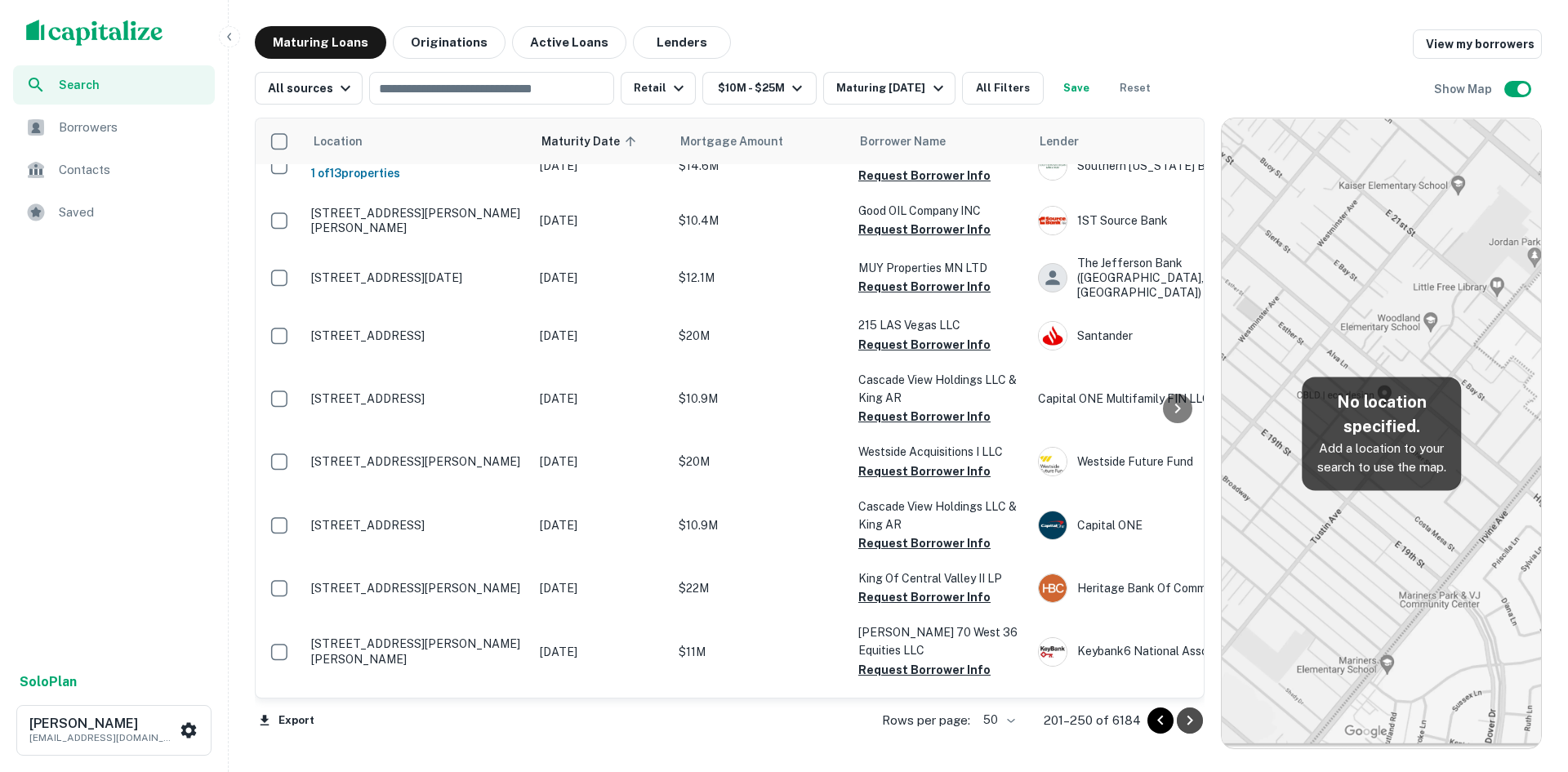
click at [1191, 720] on icon "Go to next page" at bounding box center [1190, 721] width 6 height 10
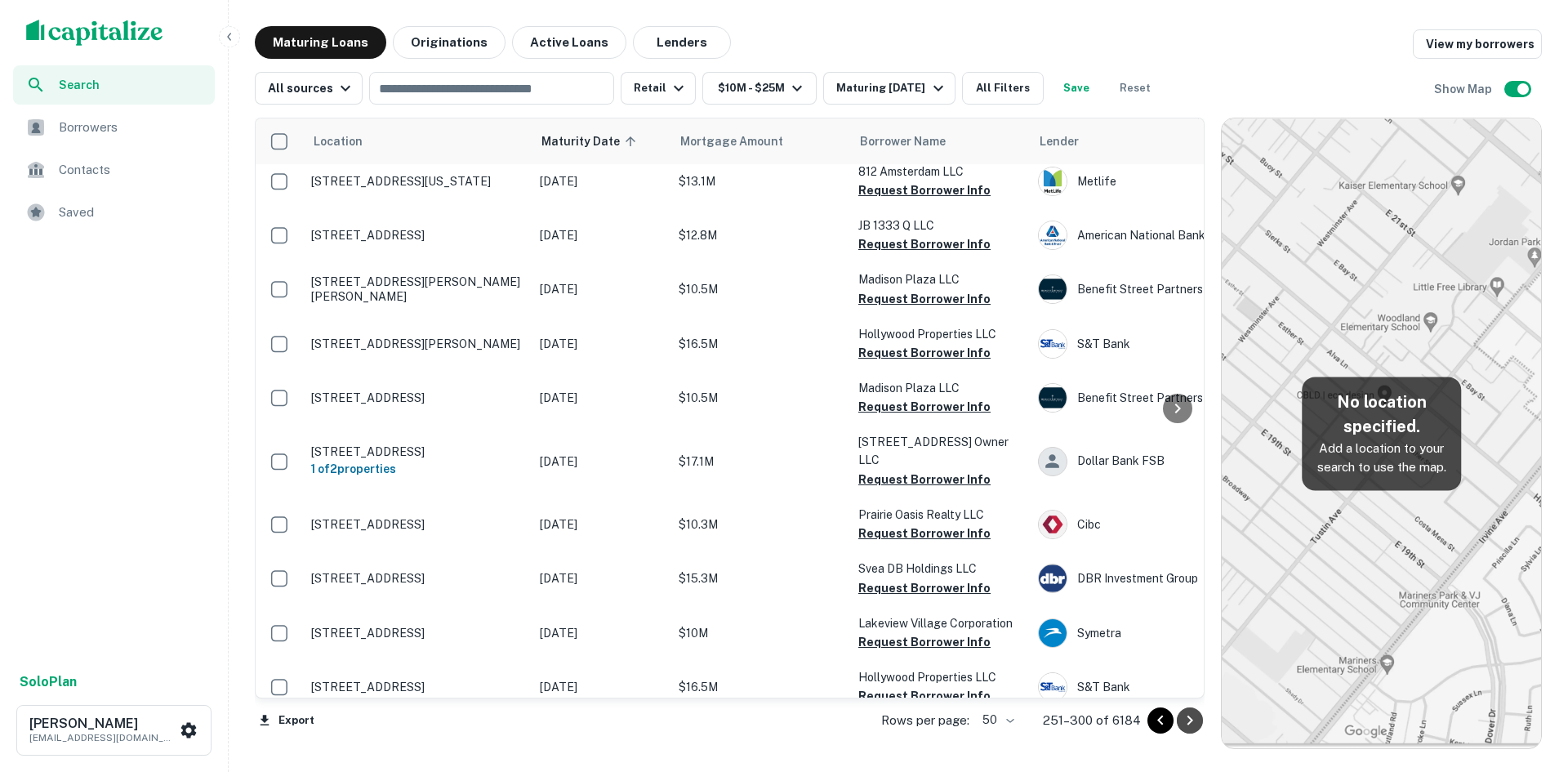
click at [1191, 720] on icon "Go to next page" at bounding box center [1190, 721] width 6 height 10
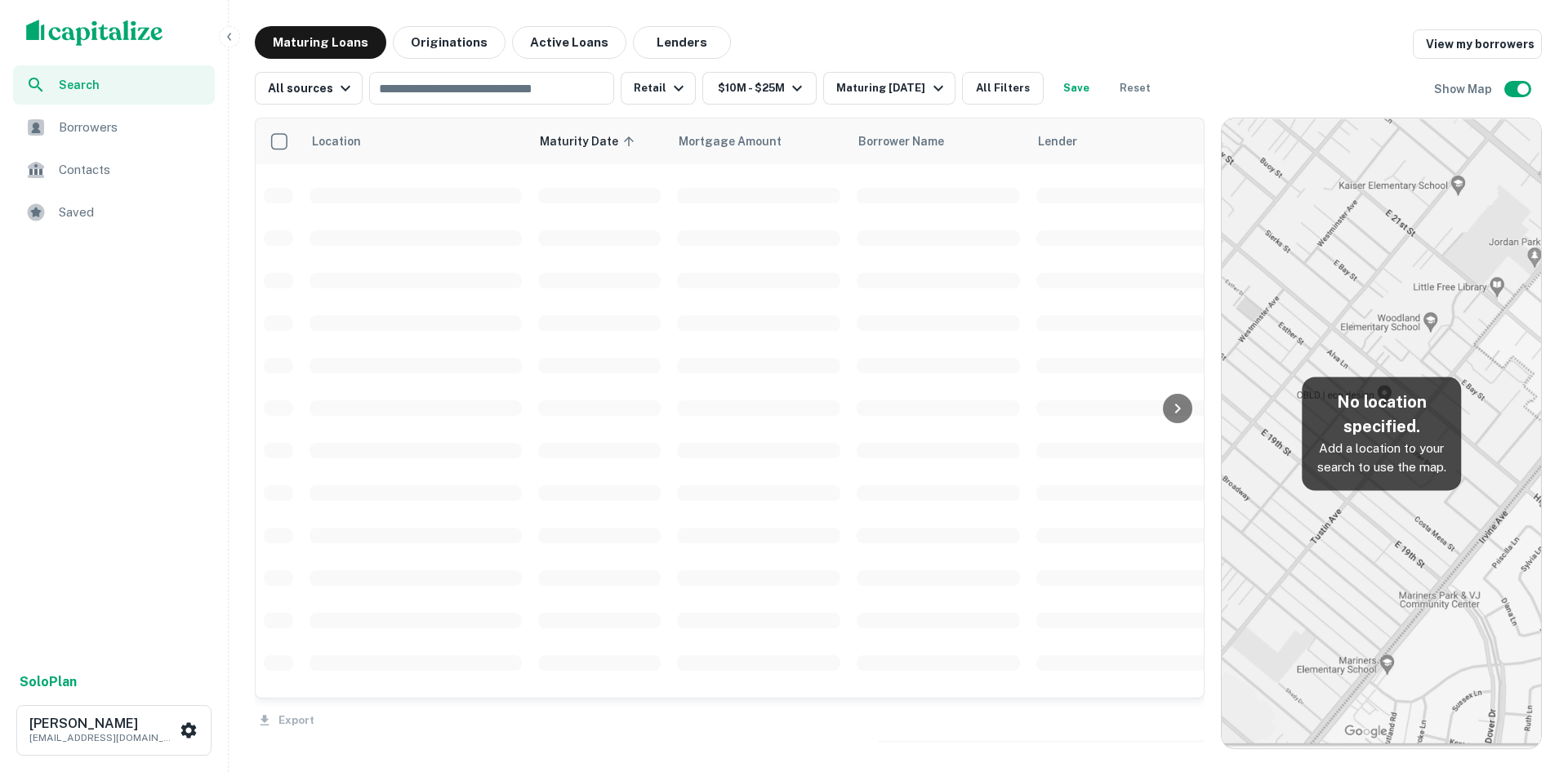
click at [1191, 720] on div "Export" at bounding box center [729, 716] width 950 height 34
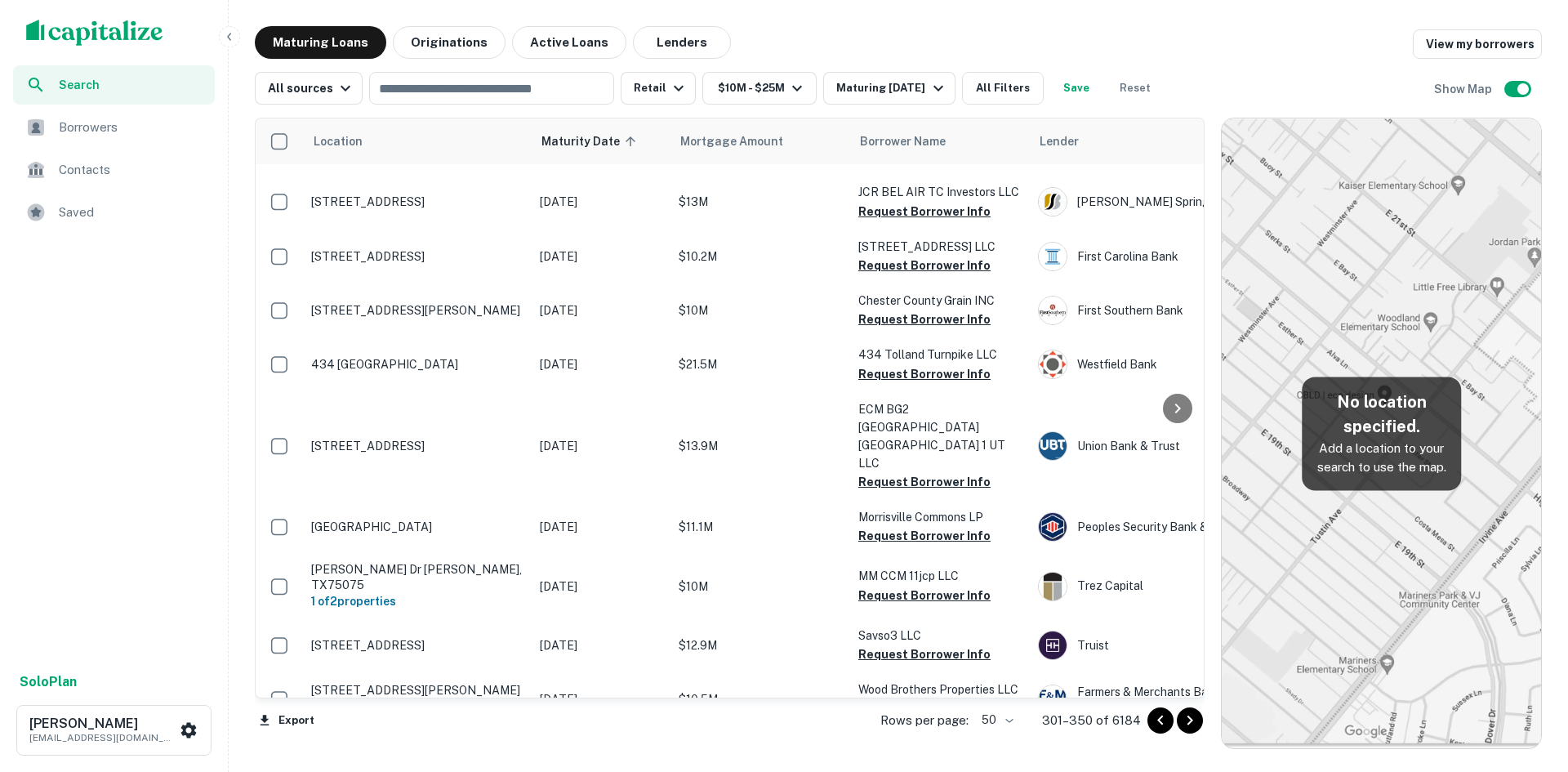
click at [1191, 720] on icon "Go to next page" at bounding box center [1190, 721] width 6 height 10
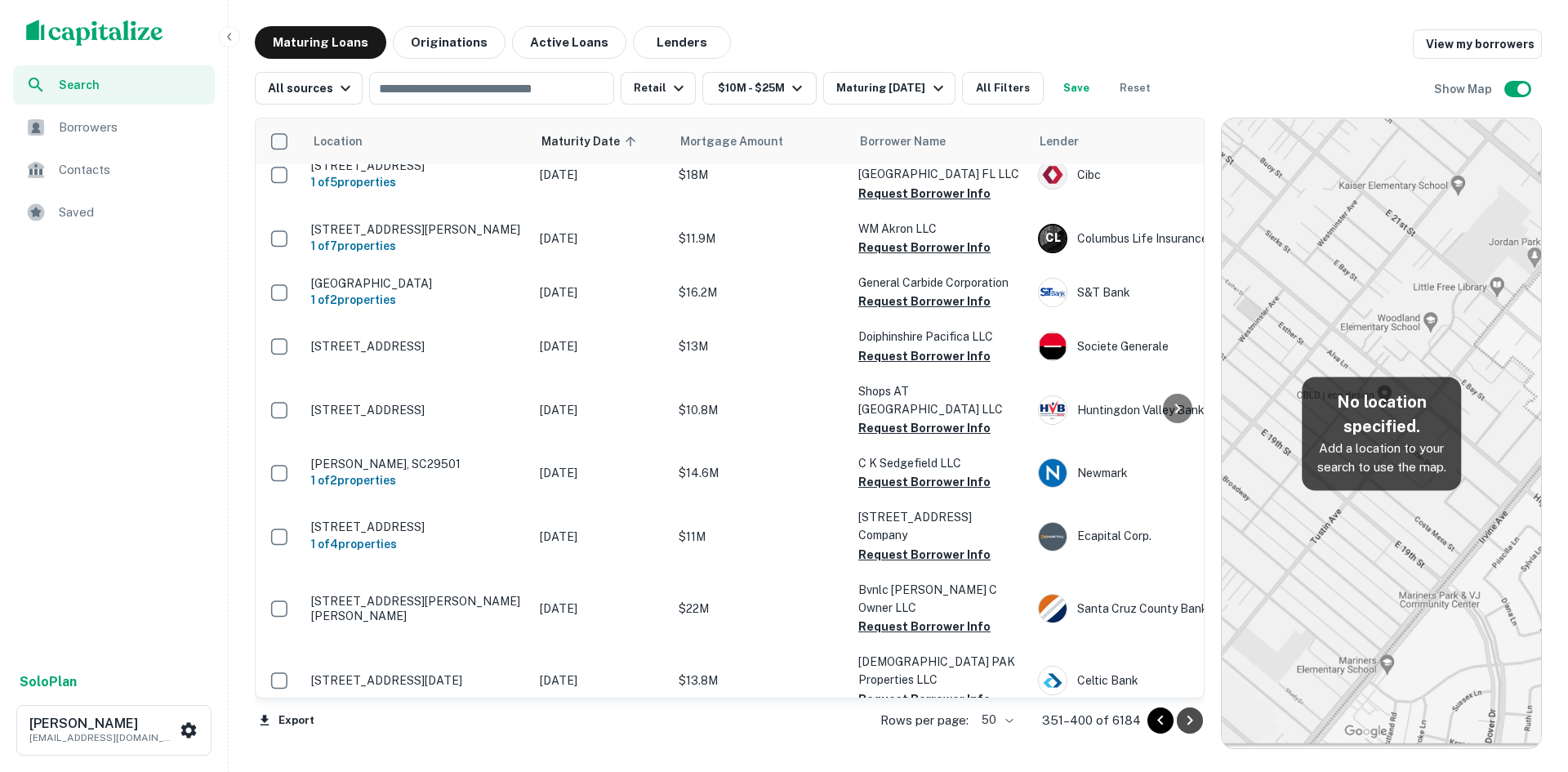
click at [1191, 720] on icon "Go to next page" at bounding box center [1190, 721] width 6 height 10
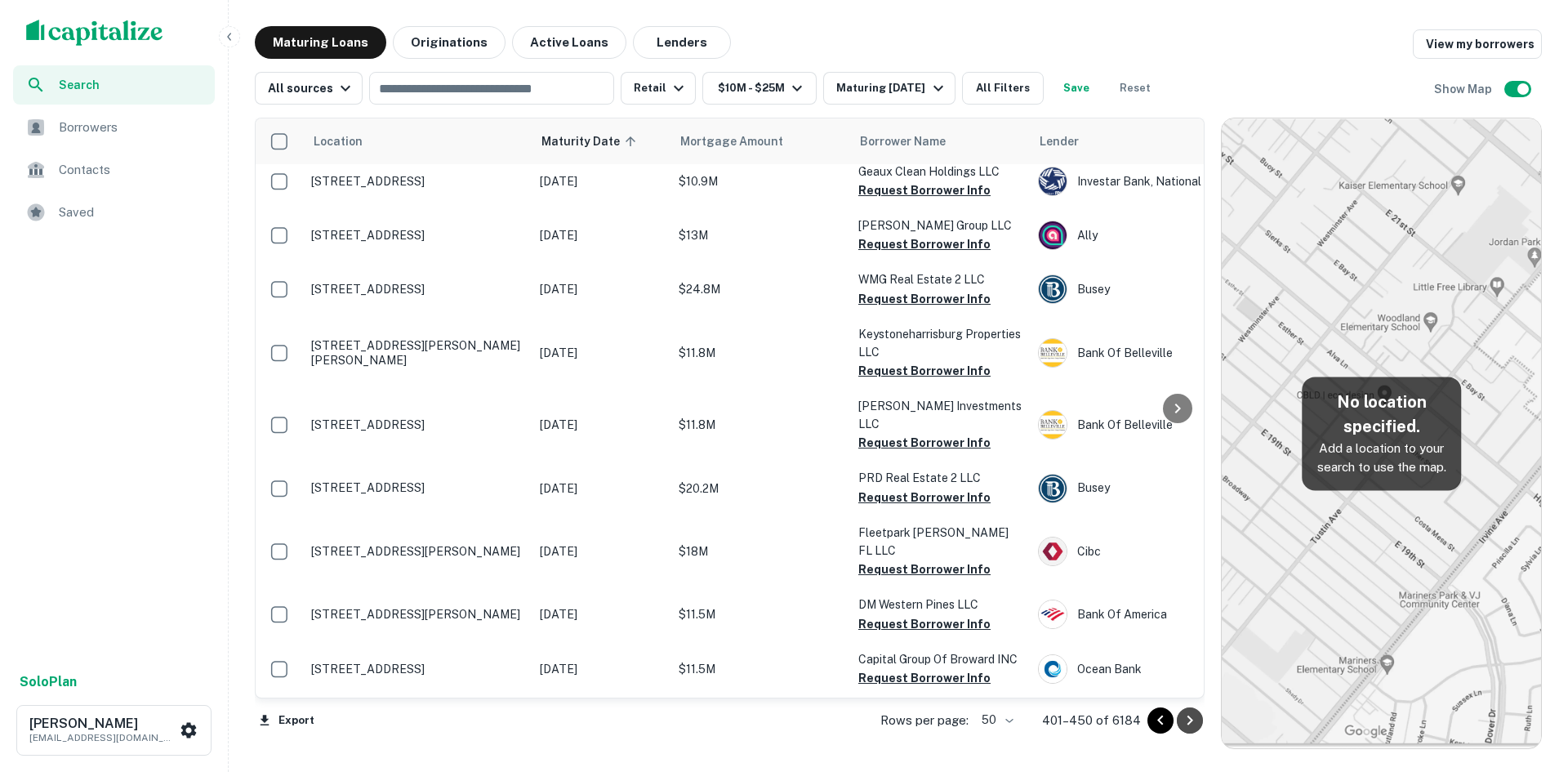
click at [1191, 720] on icon "Go to next page" at bounding box center [1190, 721] width 6 height 10
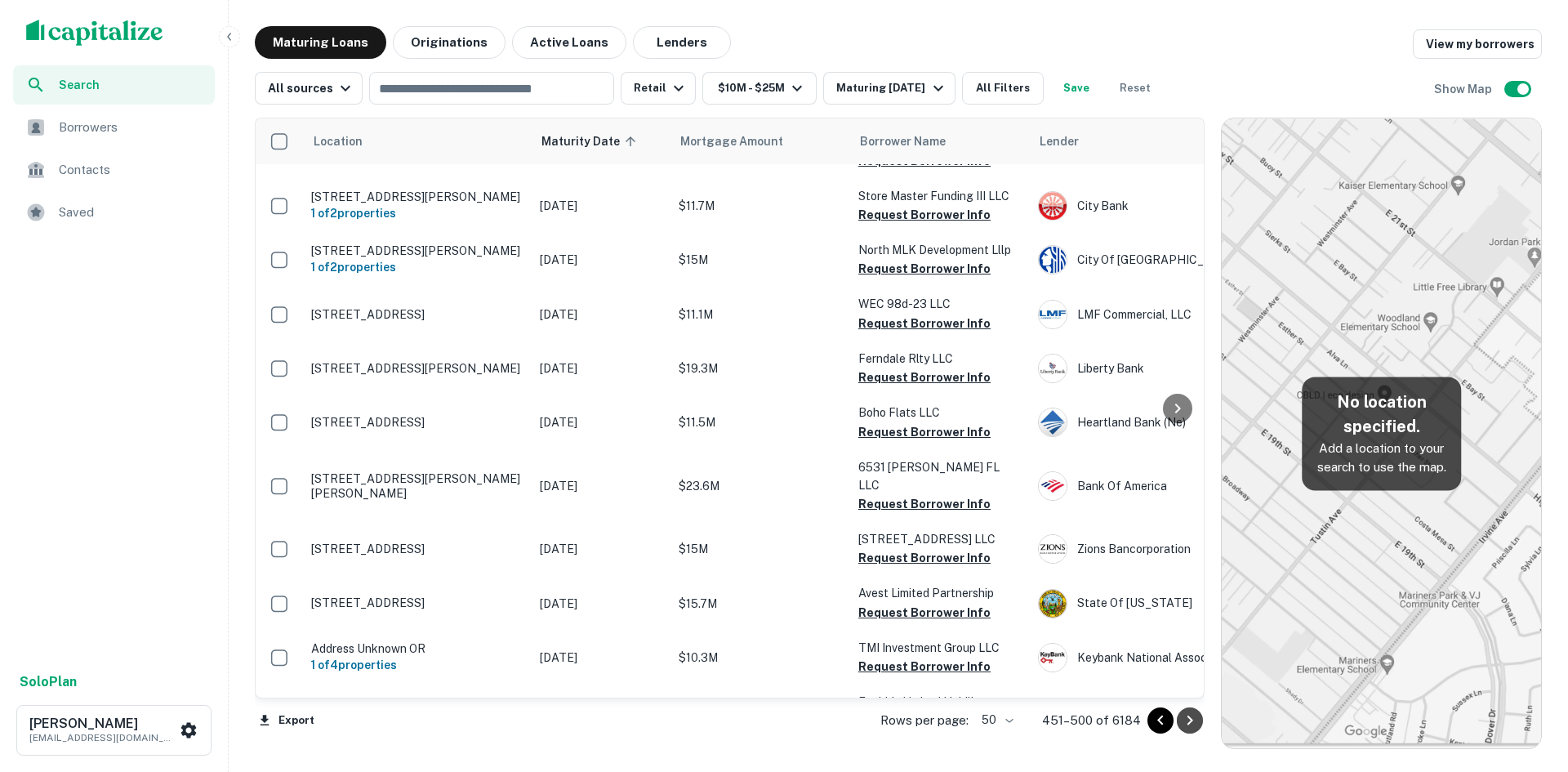
click at [1191, 720] on icon "Go to next page" at bounding box center [1190, 721] width 6 height 10
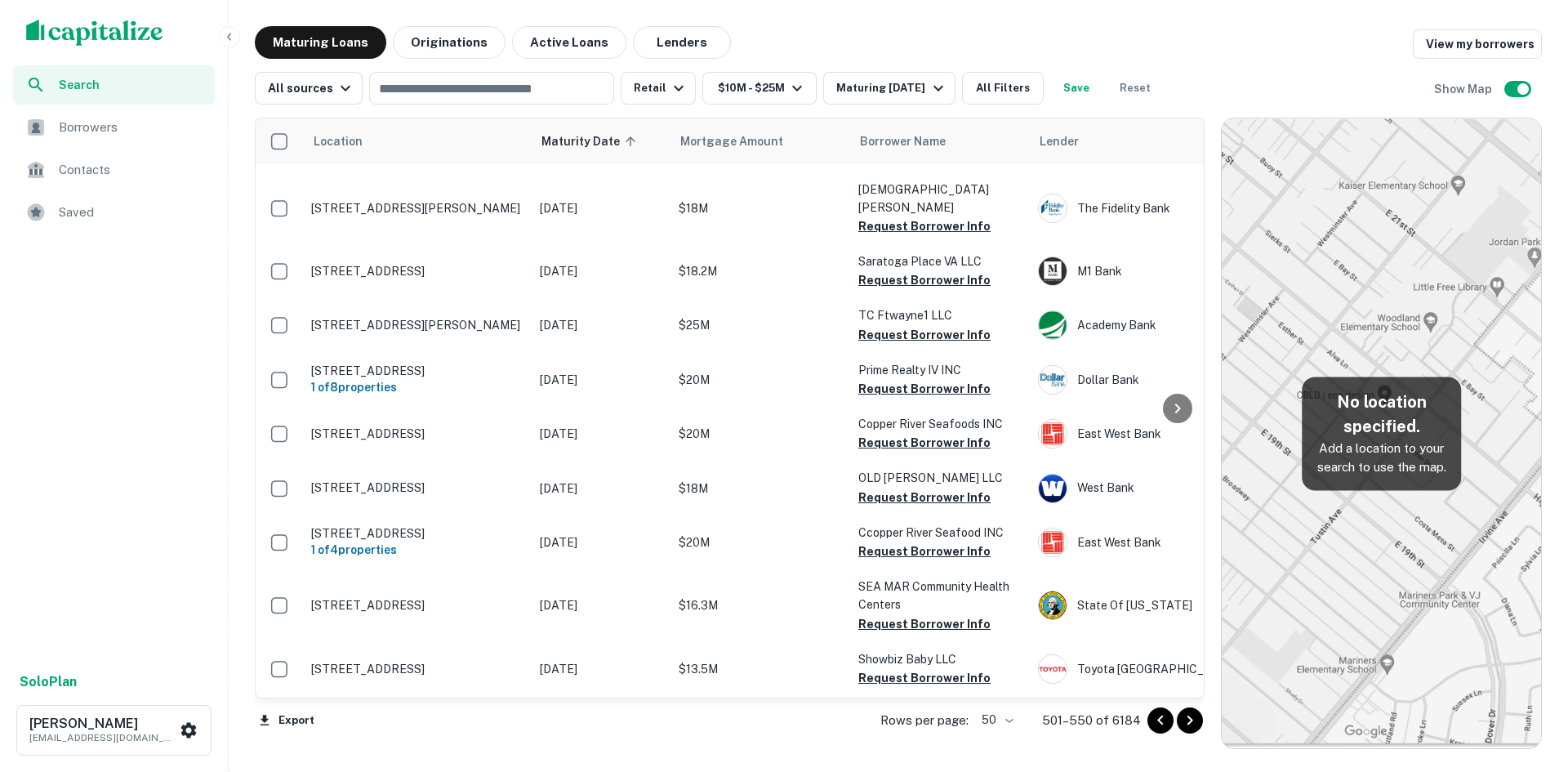
click at [1193, 715] on icon "Go to next page" at bounding box center [1190, 721] width 20 height 20
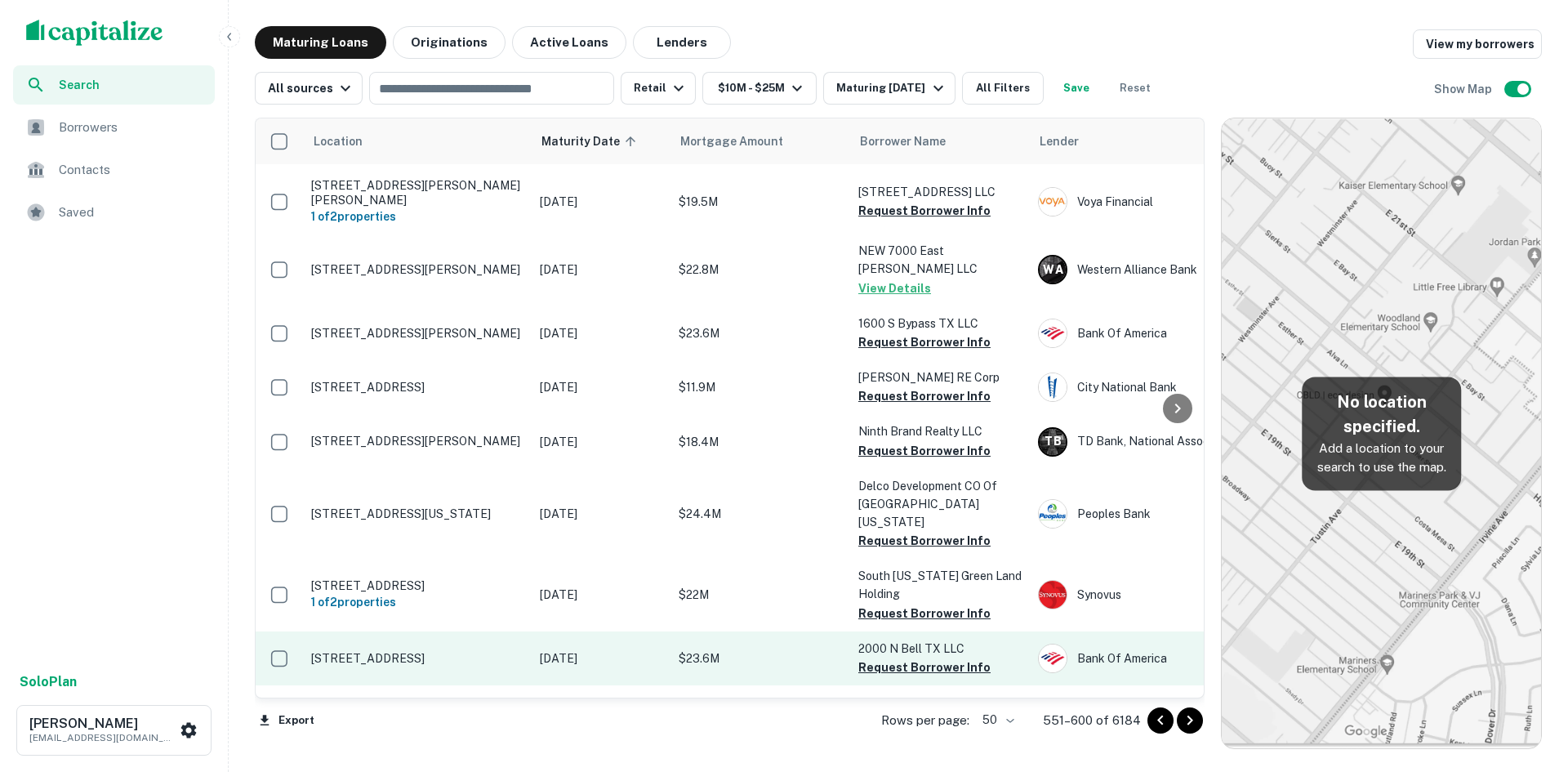
scroll to position [327, 0]
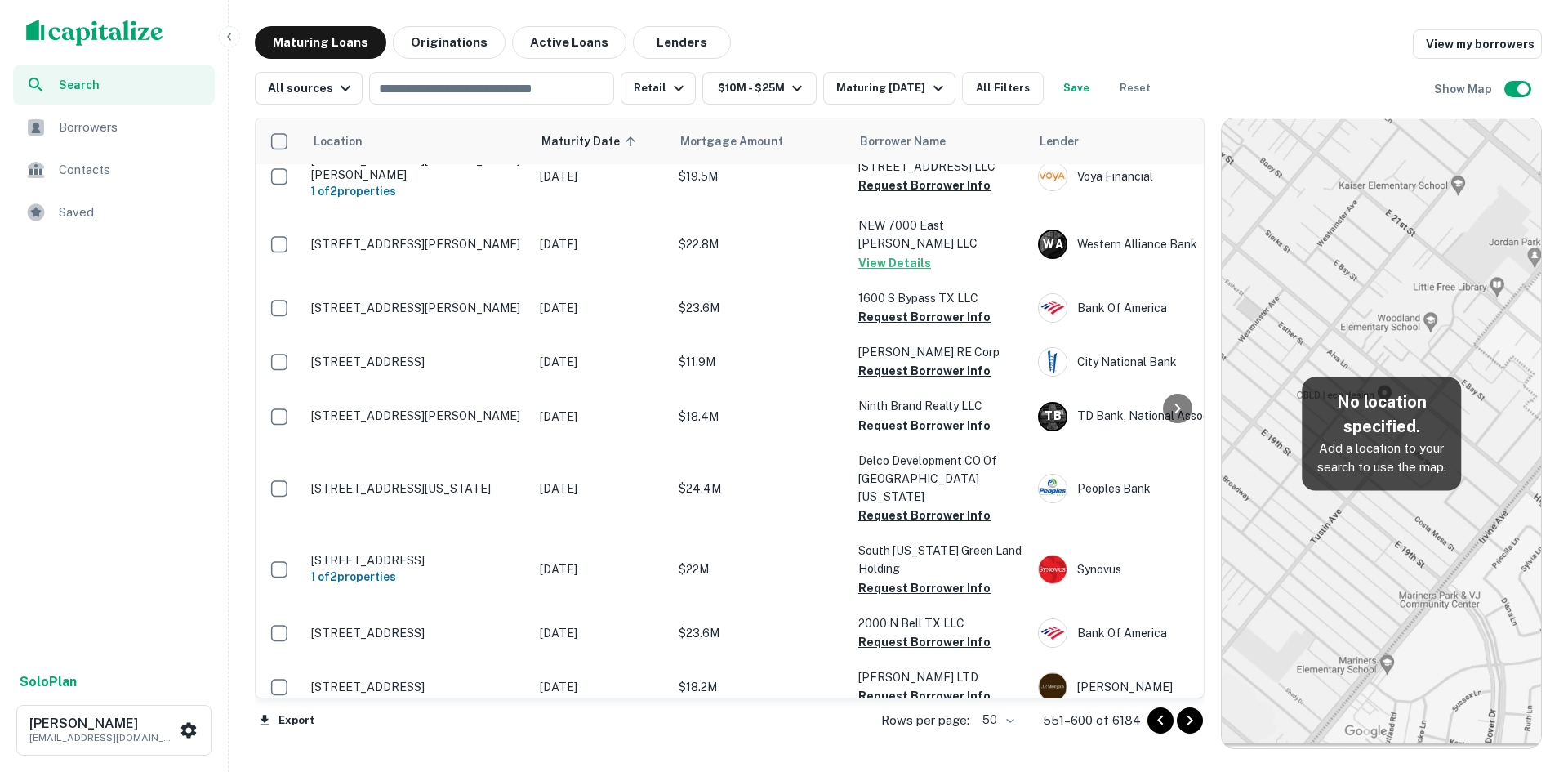
click at [1189, 716] on icon "Go to next page" at bounding box center [1190, 721] width 20 height 20
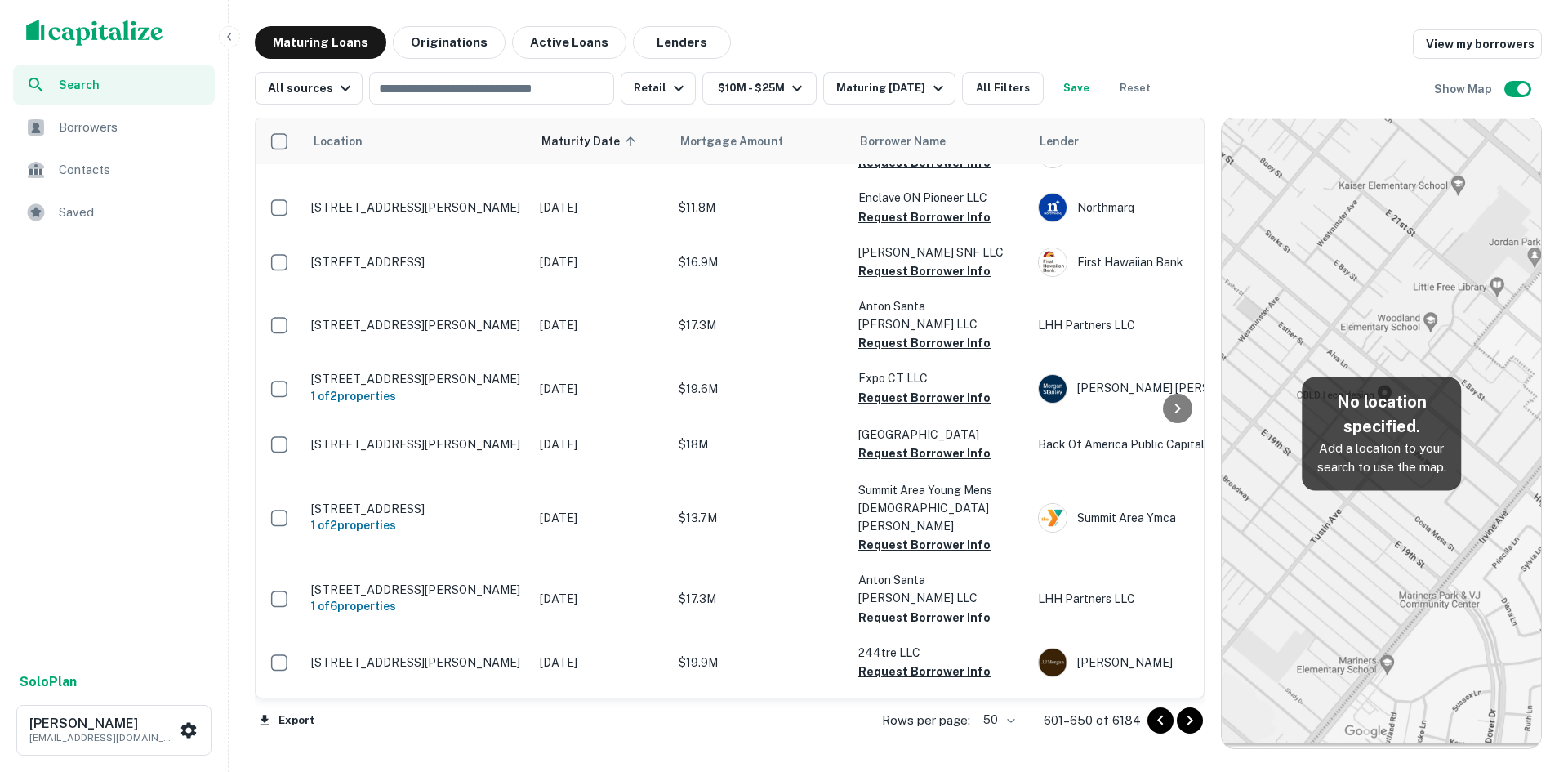
click at [1189, 716] on icon "Go to next page" at bounding box center [1190, 721] width 20 height 20
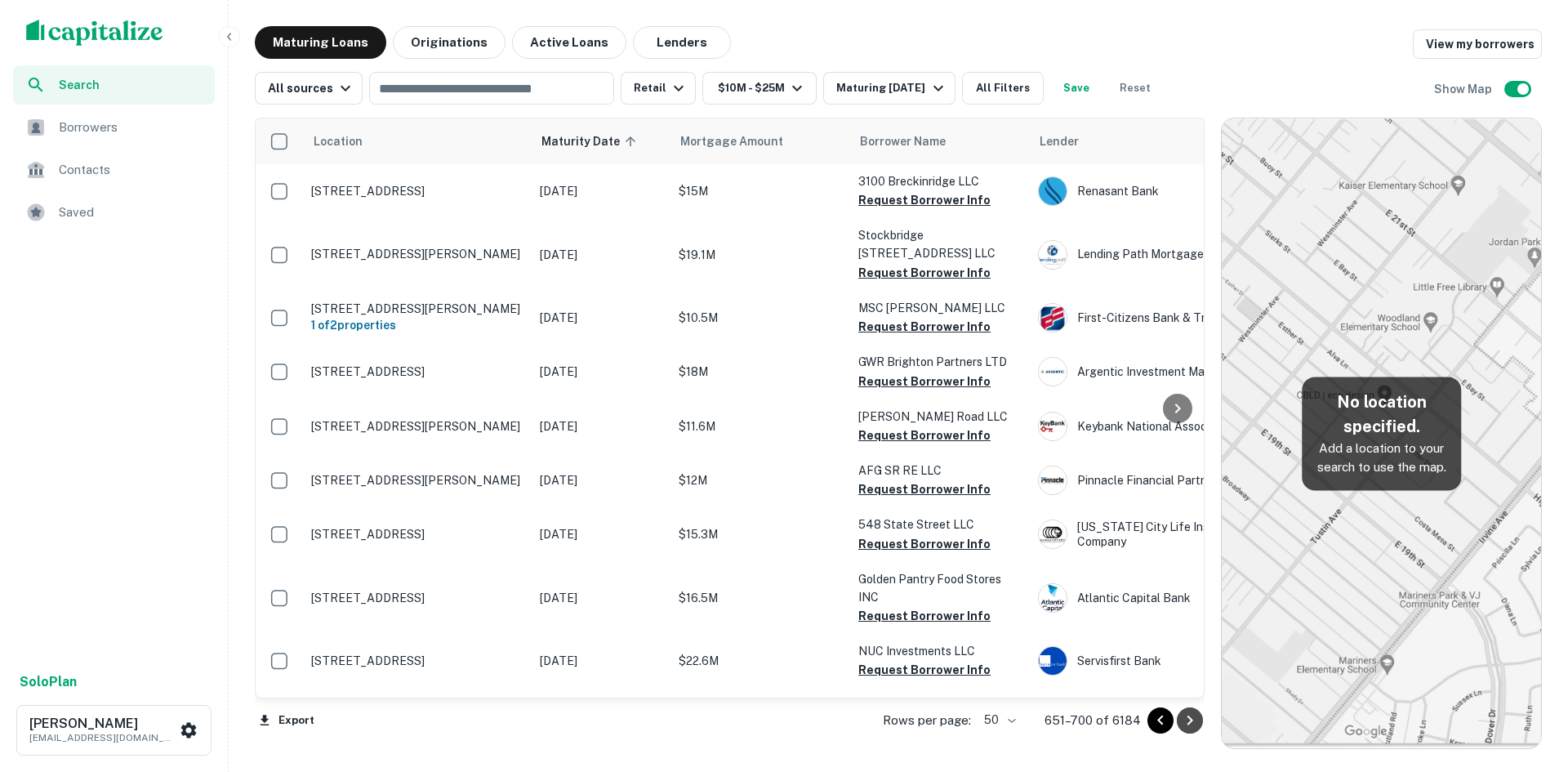
click at [1180, 717] on icon "Go to next page" at bounding box center [1190, 721] width 20 height 20
